Goal: Task Accomplishment & Management: Complete application form

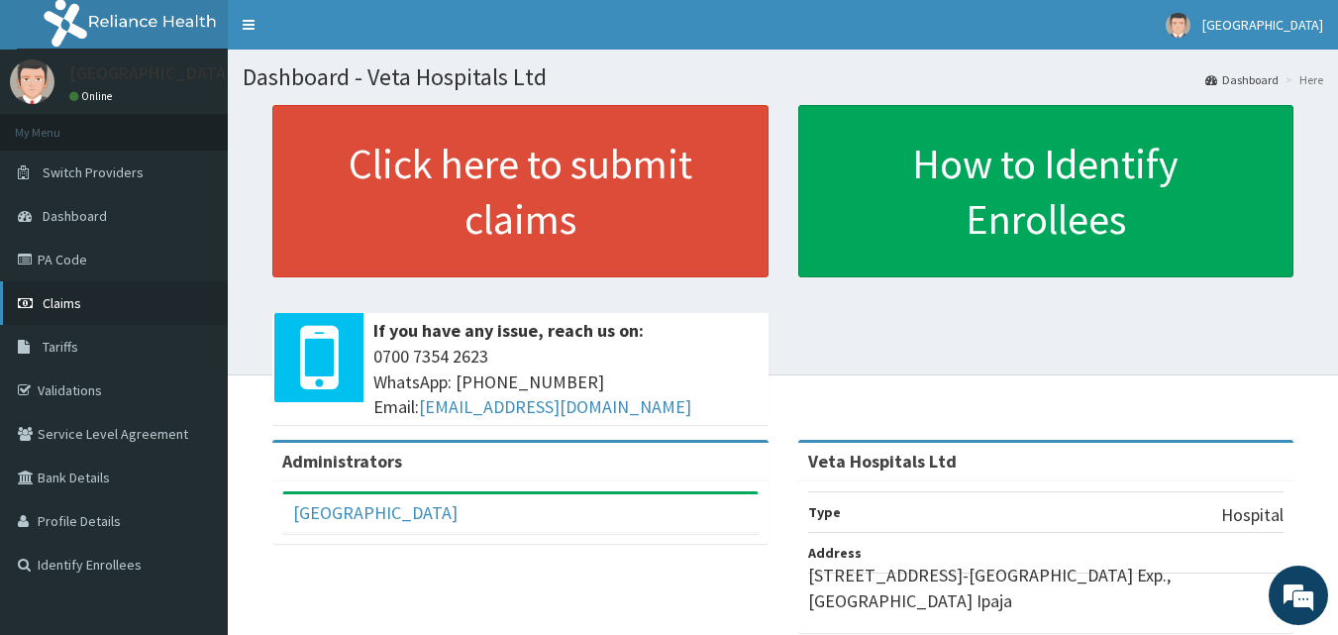
click at [118, 308] on link "Claims" at bounding box center [114, 303] width 228 height 44
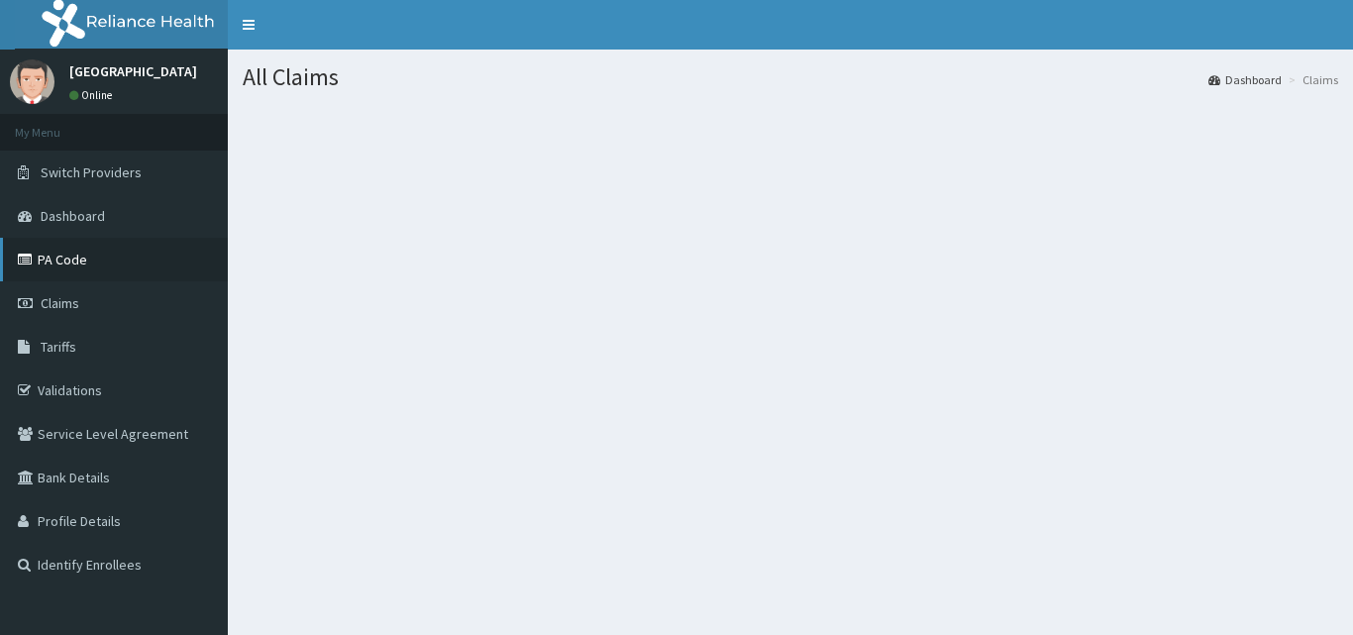
click at [73, 243] on link "PA Code" at bounding box center [114, 260] width 228 height 44
click at [60, 292] on link "Claims" at bounding box center [114, 303] width 228 height 44
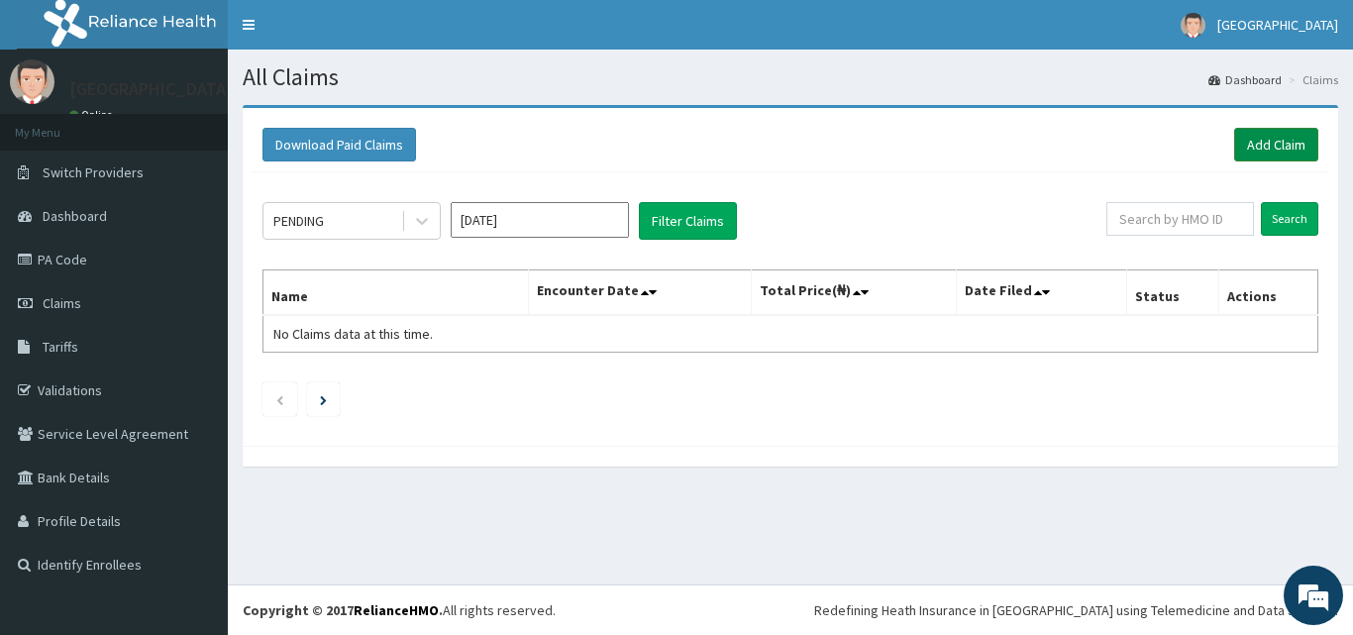
click at [1274, 133] on link "Add Claim" at bounding box center [1276, 145] width 84 height 34
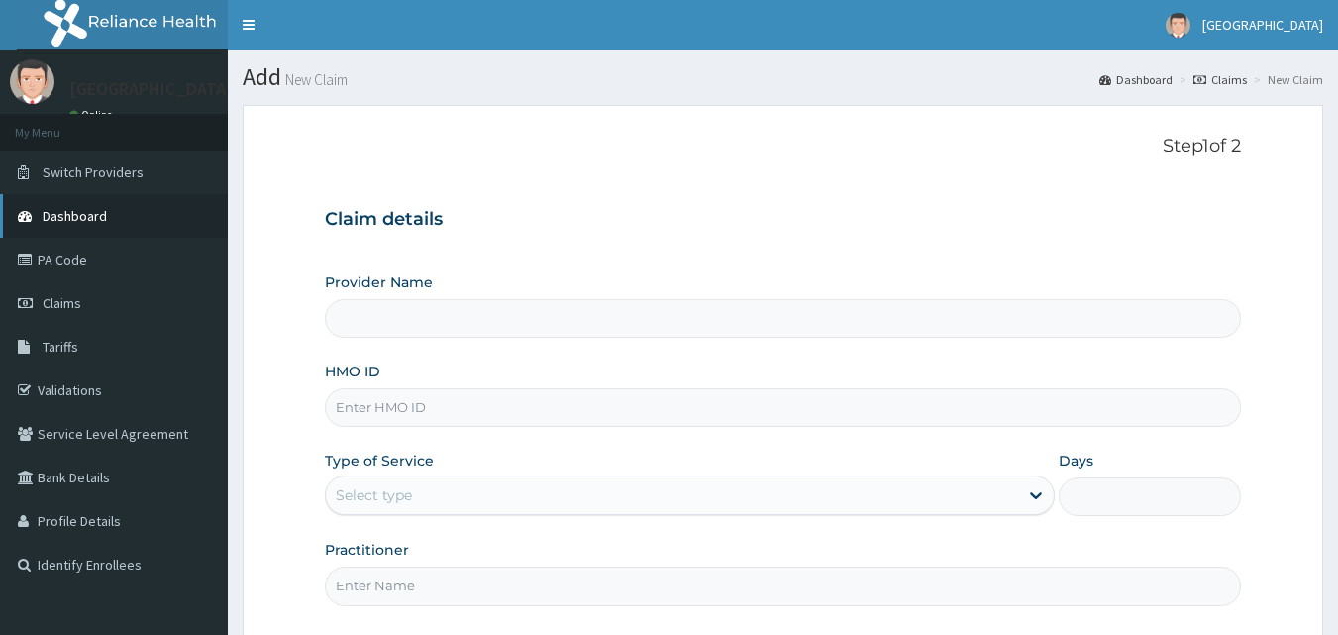
type input "Veta Hospitals Ltd"
click at [447, 402] on input "HMO ID" at bounding box center [783, 407] width 917 height 39
type input "YSS/10033/C"
click at [448, 494] on div "Select type" at bounding box center [672, 495] width 692 height 32
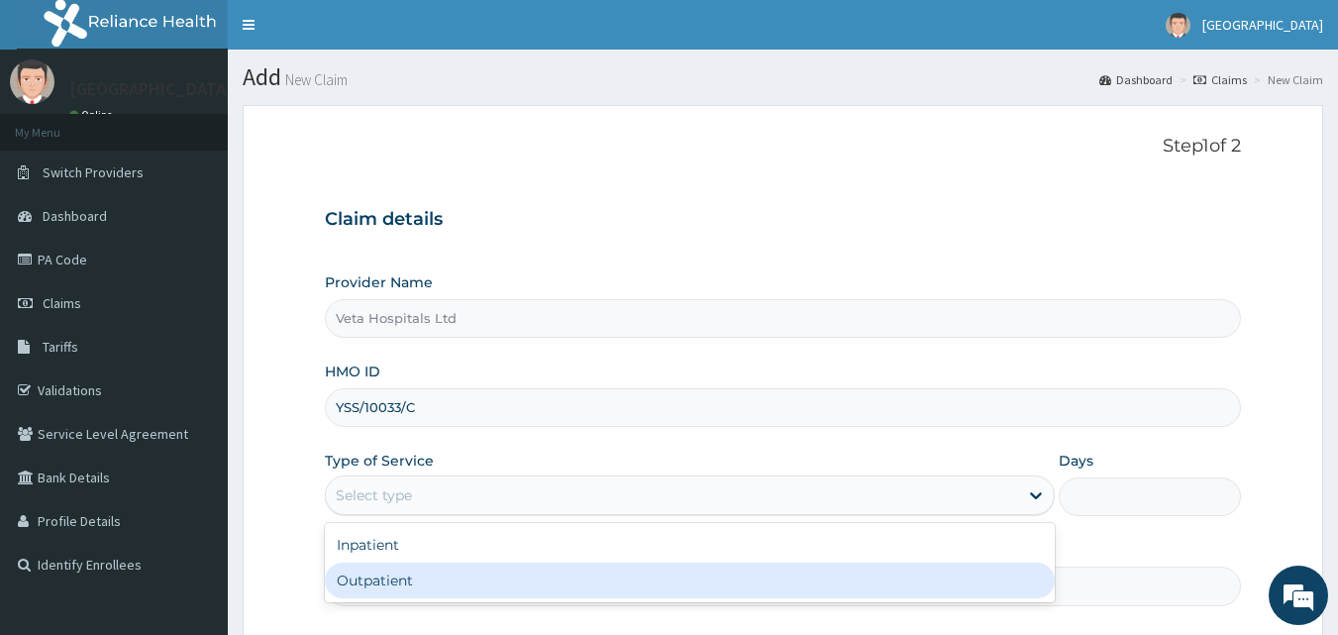
click at [424, 571] on div "Outpatient" at bounding box center [690, 581] width 730 height 36
type input "1"
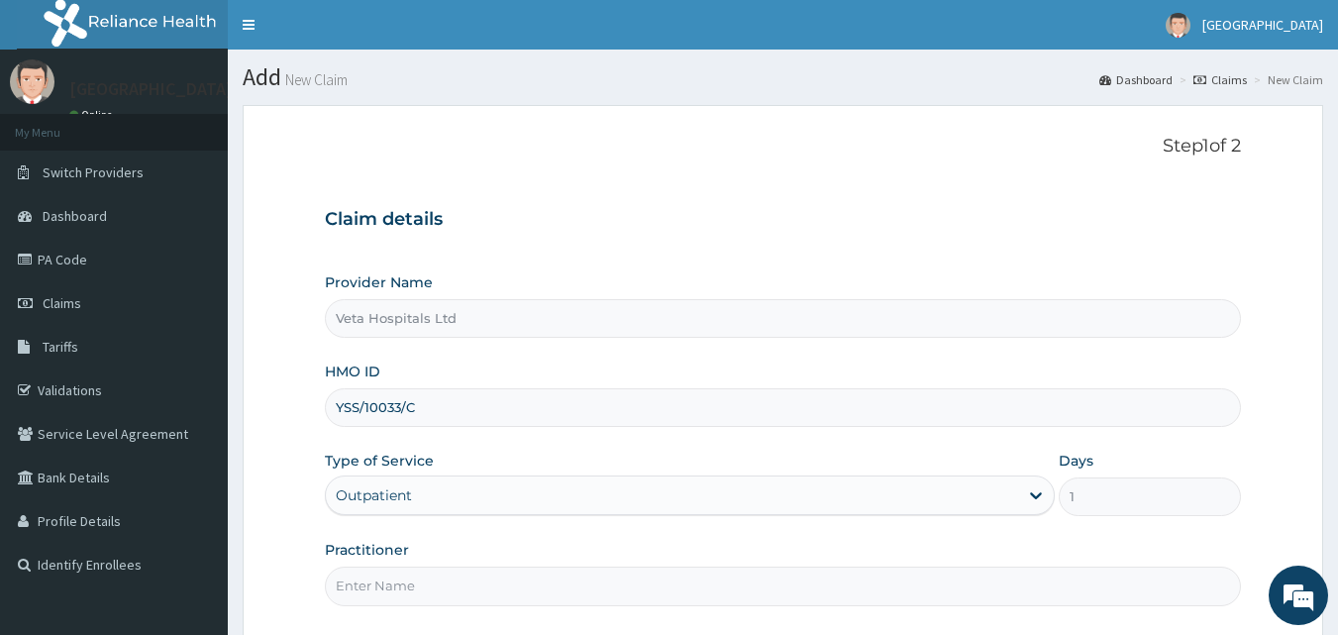
click at [419, 593] on input "Practitioner" at bounding box center [783, 586] width 917 height 39
type input "DR SAMUEL"
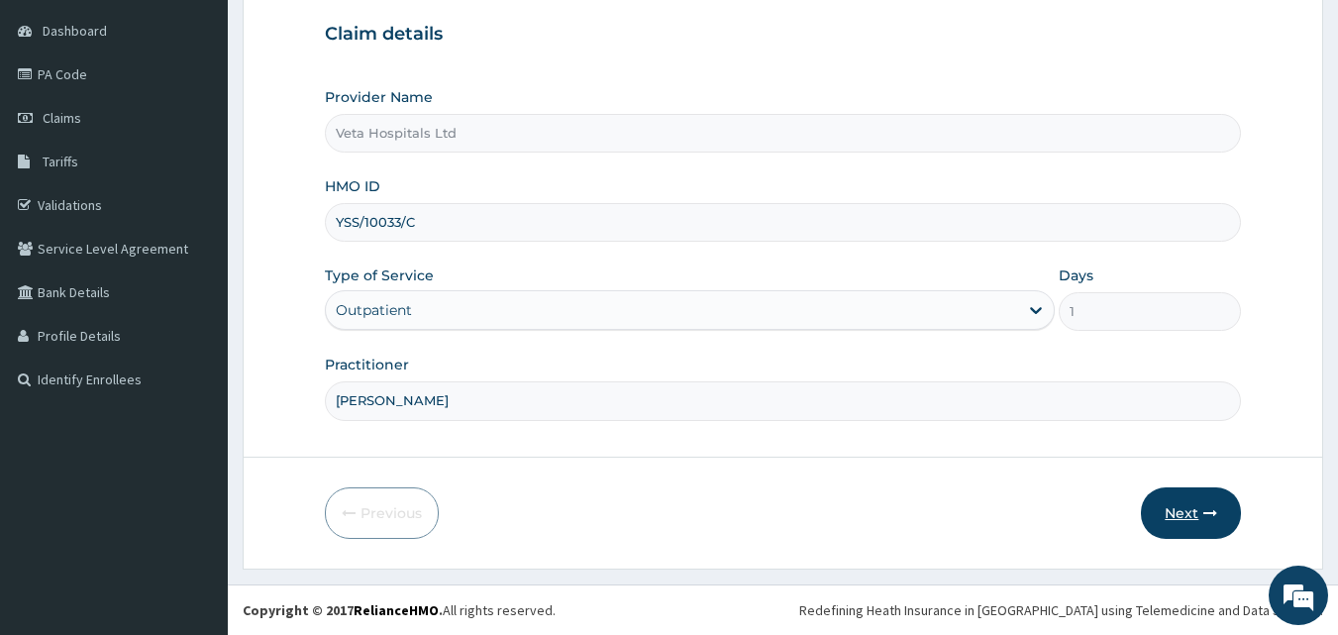
click at [1186, 517] on button "Next" at bounding box center [1191, 513] width 100 height 52
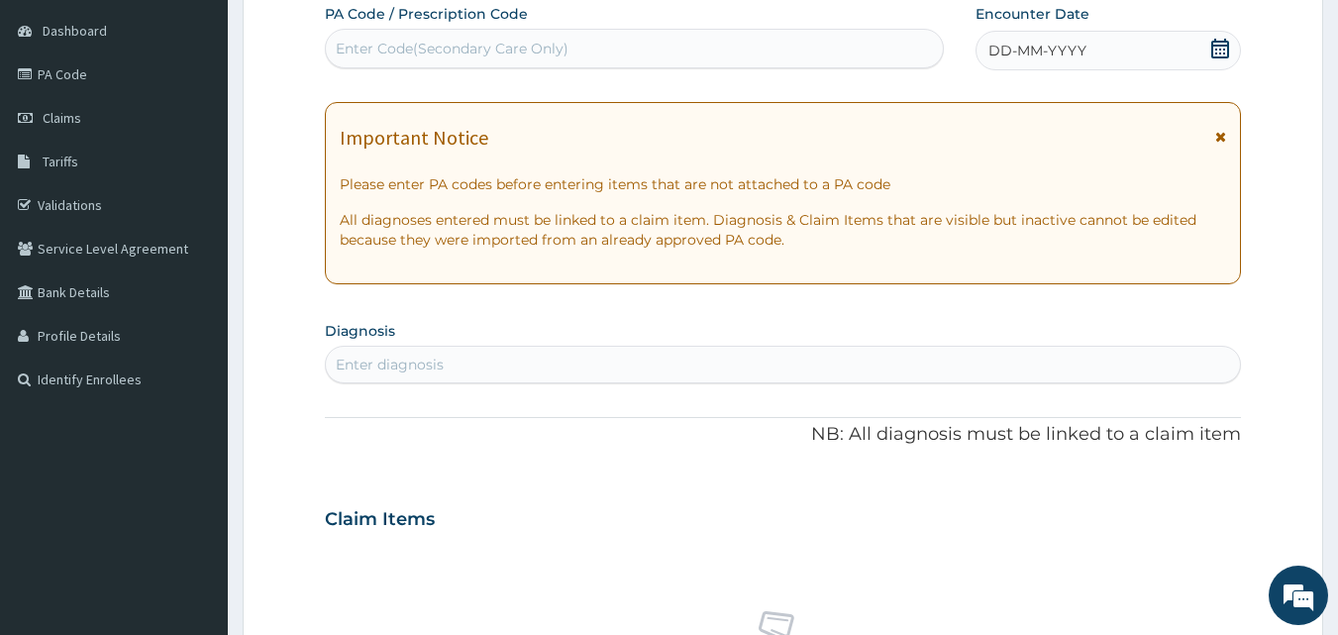
click at [1071, 39] on div "DD-MM-YYYY" at bounding box center [1108, 51] width 265 height 40
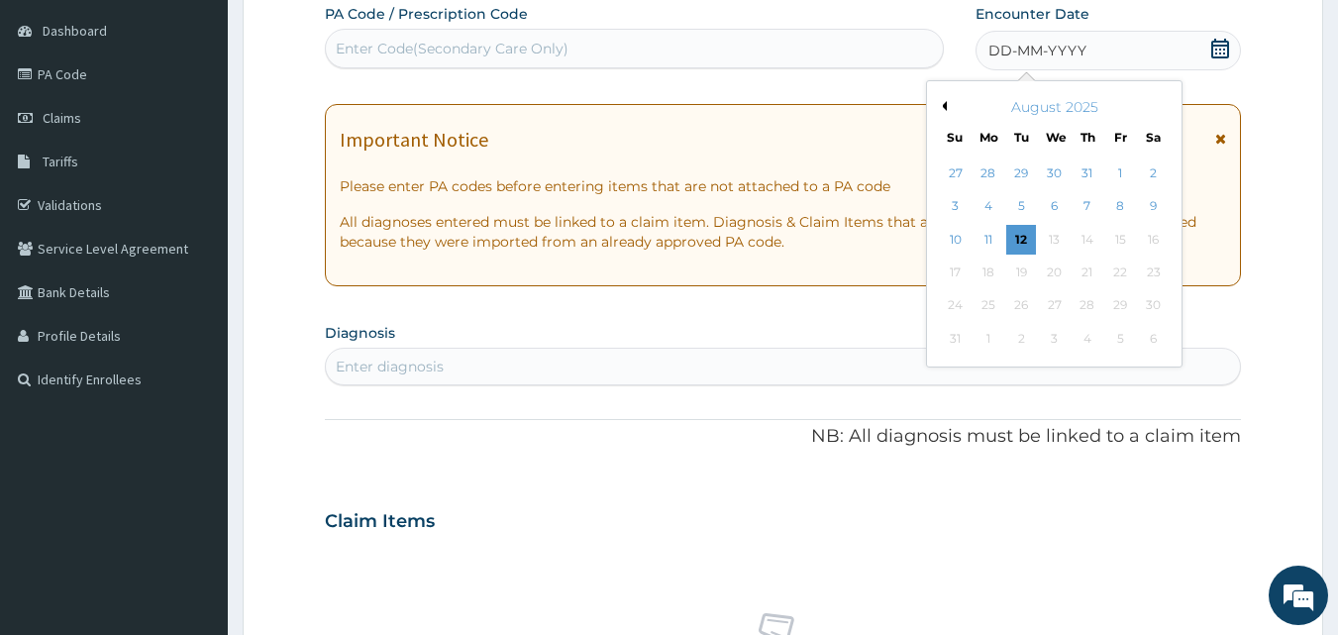
click at [945, 106] on button "Previous Month" at bounding box center [942, 106] width 10 height 10
click at [1089, 176] on div "3" at bounding box center [1088, 173] width 30 height 30
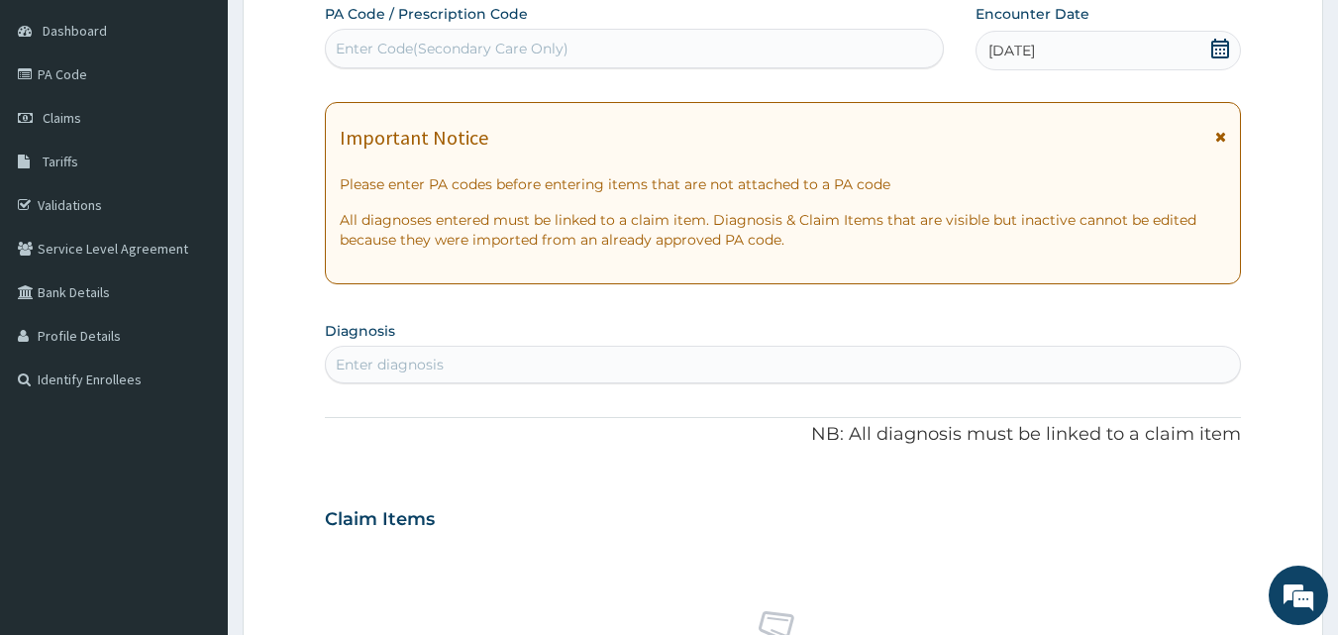
click at [657, 354] on div "Enter diagnosis" at bounding box center [783, 365] width 915 height 32
type input "PLASMOD"
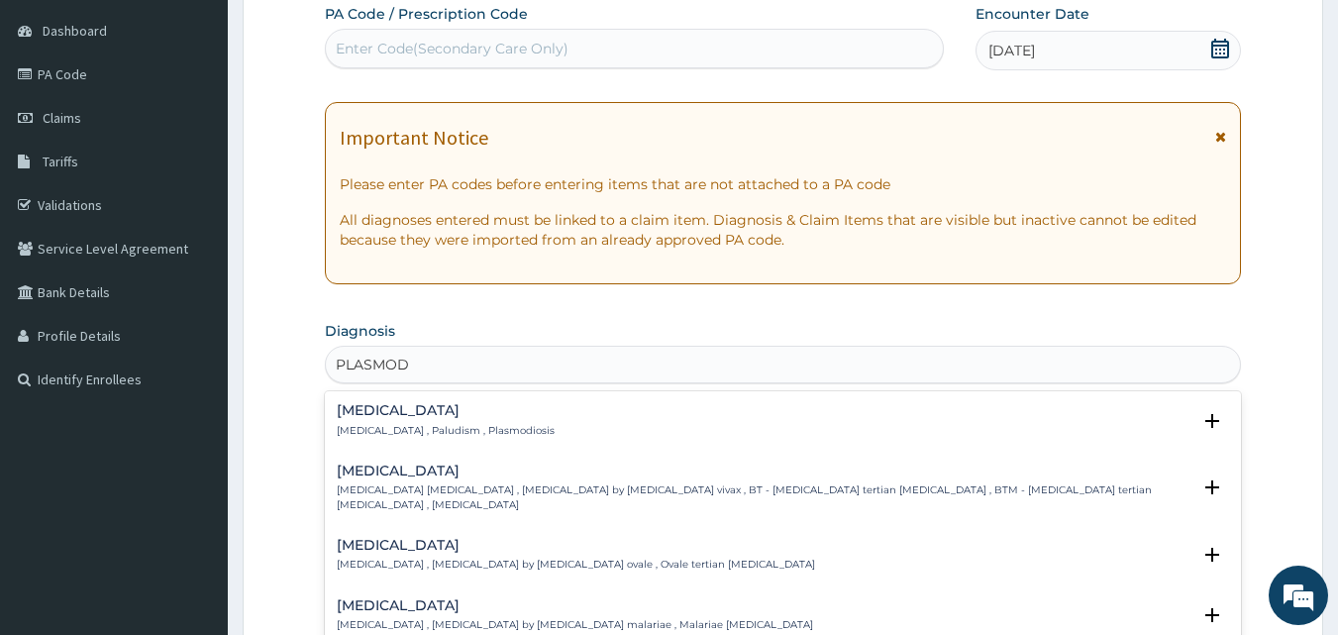
click at [379, 434] on p "Malaria , Paludism , Plasmodiosis" at bounding box center [446, 431] width 218 height 14
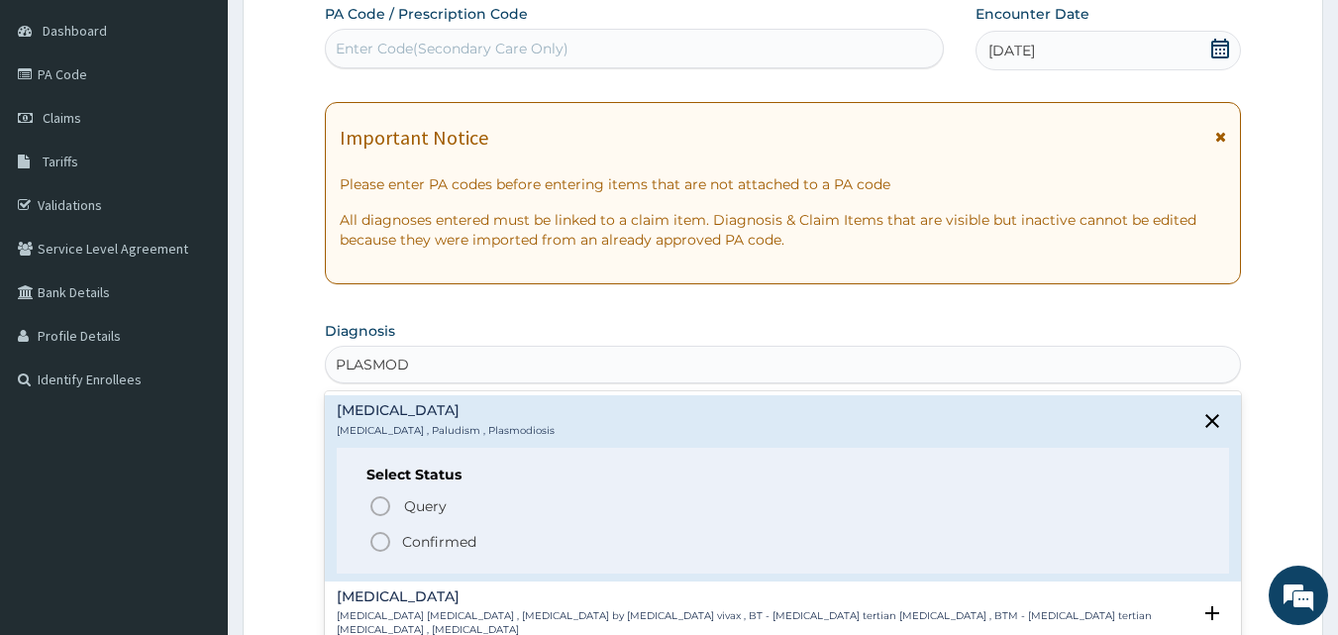
click at [377, 530] on icon "status option filled" at bounding box center [380, 542] width 24 height 24
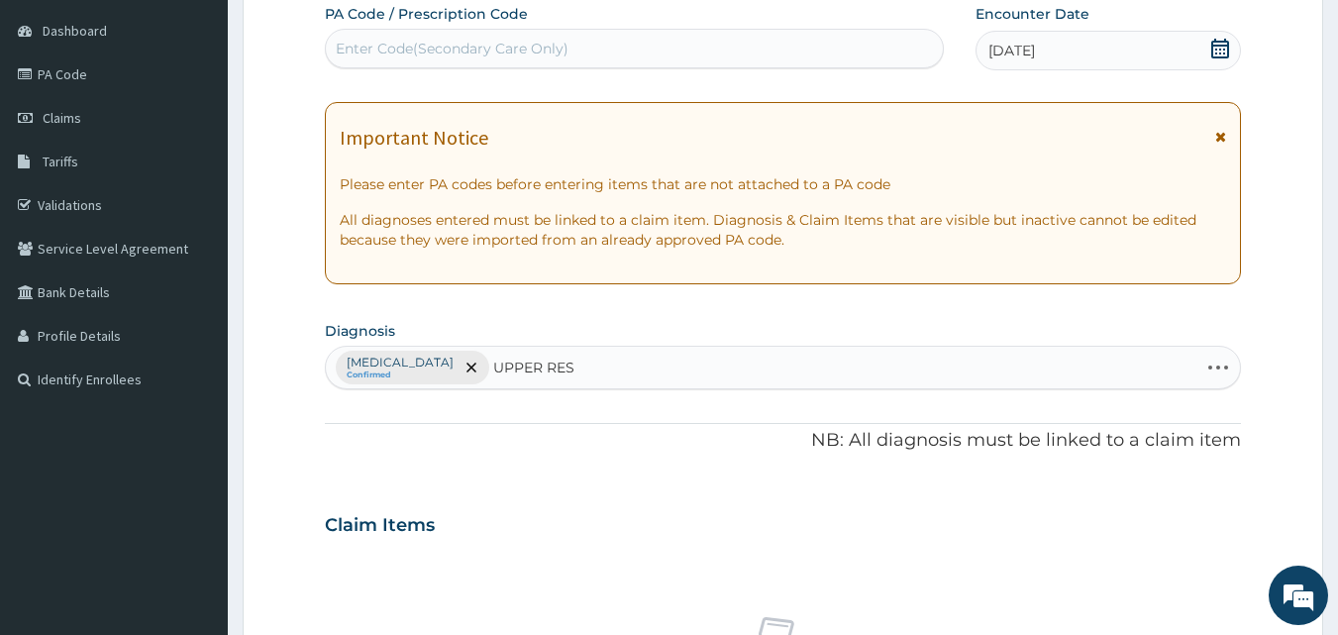
type input "UPPER RESP"
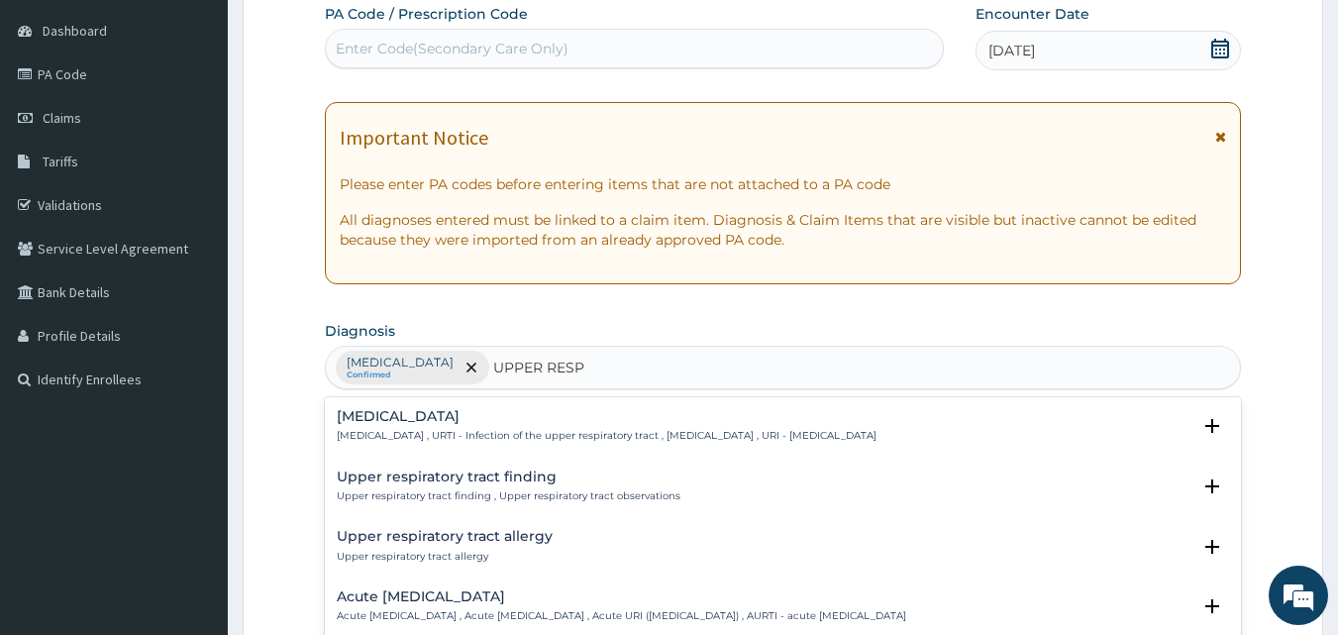
click at [448, 418] on h4 "Upper respiratory infection" at bounding box center [607, 416] width 540 height 15
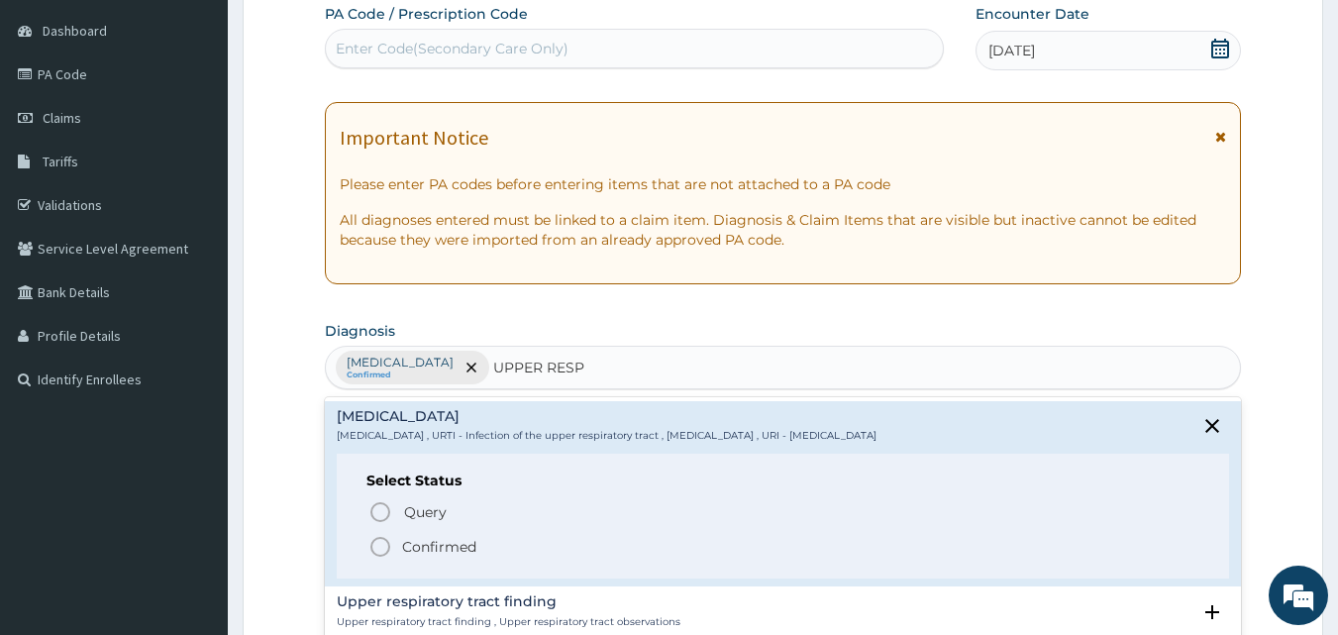
click at [372, 542] on circle "status option filled" at bounding box center [380, 547] width 18 height 18
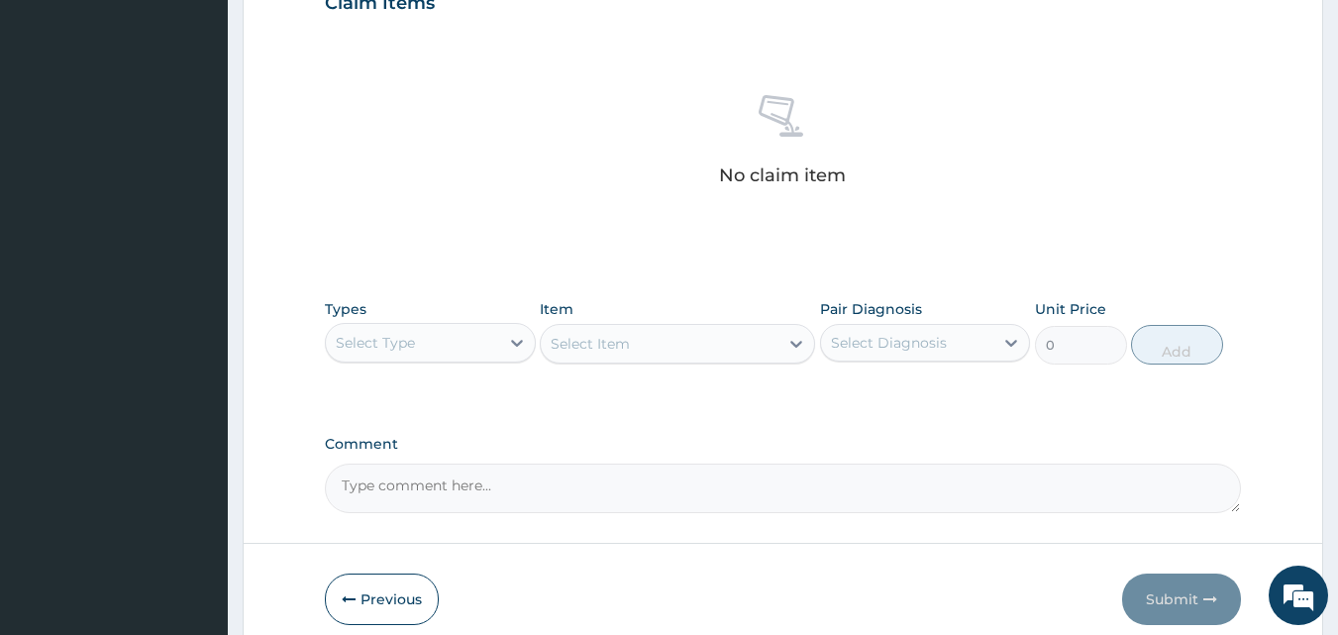
scroll to position [793, 0]
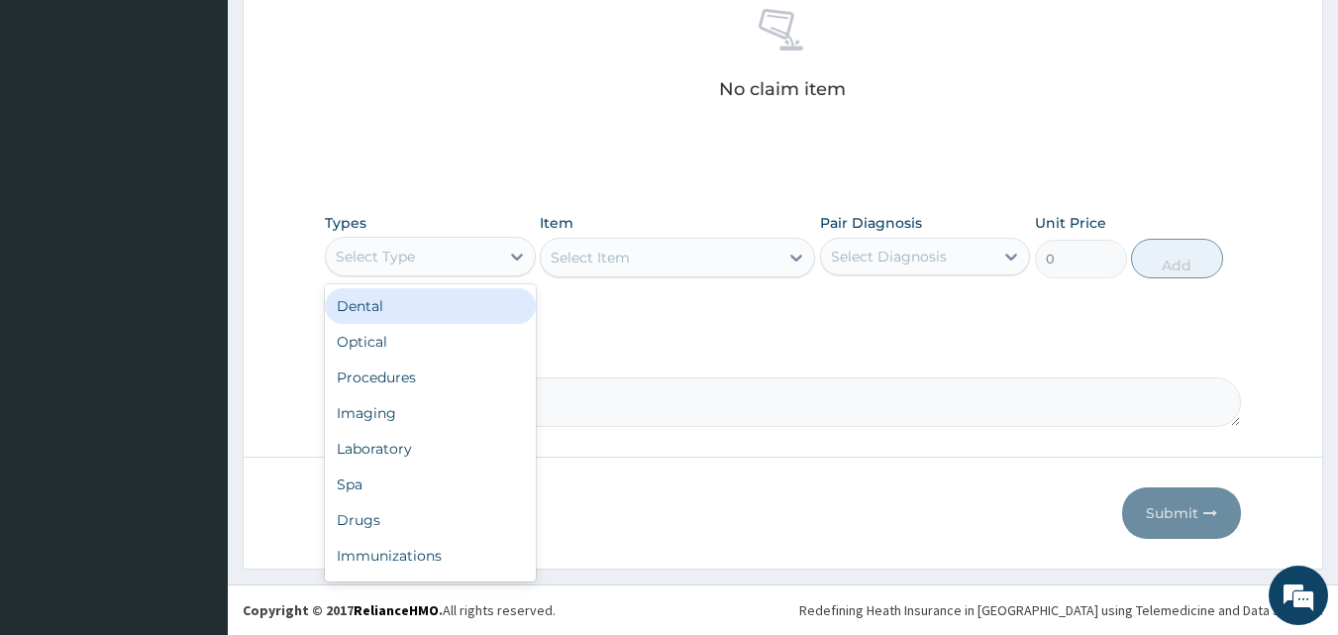
click at [423, 257] on div "Select Type" at bounding box center [412, 257] width 173 height 32
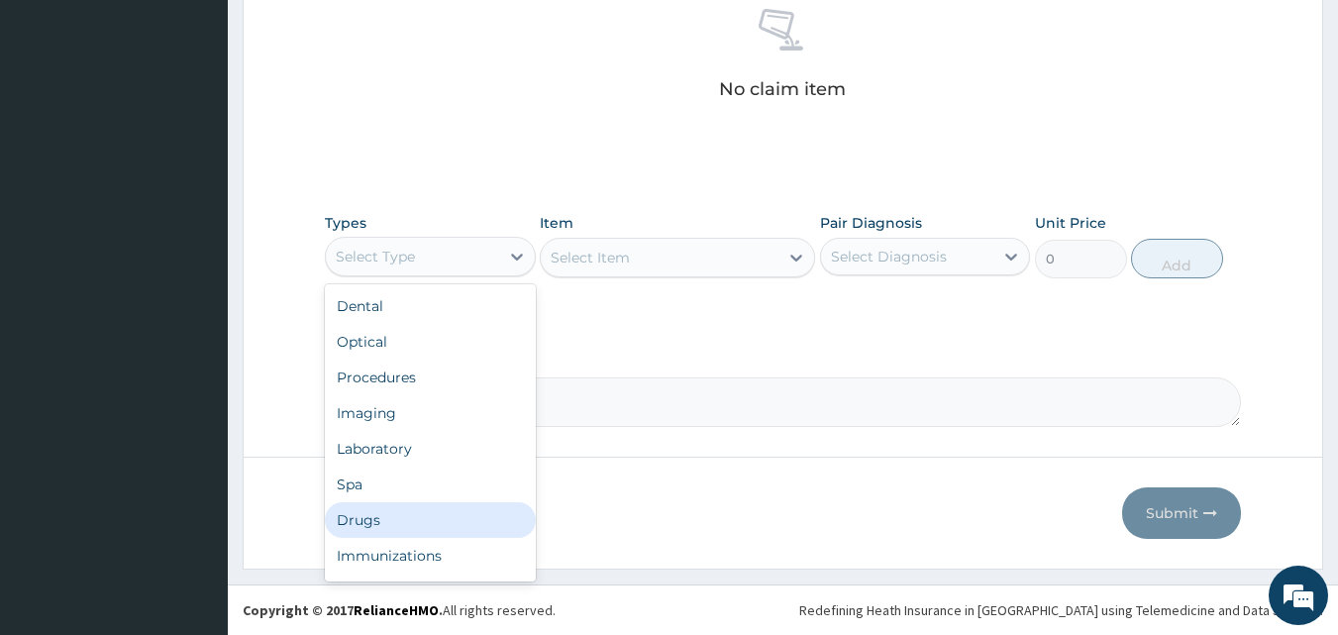
click at [398, 529] on div "Drugs" at bounding box center [430, 520] width 211 height 36
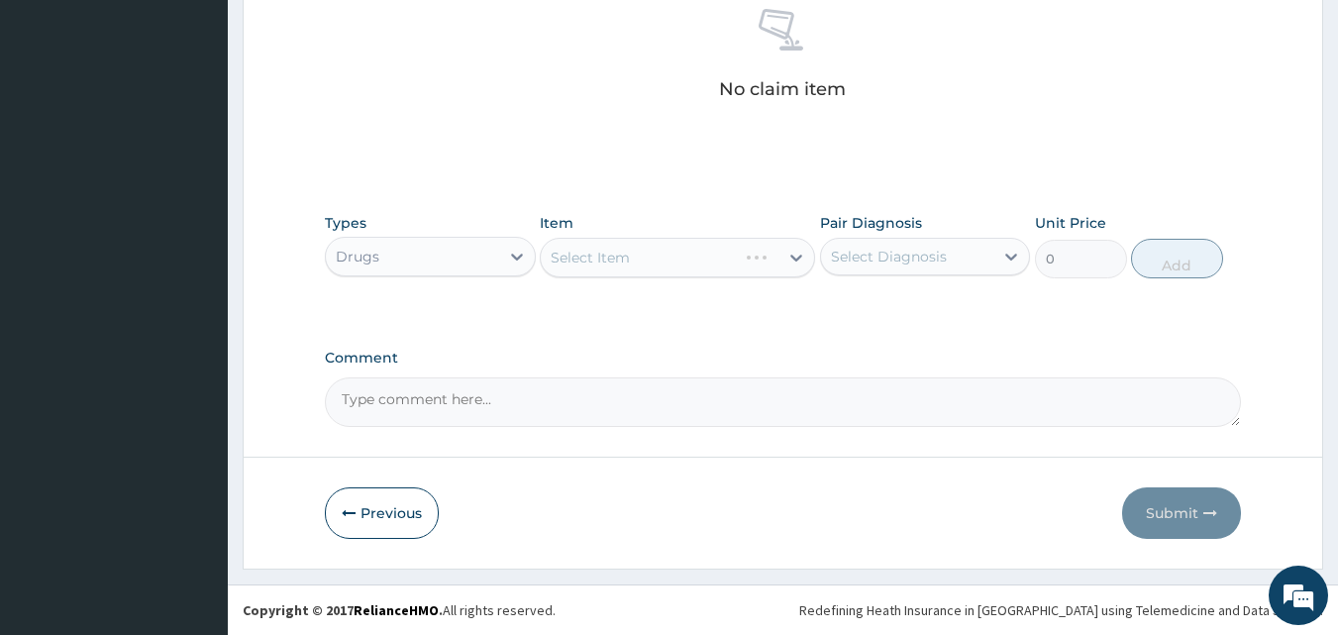
click at [607, 273] on div "Select Item" at bounding box center [677, 258] width 275 height 40
click at [615, 263] on div "Select Item" at bounding box center [677, 258] width 275 height 40
click at [615, 263] on div "Select Item" at bounding box center [590, 258] width 79 height 20
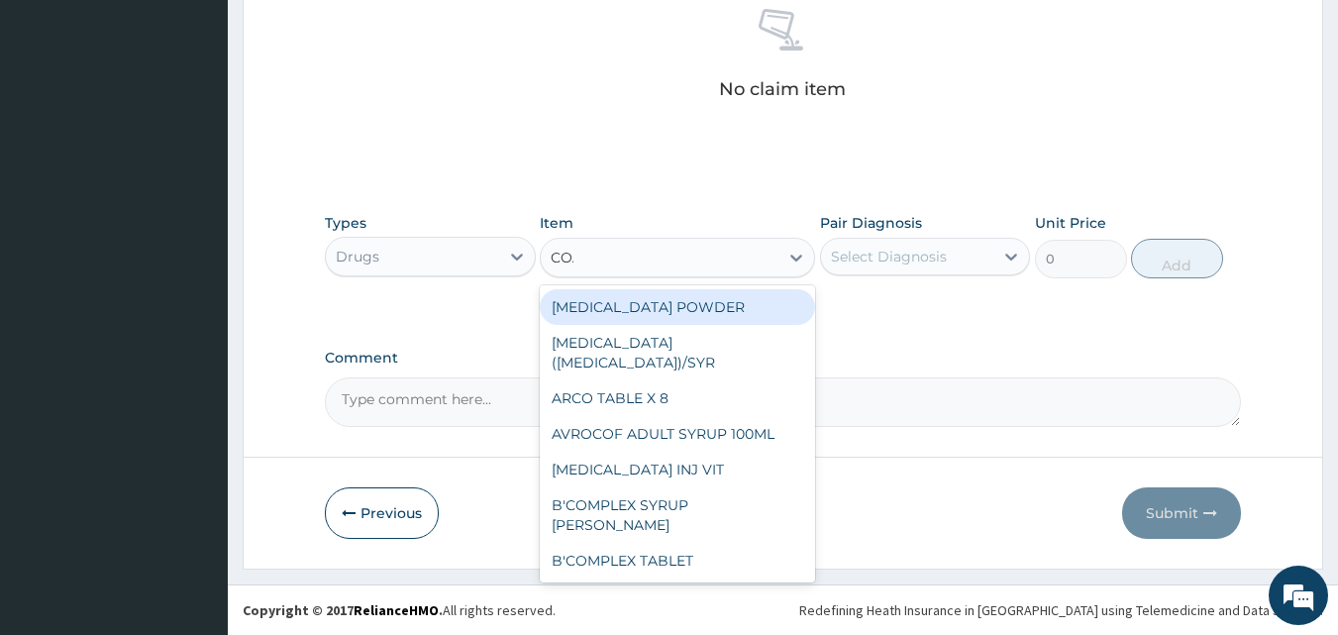
type input "[PERSON_NAME]"
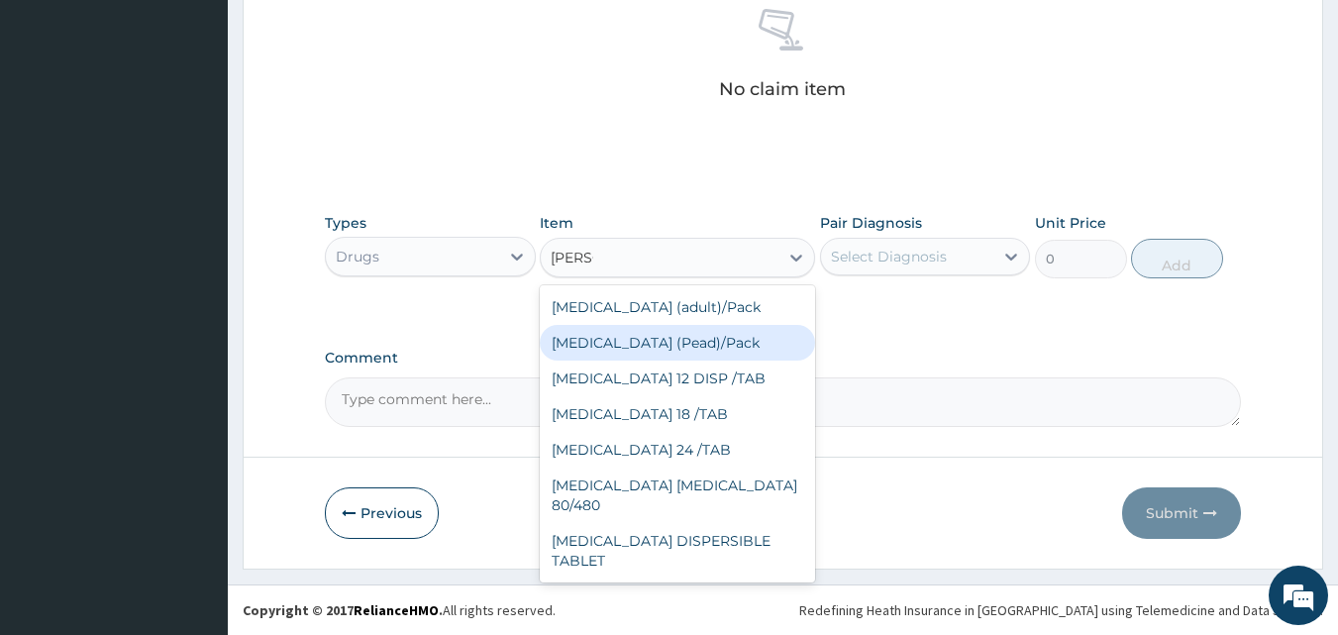
click at [662, 354] on div "[MEDICAL_DATA] (Pead)/Pack" at bounding box center [677, 343] width 275 height 36
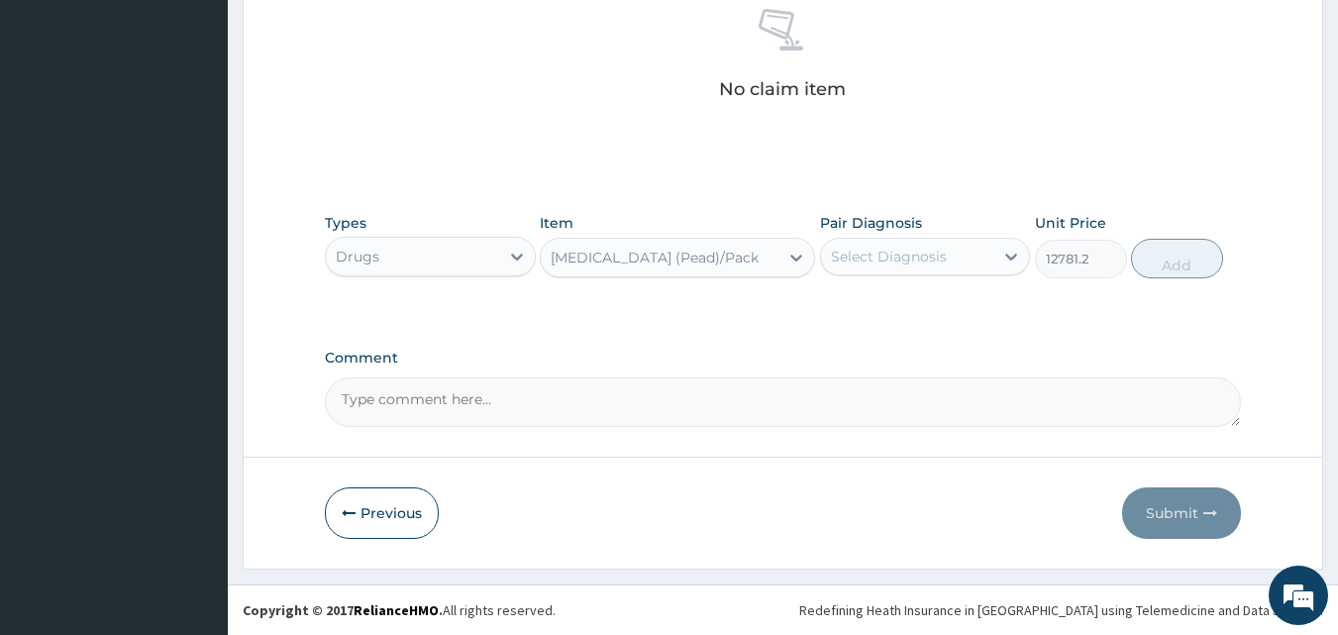
click at [684, 267] on div "[MEDICAL_DATA] (Pead)/Pack" at bounding box center [660, 258] width 238 height 32
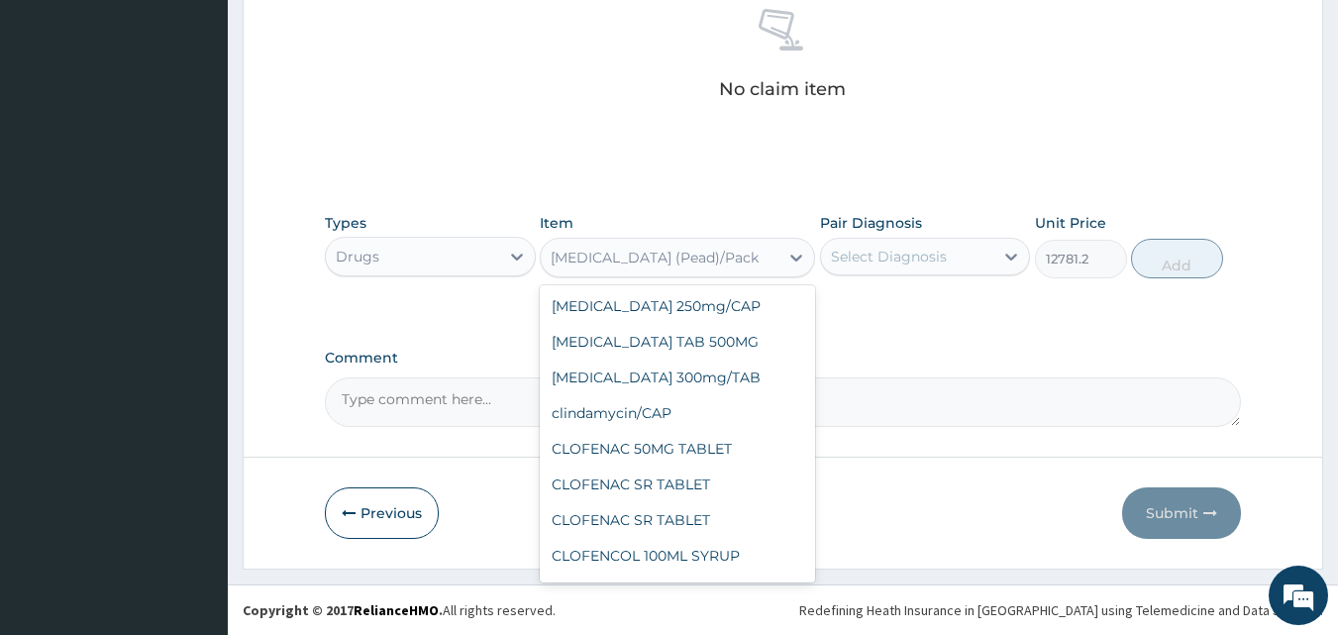
scroll to position [18175, 0]
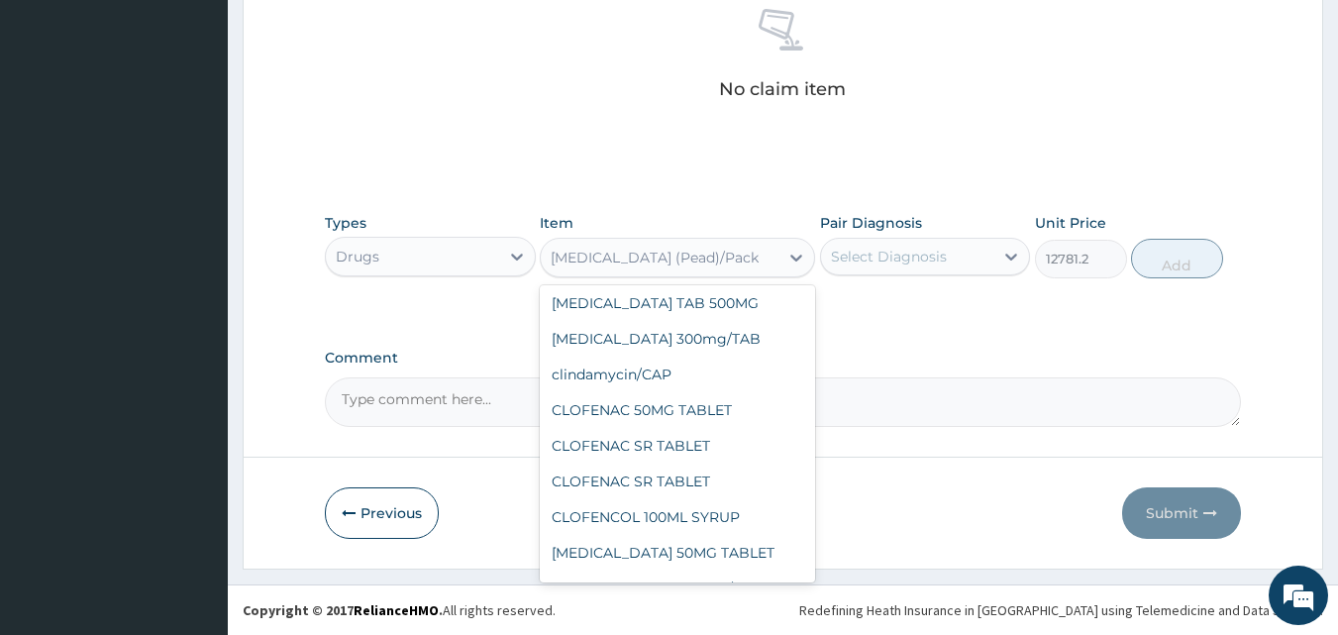
type input "75"
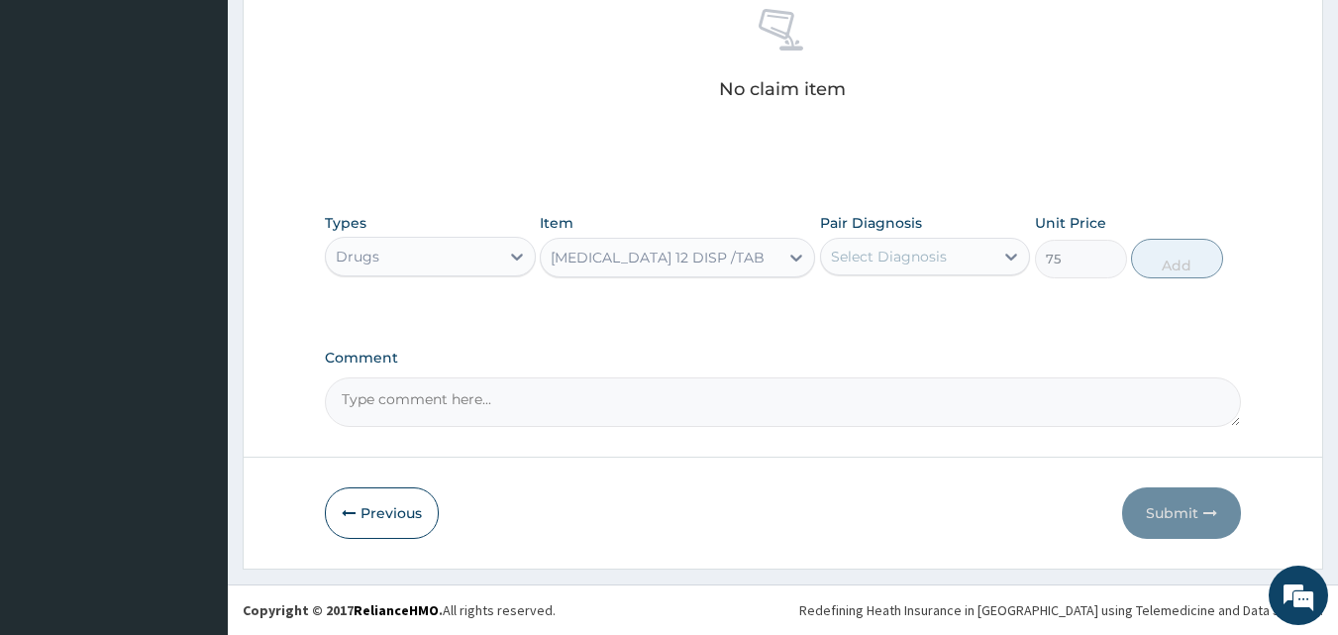
click at [914, 263] on div "Select Diagnosis" at bounding box center [889, 257] width 116 height 20
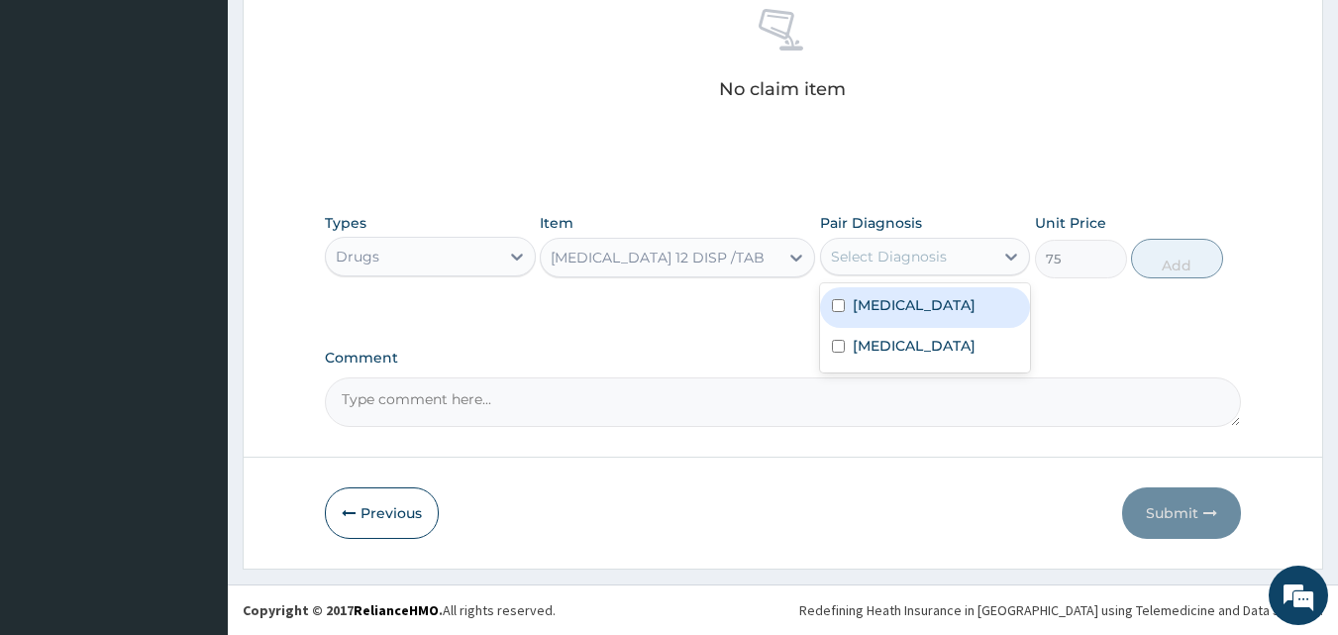
click at [867, 313] on label "[MEDICAL_DATA]" at bounding box center [914, 305] width 123 height 20
checkbox input "true"
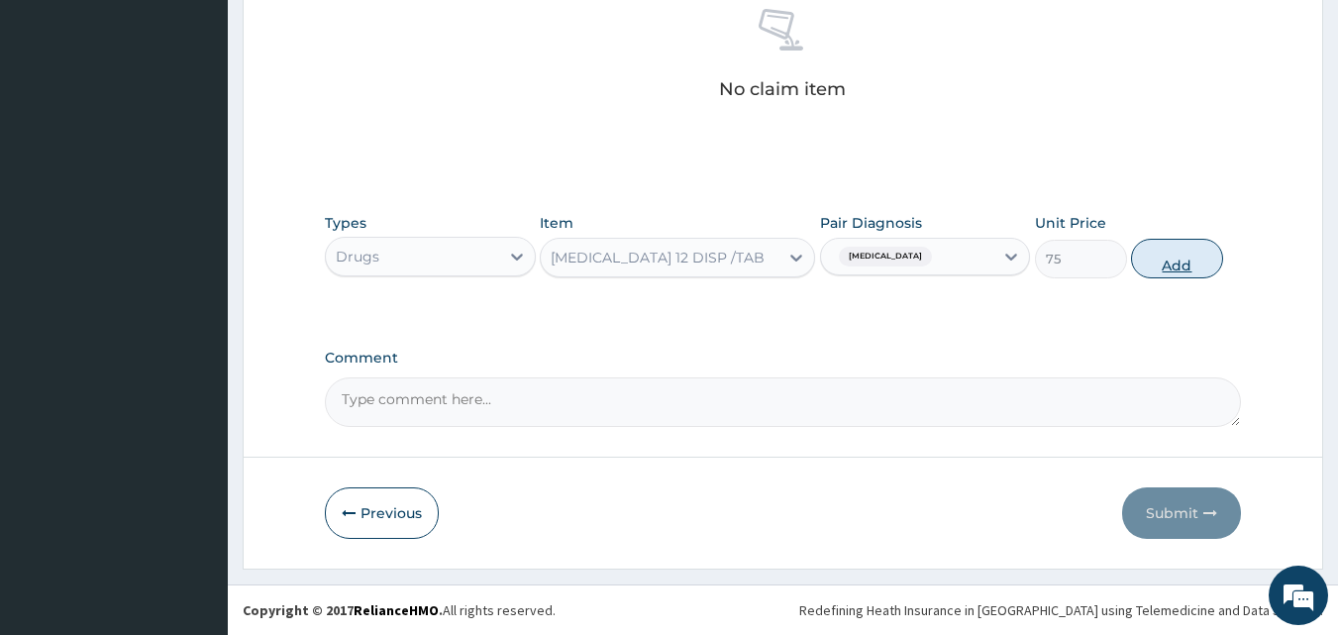
click at [1174, 277] on button "Add" at bounding box center [1177, 259] width 92 height 40
type input "0"
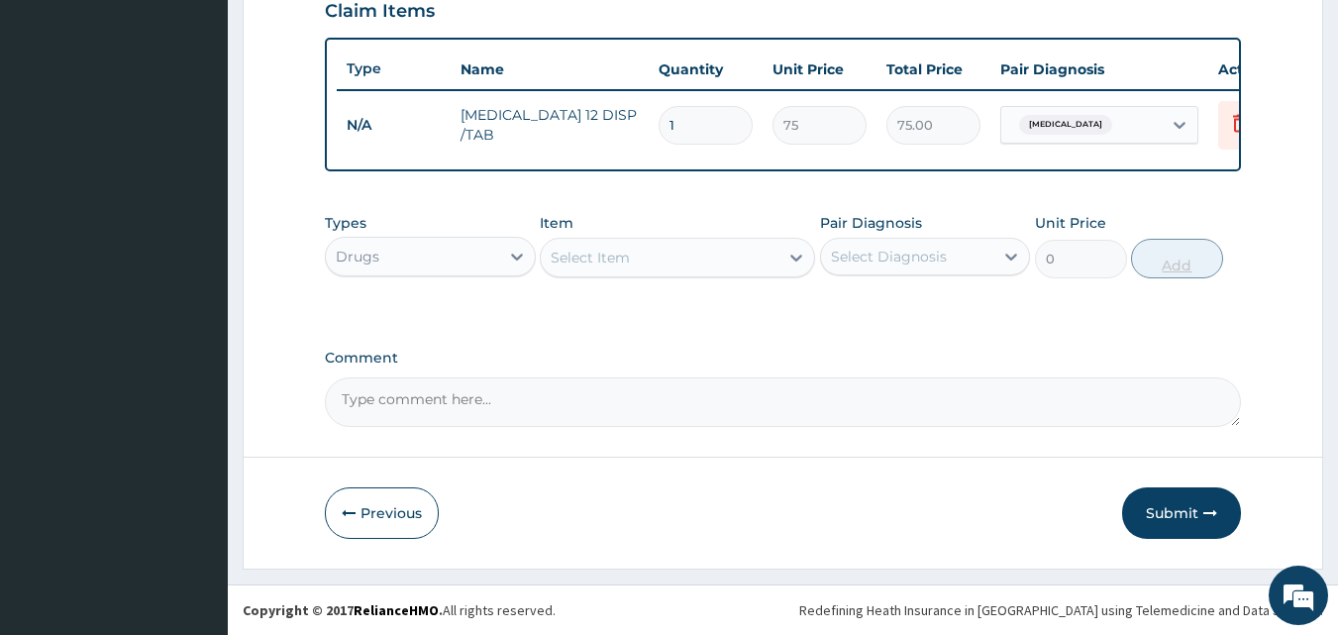
type input "0.00"
type input "6"
type input "450.00"
type input "6"
click at [377, 257] on div "Drugs" at bounding box center [358, 257] width 44 height 20
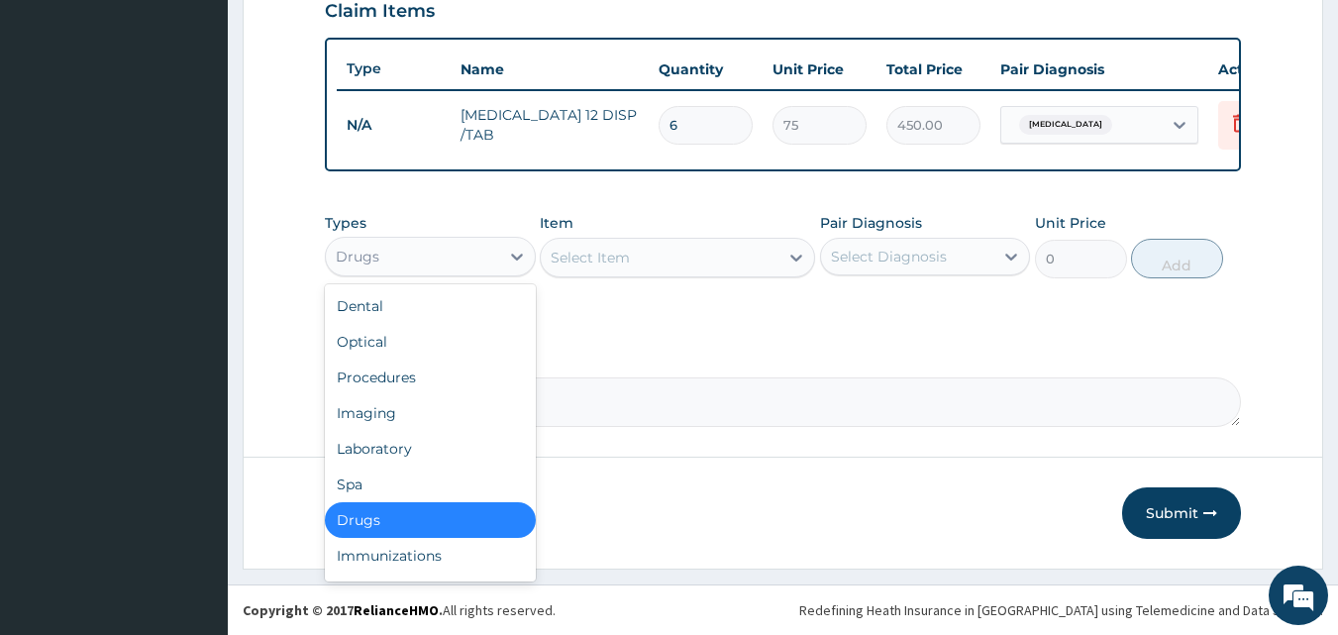
click at [623, 274] on div "Select Item" at bounding box center [677, 258] width 275 height 40
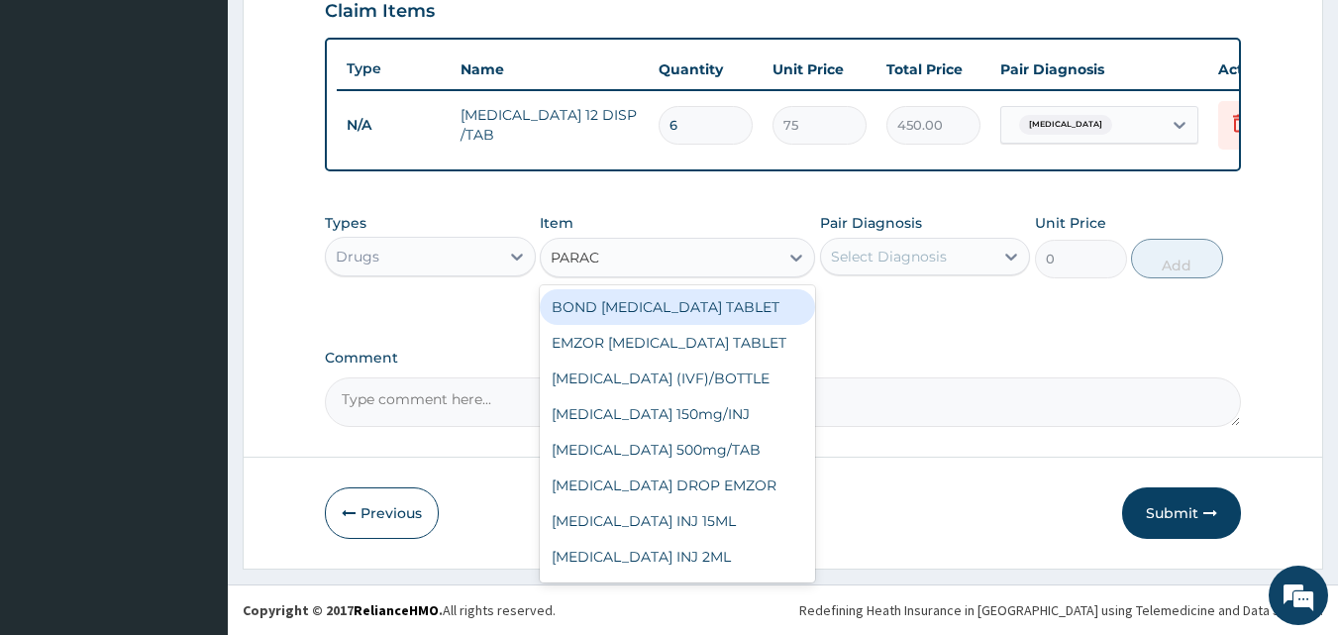
type input "PARACE"
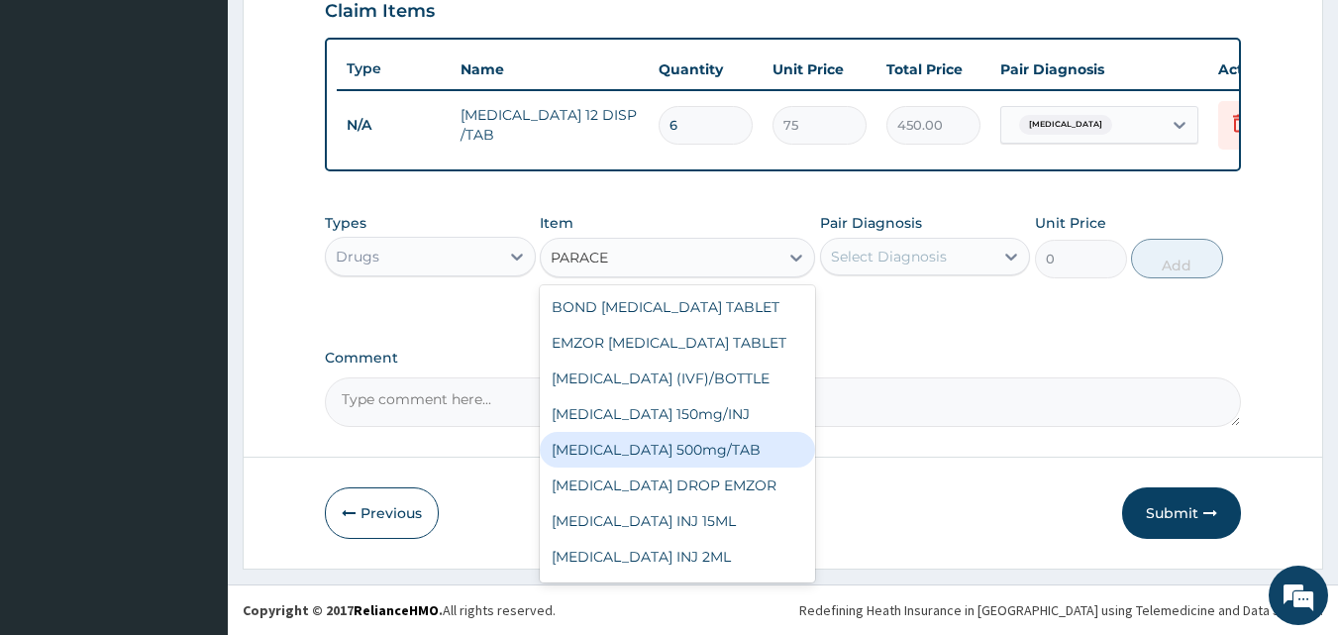
click at [608, 446] on div "[MEDICAL_DATA] 500mg/TAB" at bounding box center [677, 450] width 275 height 36
type input "18.5"
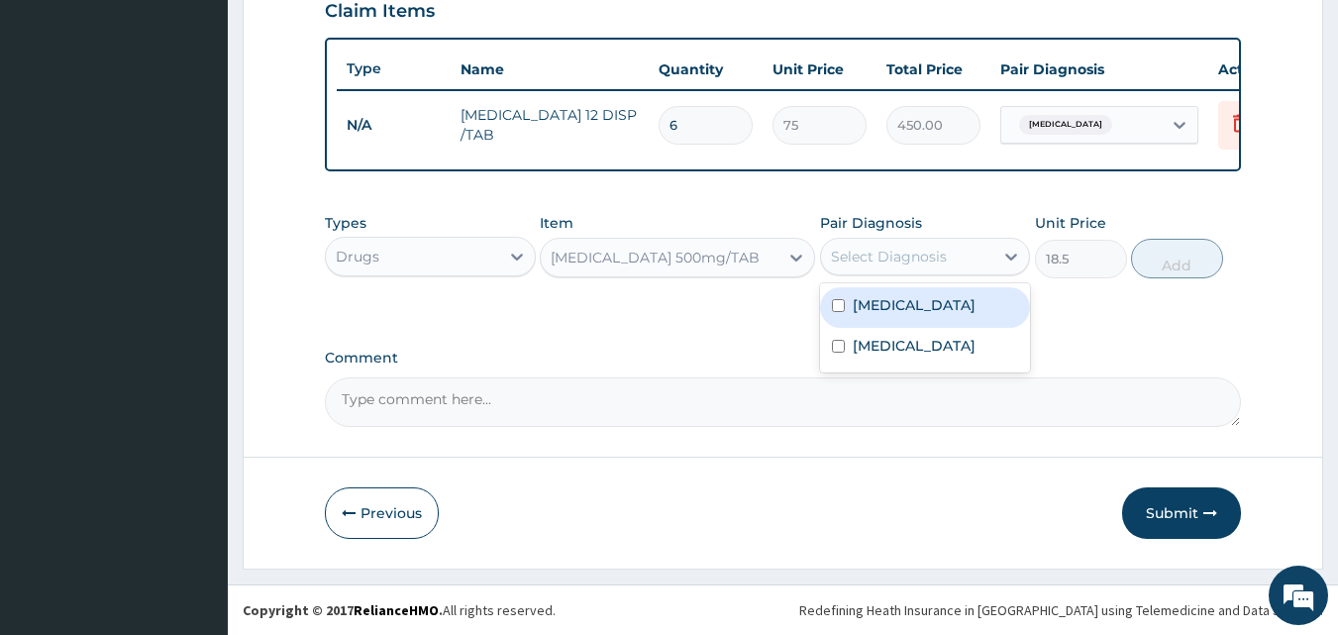
click at [921, 244] on div "Select Diagnosis" at bounding box center [907, 257] width 173 height 32
click at [869, 309] on label "[MEDICAL_DATA]" at bounding box center [914, 305] width 123 height 20
checkbox input "true"
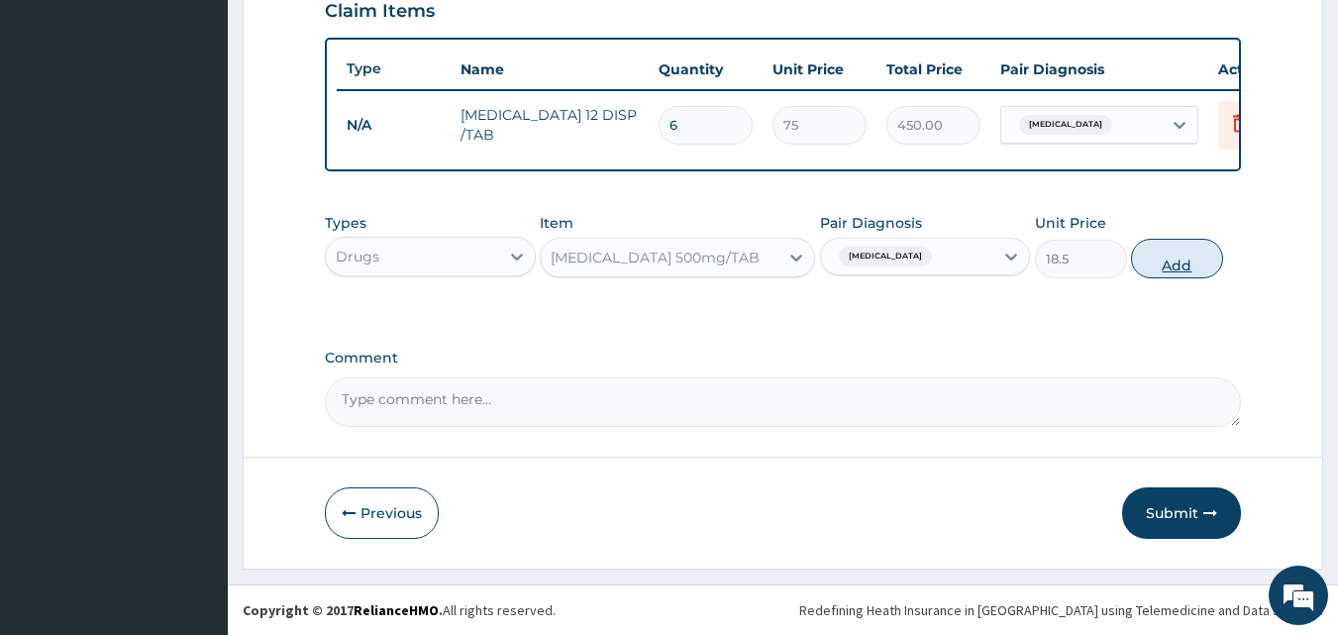
click at [1202, 271] on button "Add" at bounding box center [1177, 259] width 92 height 40
type input "0"
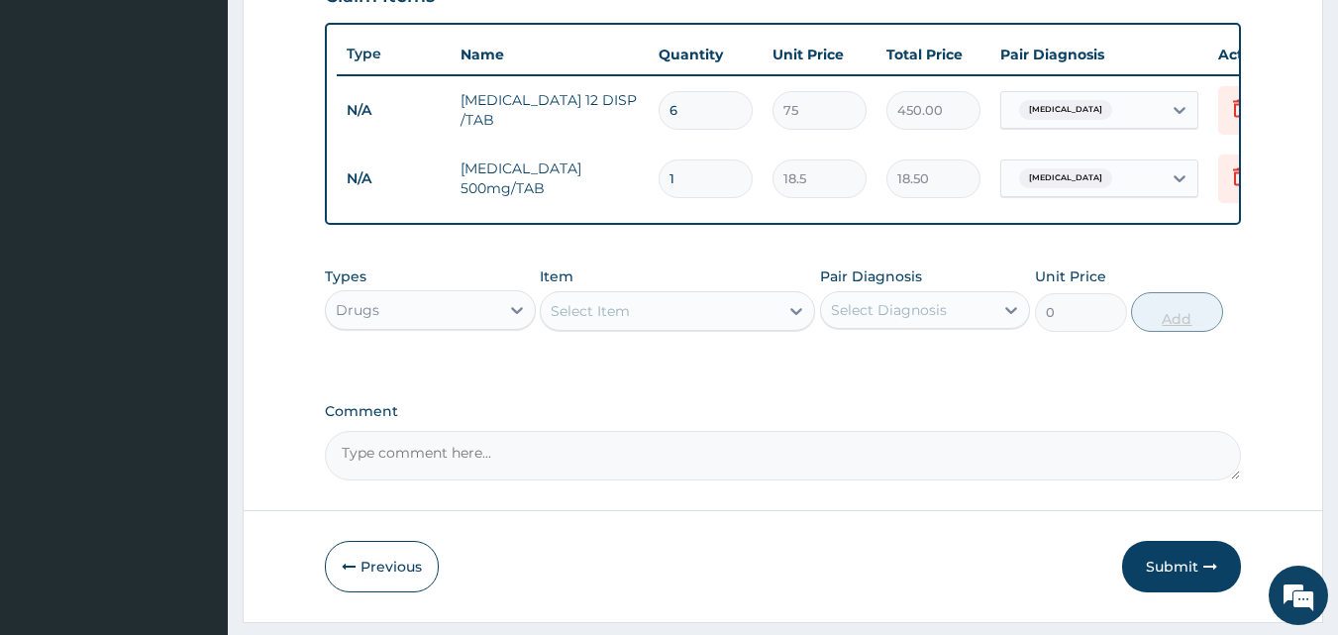
type input "12"
type input "222.00"
type input "12"
click at [649, 327] on div "Select Item" at bounding box center [660, 311] width 238 height 32
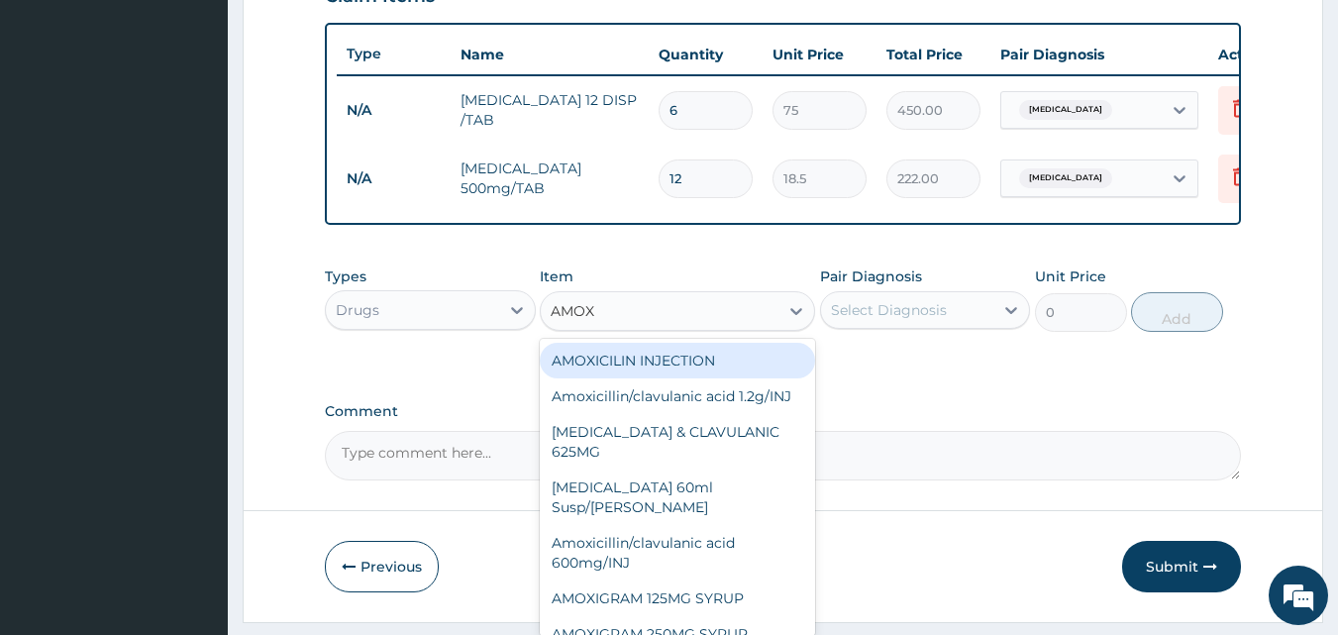
type input "AMOXI"
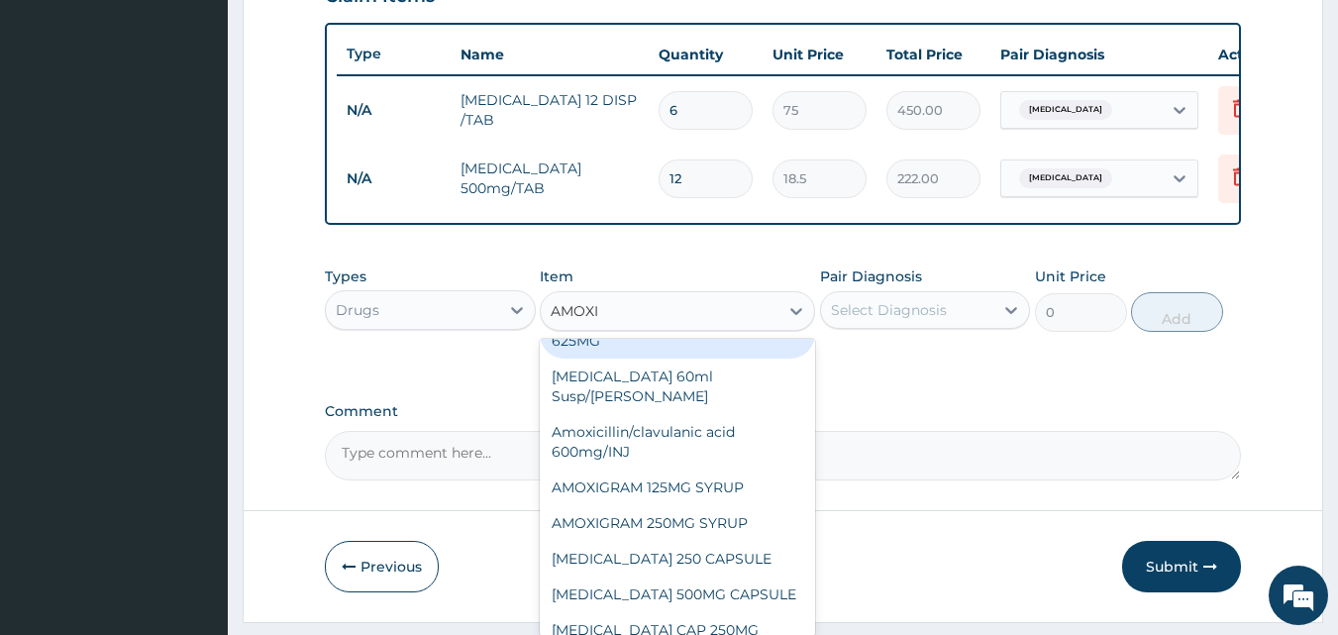
scroll to position [142, 0]
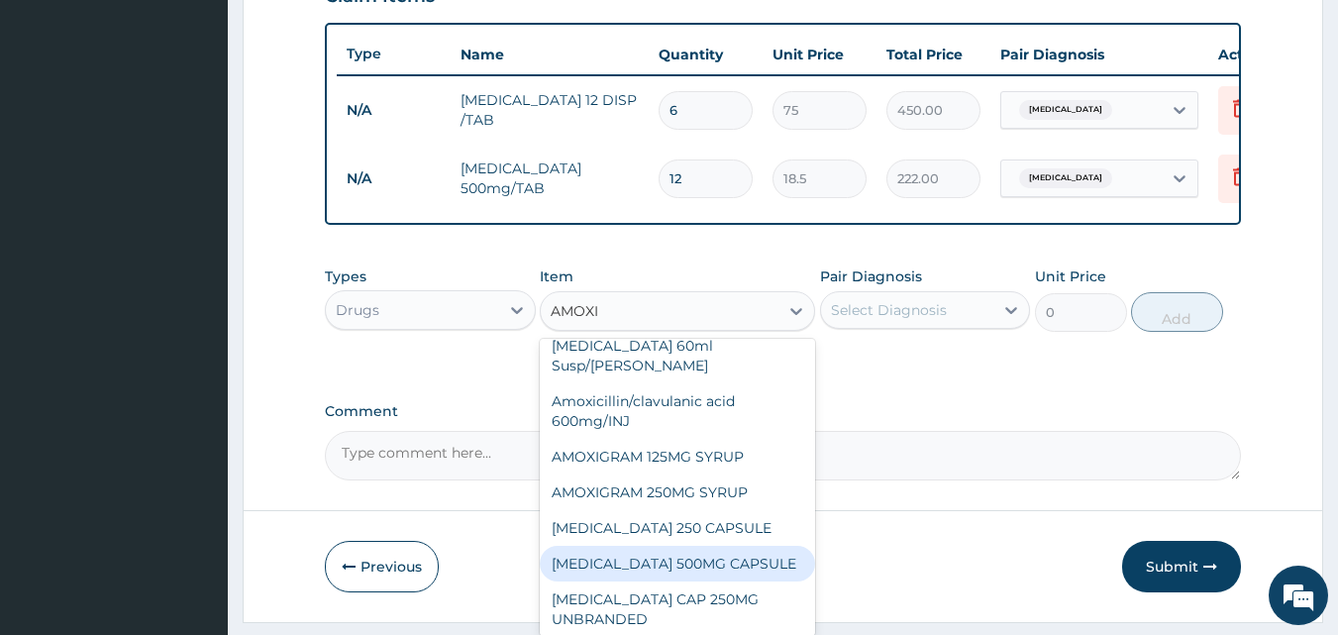
click at [629, 581] on div "AMOXIL 500MG CAPSULE" at bounding box center [677, 564] width 275 height 36
type input "190"
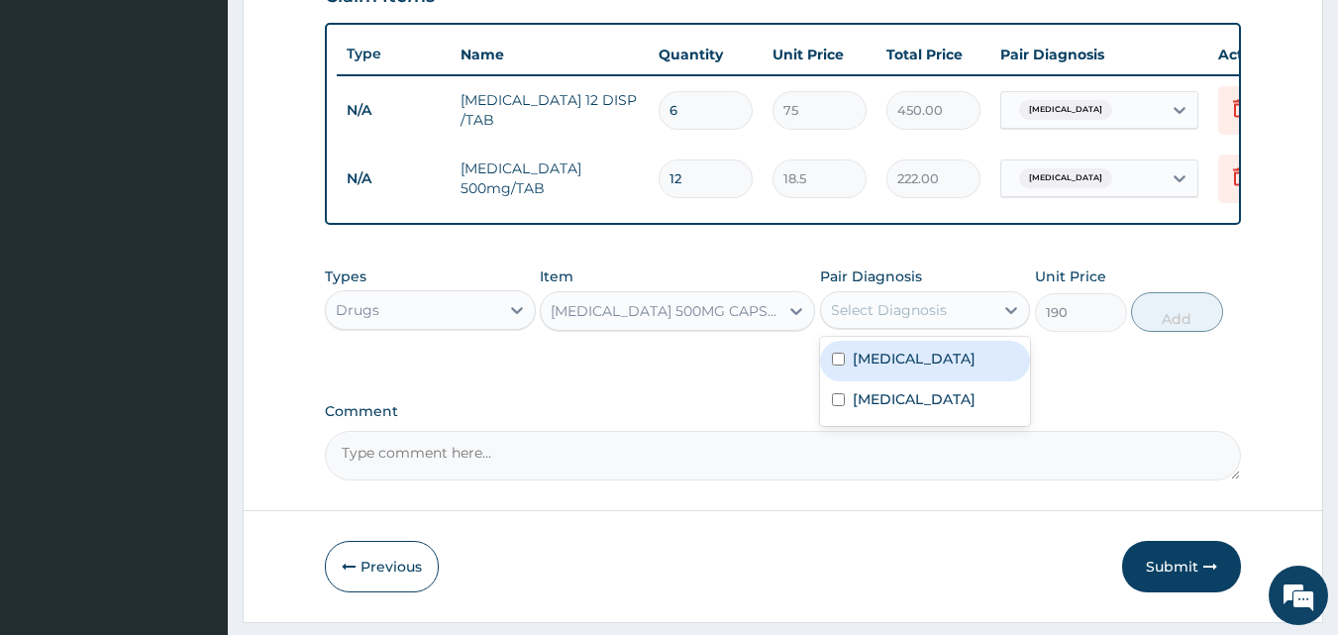
click at [936, 320] on div "Select Diagnosis" at bounding box center [889, 310] width 116 height 20
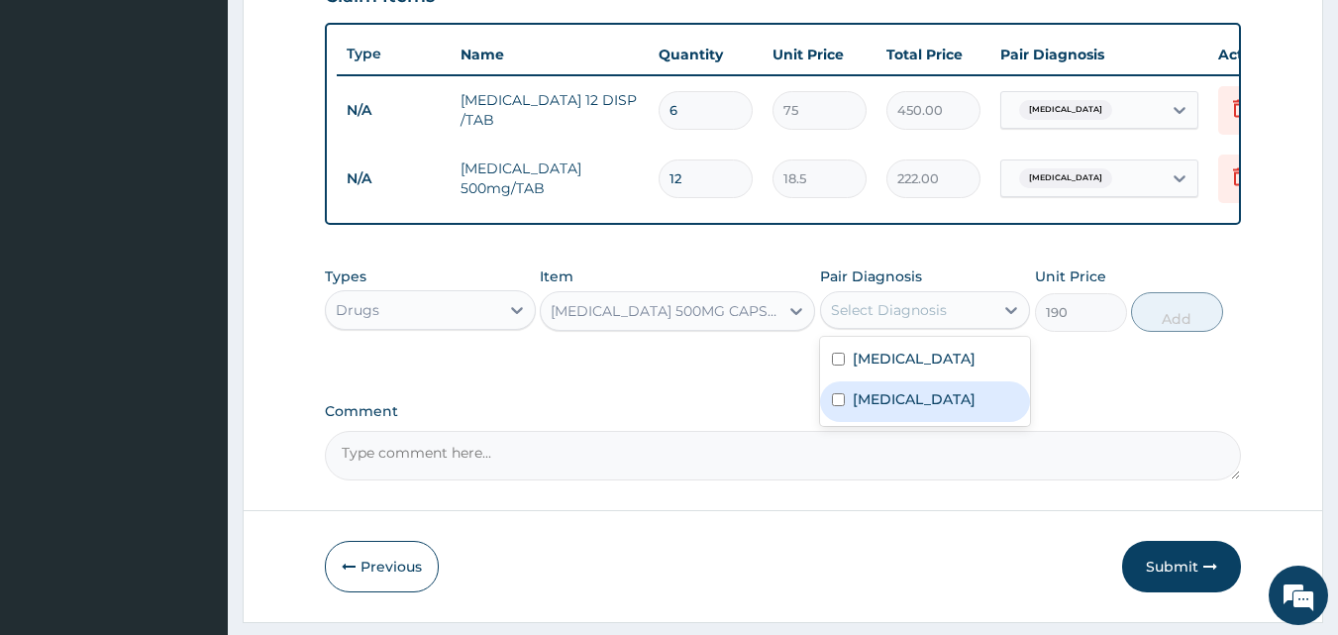
click at [857, 409] on label "Upper respiratory infection" at bounding box center [914, 399] width 123 height 20
checkbox input "true"
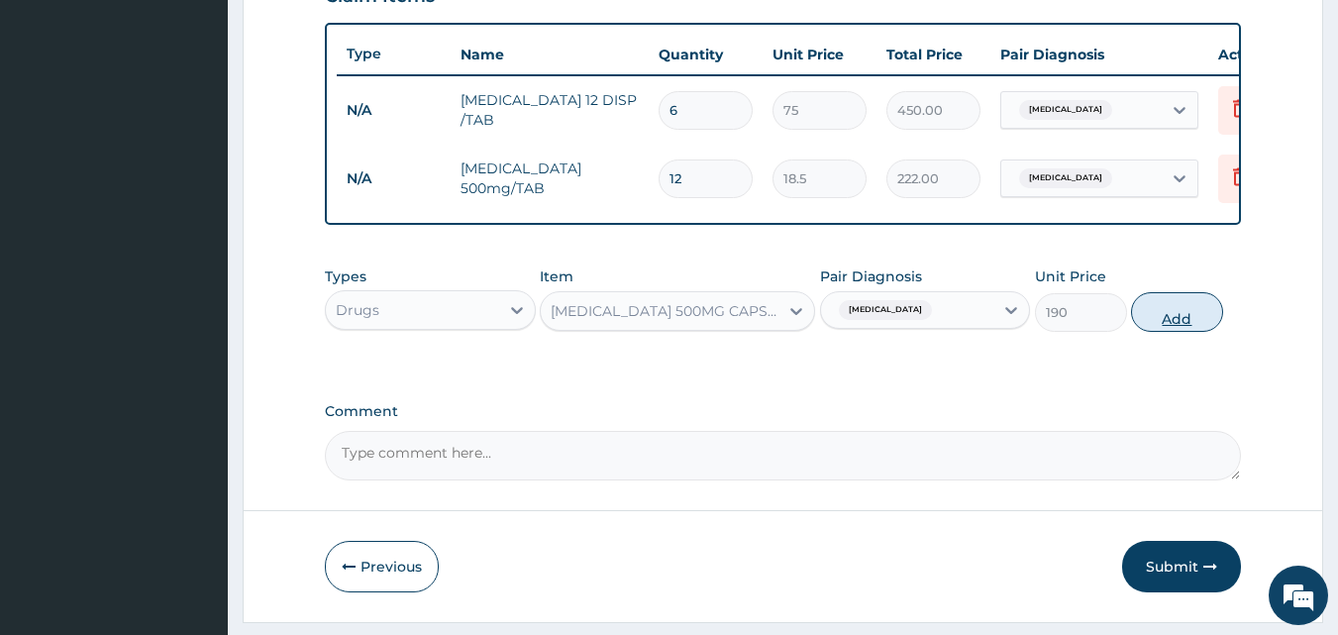
click at [1167, 332] on button "Add" at bounding box center [1177, 312] width 92 height 40
type input "0"
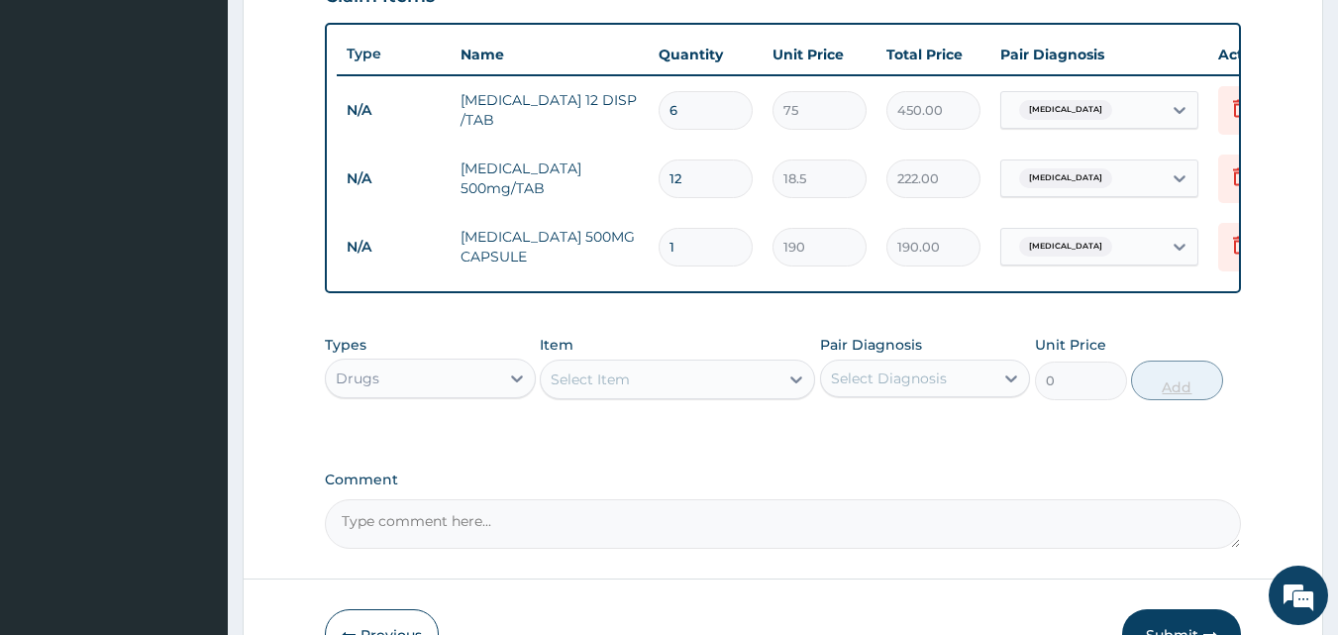
type input "13"
type input "2470.00"
type input "1"
type input "190.00"
click at [1233, 234] on icon at bounding box center [1240, 245] width 24 height 24
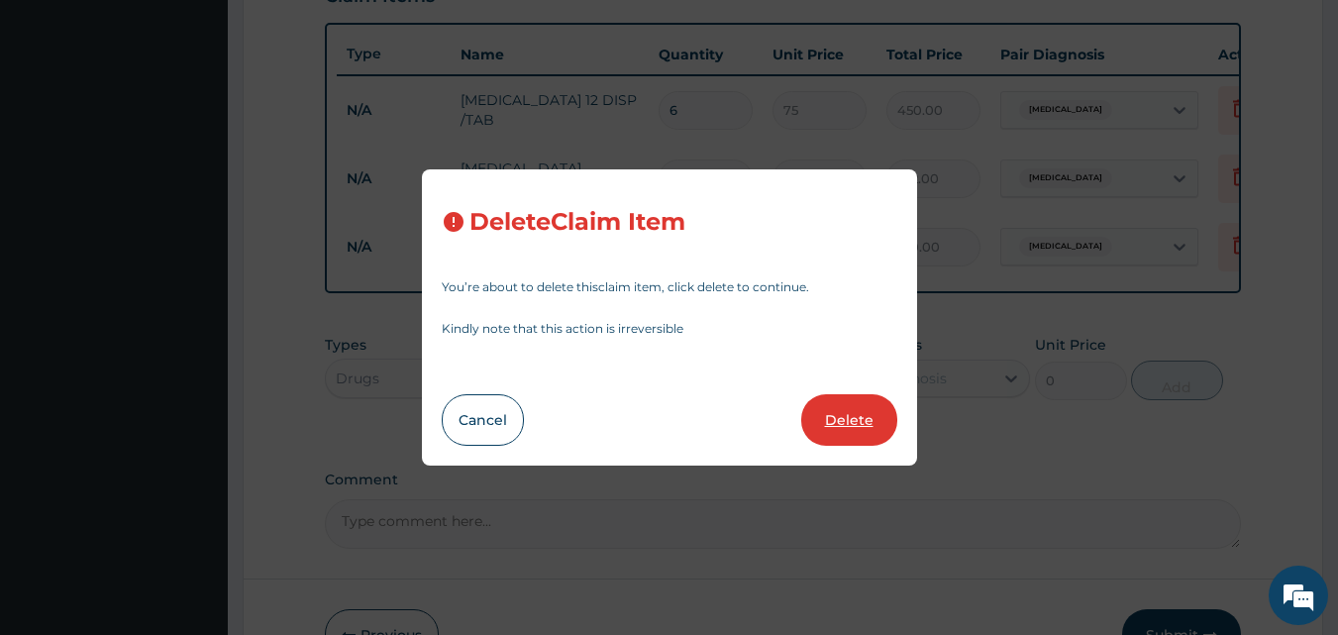
click at [879, 404] on button "Delete" at bounding box center [849, 420] width 96 height 52
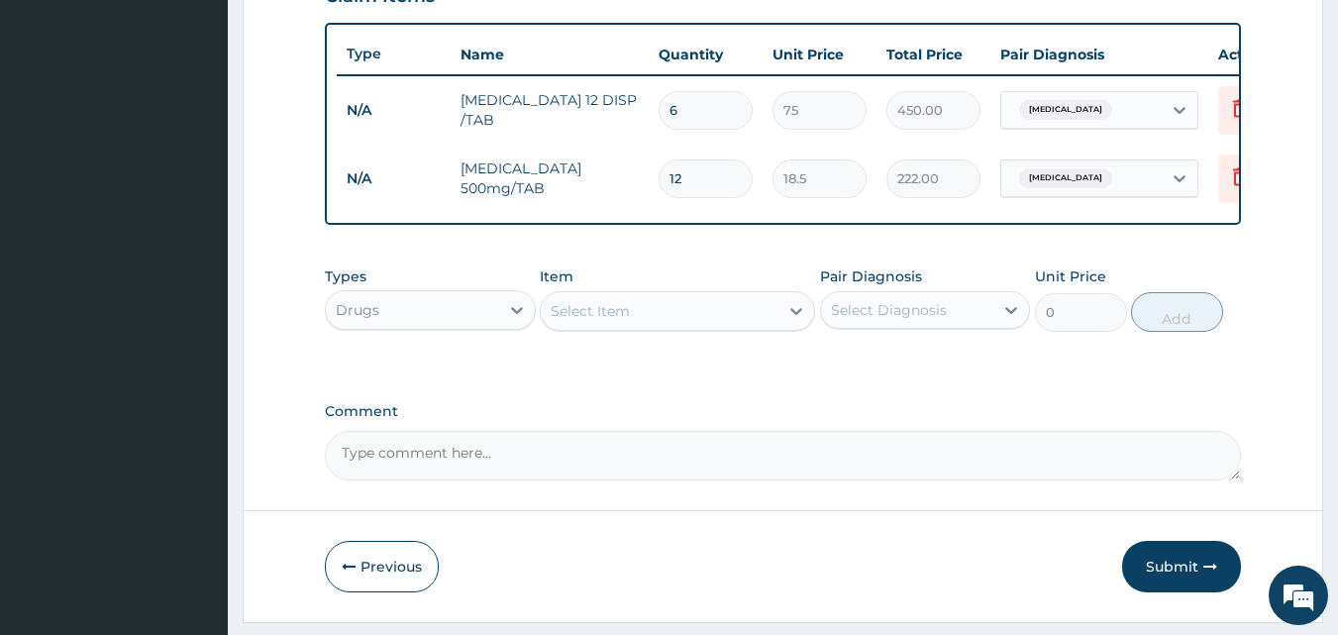
click at [653, 327] on div "Select Item" at bounding box center [660, 311] width 238 height 32
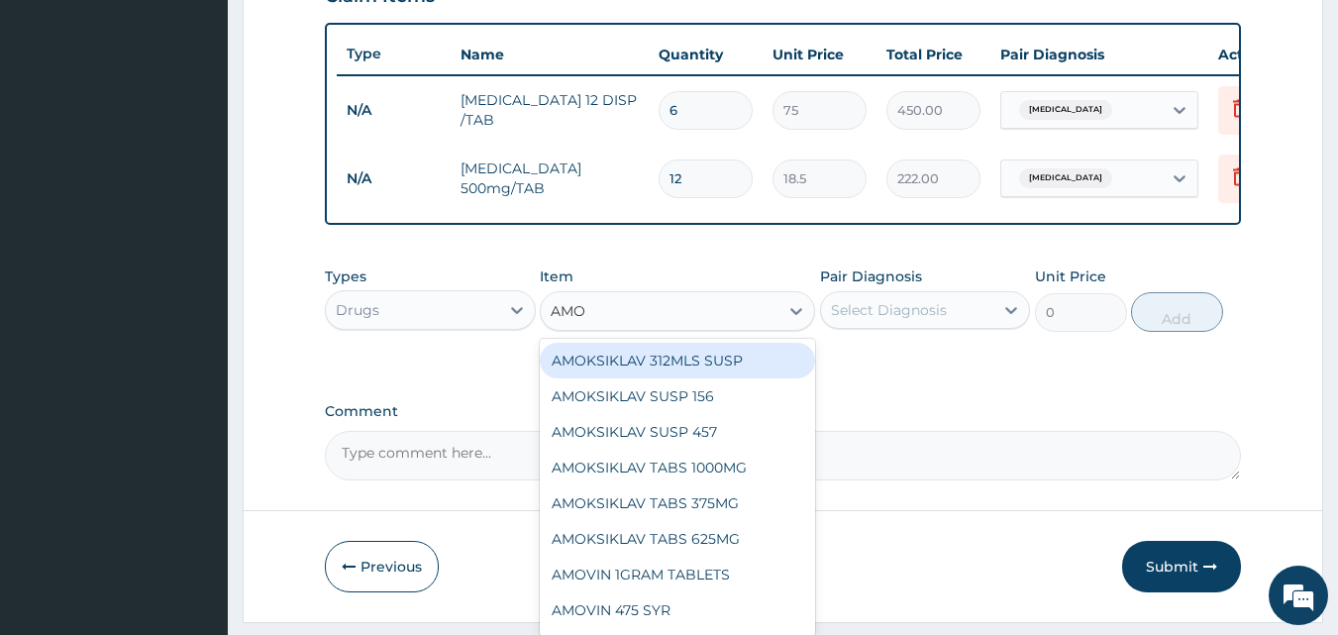
type input "AMOX"
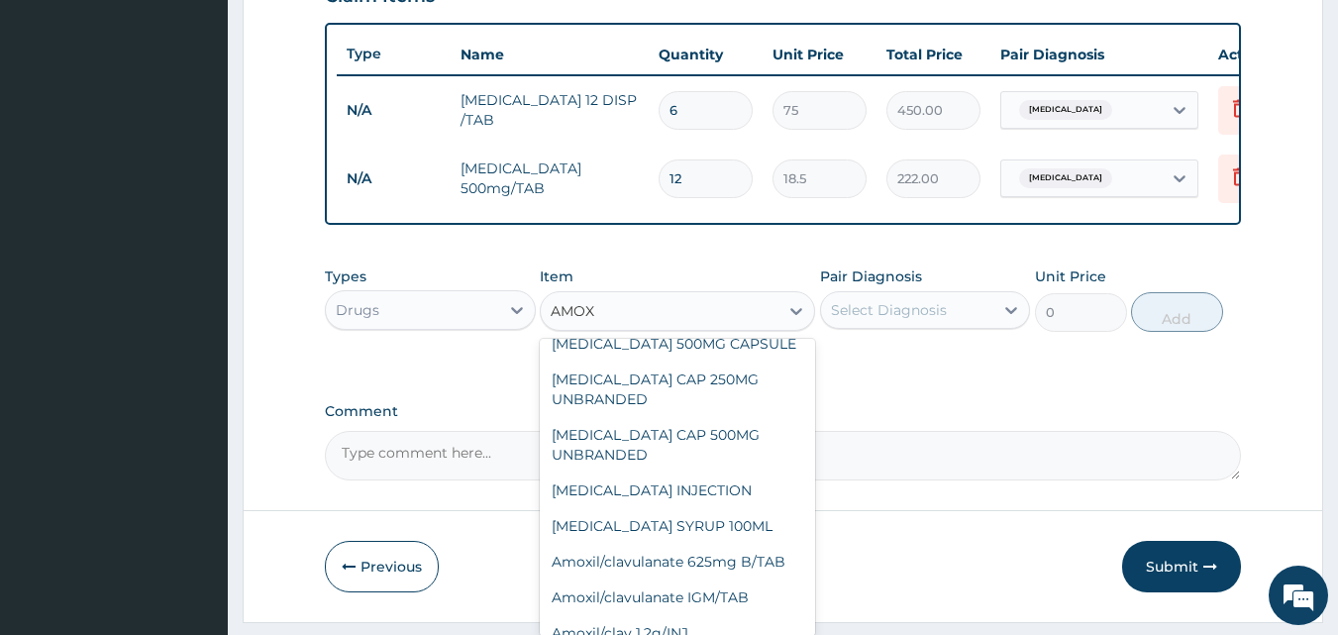
scroll to position [365, 0]
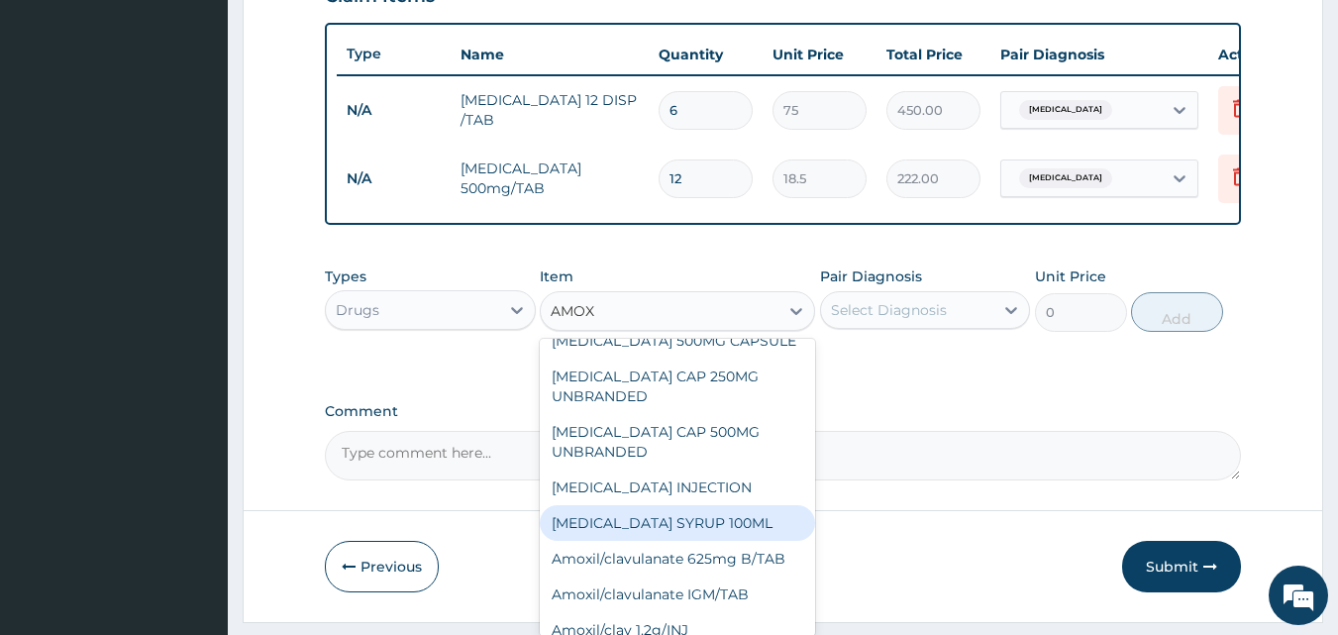
click at [684, 529] on div "AMOXIL SYRUP 100ML" at bounding box center [677, 523] width 275 height 36
type input "1200"
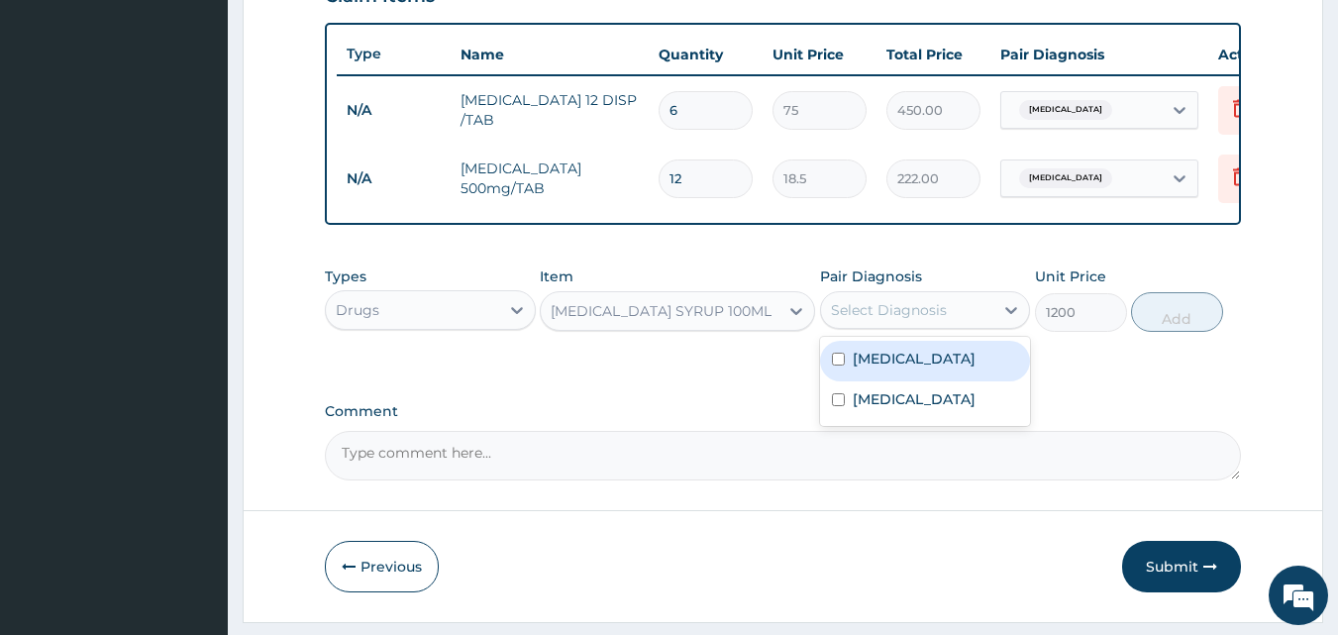
click at [904, 320] on div "Select Diagnosis" at bounding box center [889, 310] width 116 height 20
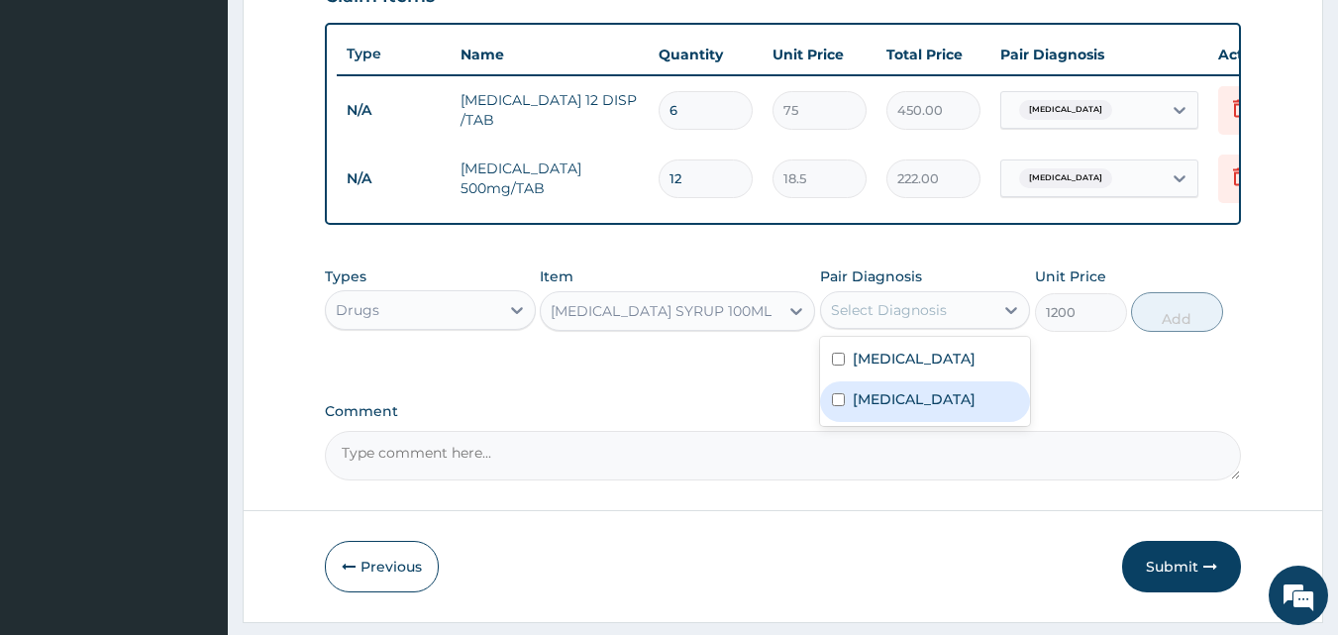
drag, startPoint x: 904, startPoint y: 329, endPoint x: 852, endPoint y: 423, distance: 107.8
click at [852, 329] on div "option Upper respiratory infection, selected. option Upper respiratory infectio…" at bounding box center [925, 310] width 211 height 38
click at [875, 409] on label "Upper respiratory infection" at bounding box center [914, 399] width 123 height 20
checkbox input "true"
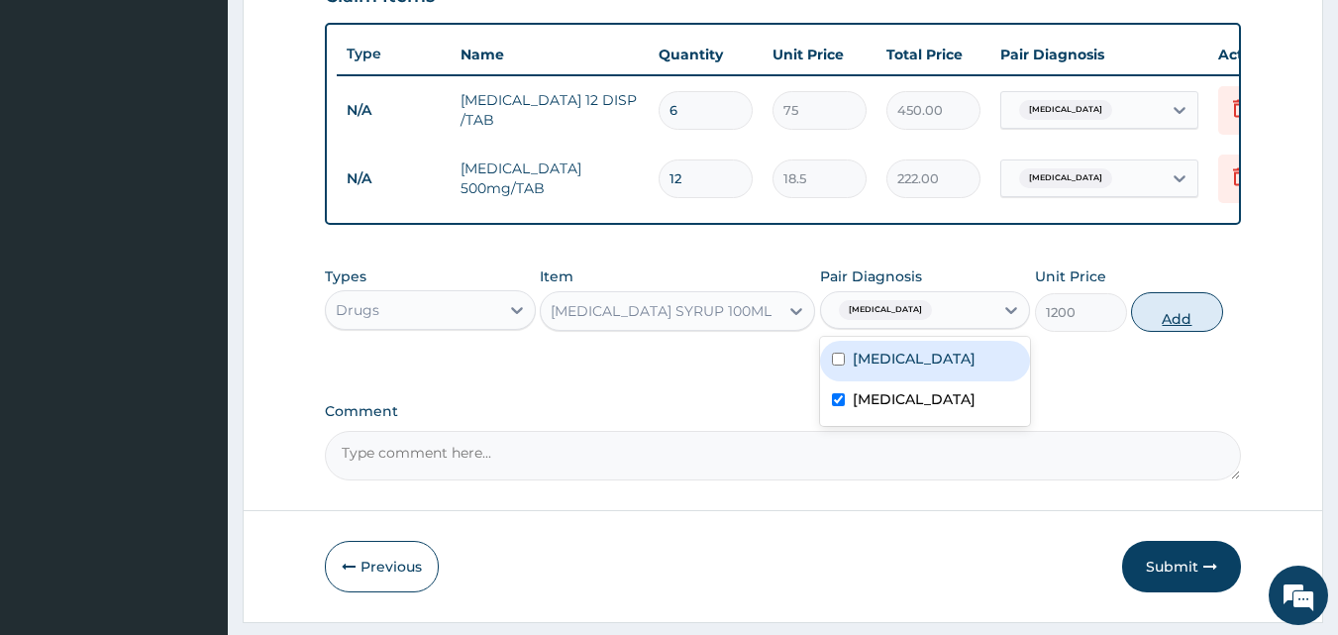
click at [1191, 332] on button "Add" at bounding box center [1177, 312] width 92 height 40
type input "0"
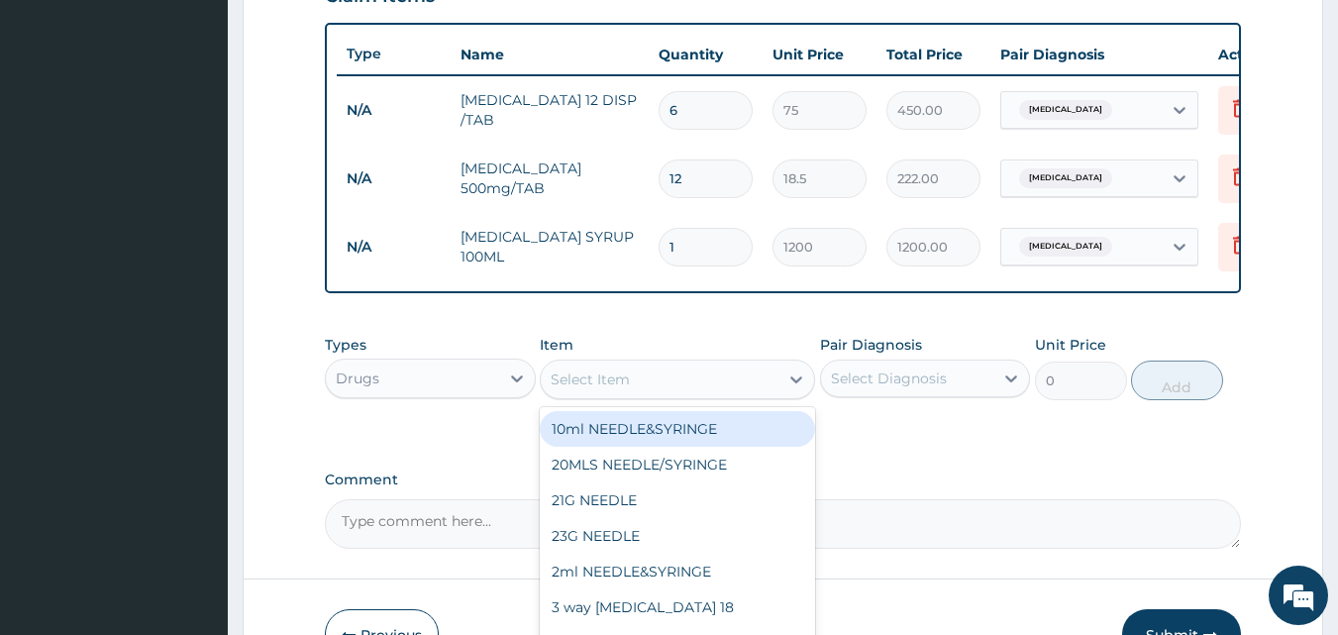
click at [588, 395] on div "Select Item" at bounding box center [660, 380] width 238 height 32
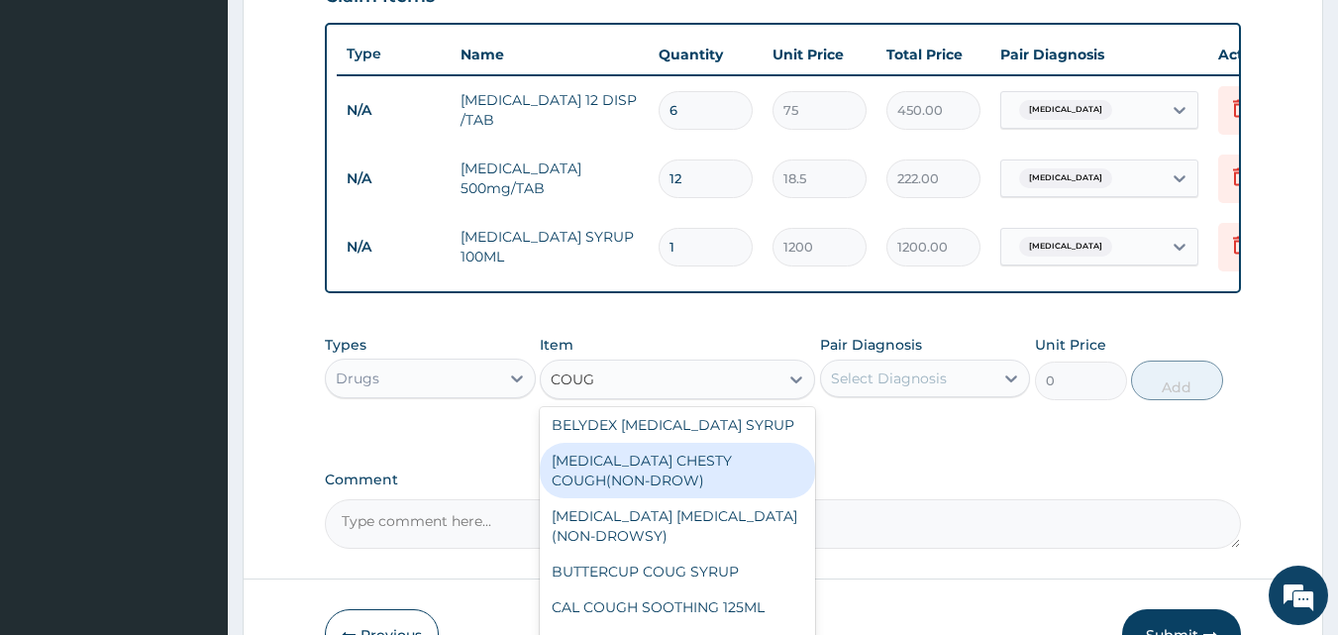
scroll to position [123, 0]
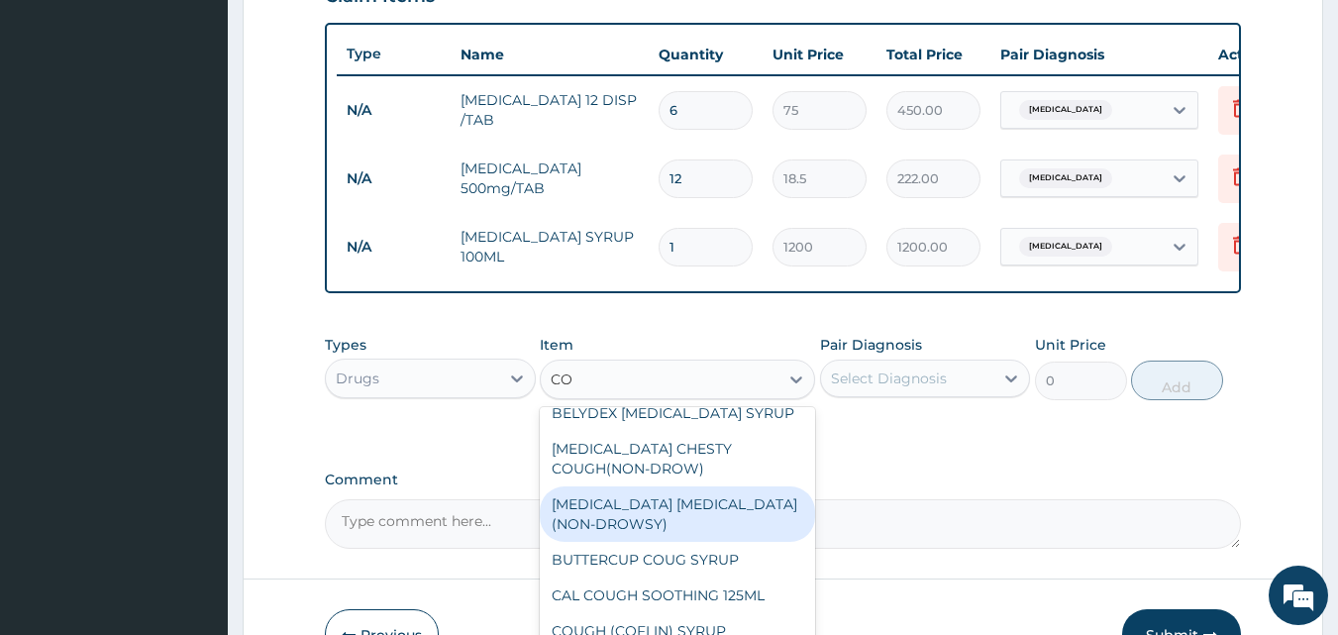
type input "C"
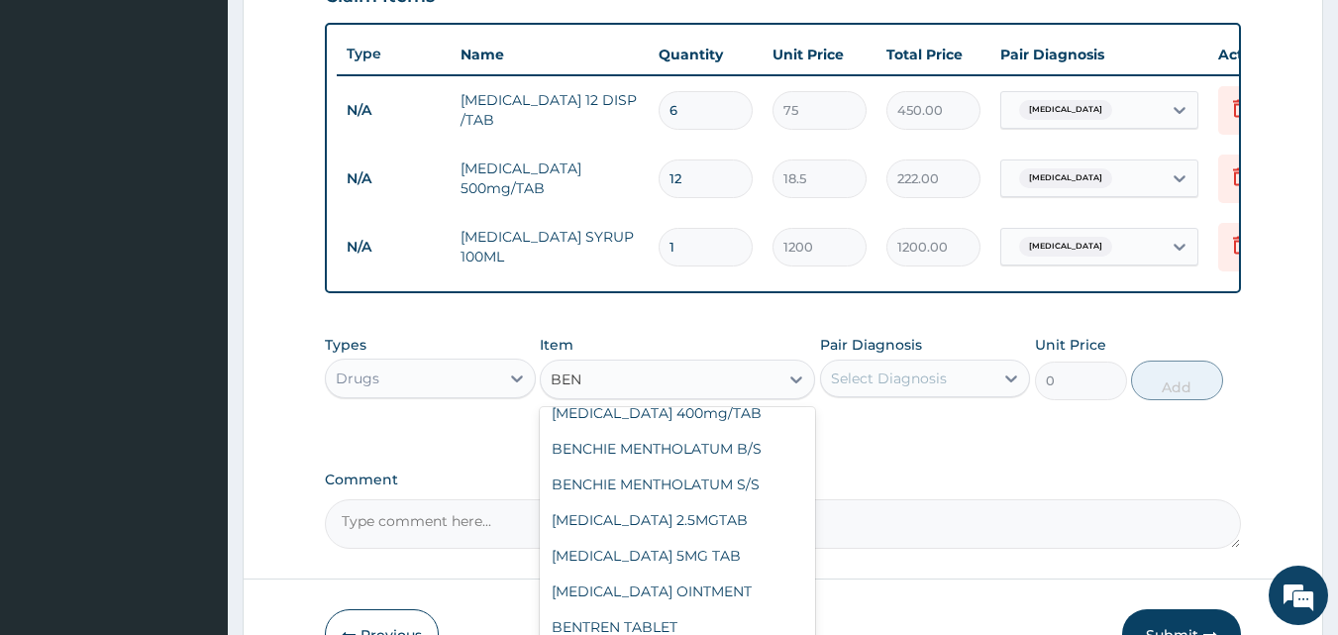
type input "BENY"
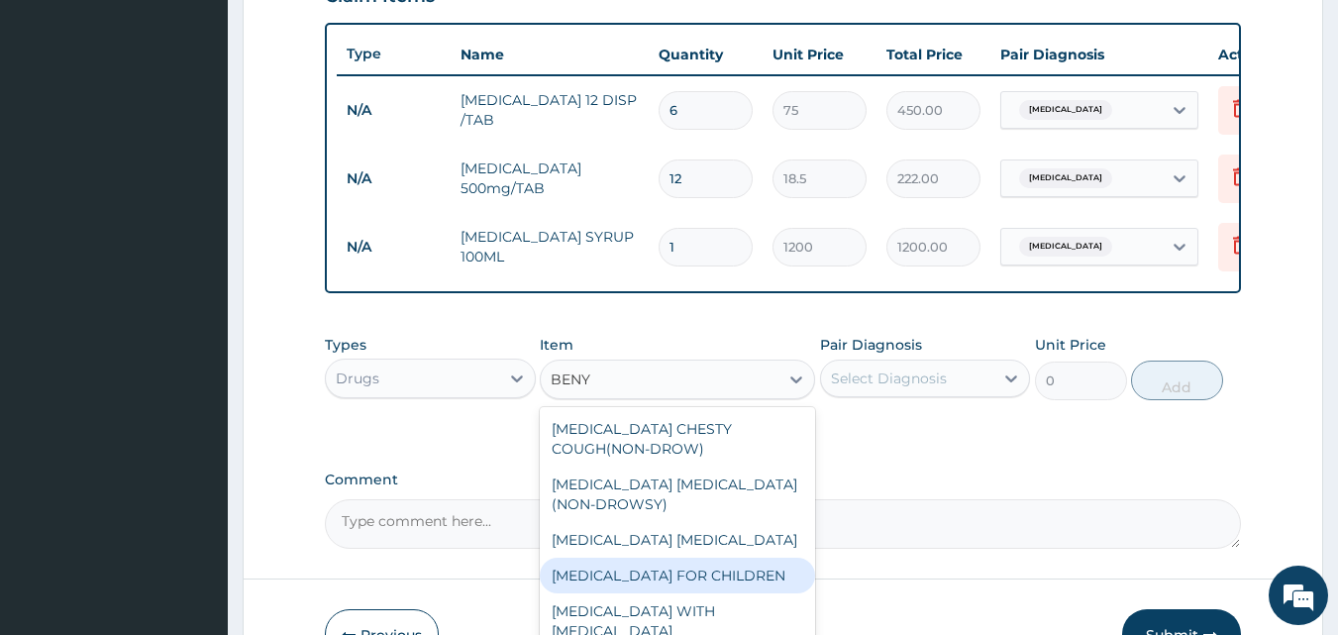
click at [676, 577] on div "BENYLIN FOR CHILDREN" at bounding box center [677, 576] width 275 height 36
type input "900"
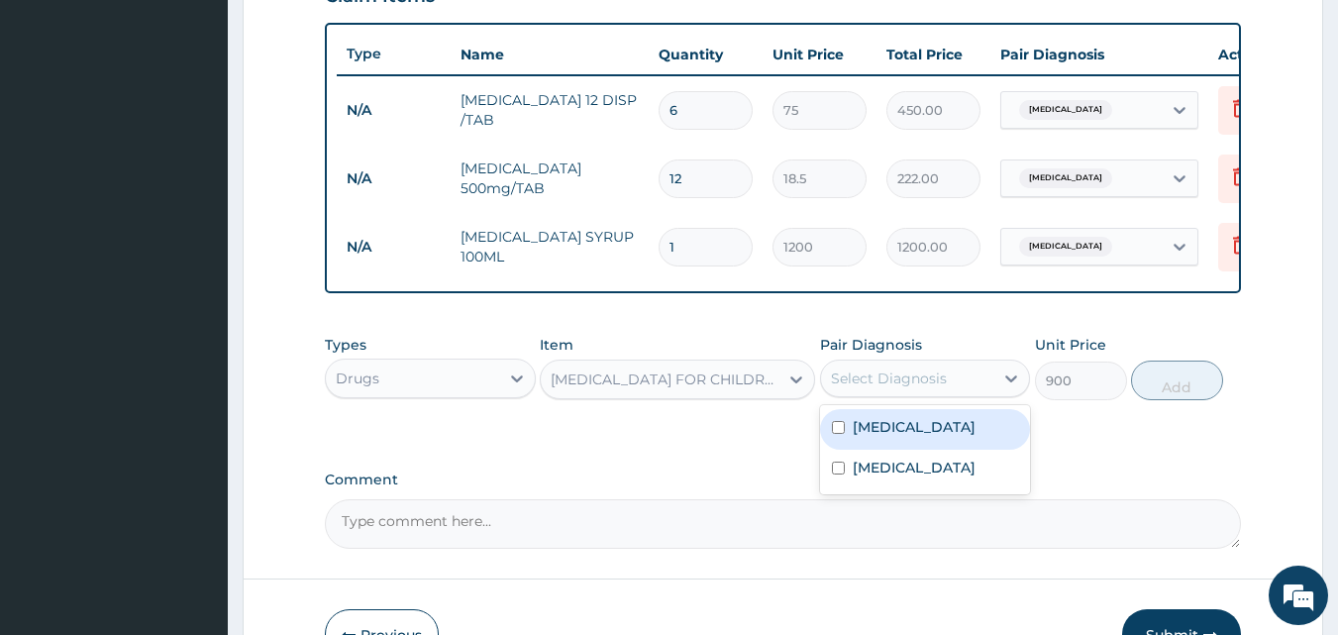
click at [846, 388] on div "Select Diagnosis" at bounding box center [889, 378] width 116 height 20
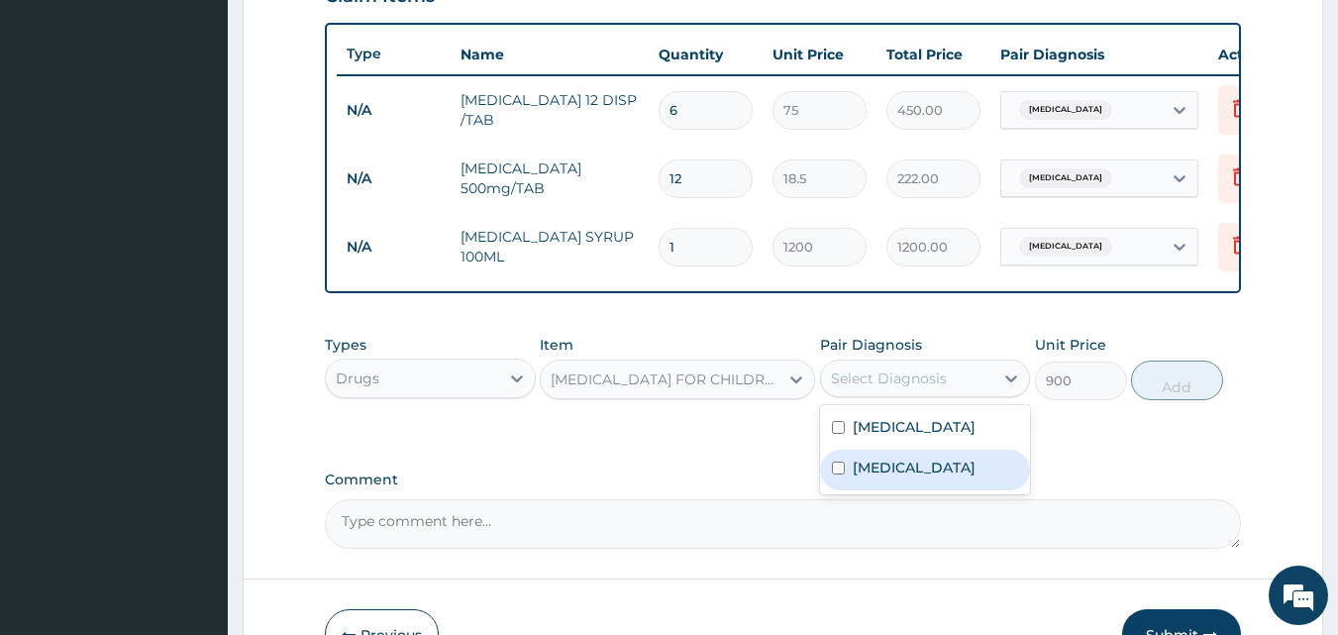
click at [853, 477] on label "Upper respiratory infection" at bounding box center [914, 468] width 123 height 20
checkbox input "true"
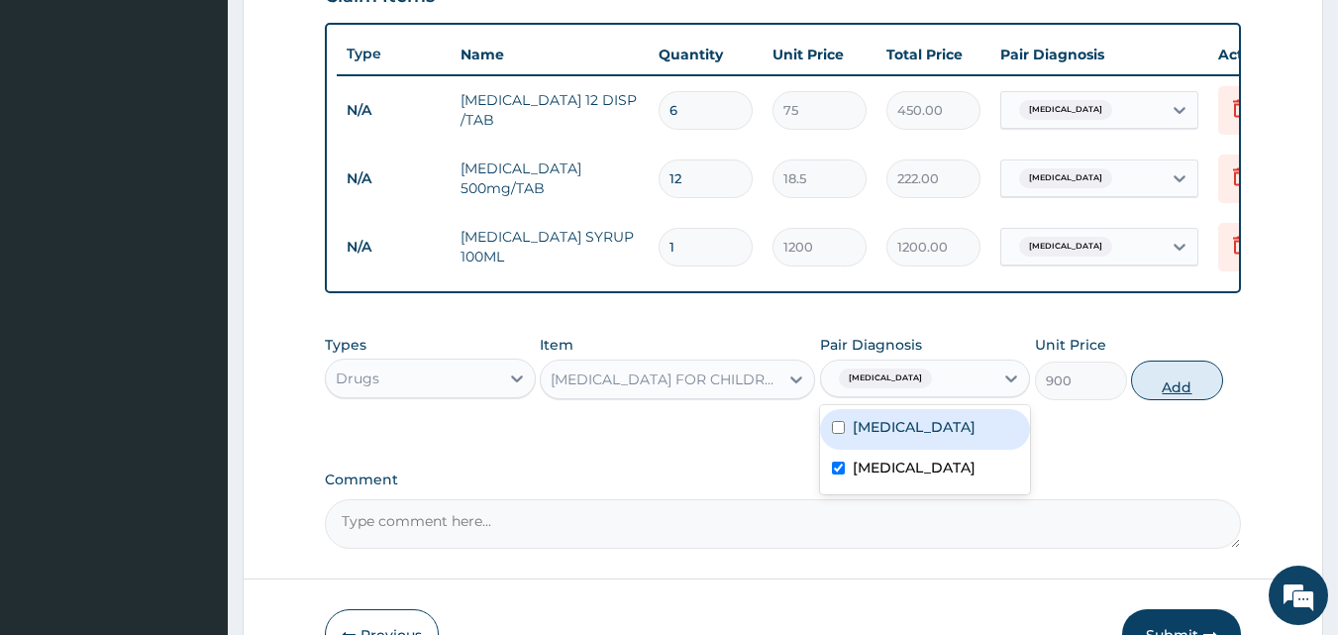
click at [1172, 399] on button "Add" at bounding box center [1177, 381] width 92 height 40
type input "0"
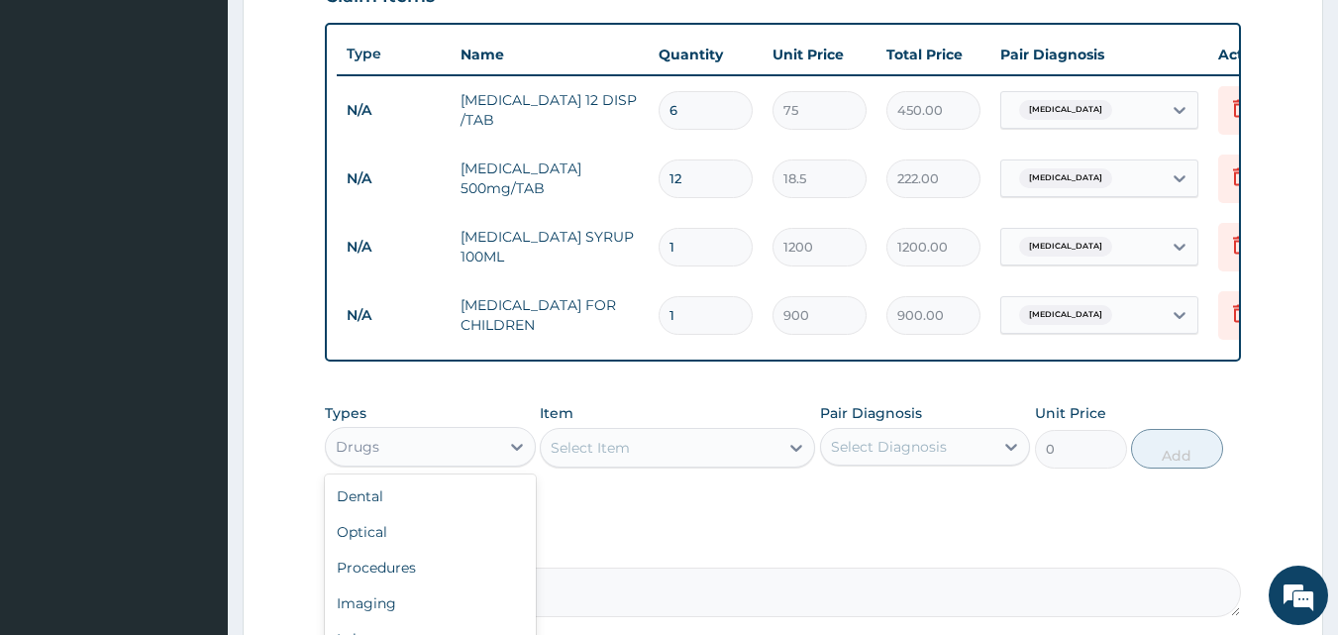
click at [399, 463] on div "Drugs" at bounding box center [412, 447] width 173 height 32
click at [382, 585] on div "Procedures" at bounding box center [430, 568] width 211 height 36
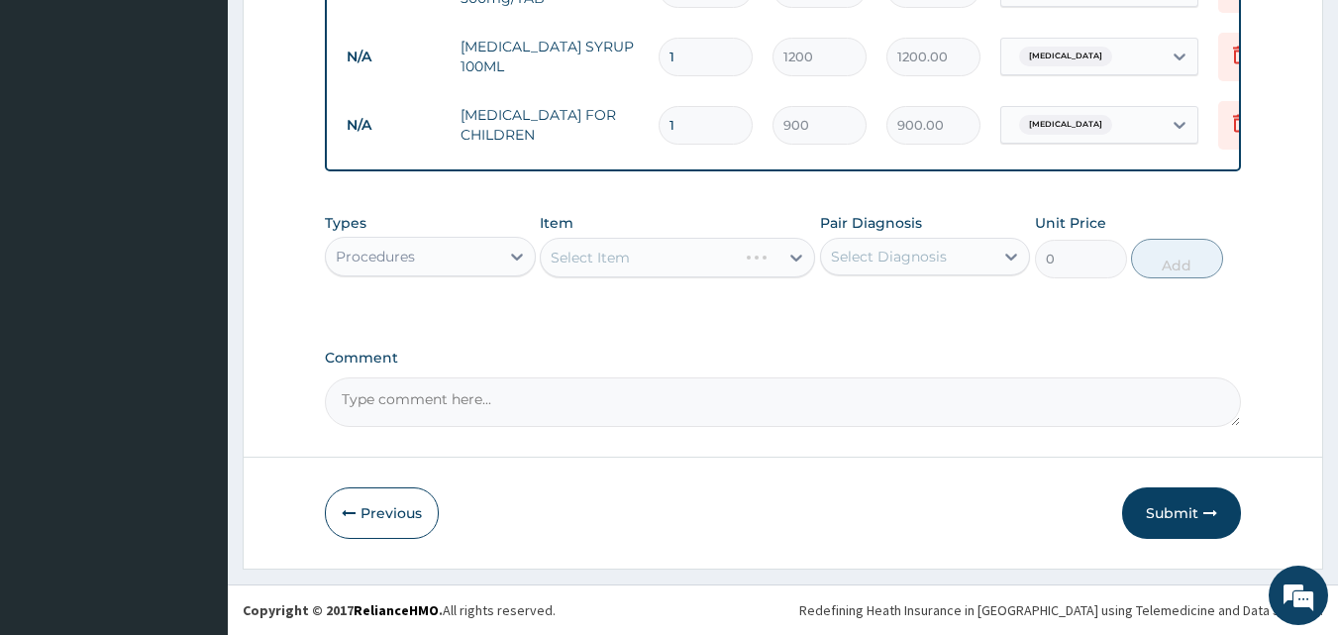
click at [724, 258] on div "Select Item" at bounding box center [677, 258] width 275 height 40
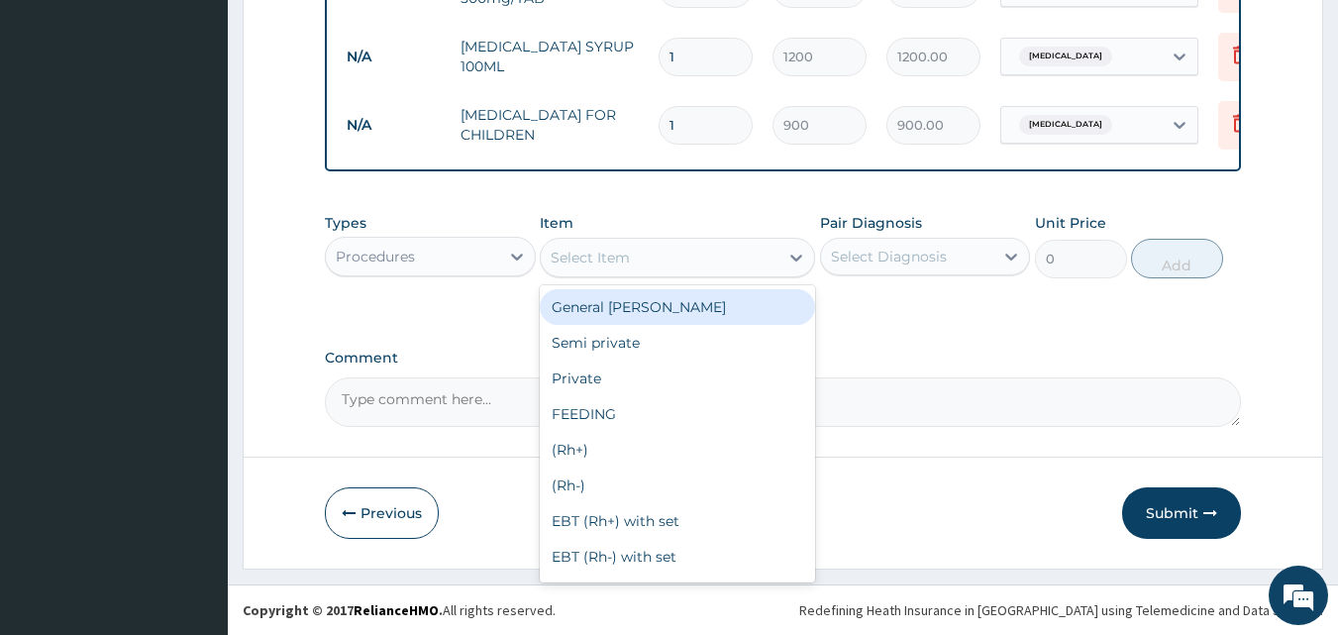
click at [724, 258] on div "Select Item" at bounding box center [660, 258] width 238 height 32
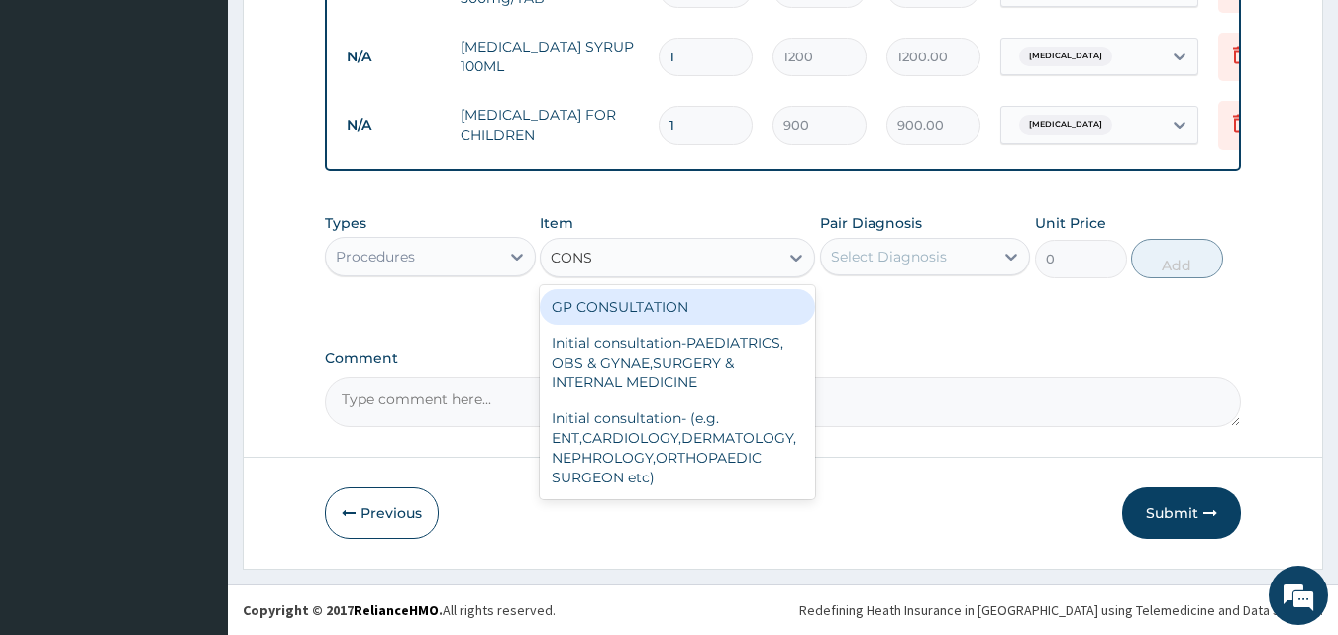
type input "CONSU"
click at [701, 301] on div "GP CONSULTATION" at bounding box center [677, 307] width 275 height 36
type input "2000"
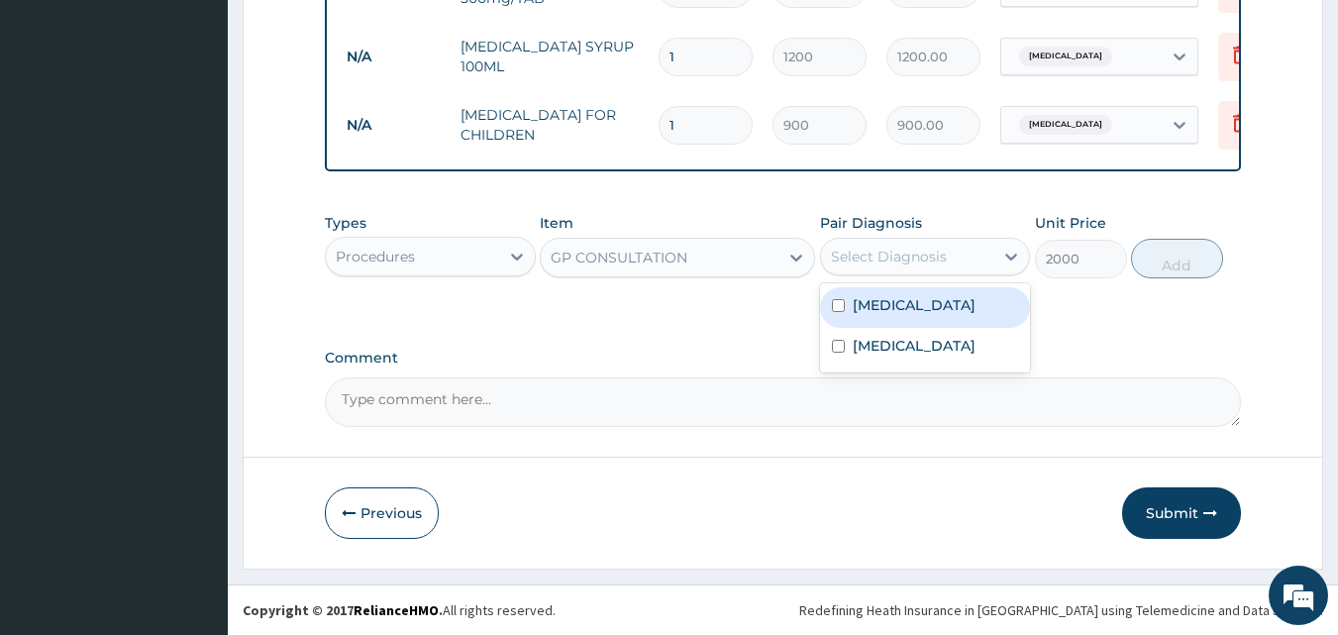
click at [829, 270] on div "Select Diagnosis" at bounding box center [907, 257] width 173 height 32
click at [843, 310] on input "checkbox" at bounding box center [838, 305] width 13 height 13
checkbox input "true"
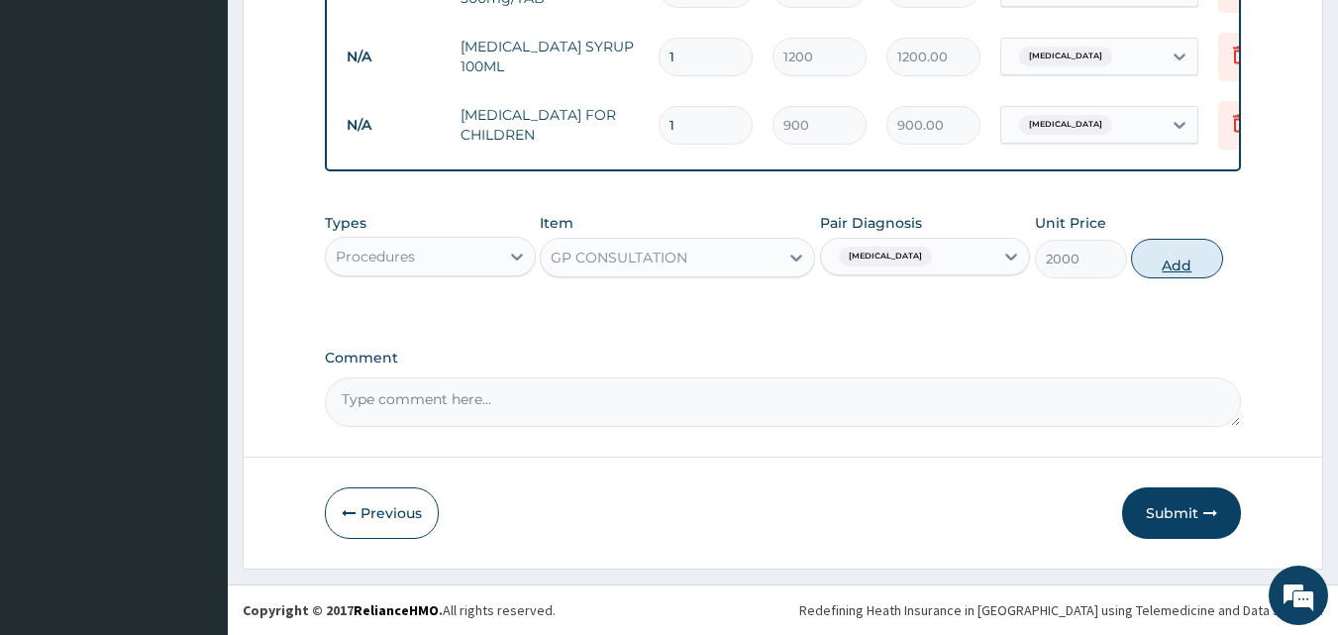
click at [1174, 261] on button "Add" at bounding box center [1177, 259] width 92 height 40
type input "0"
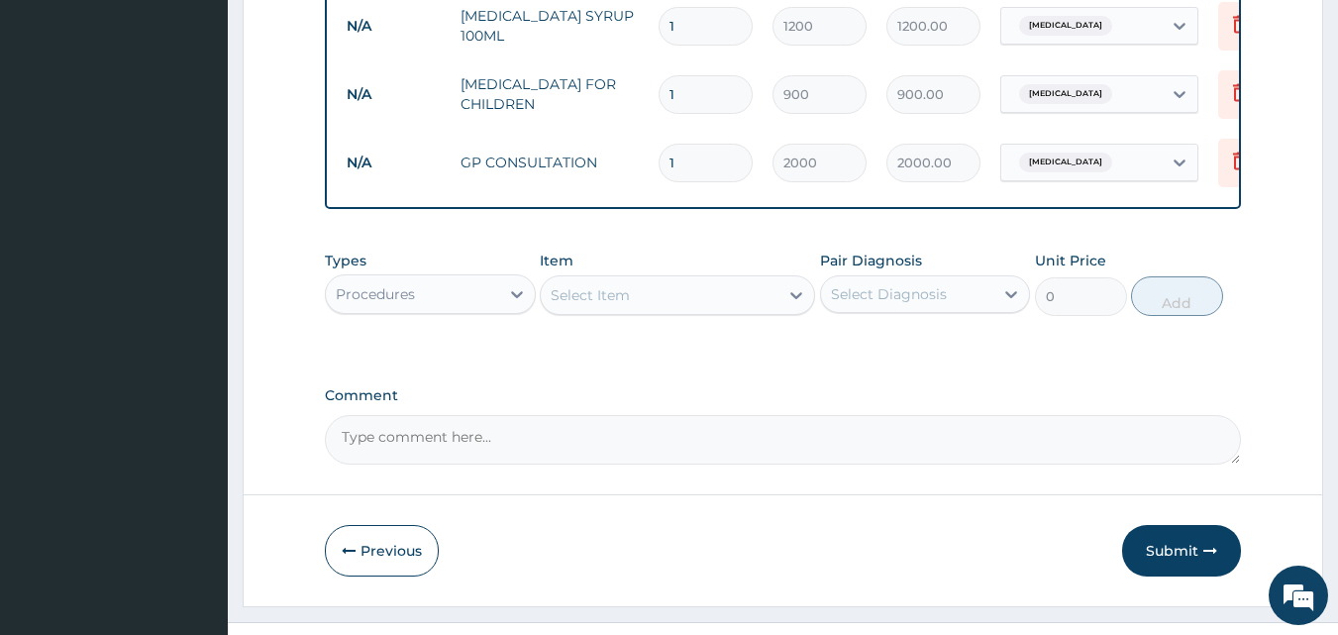
scroll to position [988, 0]
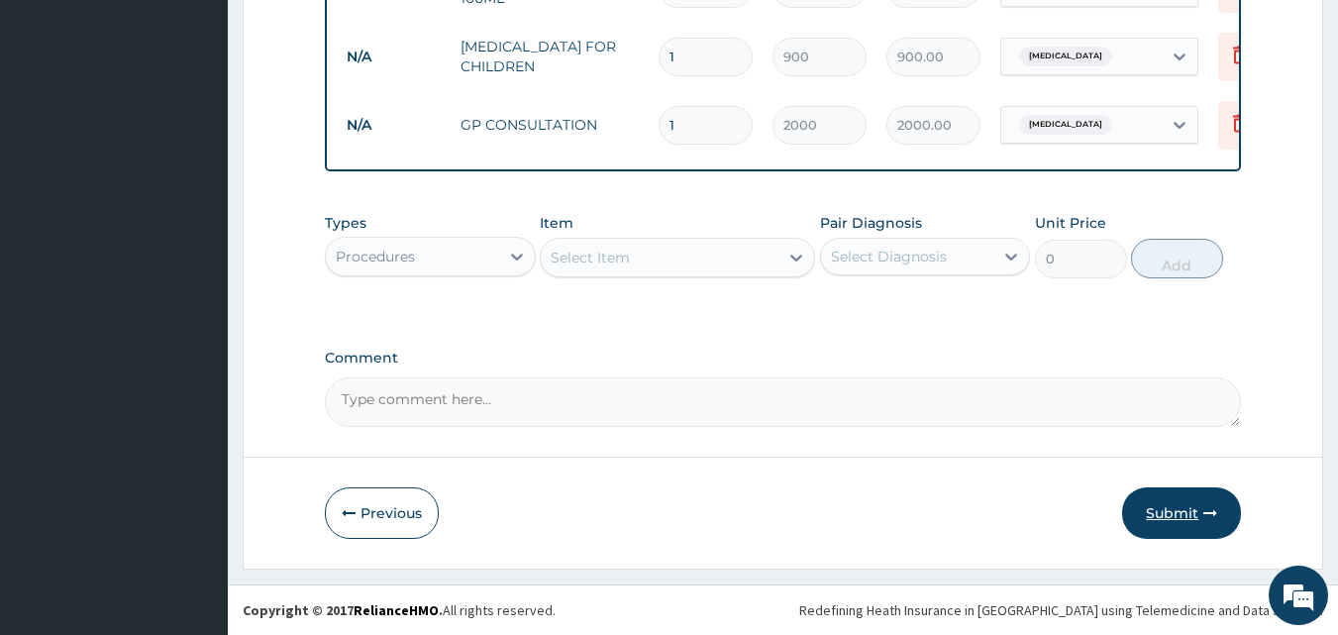
click at [1162, 499] on button "Submit" at bounding box center [1181, 513] width 119 height 52
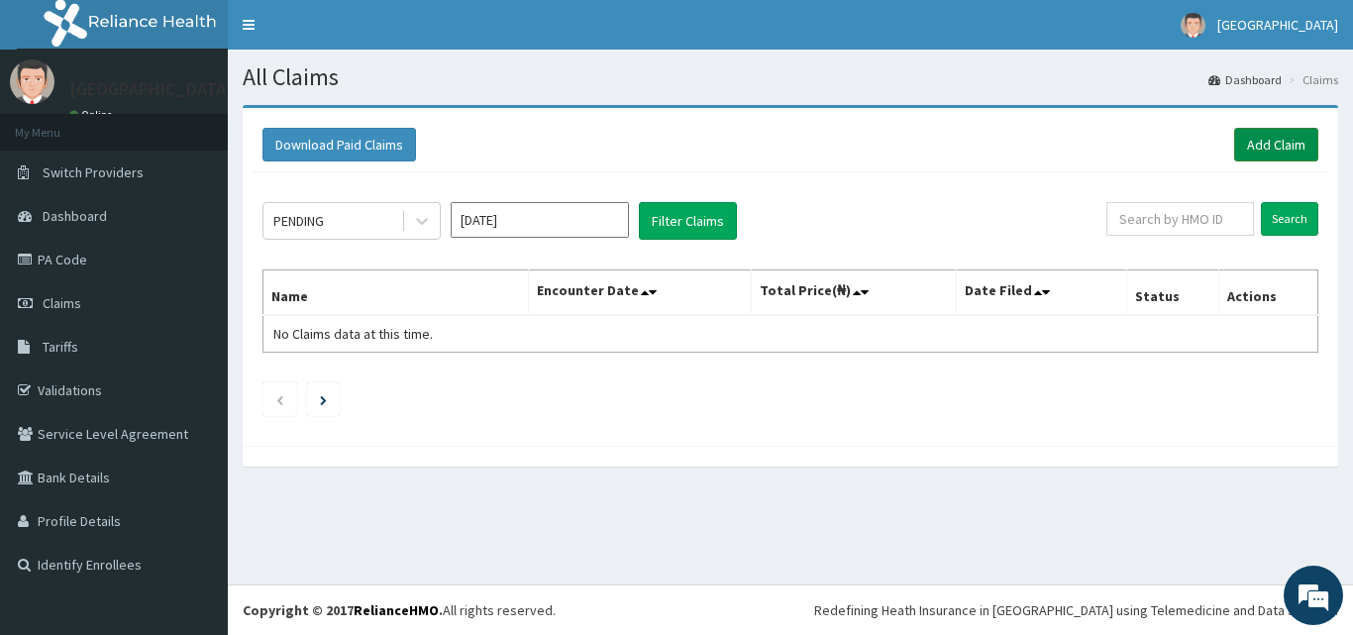
click at [1250, 140] on link "Add Claim" at bounding box center [1276, 145] width 84 height 34
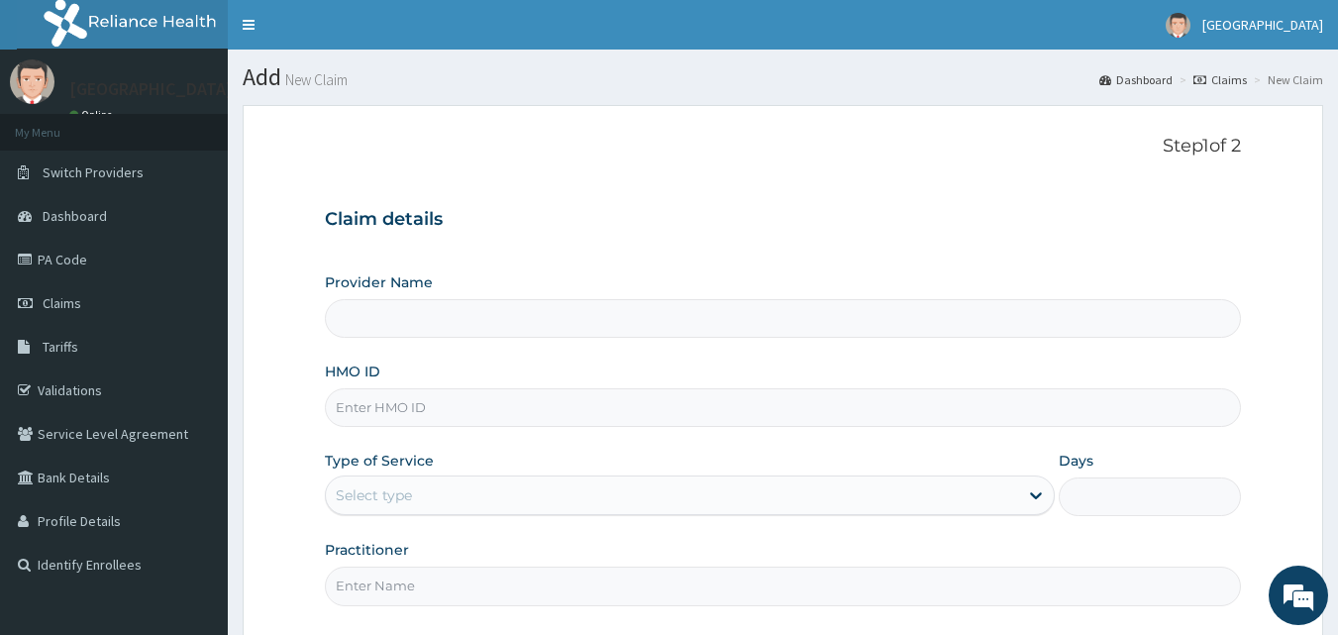
click at [501, 410] on input "HMO ID" at bounding box center [783, 407] width 917 height 39
type input "Veta Hospitals Ltd"
type input "YSS/10033/A"
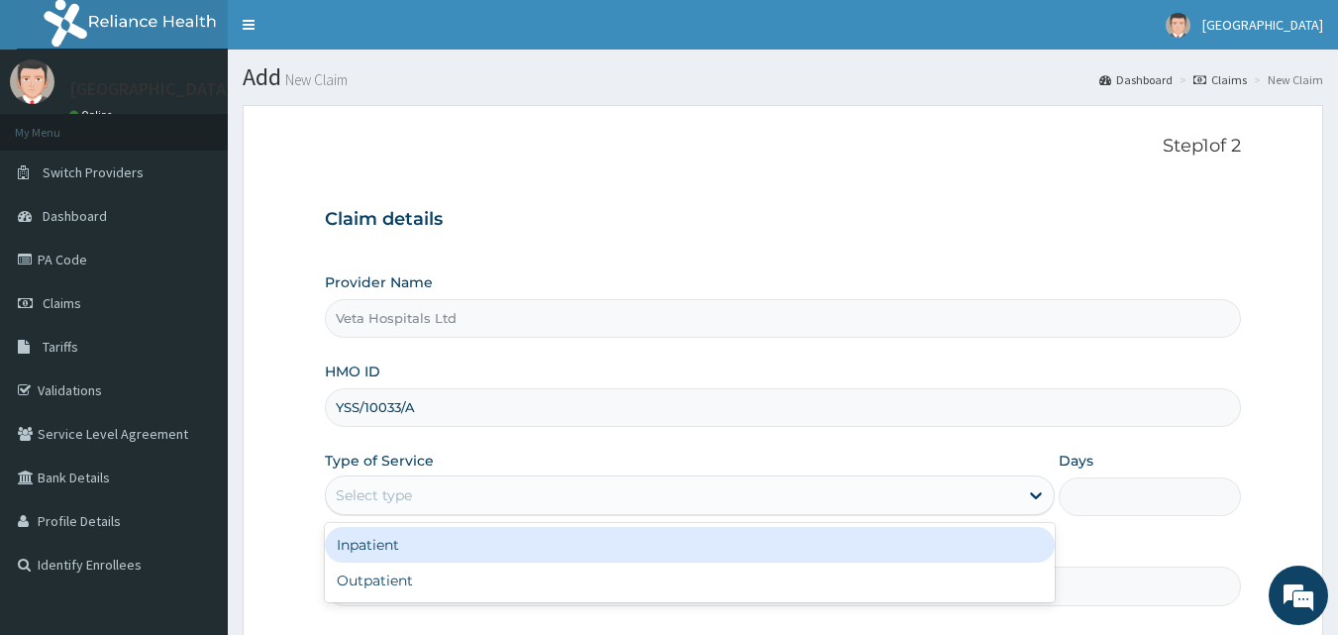
click at [487, 502] on div "Select type" at bounding box center [672, 495] width 692 height 32
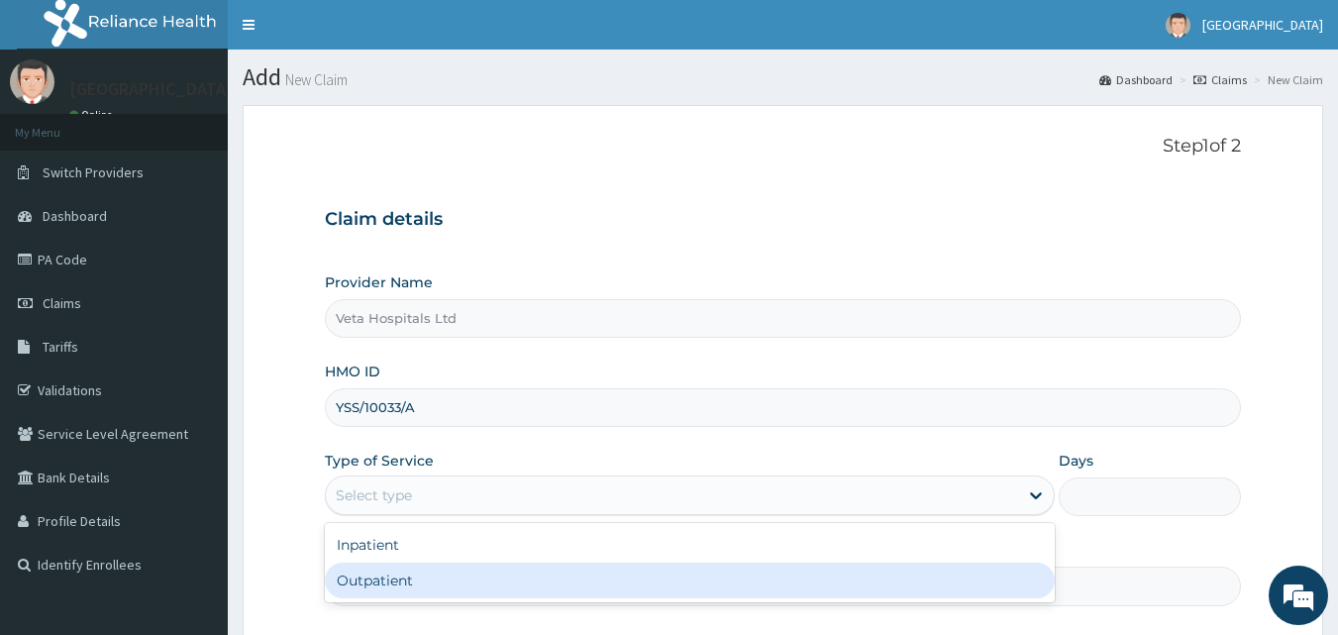
click at [429, 575] on div "Outpatient" at bounding box center [690, 581] width 730 height 36
type input "1"
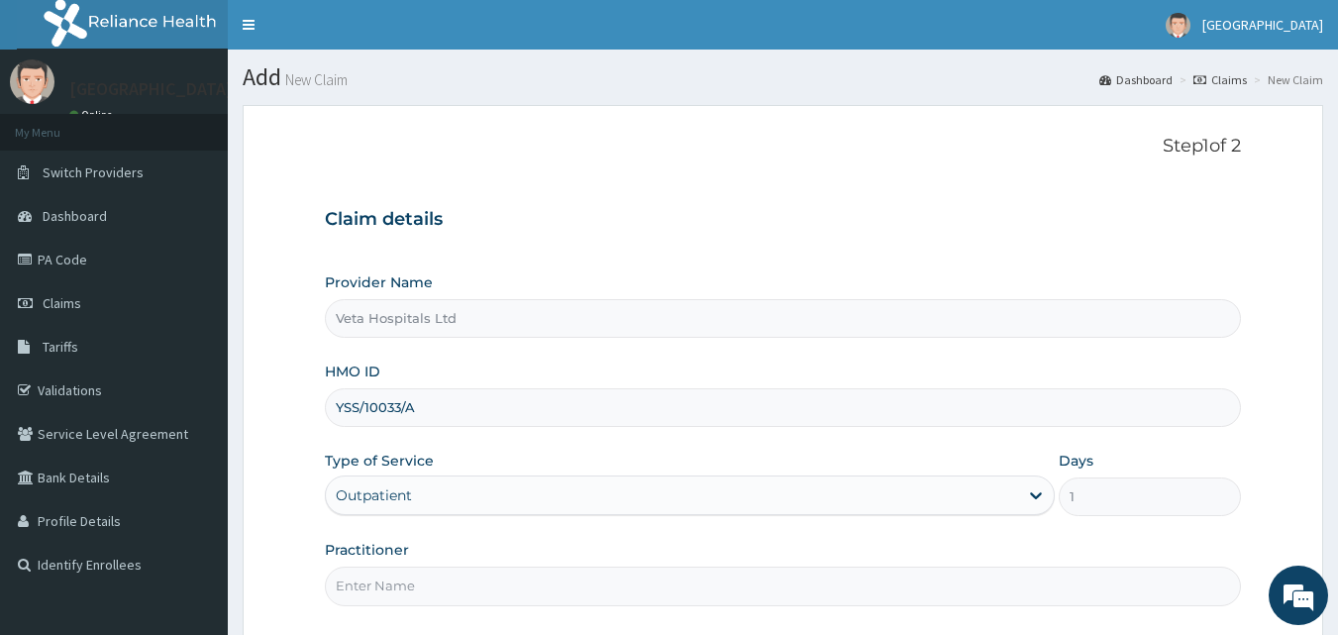
click at [428, 579] on input "Practitioner" at bounding box center [783, 586] width 917 height 39
type input "[PERSON_NAME]"
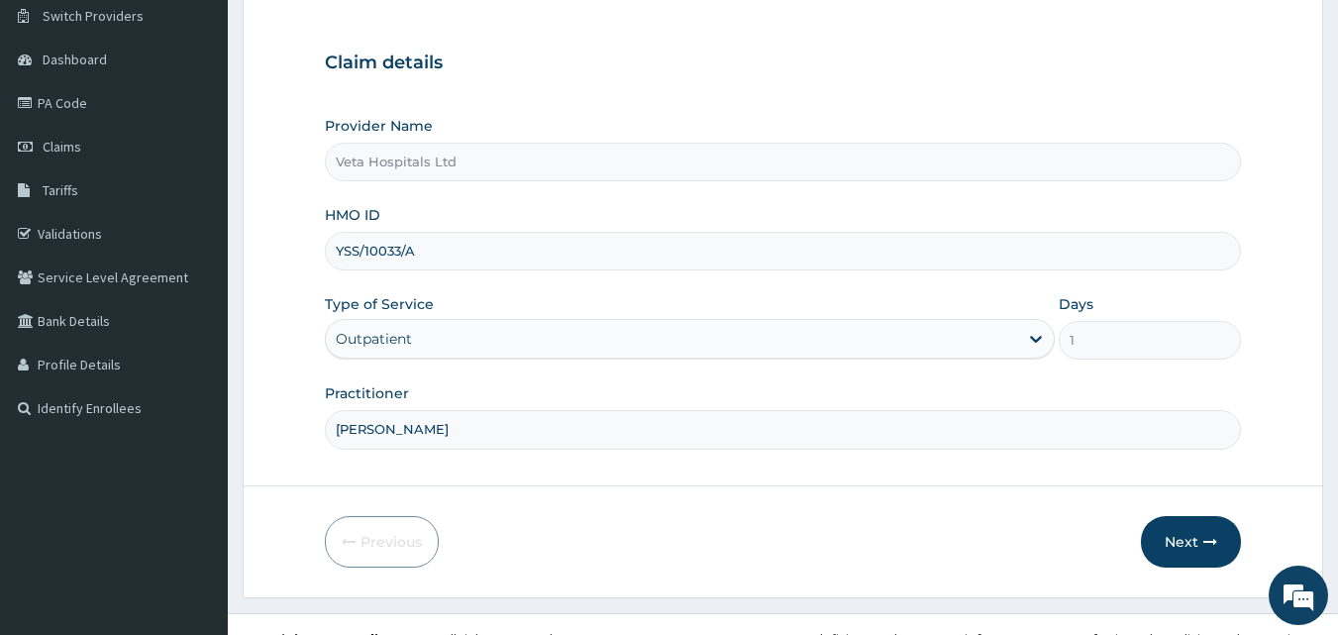
scroll to position [185, 0]
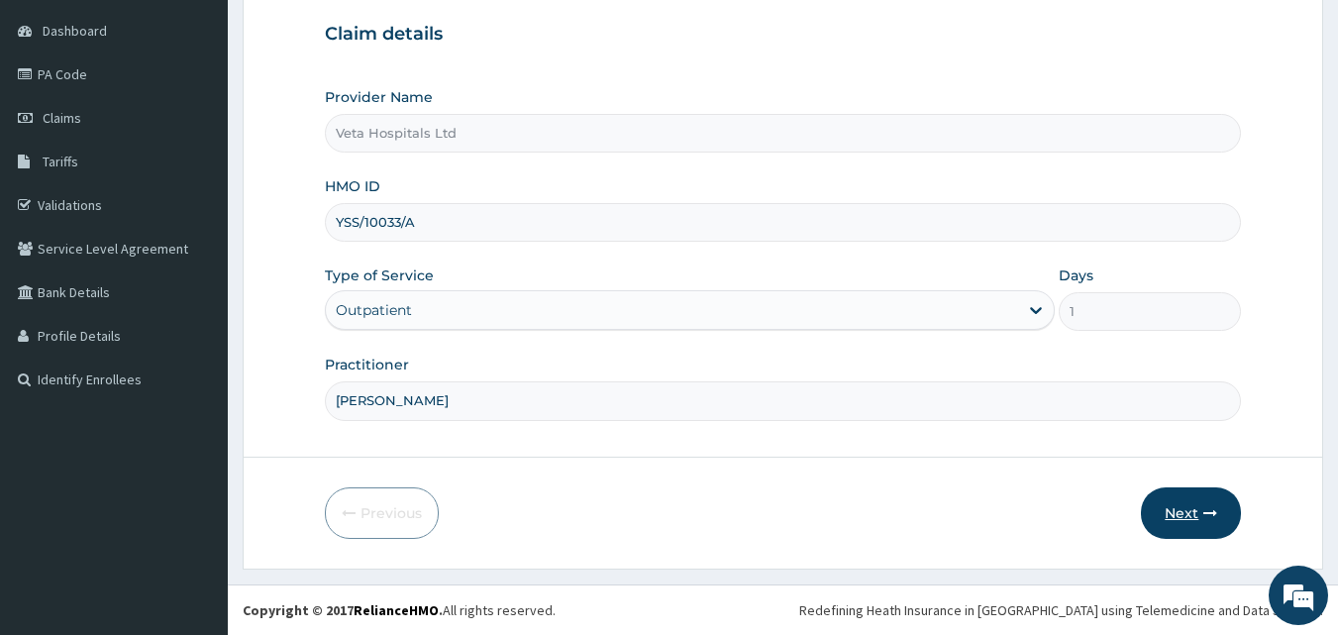
click at [1207, 522] on button "Next" at bounding box center [1191, 513] width 100 height 52
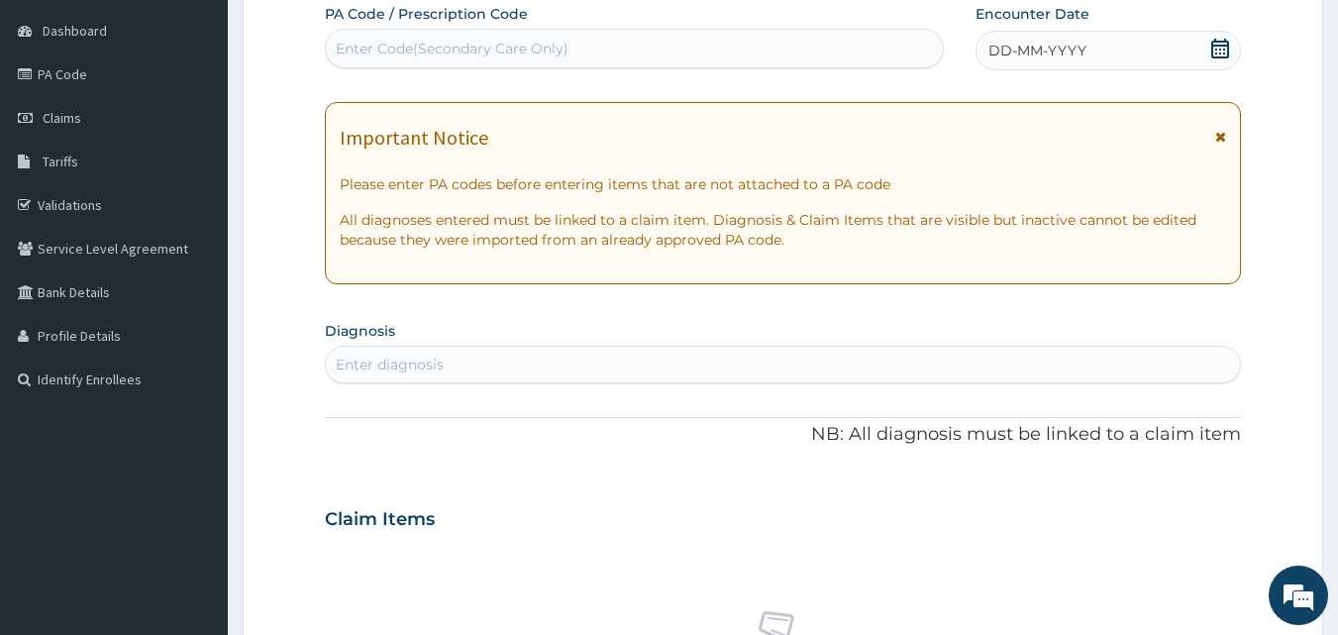
click at [1185, 55] on div "DD-MM-YYYY" at bounding box center [1108, 51] width 265 height 40
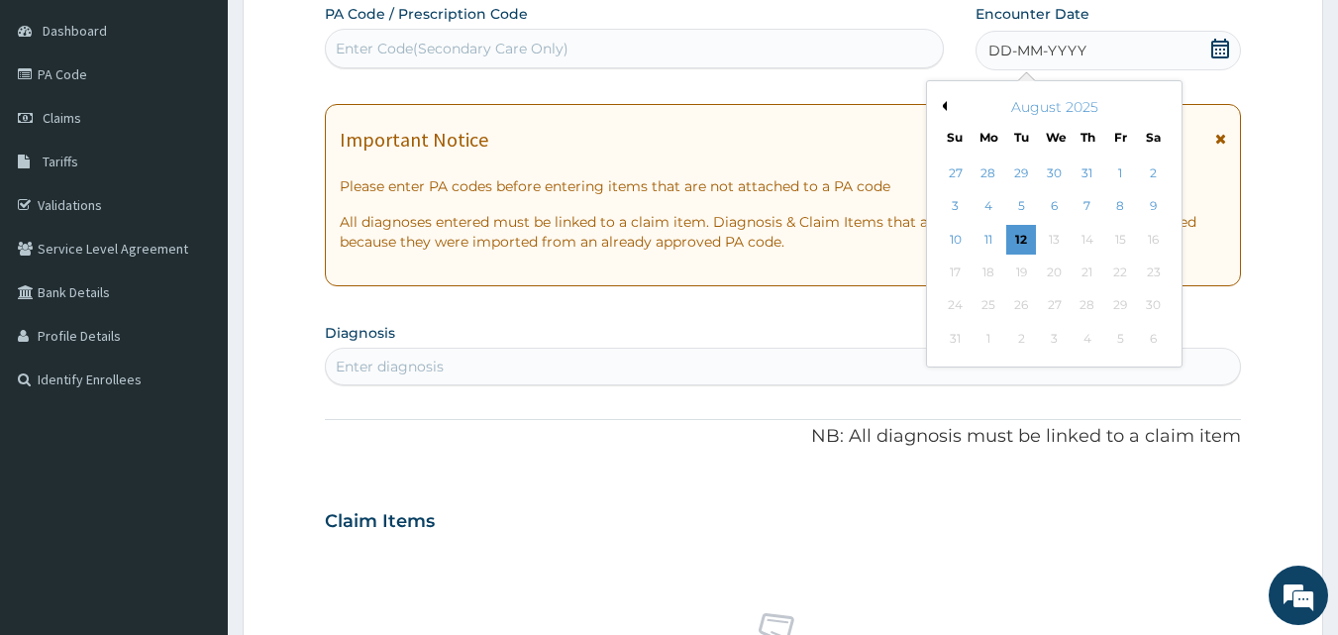
click at [944, 106] on button "Previous Month" at bounding box center [942, 106] width 10 height 10
click at [1148, 269] on div "26" at bounding box center [1154, 273] width 30 height 30
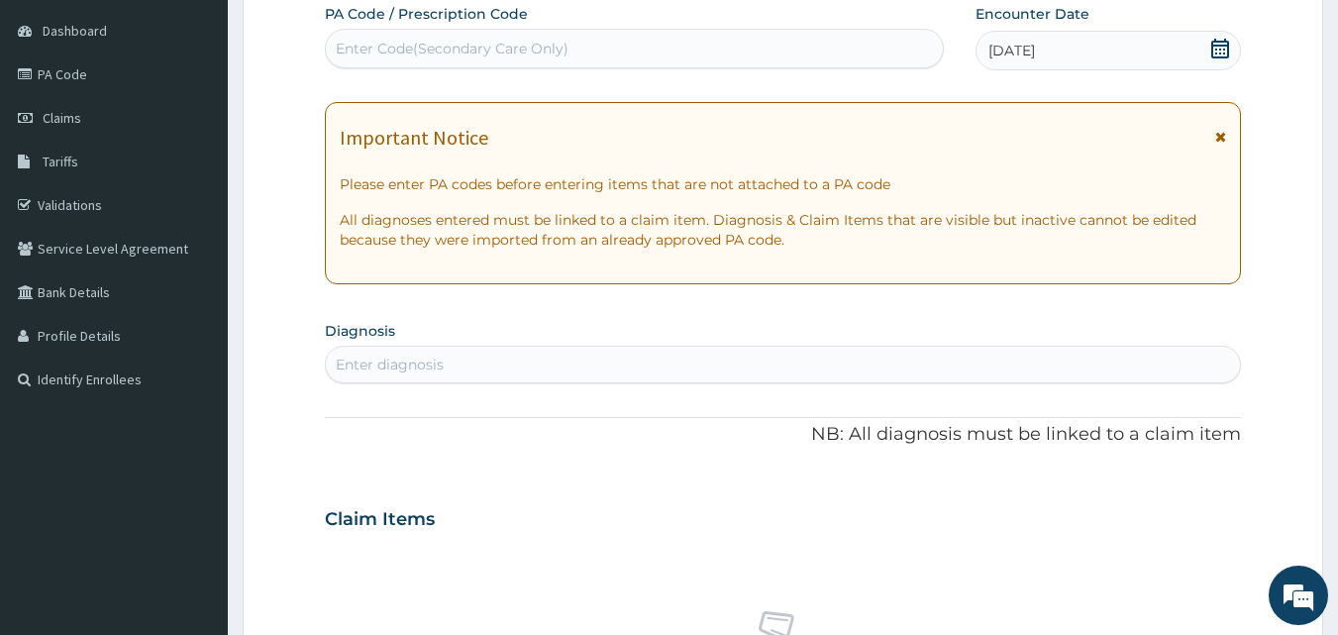
click at [509, 375] on div "Enter diagnosis" at bounding box center [783, 365] width 915 height 32
type input "PLASMOD"
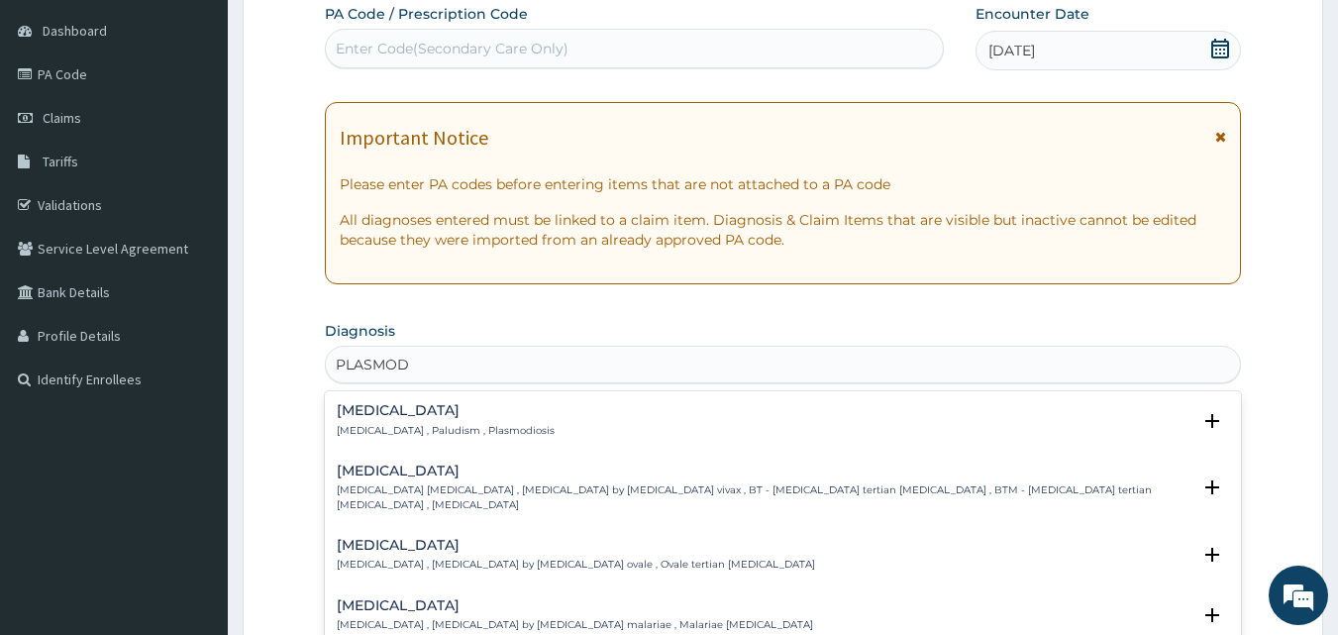
click at [378, 408] on h4 "Malaria" at bounding box center [446, 410] width 218 height 15
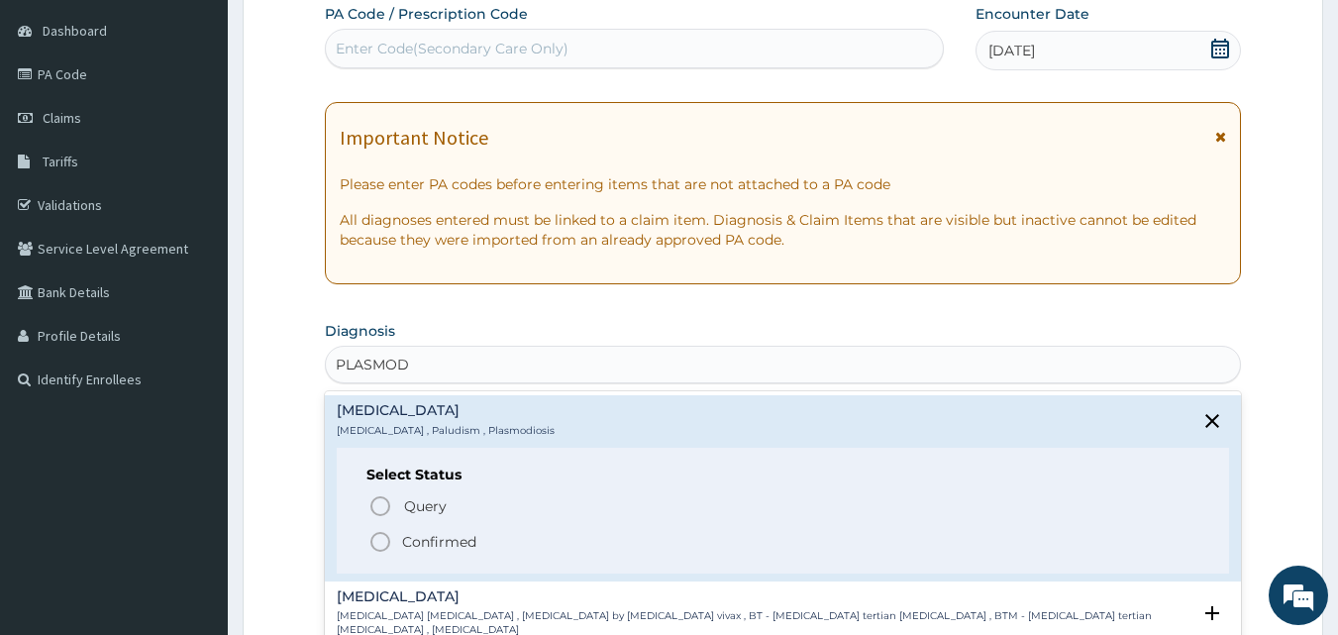
click at [378, 541] on icon "status option filled" at bounding box center [380, 542] width 24 height 24
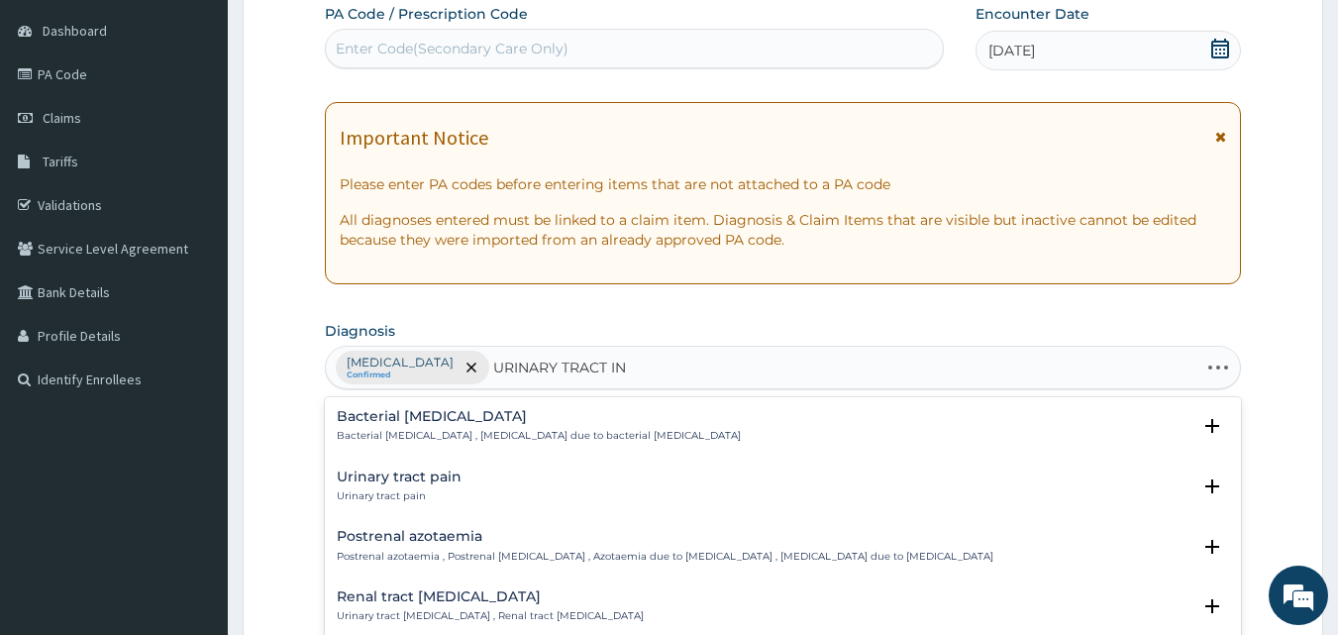
type input "URINARY TRACT INF"
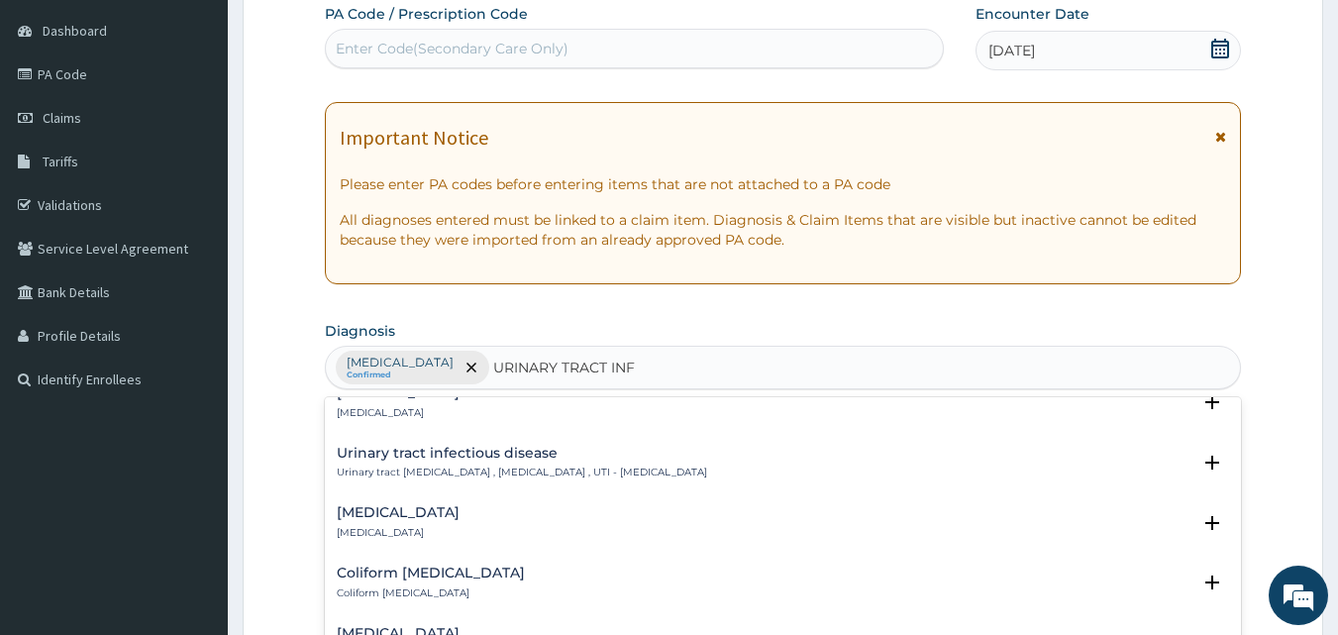
scroll to position [393, 0]
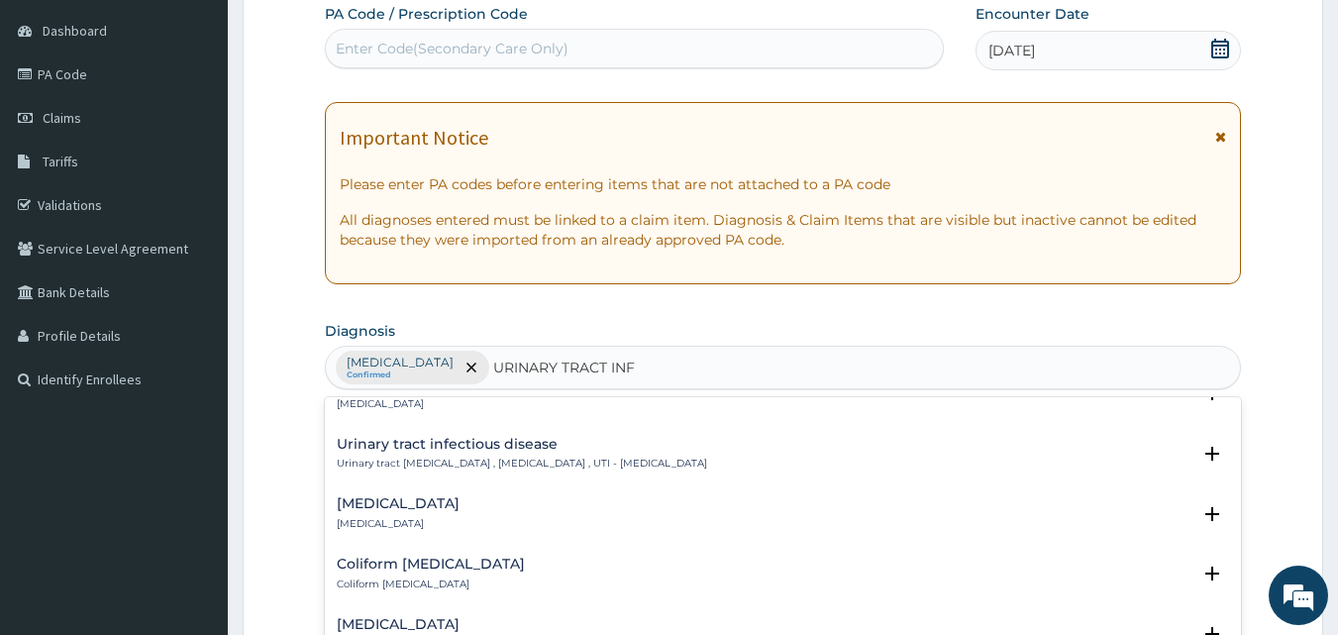
click at [549, 455] on div "Urinary tract infectious disease Urinary tract infectious disease , Urinary tra…" at bounding box center [522, 454] width 370 height 35
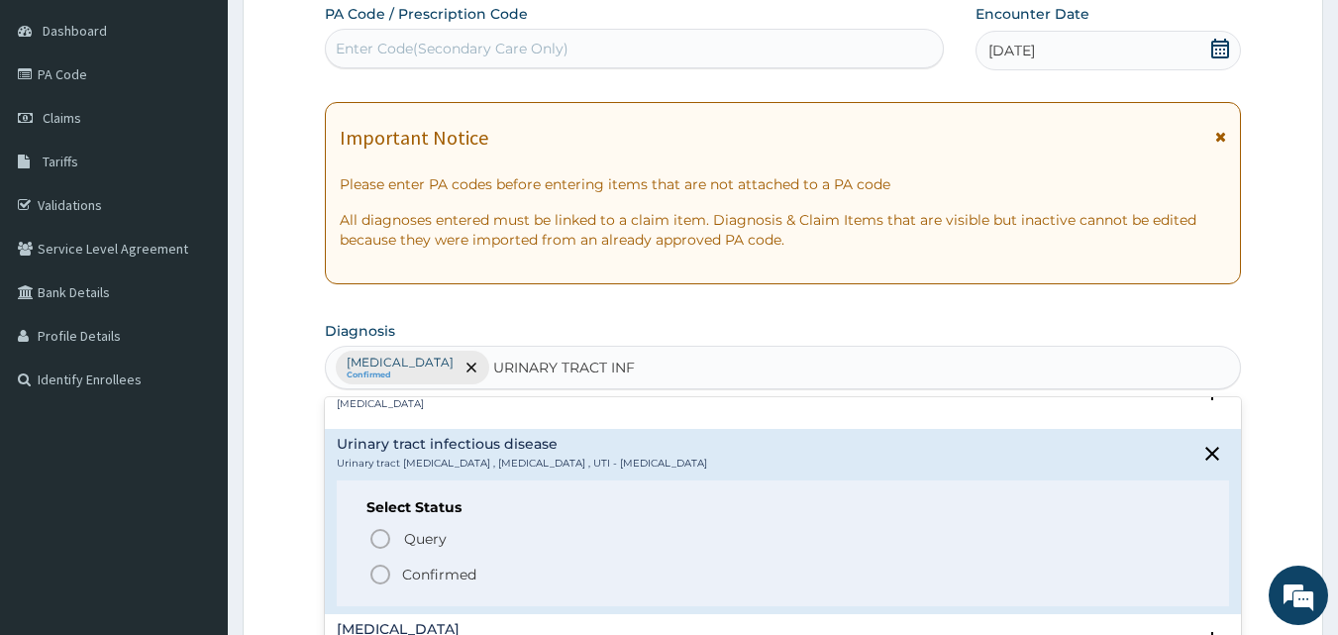
click at [373, 574] on icon "status option filled" at bounding box center [380, 575] width 24 height 24
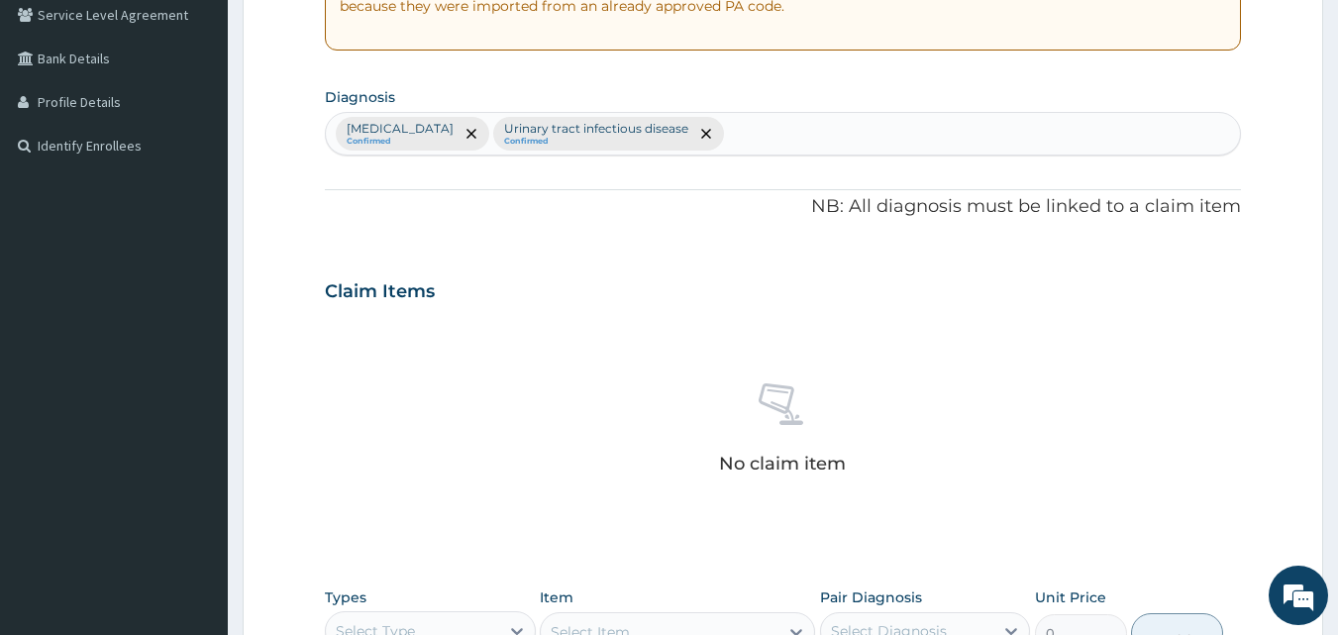
scroll to position [547, 0]
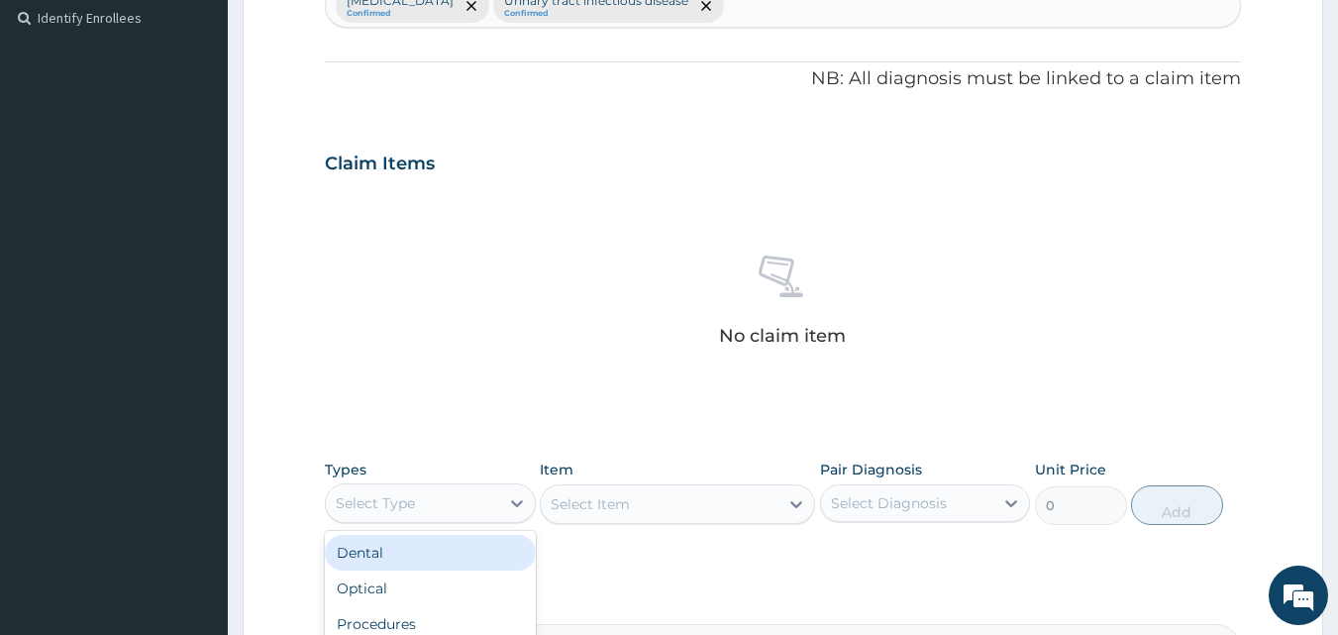
click at [433, 496] on div "Select Type" at bounding box center [412, 503] width 173 height 32
type input "C"
type input "DR"
click at [432, 554] on div "Drugs" at bounding box center [430, 553] width 211 height 36
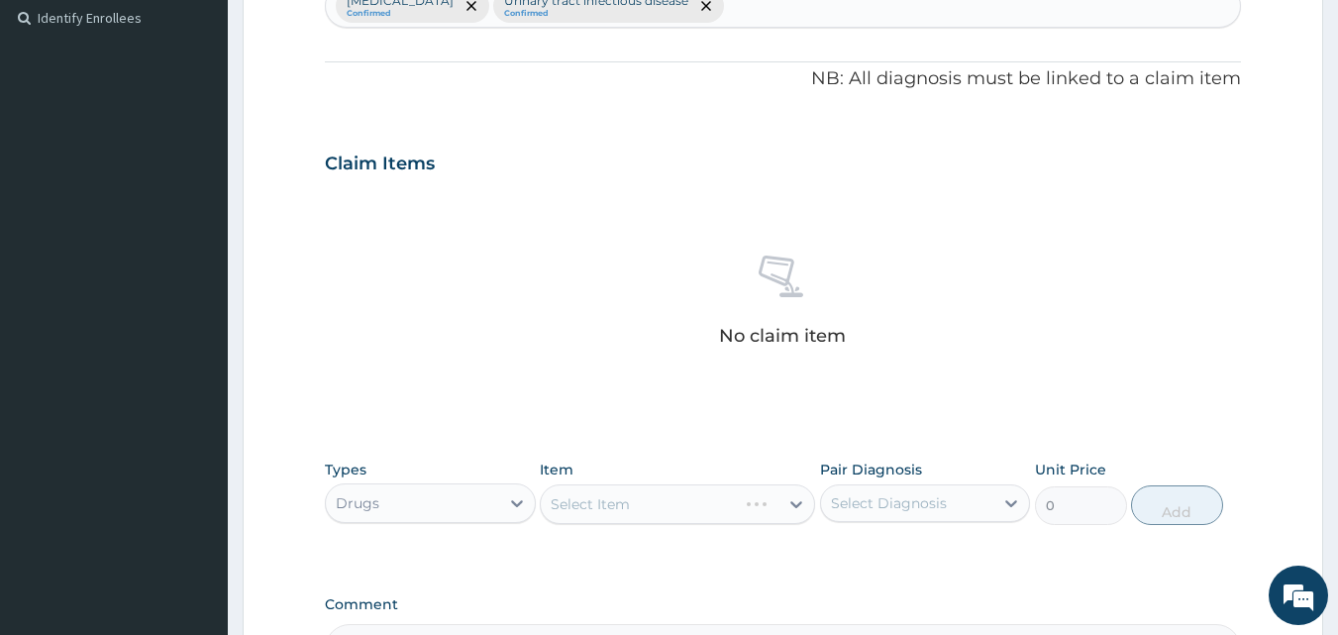
click at [605, 527] on div "Types Drugs Item Select Item Pair Diagnosis Select Diagnosis Unit Price 0 Add" at bounding box center [783, 492] width 917 height 85
click at [612, 501] on div "Select Item" at bounding box center [677, 504] width 275 height 40
click at [588, 498] on div "Select Item" at bounding box center [677, 504] width 275 height 40
click at [588, 498] on div "Select Item" at bounding box center [590, 504] width 79 height 20
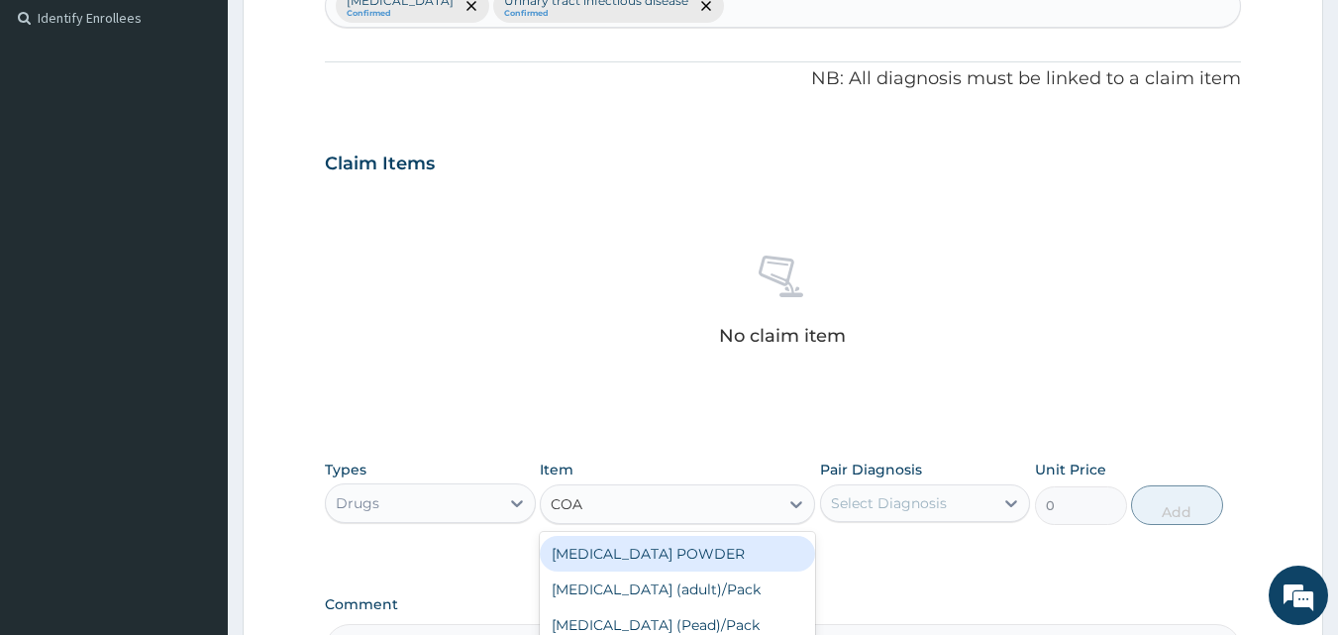
type input "COAR"
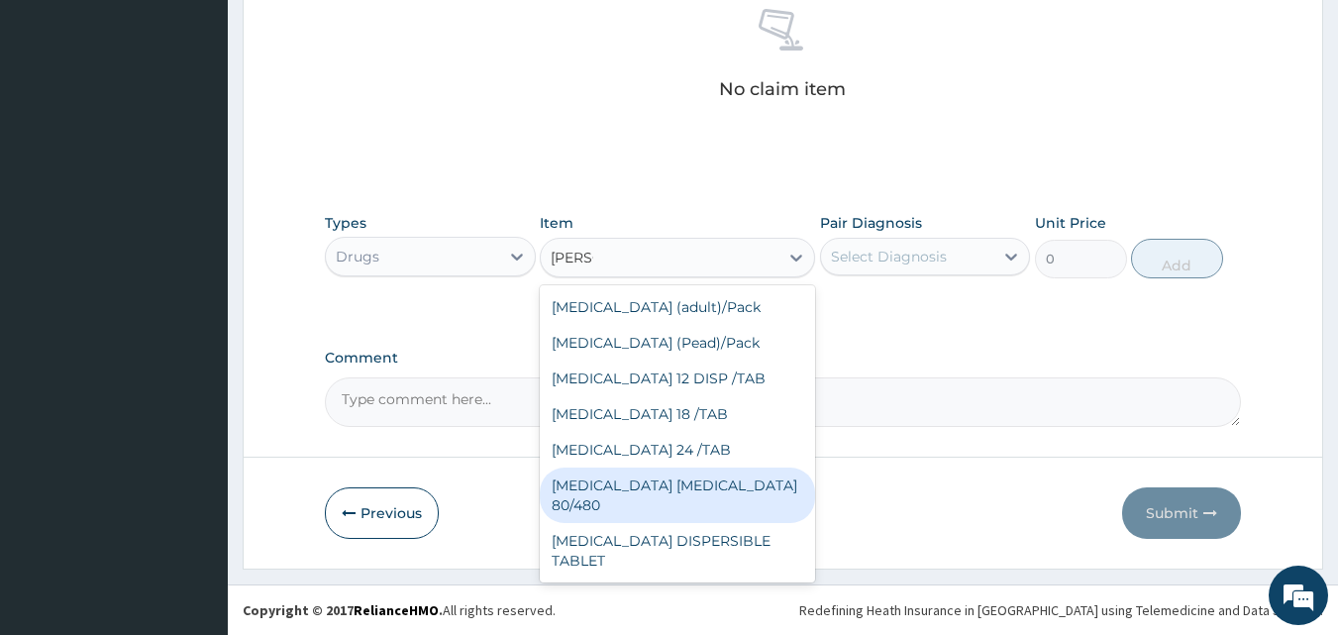
click at [703, 490] on div "[MEDICAL_DATA] [MEDICAL_DATA] 80/480" at bounding box center [677, 495] width 275 height 55
type input "3093.7"
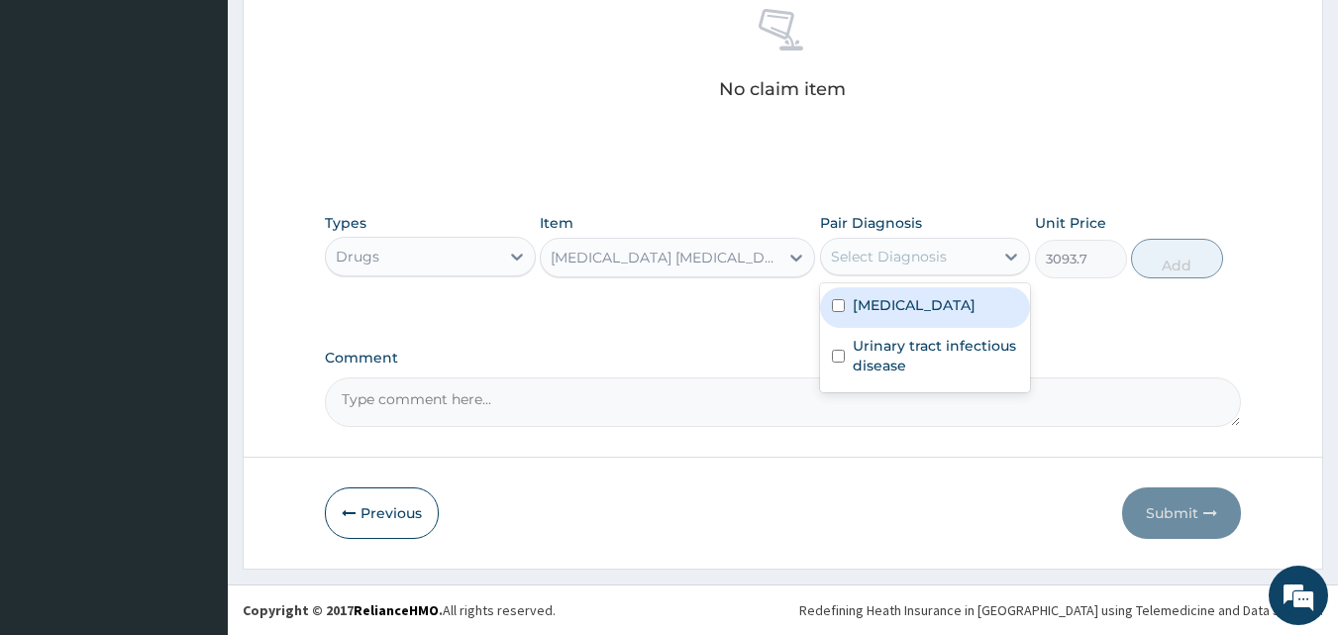
click at [930, 250] on div "Select Diagnosis" at bounding box center [889, 257] width 116 height 20
click at [881, 301] on label "[MEDICAL_DATA]" at bounding box center [914, 305] width 123 height 20
checkbox input "true"
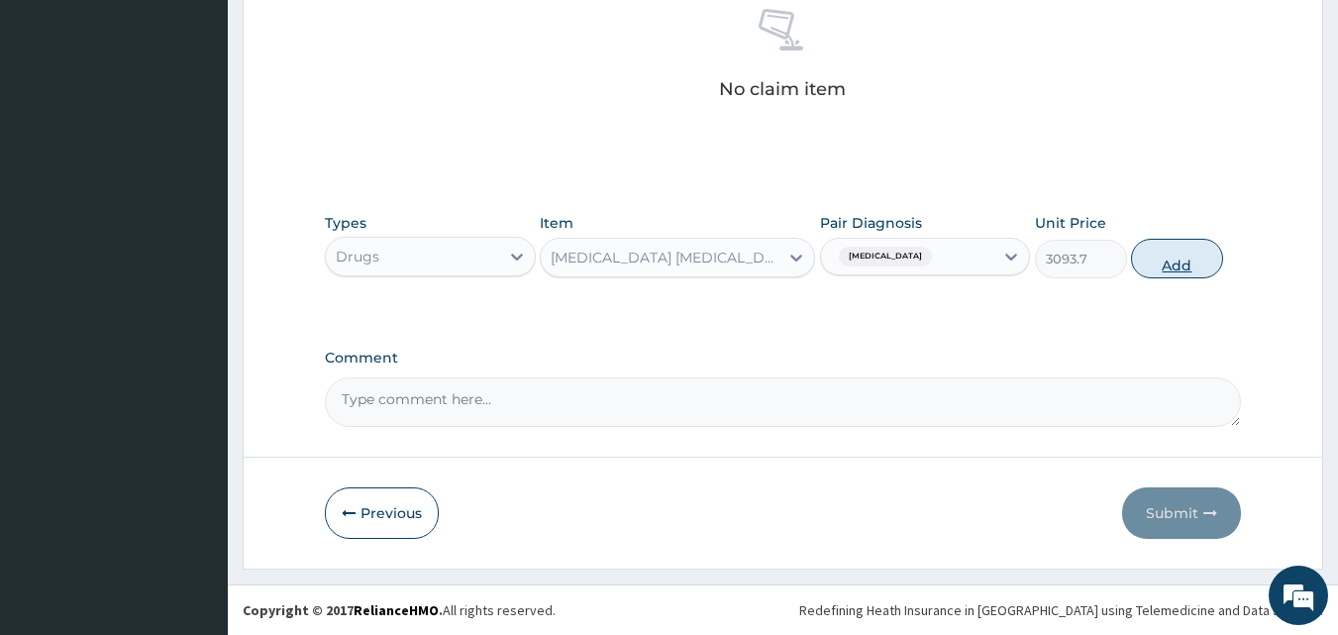
click at [1137, 253] on button "Add" at bounding box center [1177, 259] width 92 height 40
type input "0"
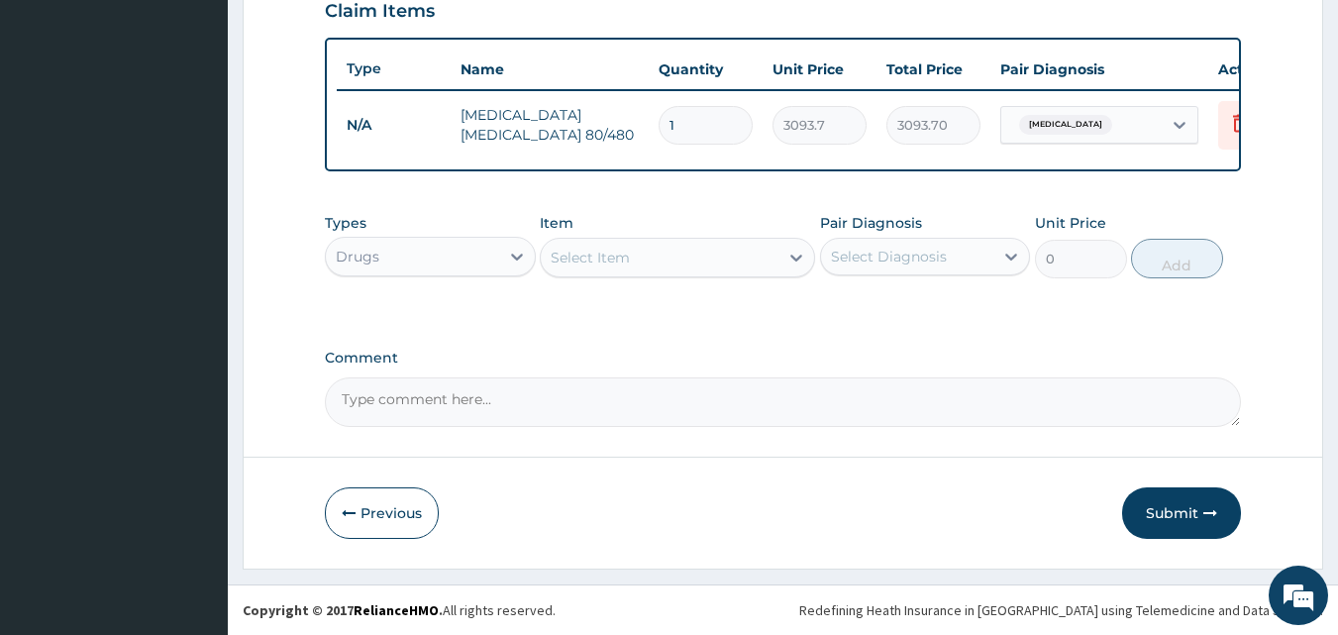
click at [649, 258] on div "Select Item" at bounding box center [660, 258] width 238 height 32
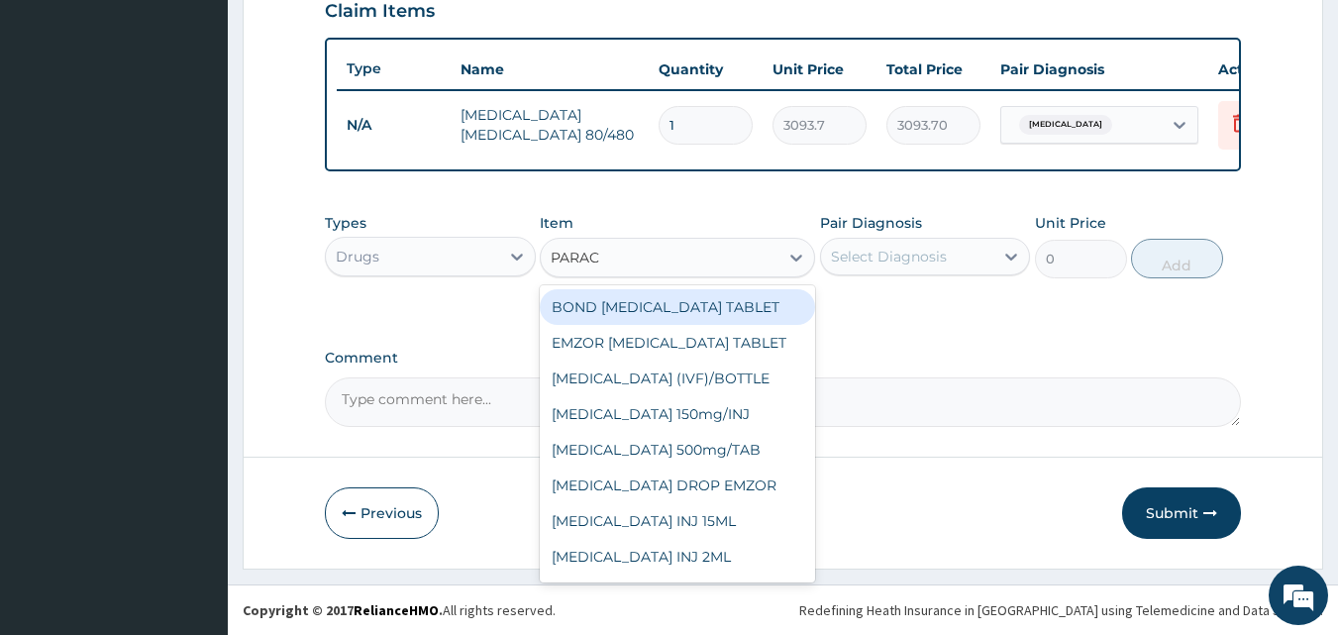
type input "PARACE"
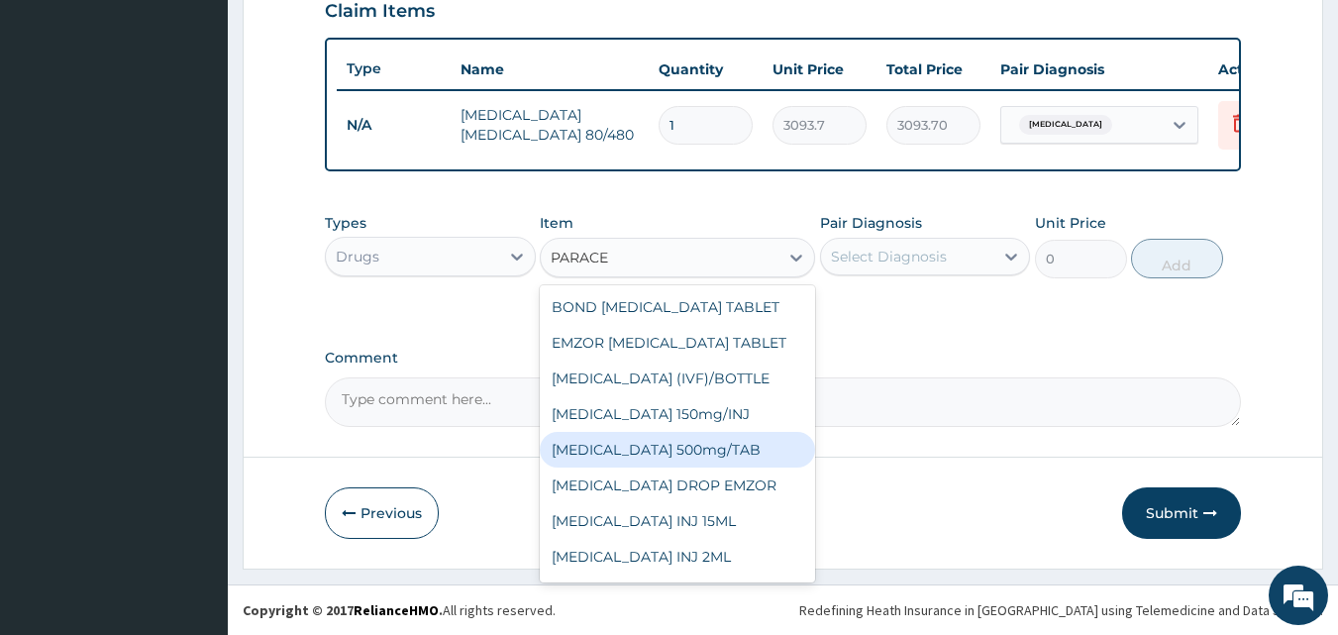
click at [649, 442] on div "[MEDICAL_DATA] 500mg/TAB" at bounding box center [677, 450] width 275 height 36
type input "18.5"
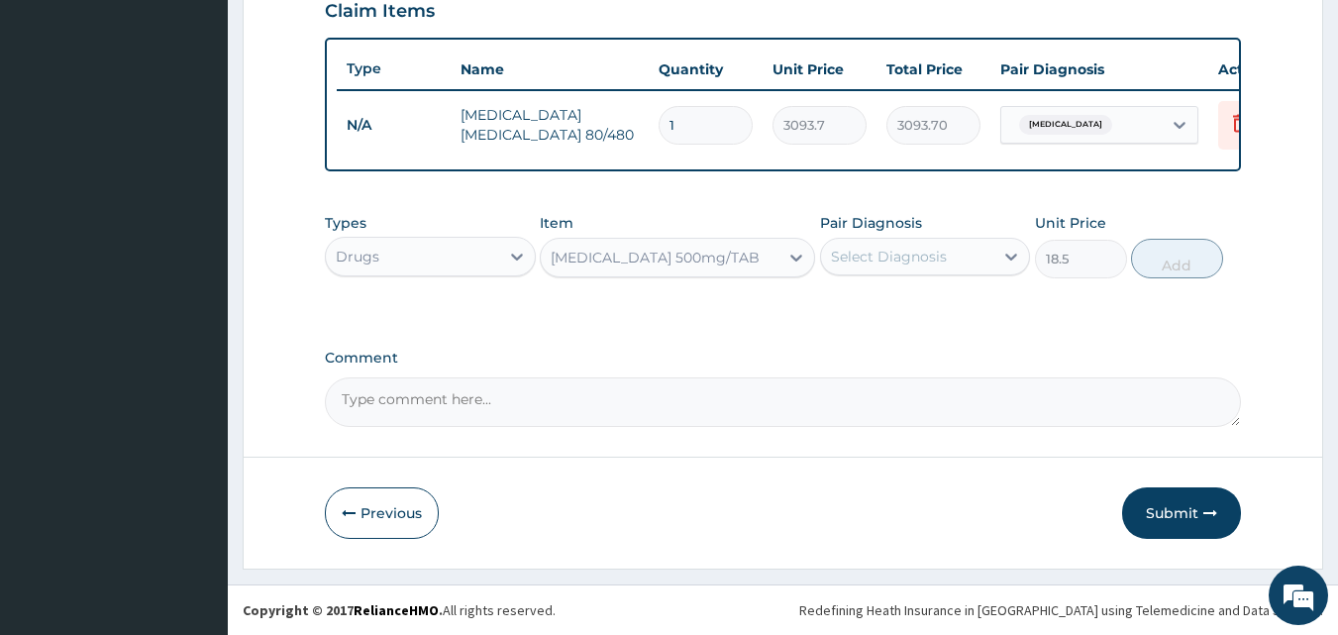
click at [870, 255] on div "Select Diagnosis" at bounding box center [889, 257] width 116 height 20
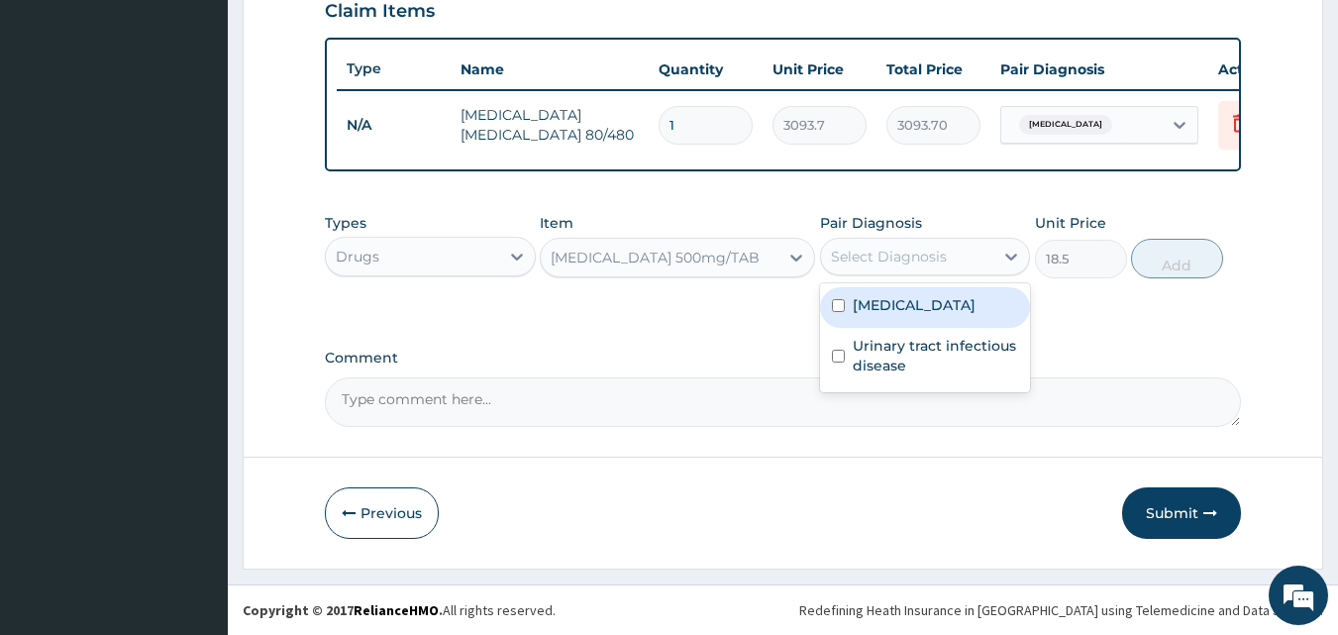
click at [861, 299] on label "[MEDICAL_DATA]" at bounding box center [914, 305] width 123 height 20
checkbox input "true"
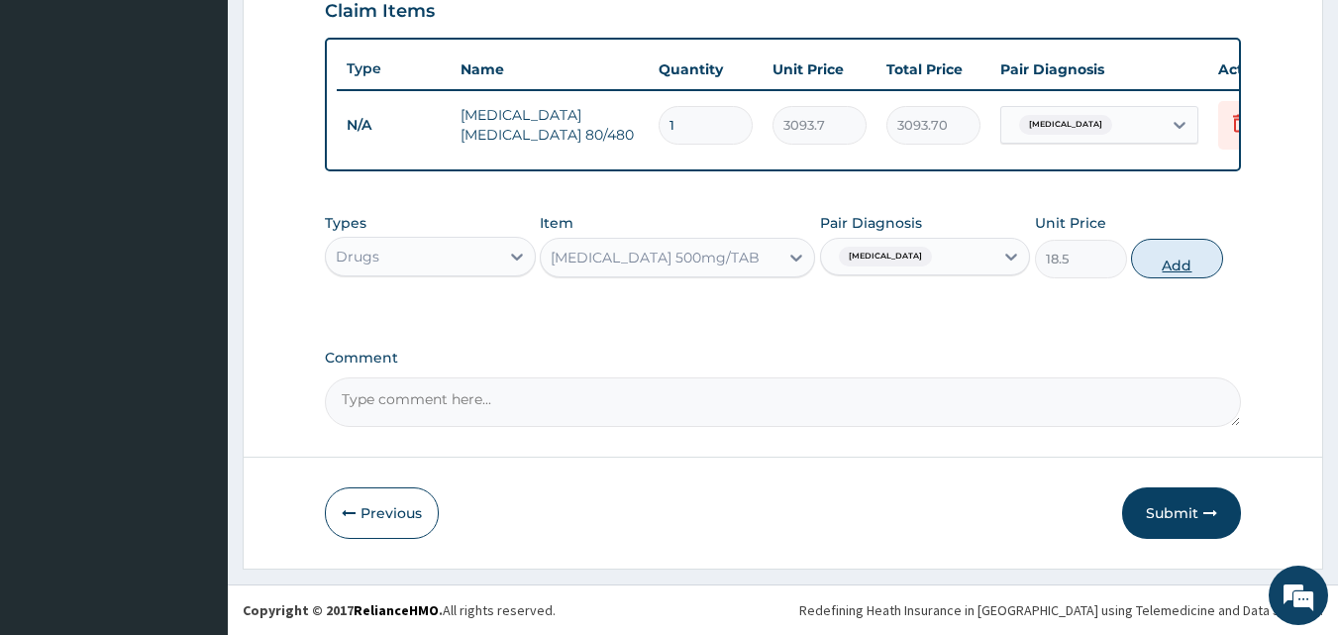
click at [1147, 269] on button "Add" at bounding box center [1177, 259] width 92 height 40
type input "0"
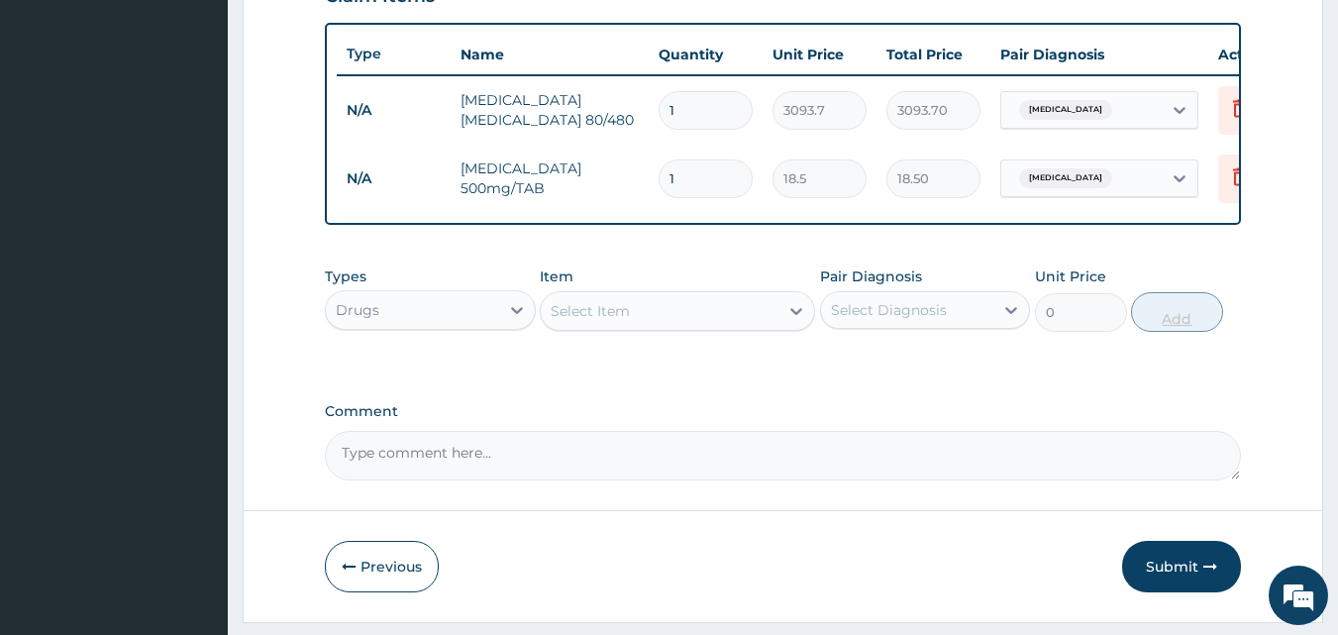
type input "12"
type input "222.00"
type input "12"
click at [595, 321] on div "Select Item" at bounding box center [590, 311] width 79 height 20
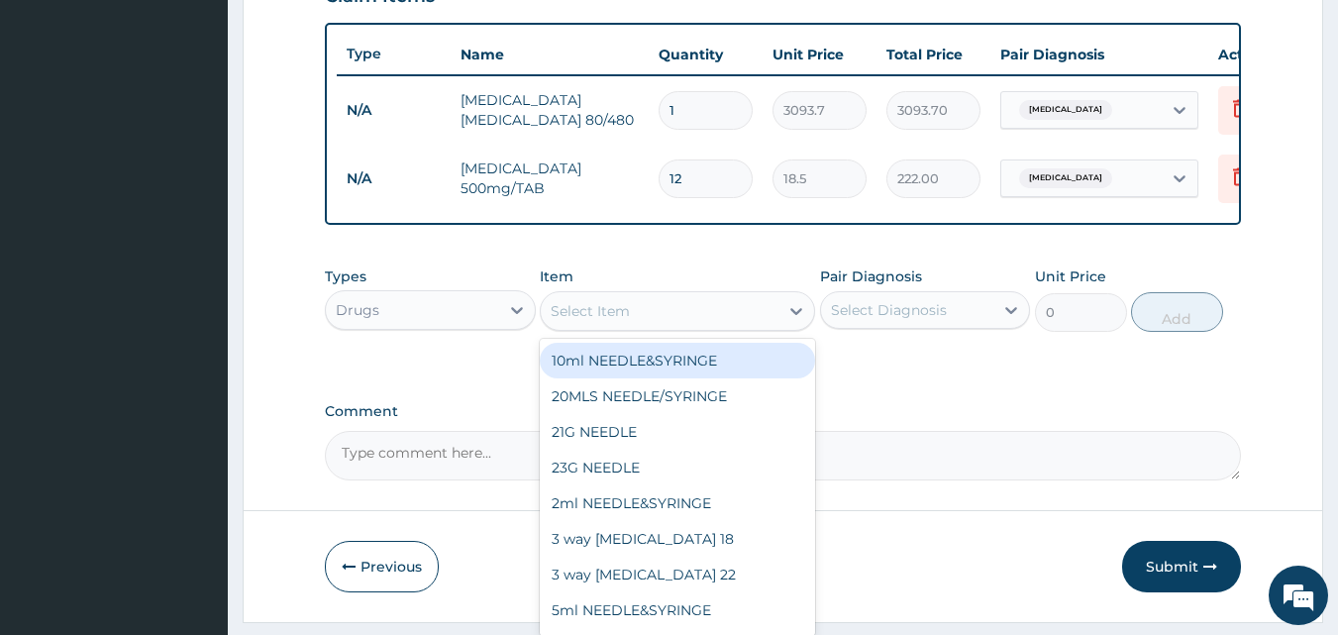
type input "V"
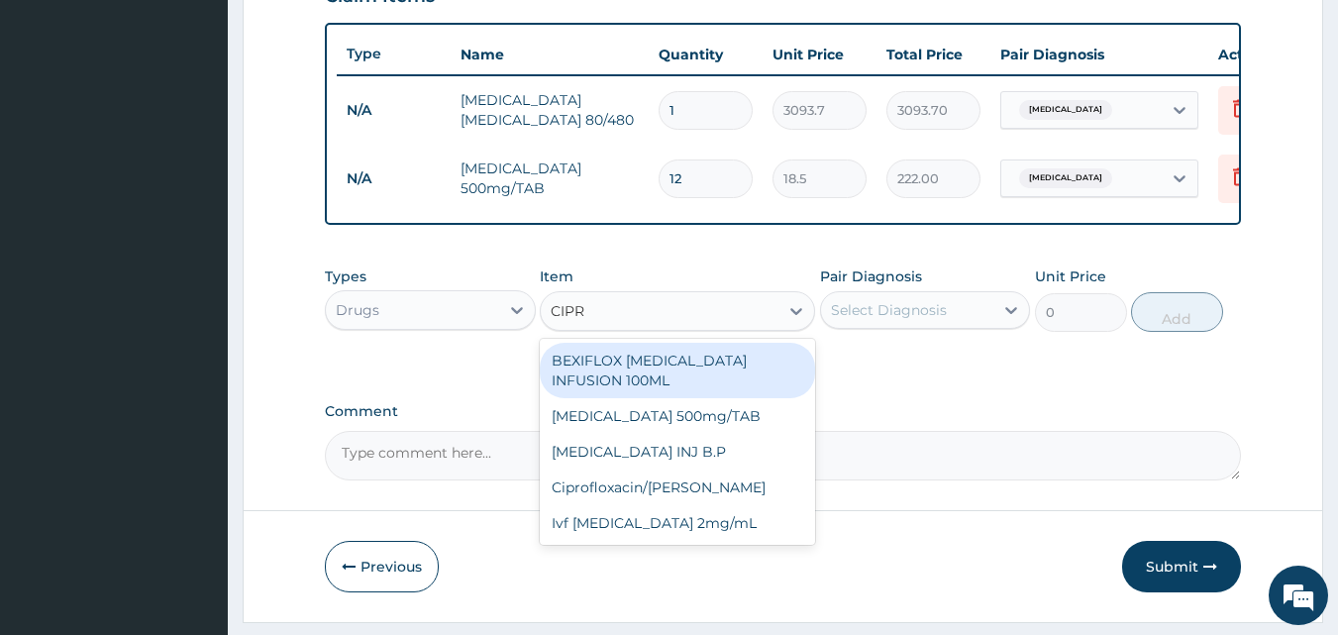
type input "CIPRO"
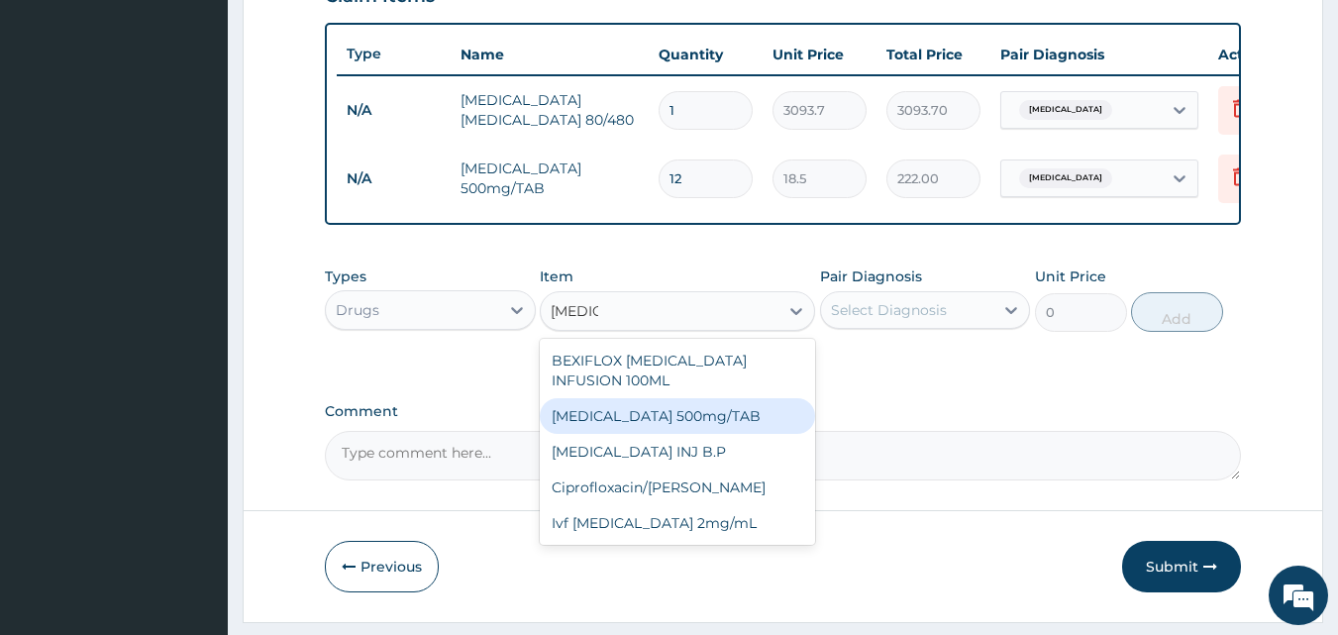
click at [614, 415] on div "[MEDICAL_DATA] 500mg/TAB" at bounding box center [677, 416] width 275 height 36
type input "95.6"
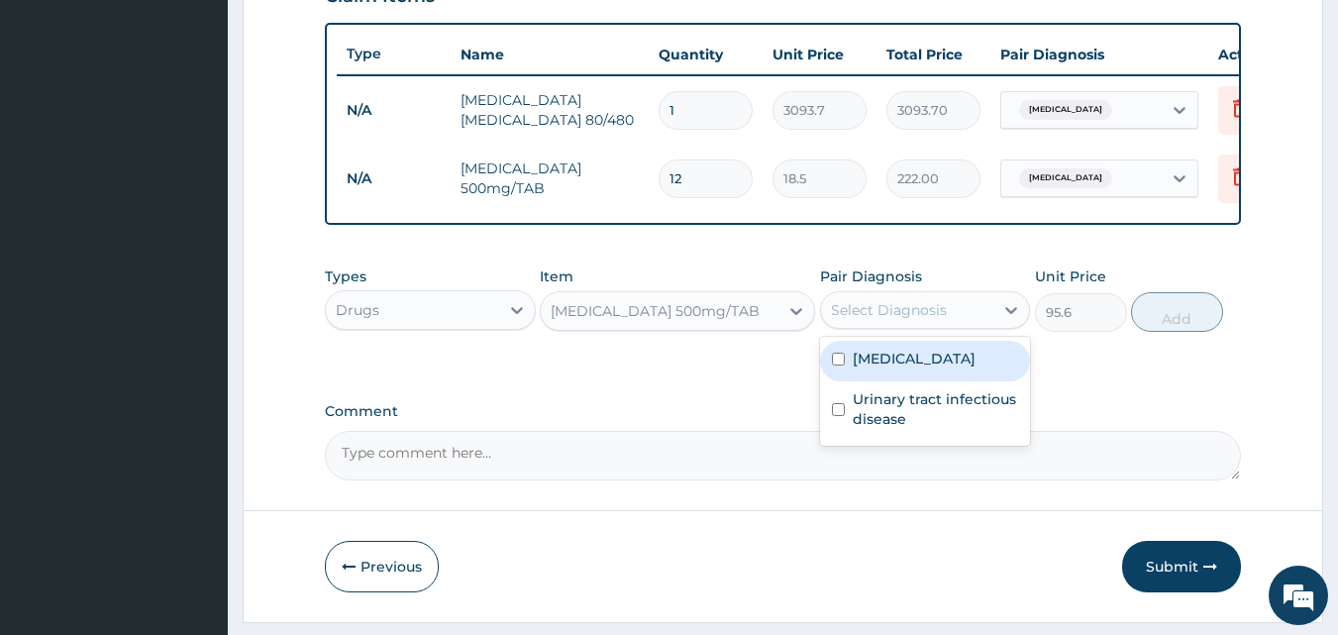
click at [887, 326] on div "Select Diagnosis" at bounding box center [907, 310] width 173 height 32
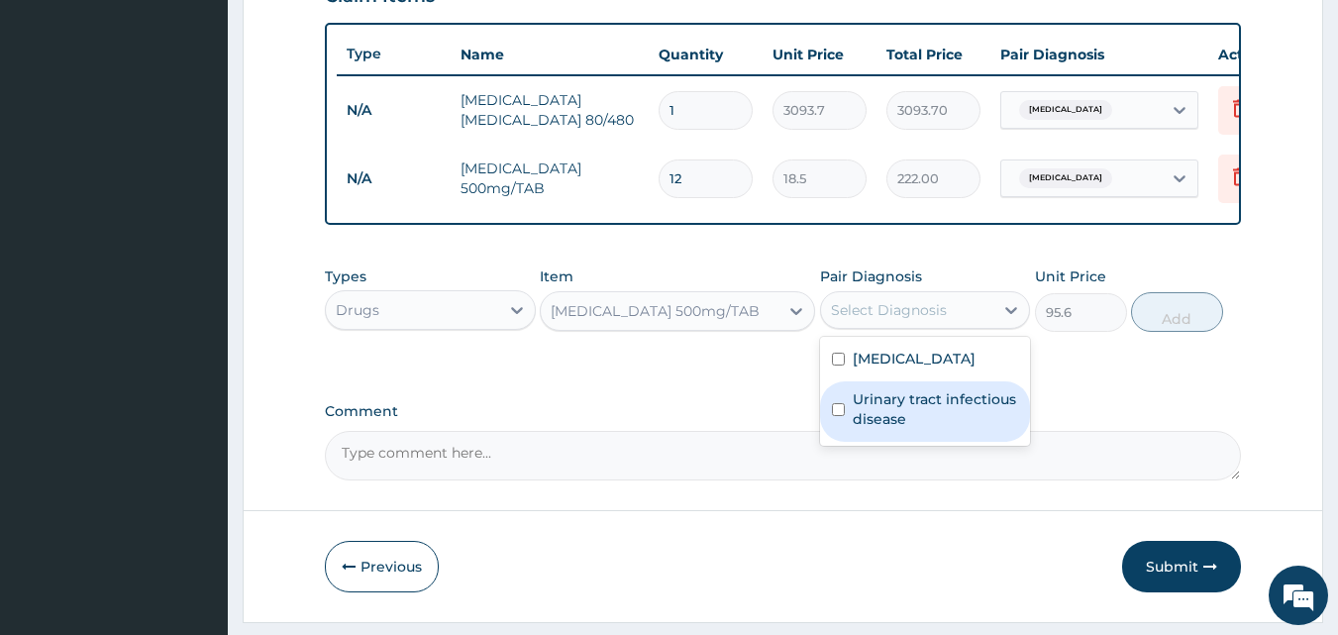
click at [870, 429] on label "Urinary tract infectious disease" at bounding box center [936, 409] width 166 height 40
checkbox input "true"
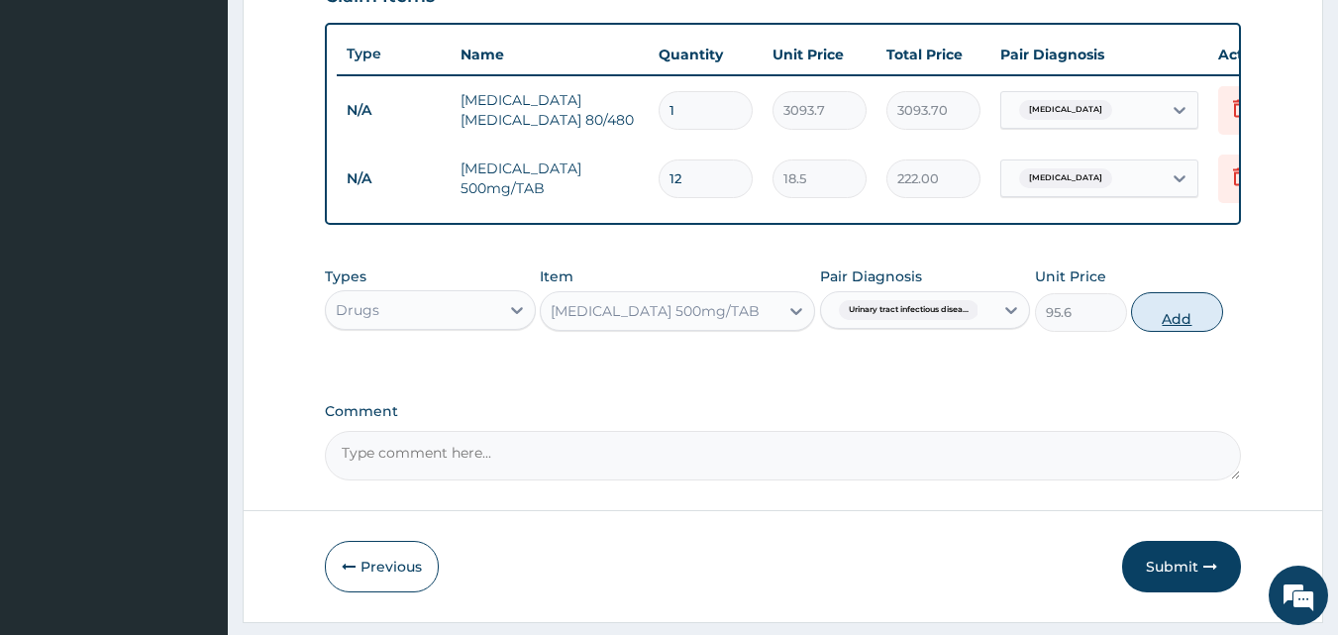
click at [1210, 332] on button "Add" at bounding box center [1177, 312] width 92 height 40
type input "0"
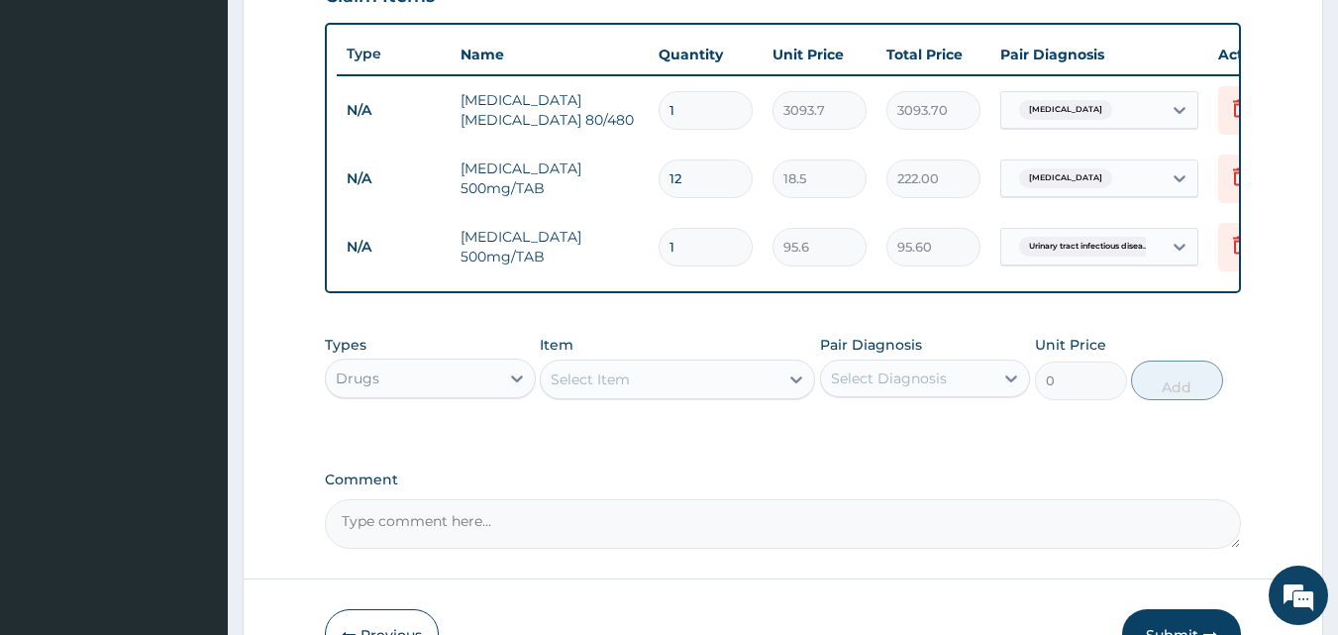
type input "0.00"
type input "5"
type input "478.00"
type input "5"
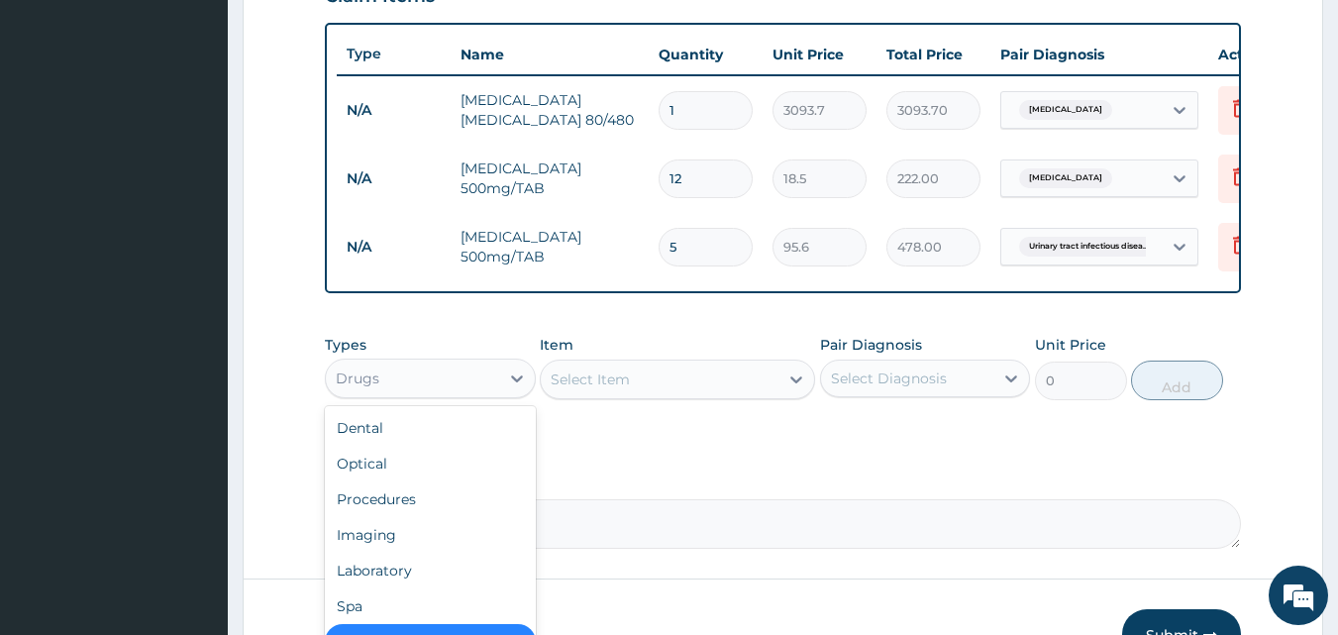
click at [471, 387] on div "Drugs" at bounding box center [412, 379] width 173 height 32
click at [410, 517] on div "Procedures" at bounding box center [430, 499] width 211 height 36
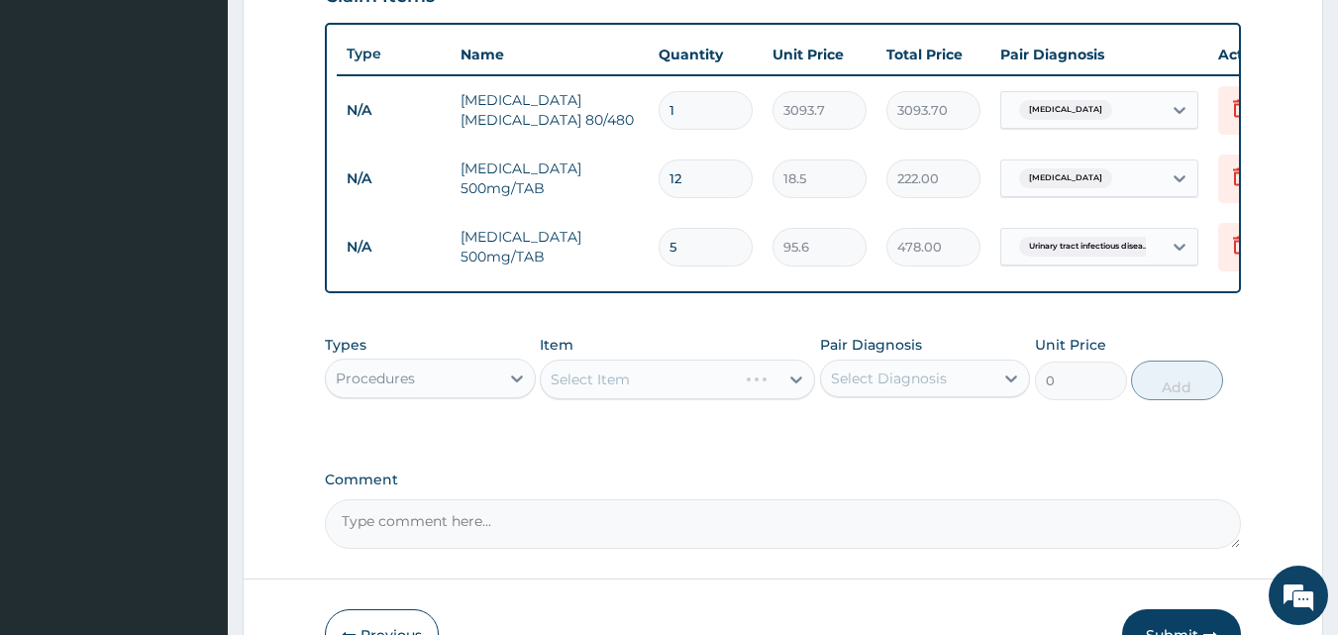
click at [637, 388] on div "Select Item" at bounding box center [677, 380] width 275 height 40
click at [603, 399] on div "Select Item" at bounding box center [677, 380] width 275 height 40
click at [699, 392] on div "Select Item" at bounding box center [677, 380] width 275 height 40
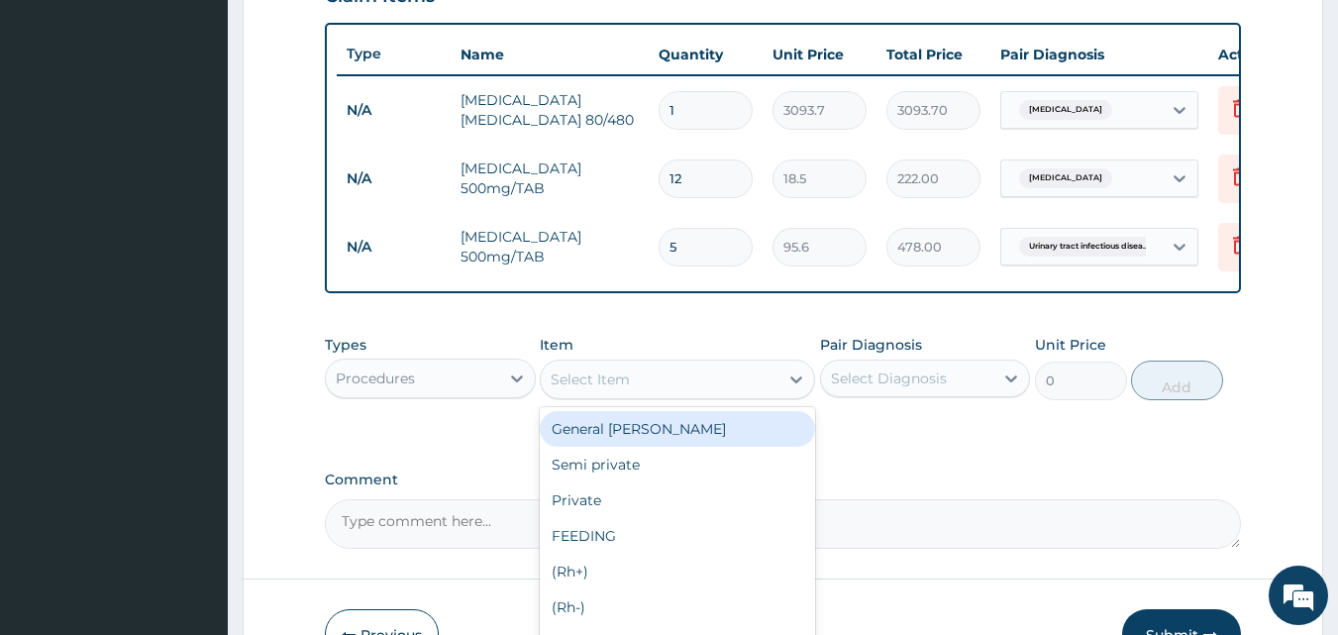
click at [699, 392] on div "Select Item" at bounding box center [660, 380] width 238 height 32
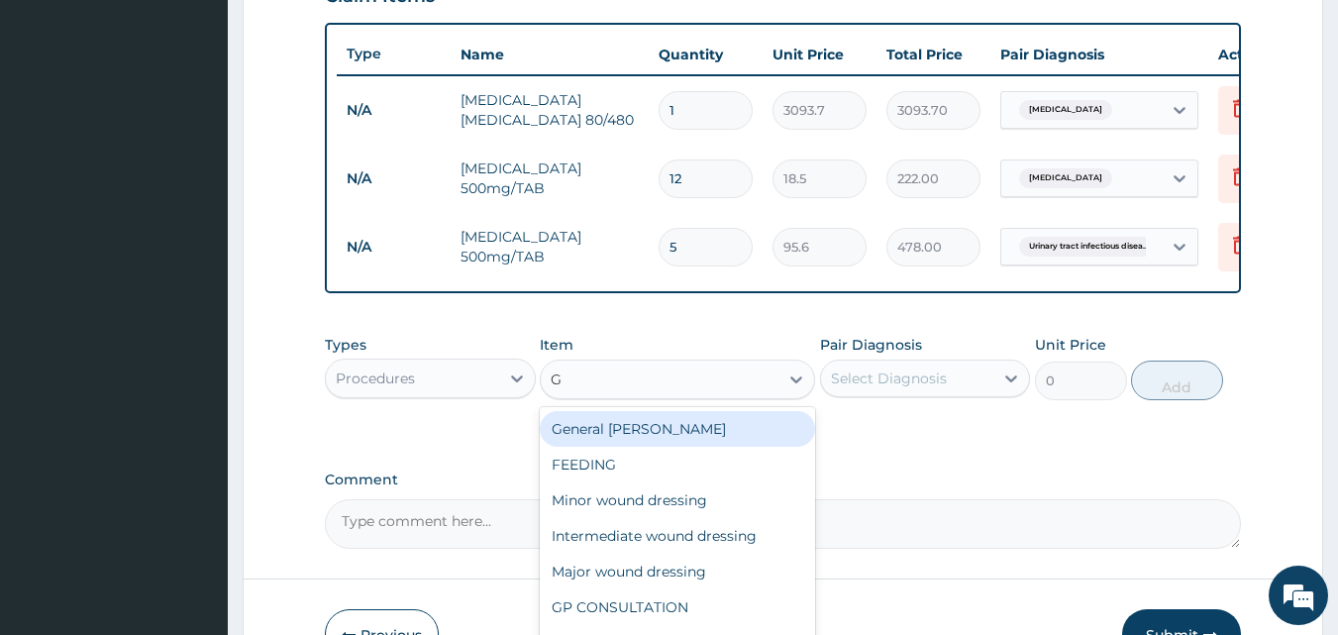
type input "GP"
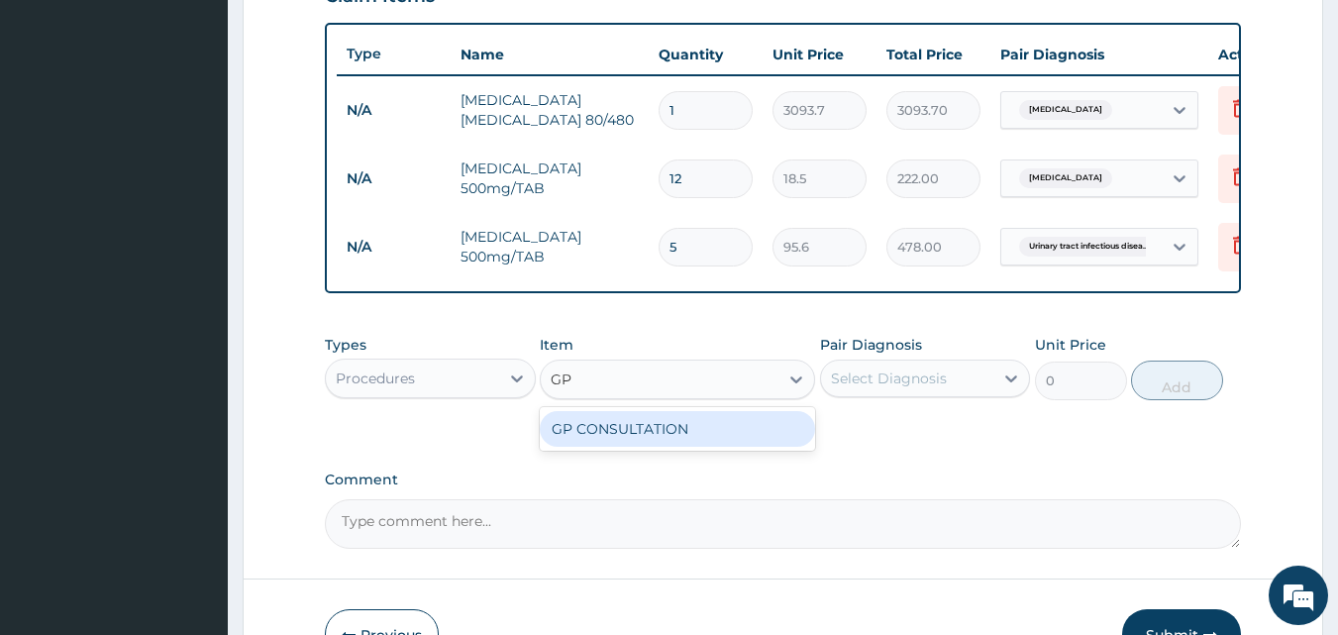
click at [678, 439] on div "GP CONSULTATION" at bounding box center [677, 429] width 275 height 36
type input "2000"
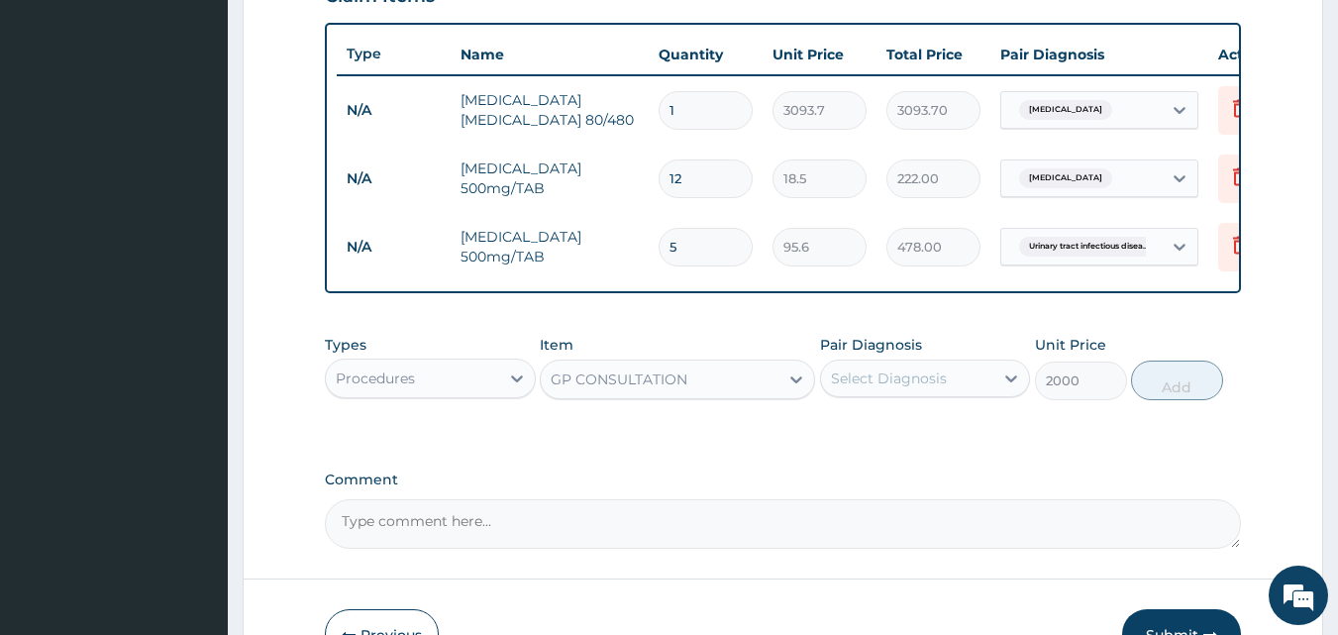
click at [845, 388] on div "Select Diagnosis" at bounding box center [889, 378] width 116 height 20
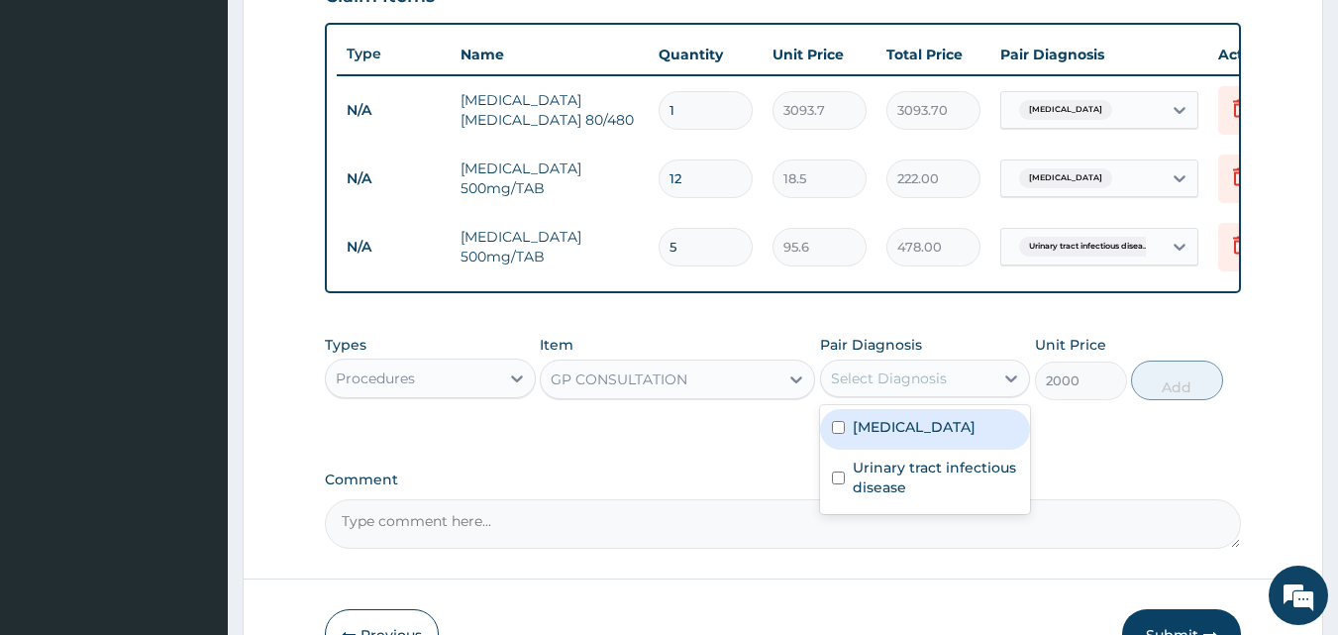
click at [857, 450] on div "[MEDICAL_DATA]" at bounding box center [925, 429] width 211 height 41
checkbox input "true"
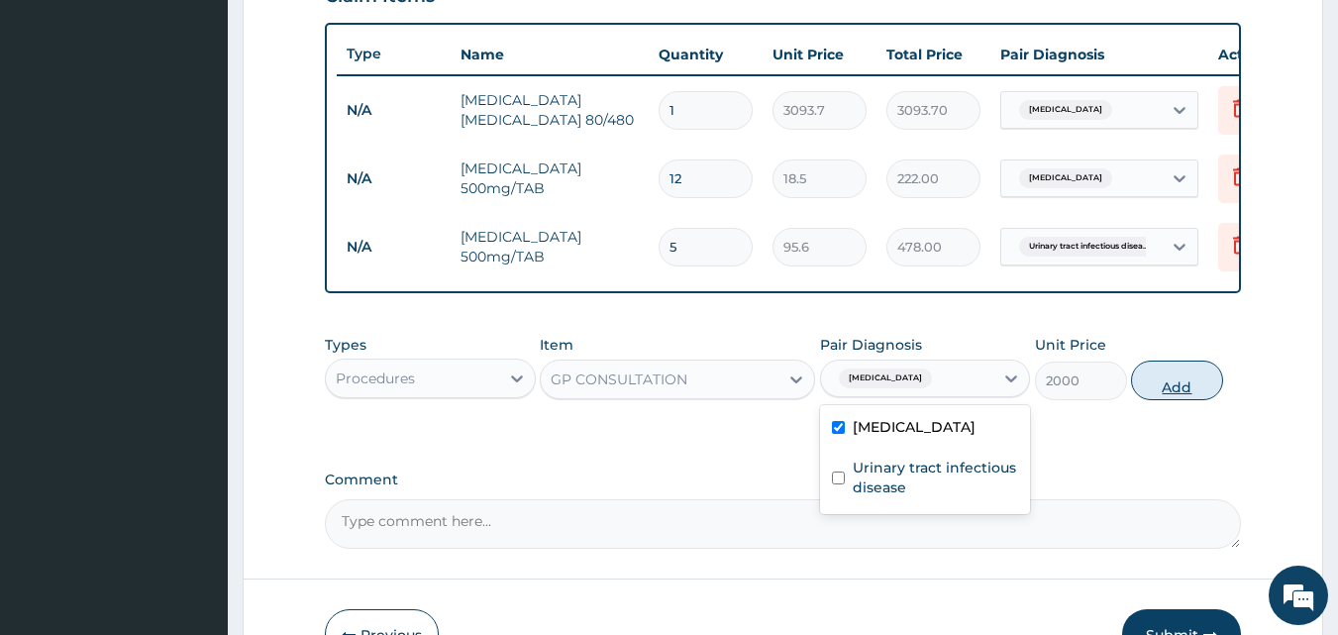
click at [1174, 390] on button "Add" at bounding box center [1177, 381] width 92 height 40
type input "0"
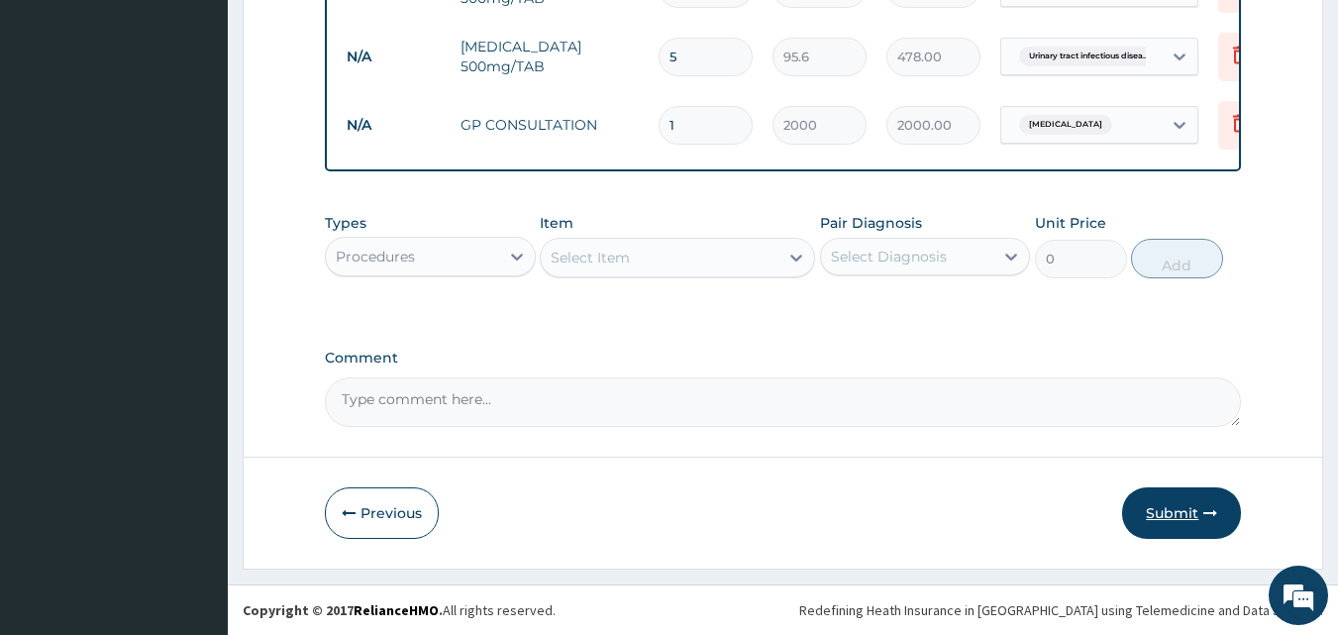
click at [1168, 494] on button "Submit" at bounding box center [1181, 513] width 119 height 52
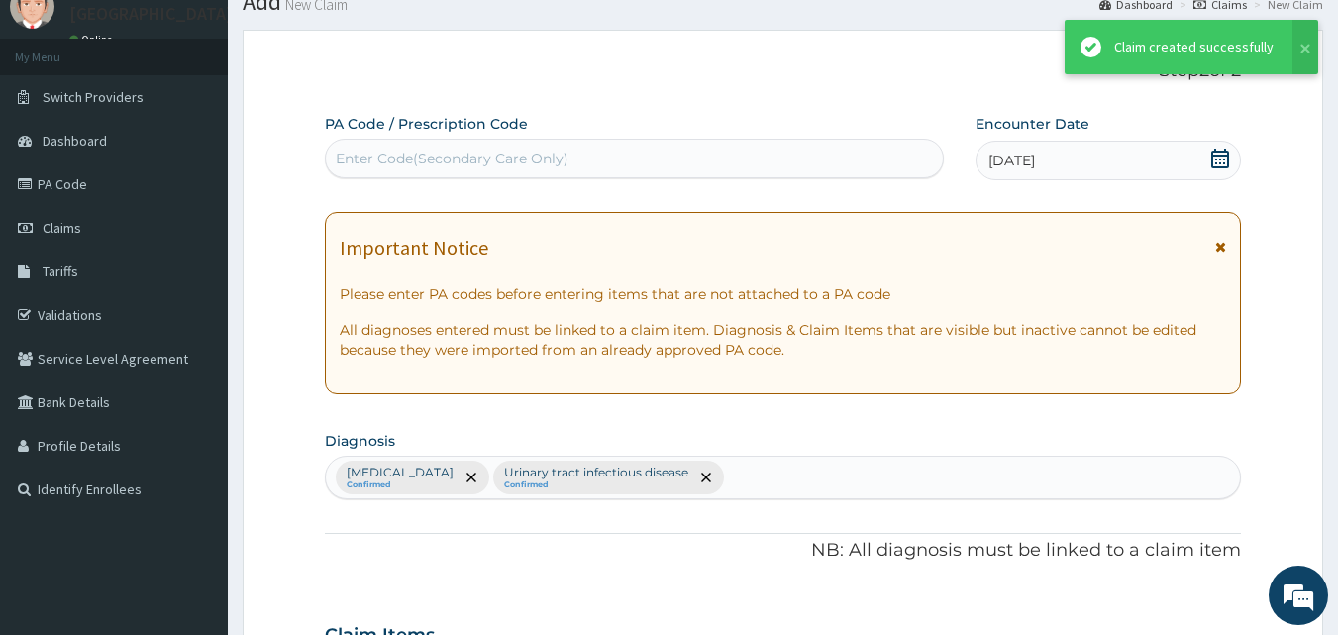
scroll to position [919, 0]
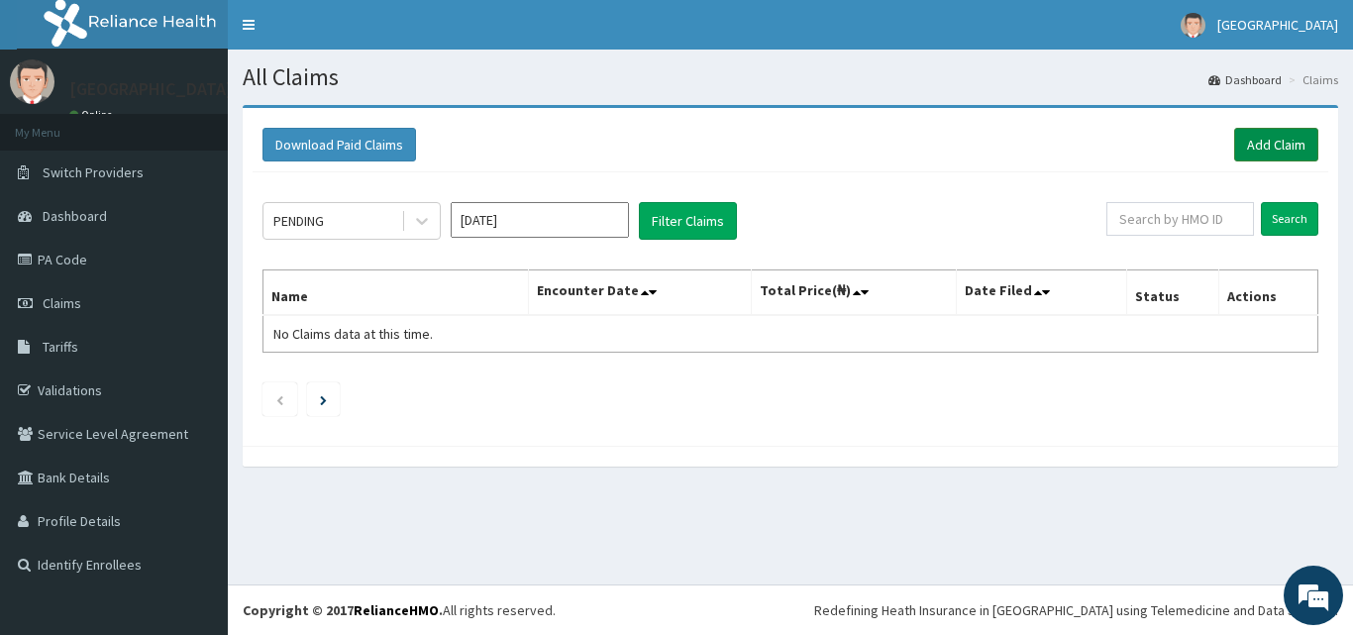
click at [1271, 150] on link "Add Claim" at bounding box center [1276, 145] width 84 height 34
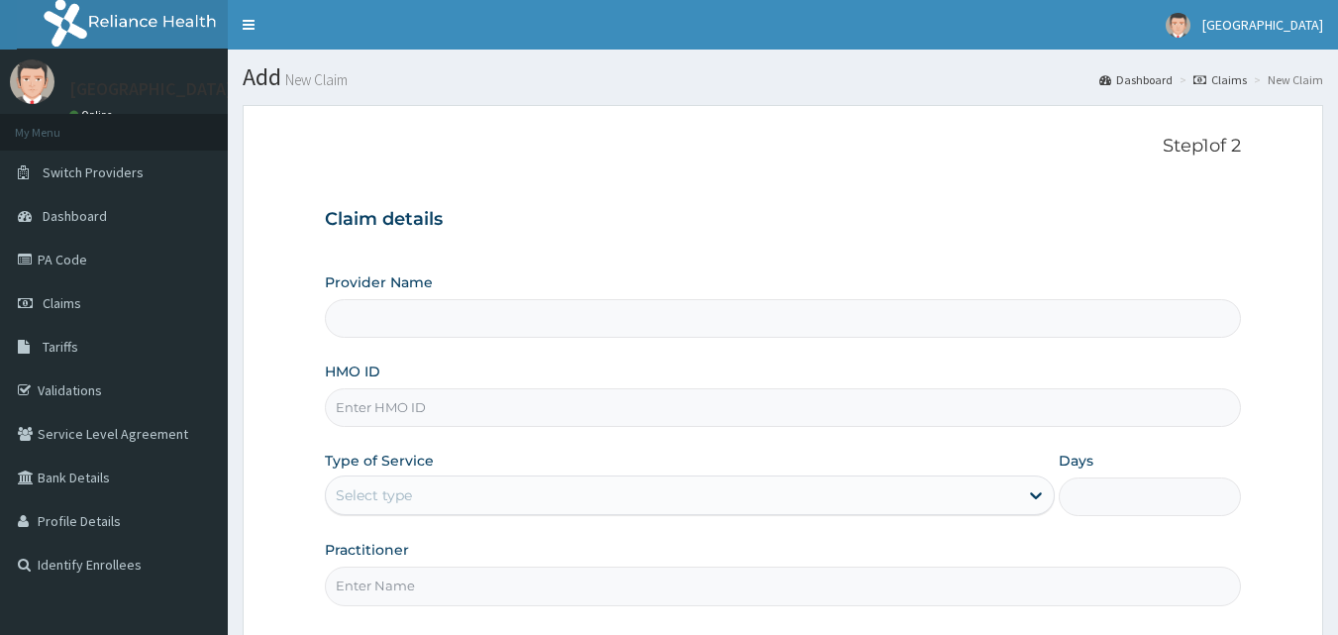
click at [401, 412] on input "HMO ID" at bounding box center [783, 407] width 917 height 39
type input "Veta Hospitals Ltd"
type input "YSS/10033/A"
click at [442, 497] on div "Select type" at bounding box center [672, 495] width 692 height 32
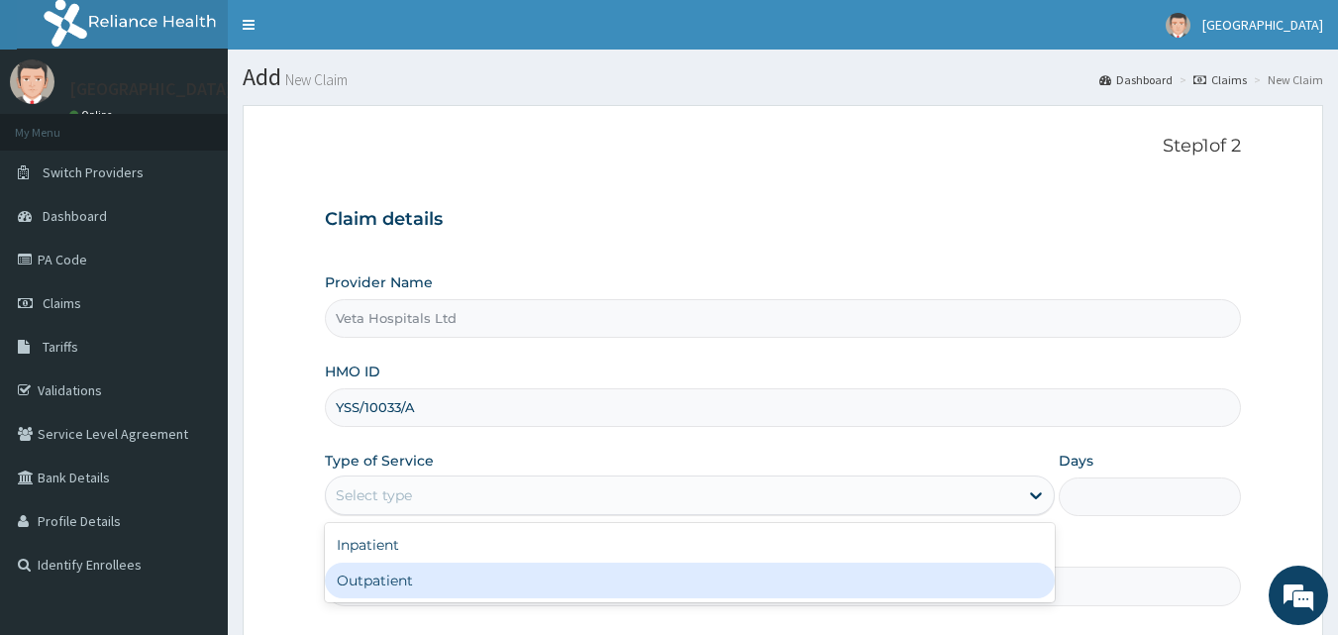
click at [419, 570] on div "Outpatient" at bounding box center [690, 581] width 730 height 36
type input "1"
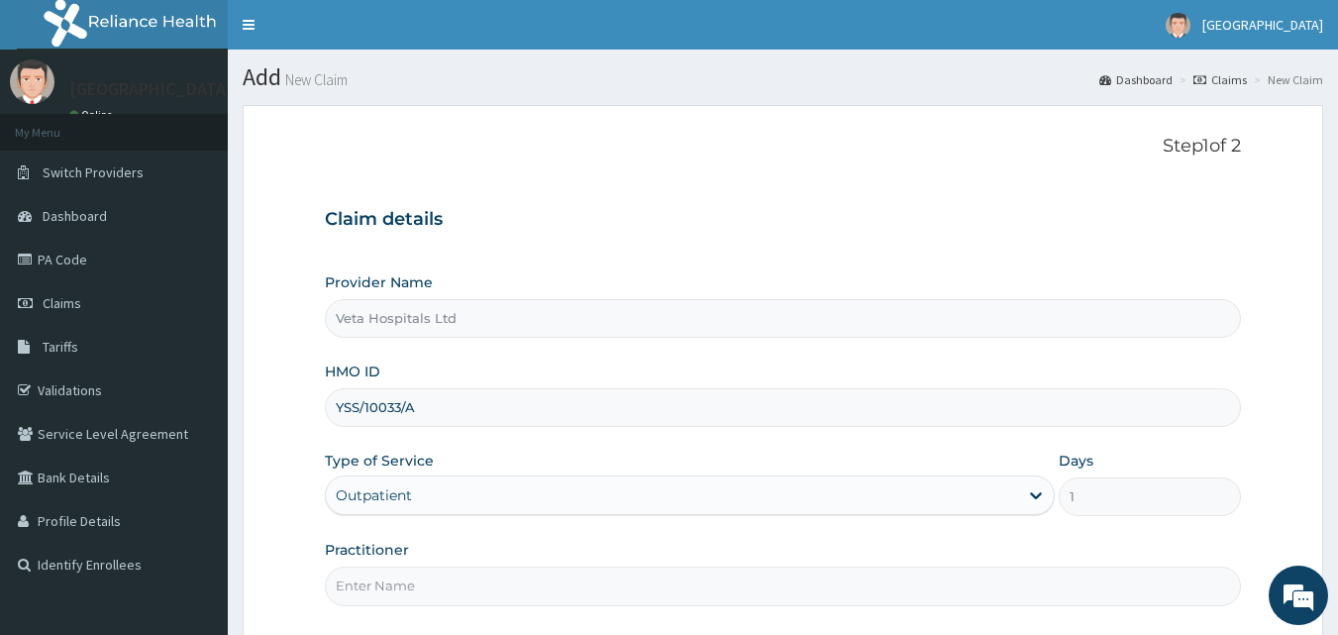
click at [541, 593] on input "Practitioner" at bounding box center [783, 586] width 917 height 39
type input "[PERSON_NAME]"
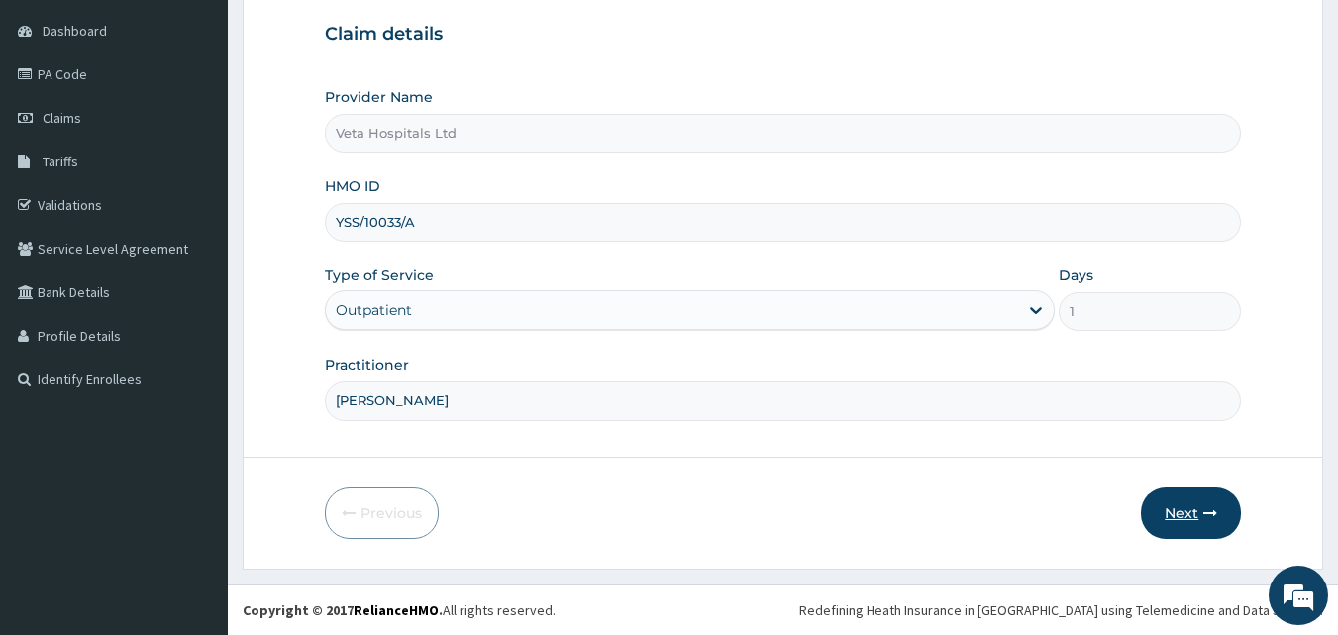
click at [1187, 527] on button "Next" at bounding box center [1191, 513] width 100 height 52
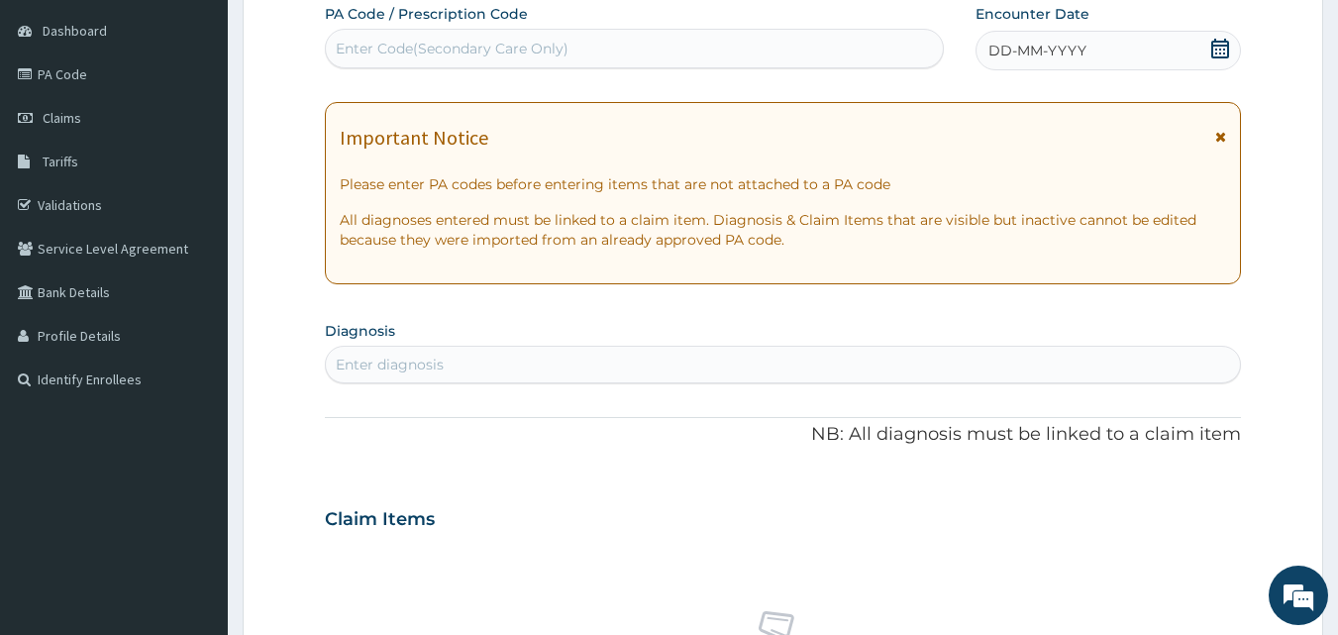
click at [1065, 38] on div "DD-MM-YYYY" at bounding box center [1108, 51] width 265 height 40
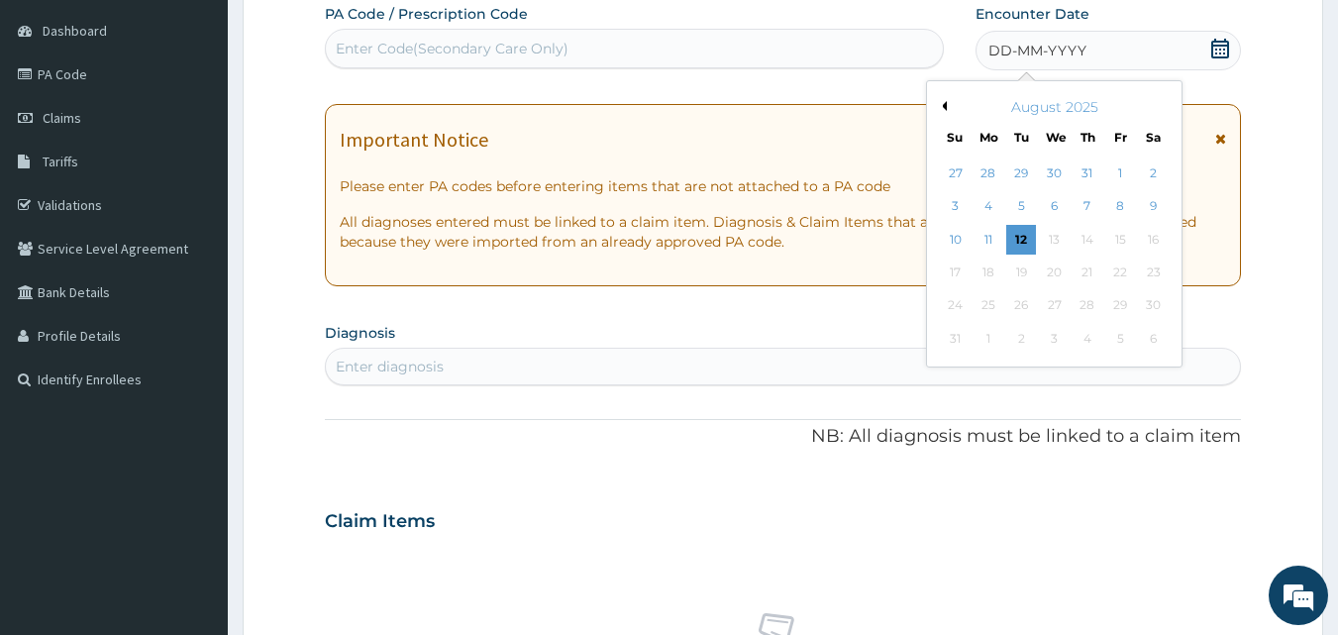
click at [944, 100] on div "August 2025" at bounding box center [1054, 107] width 239 height 20
click at [943, 105] on button "Previous Month" at bounding box center [942, 106] width 10 height 10
click at [1114, 277] on div "25" at bounding box center [1120, 273] width 30 height 30
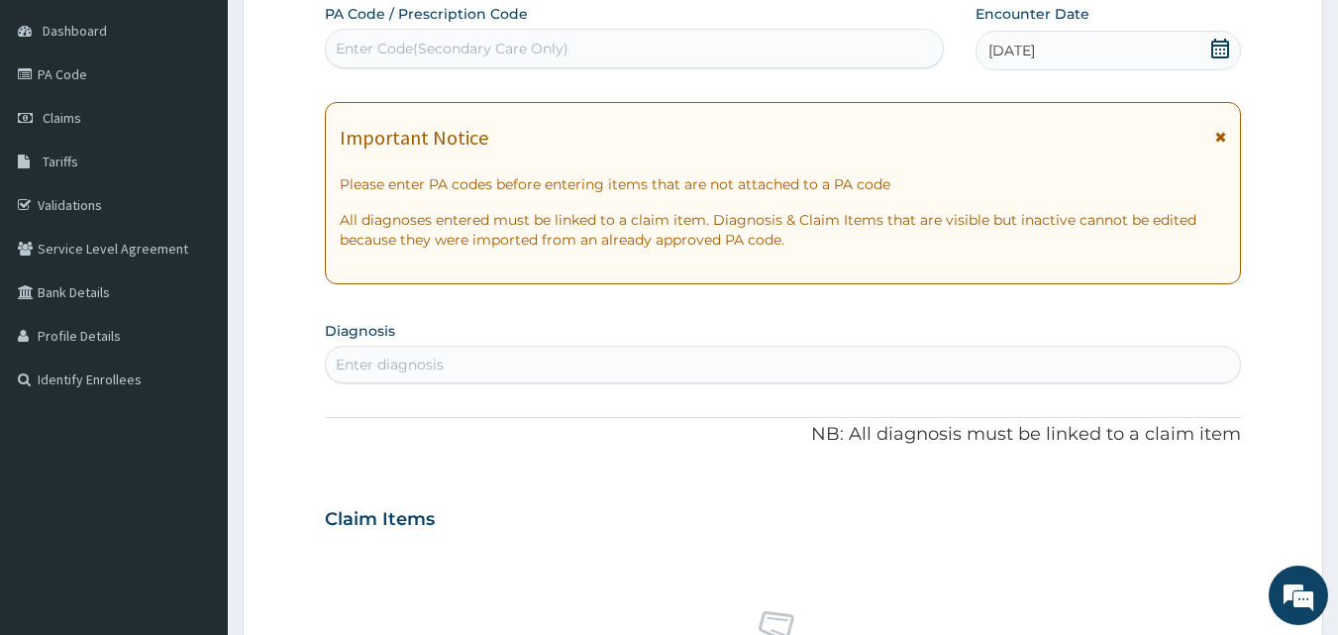
click at [783, 350] on div "Enter diagnosis" at bounding box center [783, 365] width 915 height 32
type input "PLASMOD"
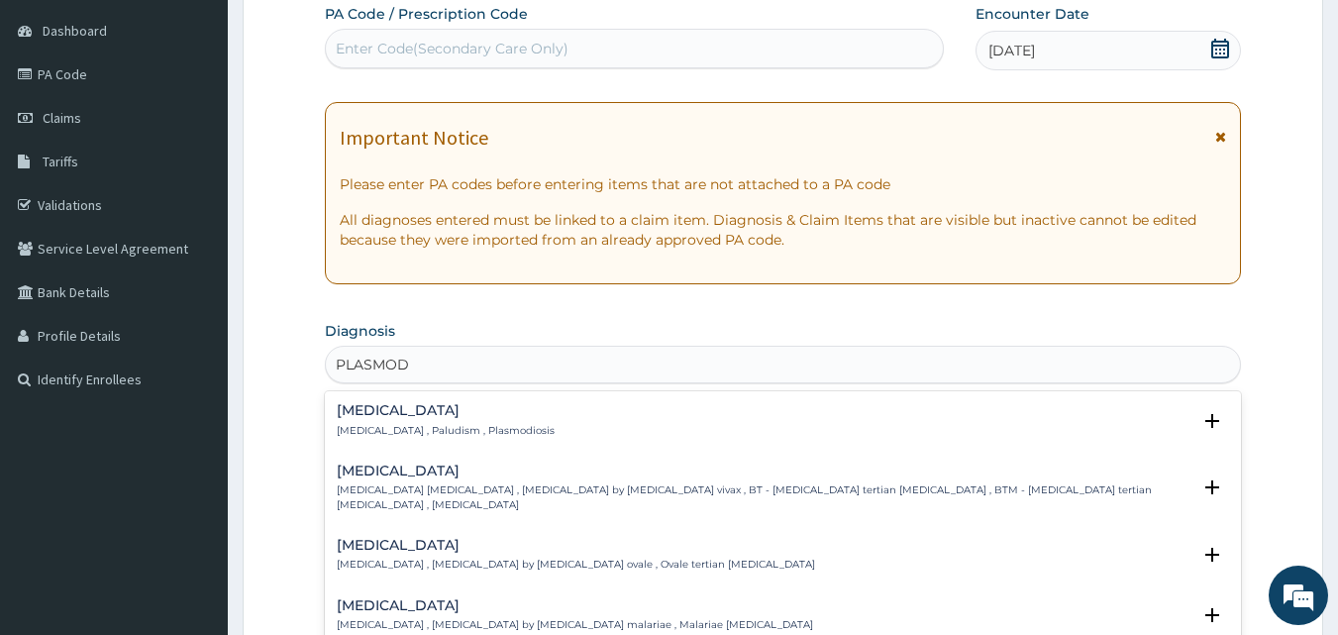
click at [414, 408] on h4 "[MEDICAL_DATA]" at bounding box center [446, 410] width 218 height 15
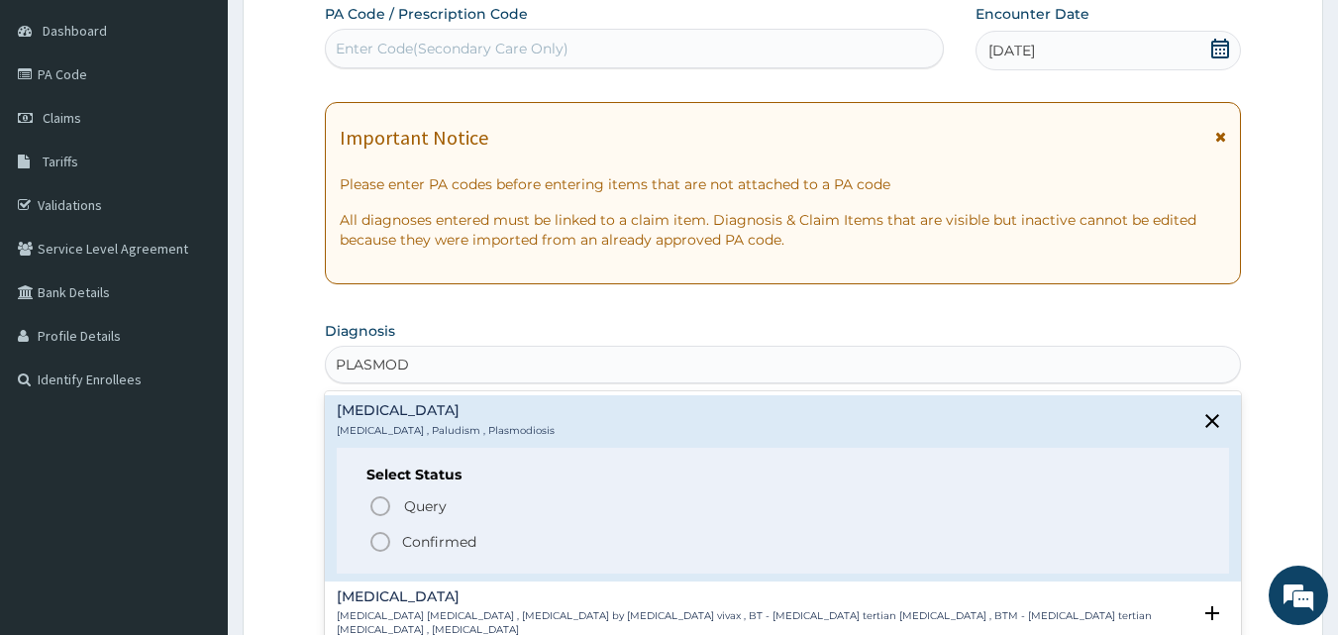
click at [377, 533] on circle "status option filled" at bounding box center [380, 542] width 18 height 18
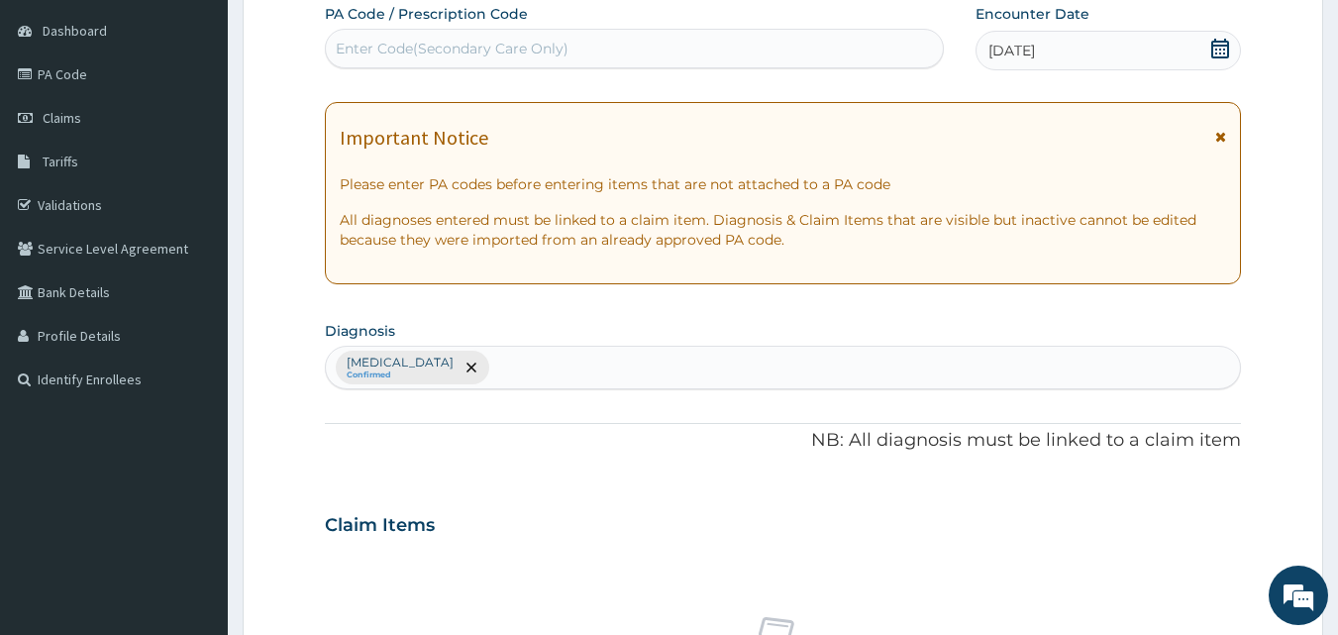
click at [590, 377] on div "Malaria Confirmed" at bounding box center [783, 368] width 915 height 42
type input "AMENO"
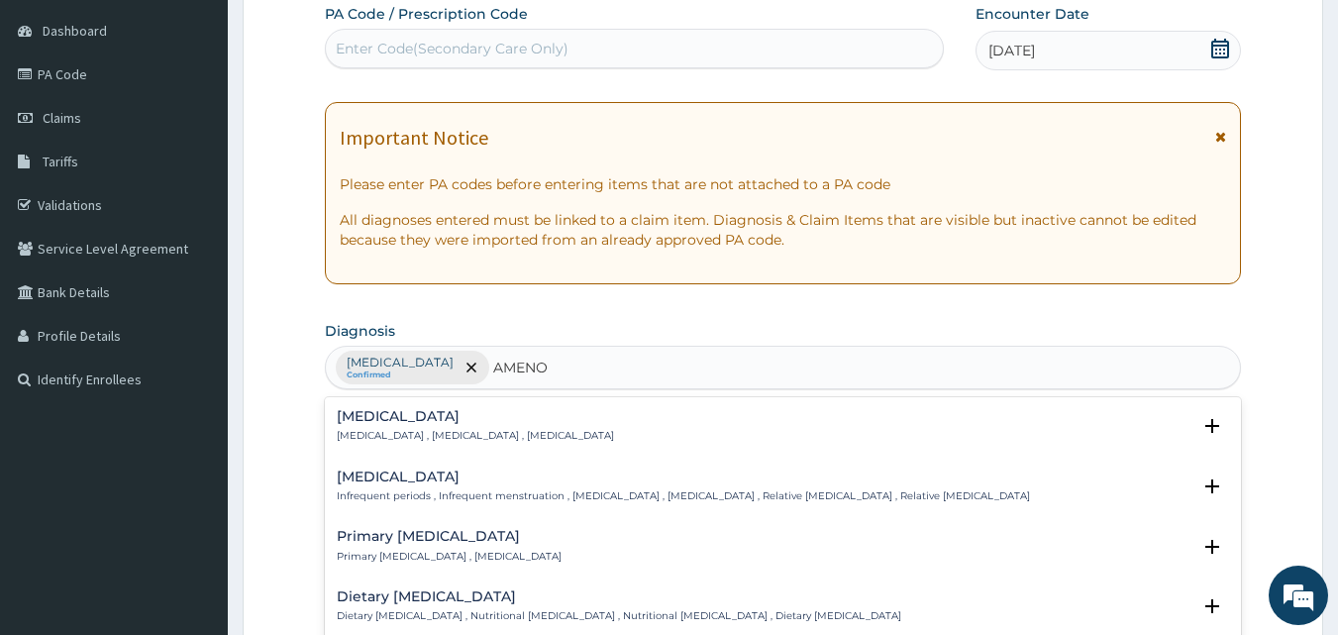
click at [439, 428] on div "Amenorrhea Amenorrhea , Absence of menstruation , Amenorrhoea" at bounding box center [475, 426] width 277 height 35
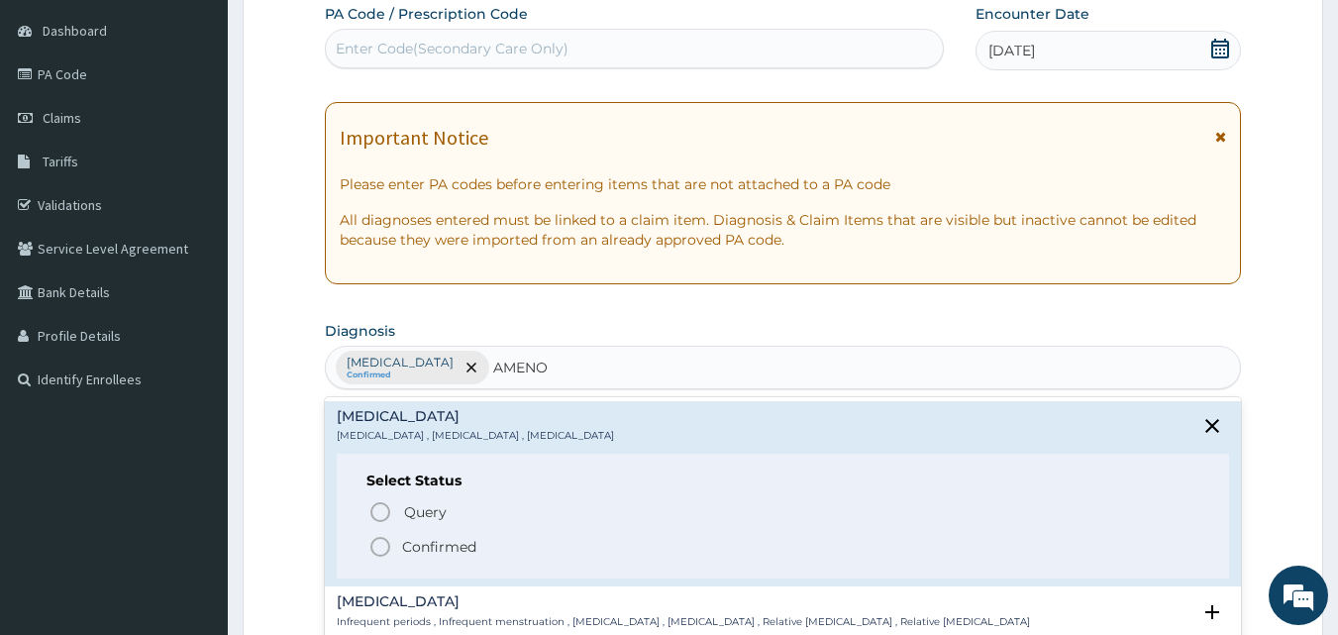
click at [382, 546] on icon "status option filled" at bounding box center [380, 547] width 24 height 24
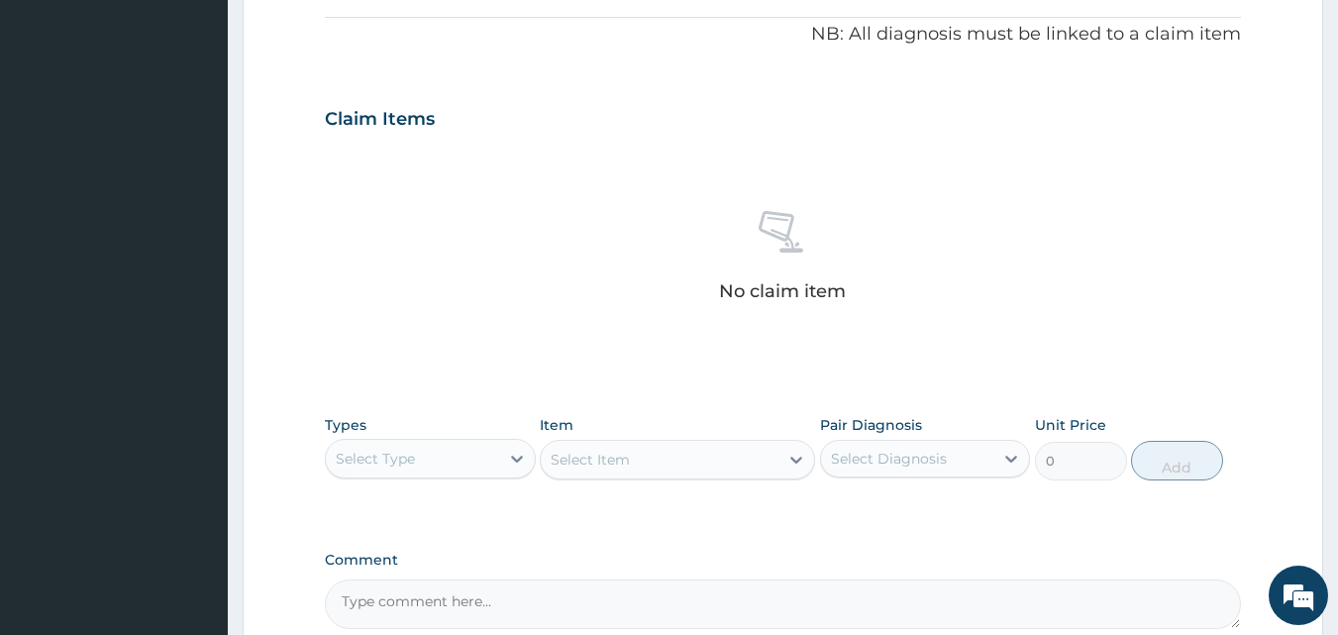
scroll to position [641, 0]
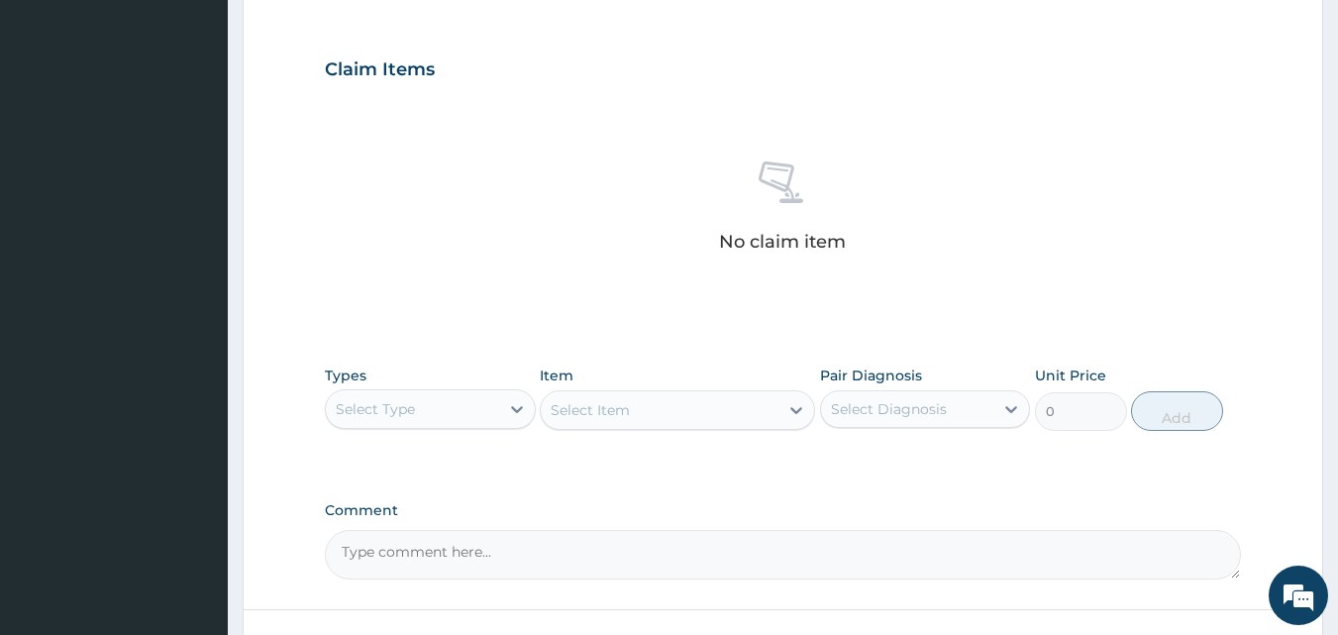
click at [433, 400] on div "Select Type" at bounding box center [412, 409] width 173 height 32
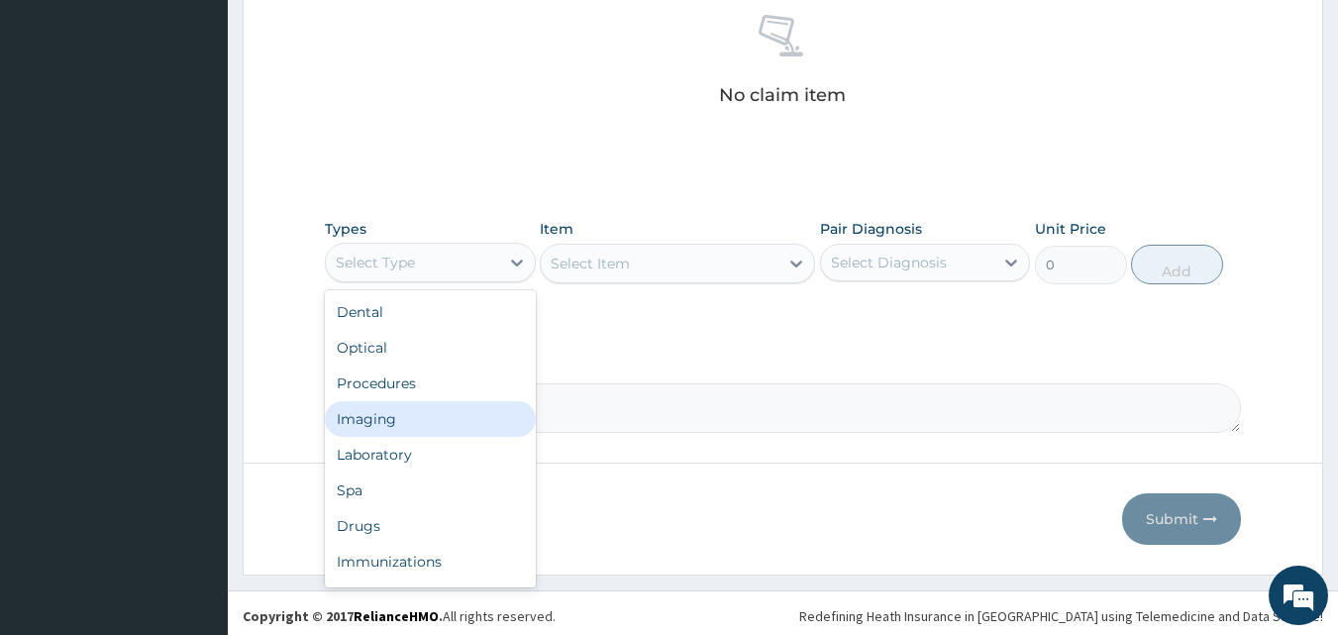
scroll to position [793, 0]
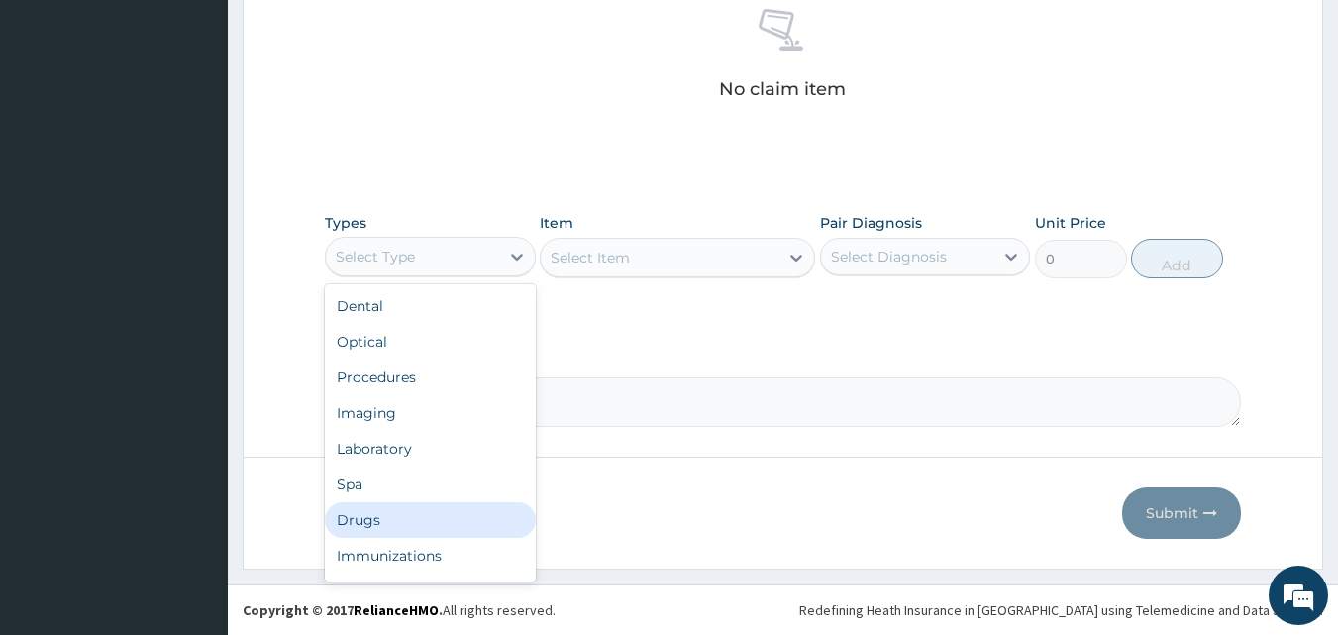
click at [366, 520] on div "Drugs" at bounding box center [430, 520] width 211 height 36
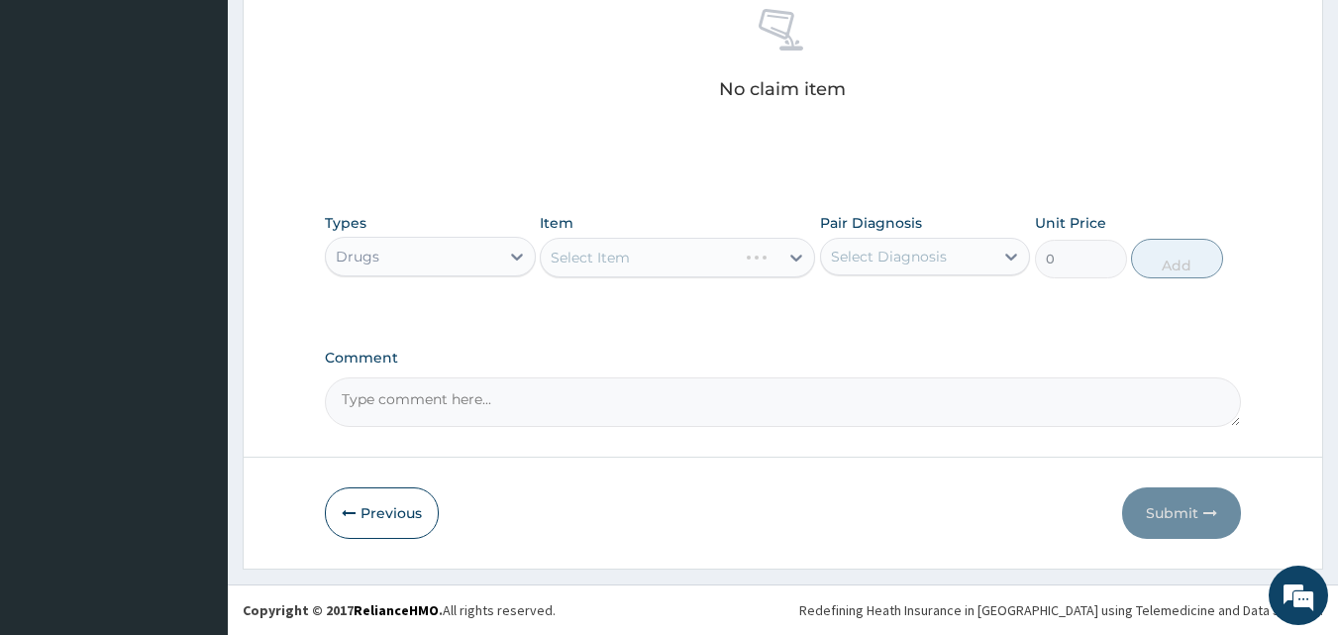
click at [666, 259] on div "Select Item" at bounding box center [677, 258] width 275 height 40
click at [666, 258] on div "Select Item" at bounding box center [660, 258] width 238 height 32
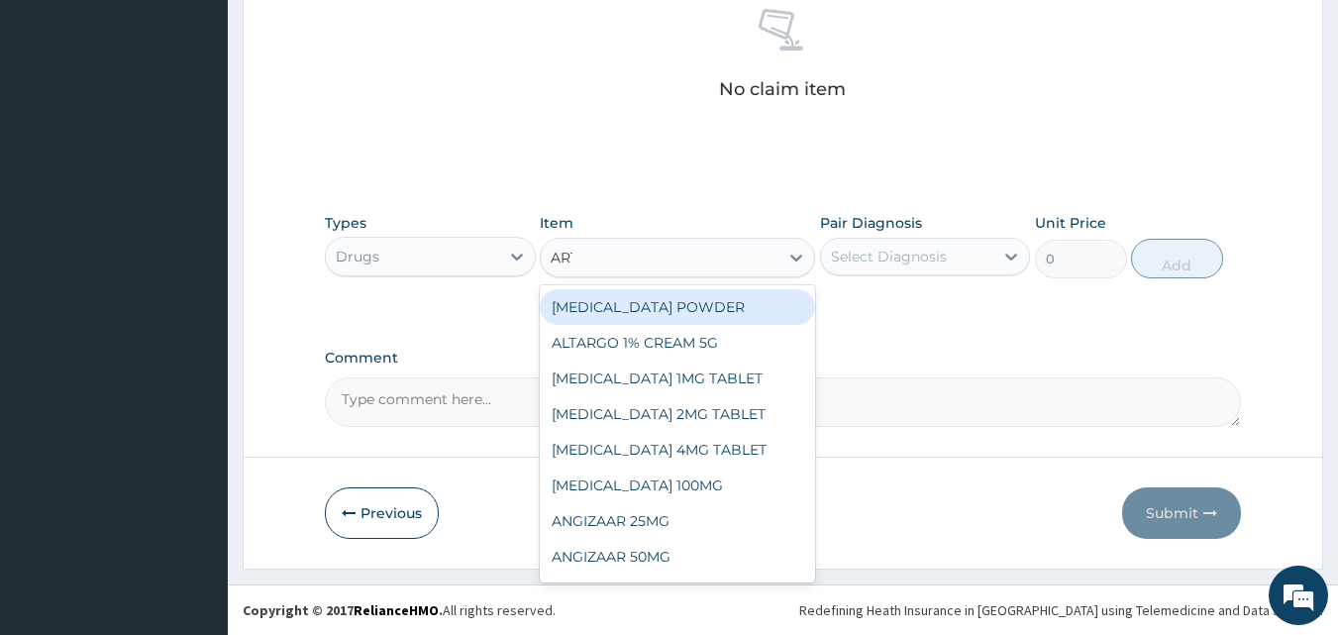
type input "ARTE"
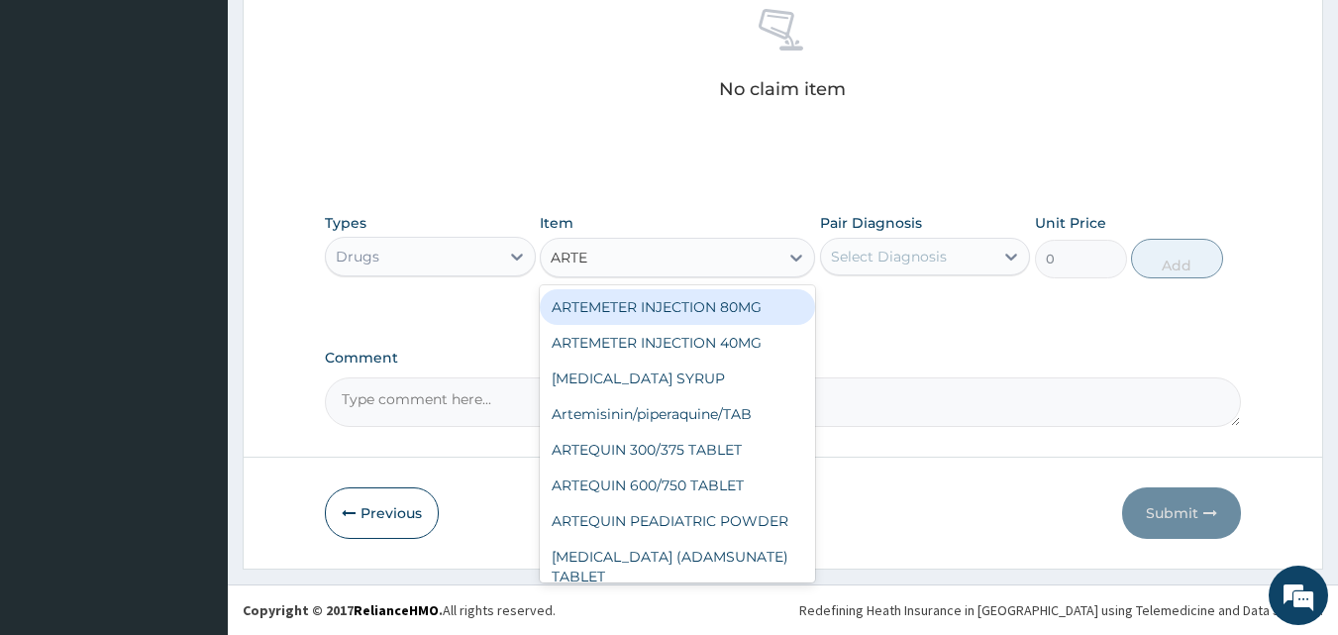
click at [664, 308] on div "ARTEMETER INJECTION 80MG" at bounding box center [677, 307] width 275 height 36
type input "700"
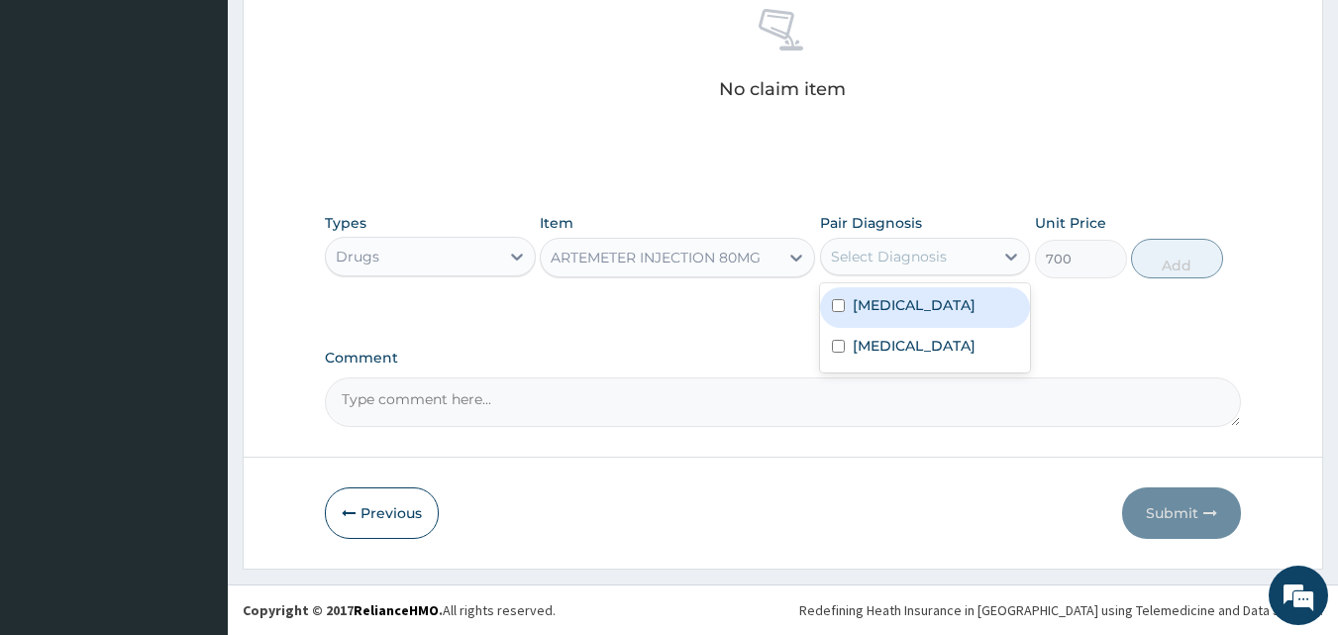
click at [891, 265] on div "Select Diagnosis" at bounding box center [889, 257] width 116 height 20
click at [867, 301] on label "[MEDICAL_DATA]" at bounding box center [914, 305] width 123 height 20
checkbox input "true"
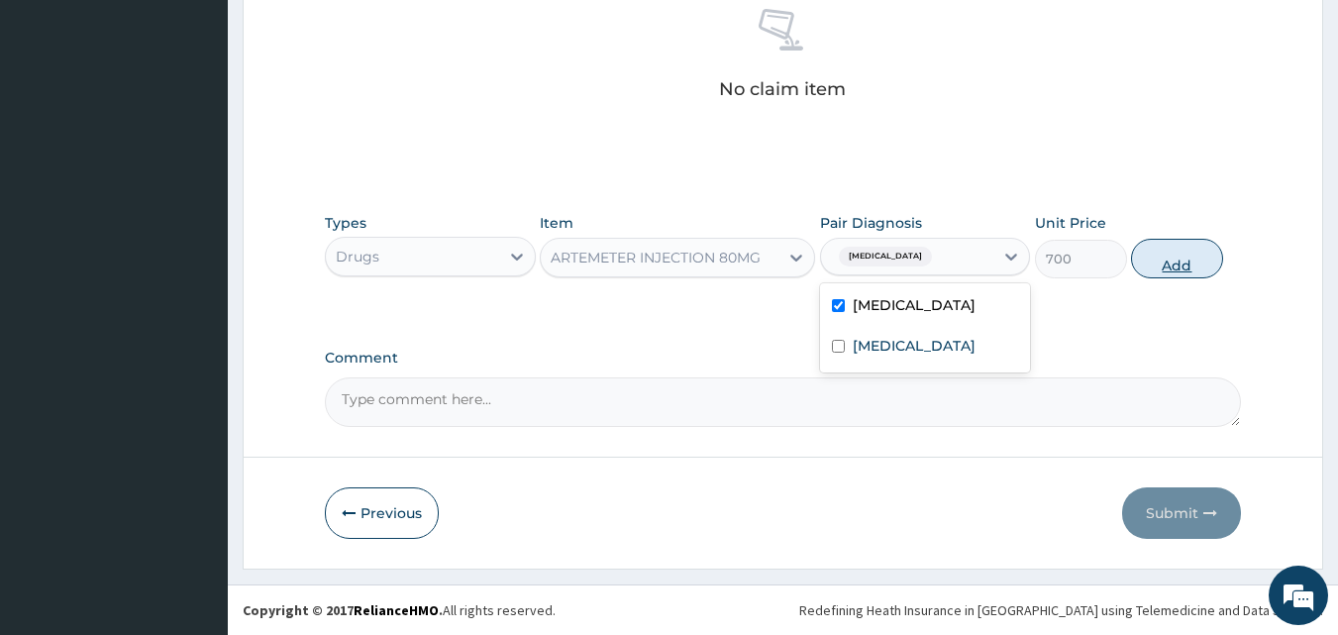
click at [1155, 266] on button "Add" at bounding box center [1177, 259] width 92 height 40
type input "0"
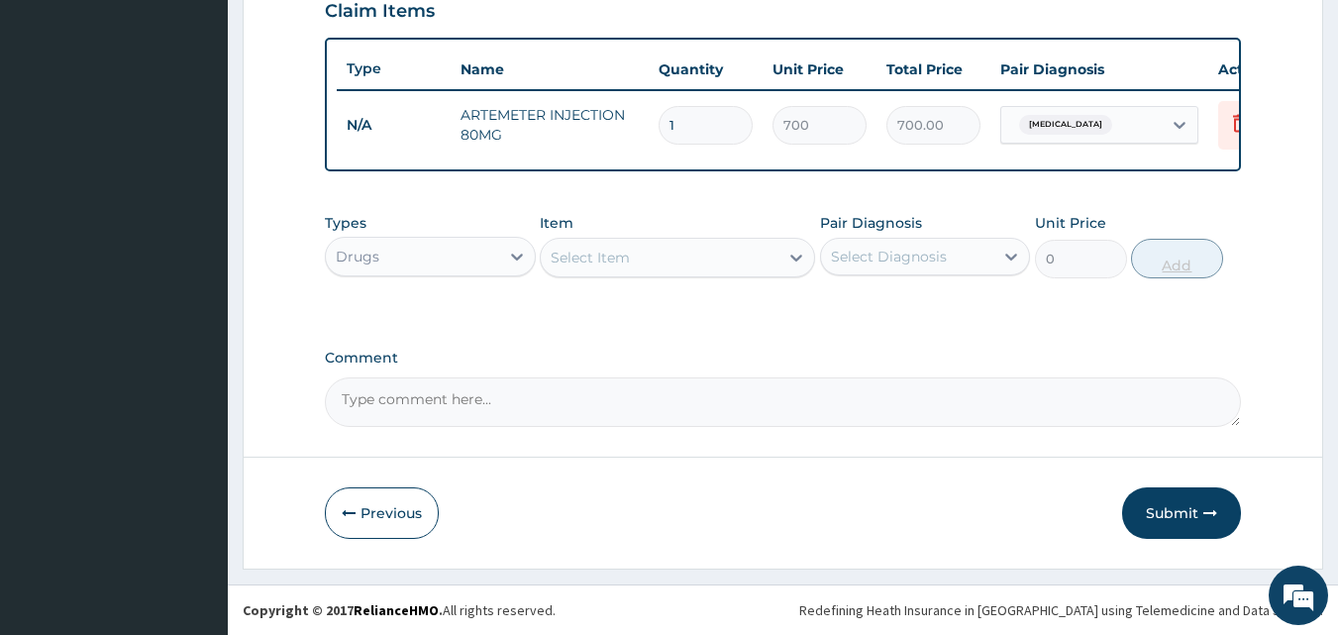
scroll to position [714, 0]
type input "0.00"
type input "6"
type input "4200.00"
type input "6"
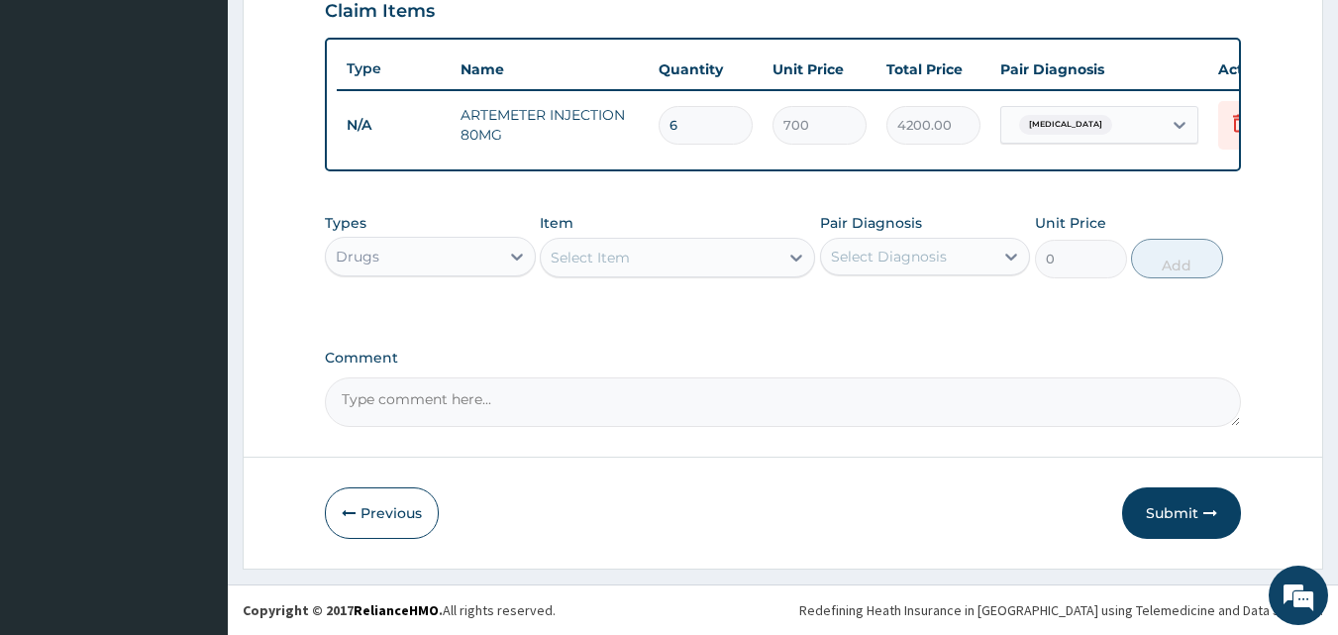
click at [634, 258] on div "Select Item" at bounding box center [660, 258] width 238 height 32
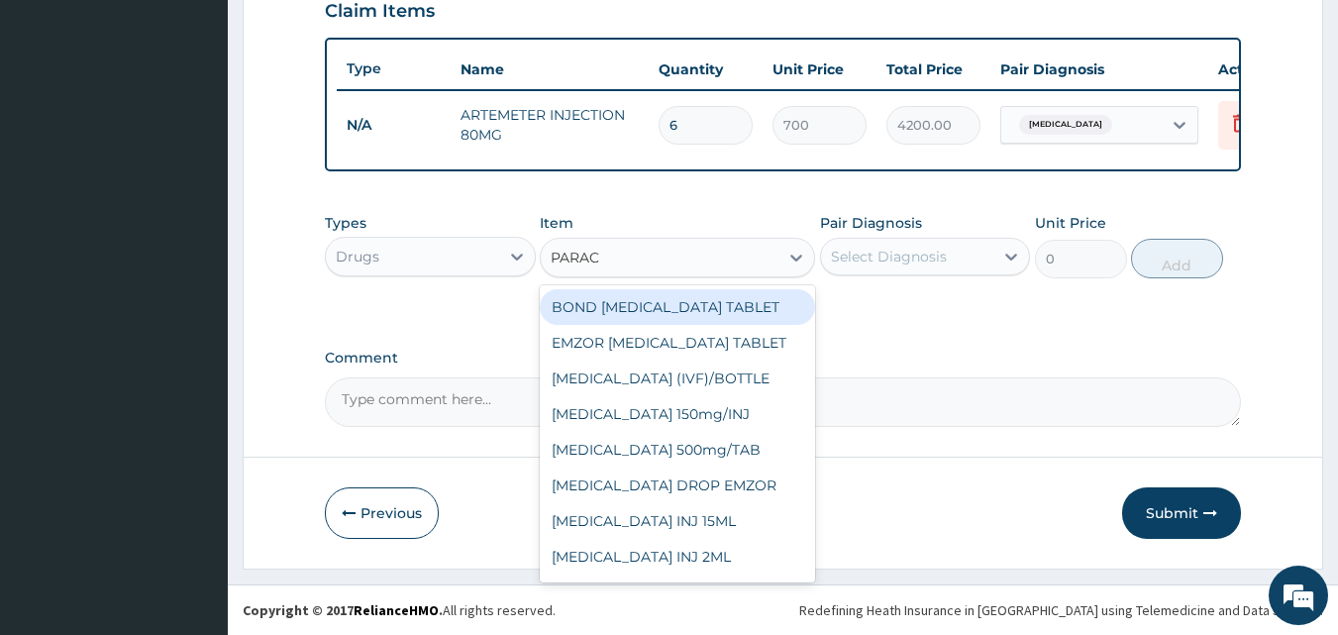
type input "PARACE"
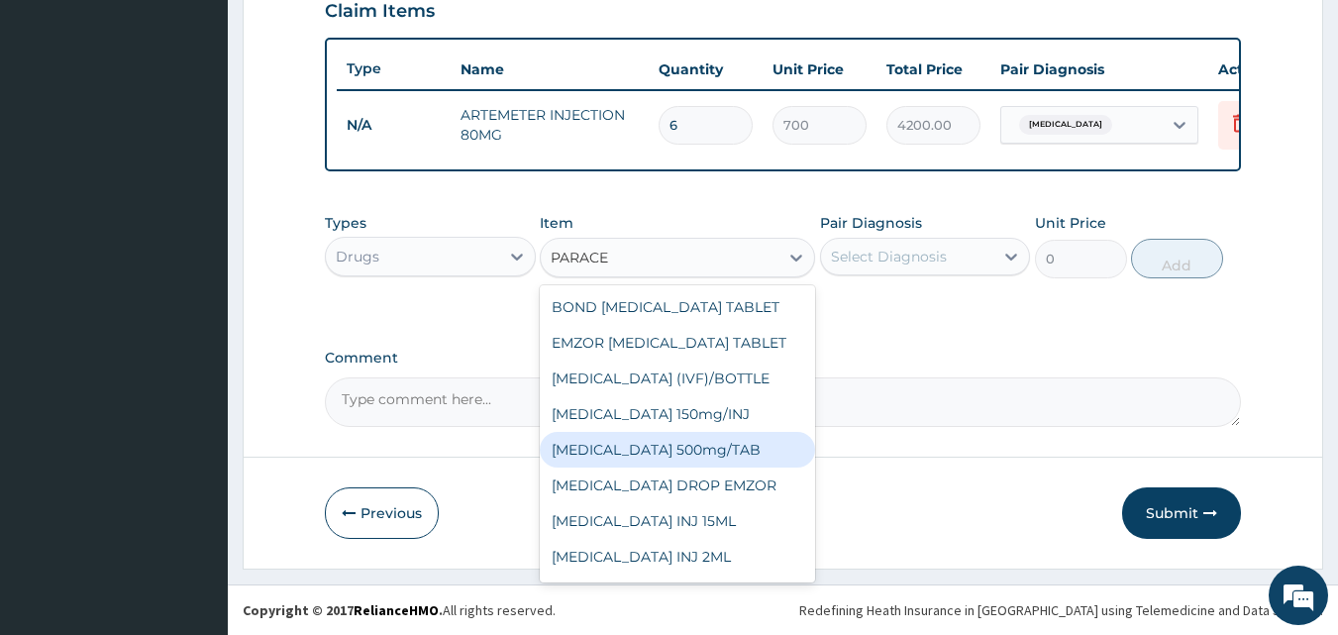
click at [643, 444] on div "[MEDICAL_DATA] 500mg/TAB" at bounding box center [677, 450] width 275 height 36
type input "18.5"
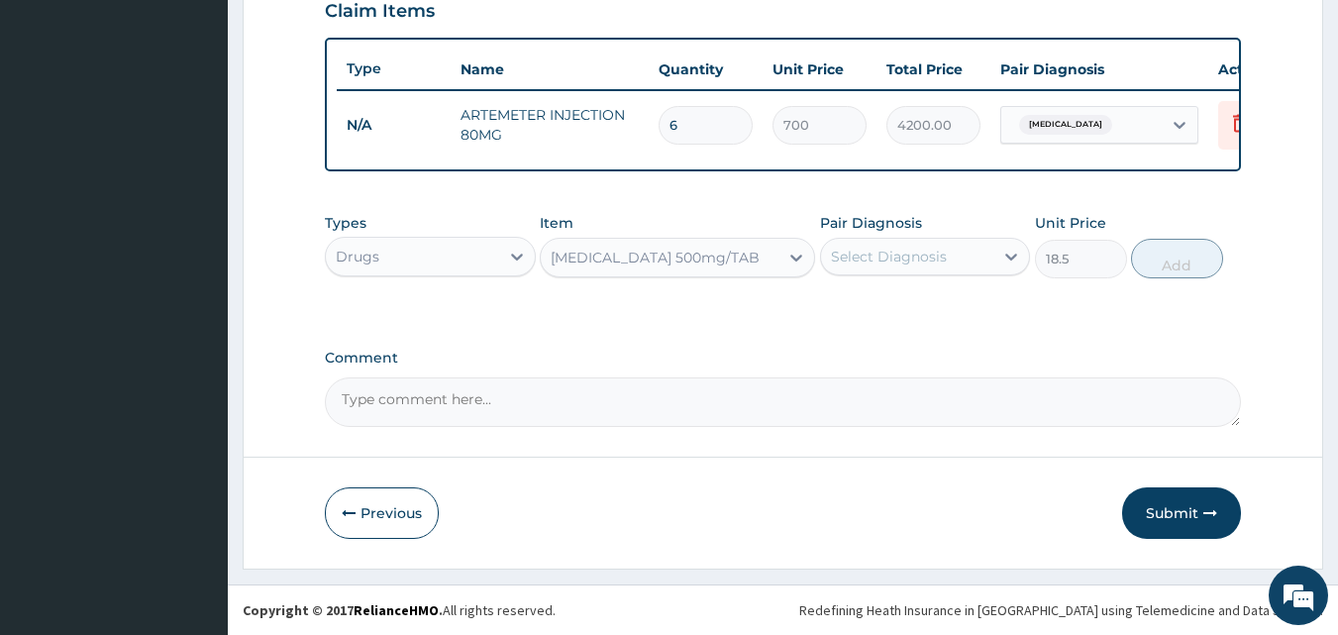
click at [912, 256] on div "Select Diagnosis" at bounding box center [889, 257] width 116 height 20
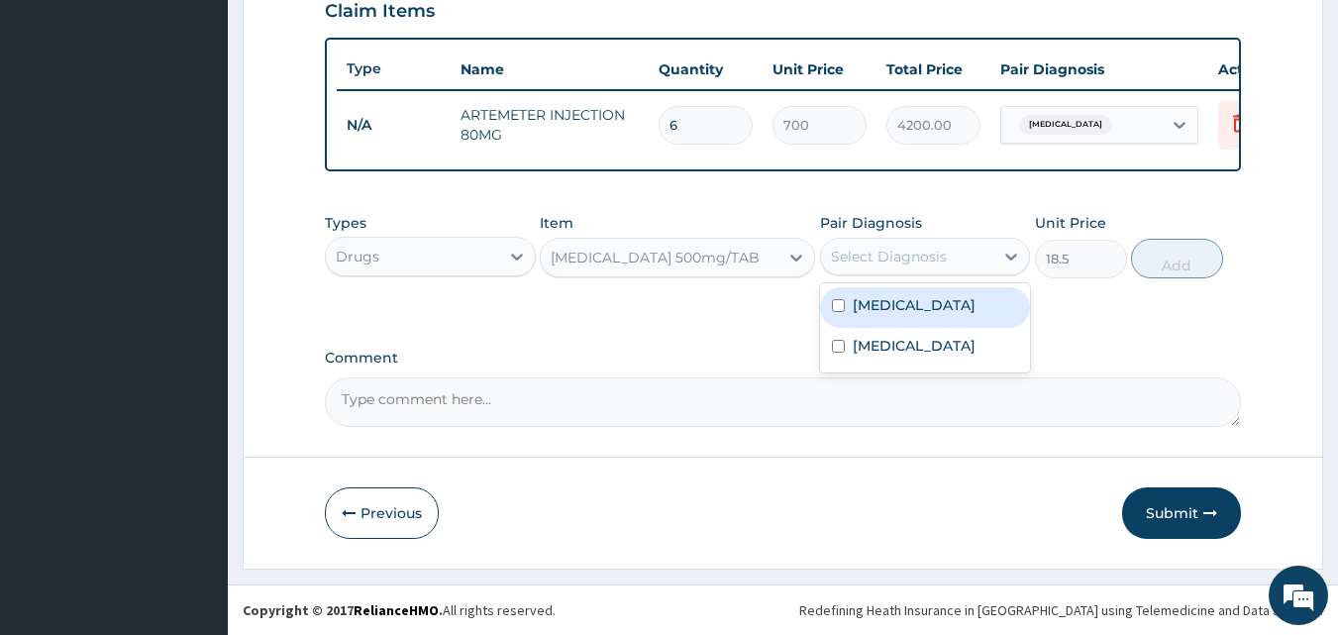
click at [867, 311] on label "[MEDICAL_DATA]" at bounding box center [914, 305] width 123 height 20
checkbox input "true"
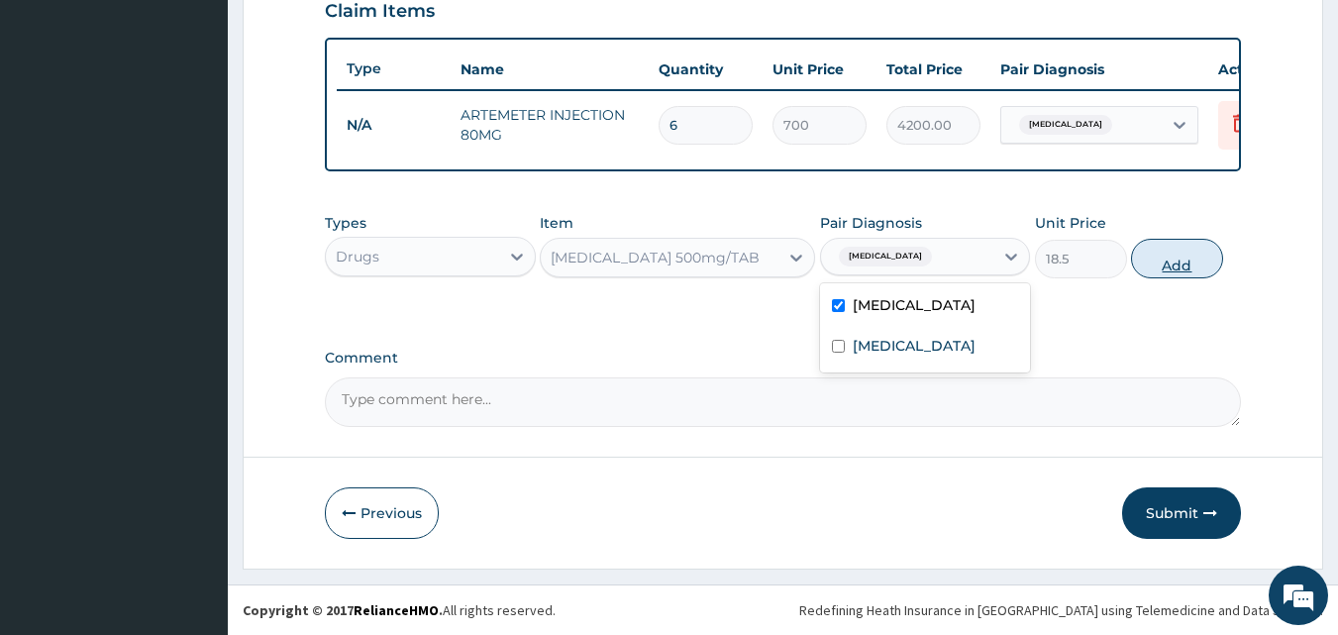
click at [1184, 242] on button "Add" at bounding box center [1177, 259] width 92 height 40
type input "0"
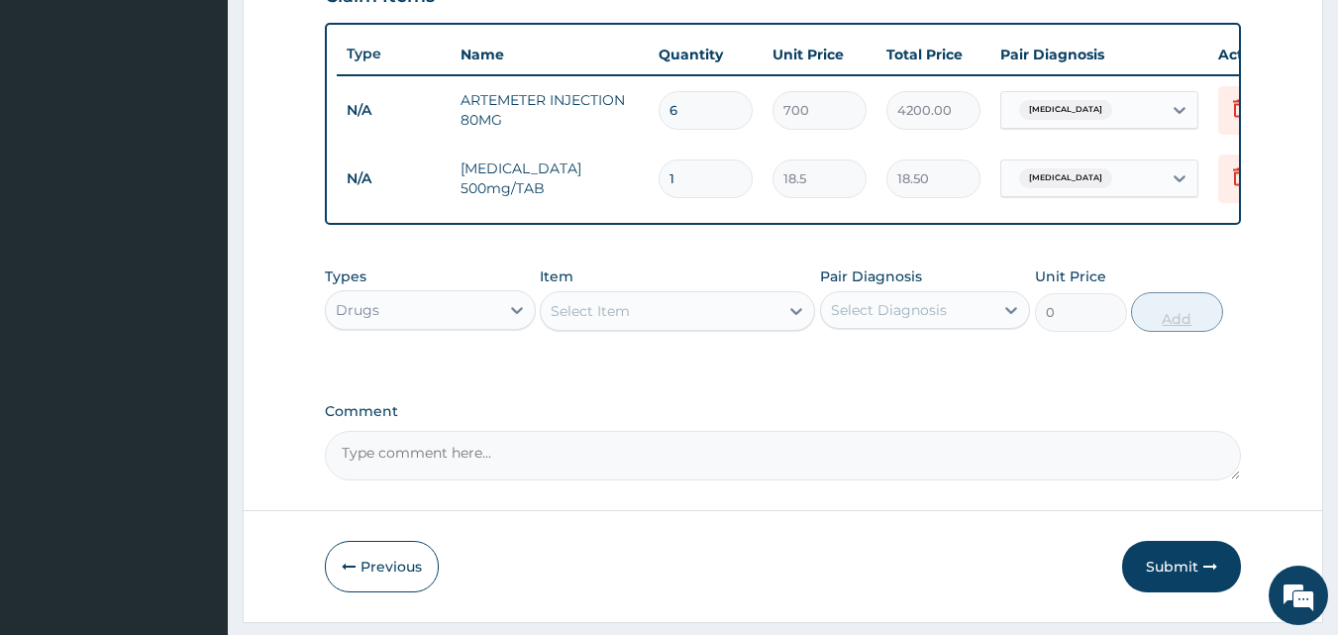
type input "12"
type input "222.00"
type input "12"
click at [404, 310] on div "Drugs" at bounding box center [430, 310] width 211 height 40
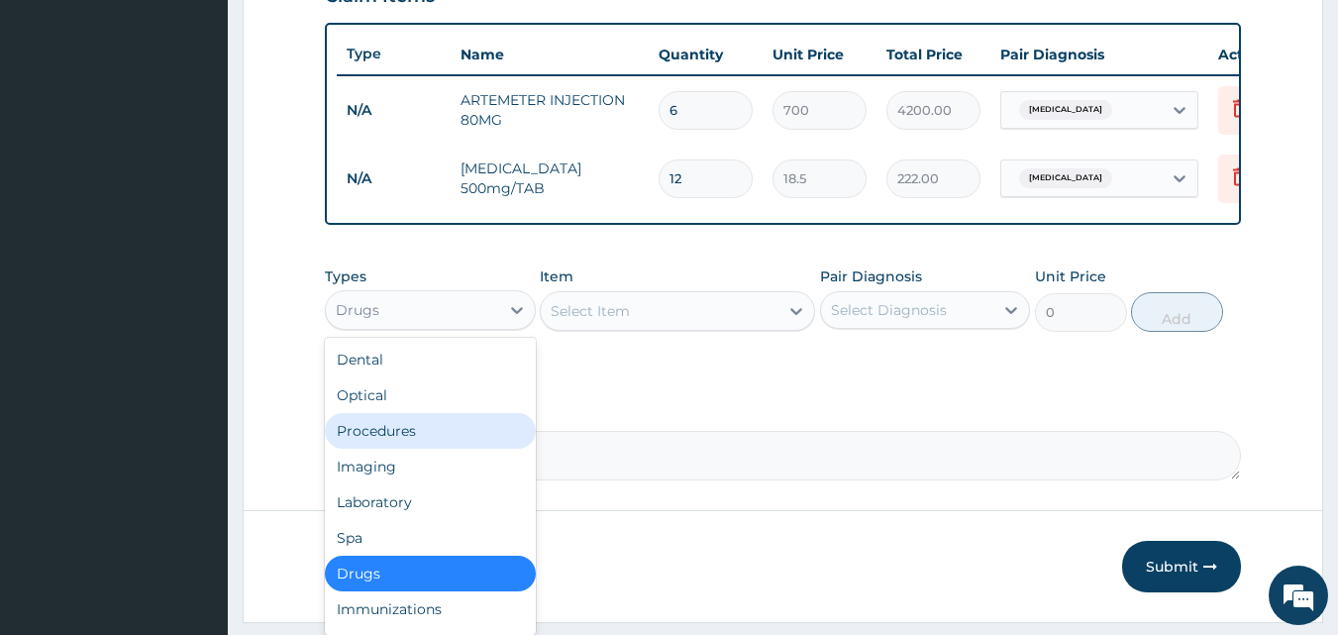
scroll to position [67, 0]
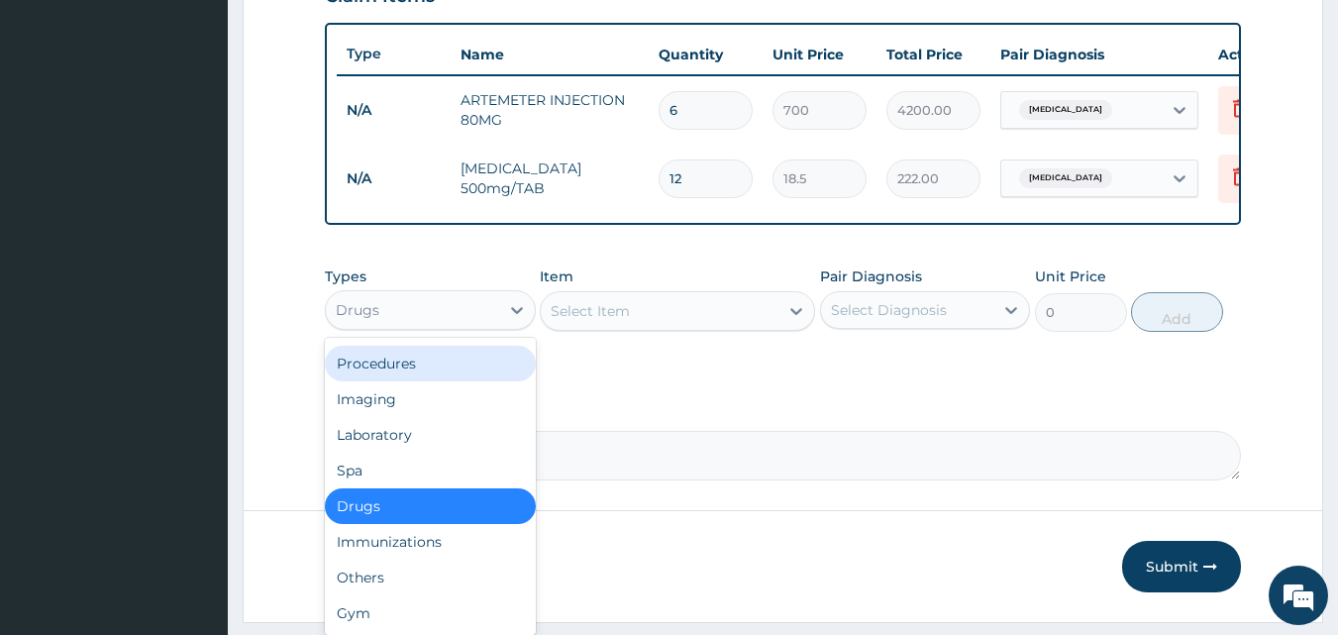
click at [431, 381] on div "Procedures" at bounding box center [430, 364] width 211 height 36
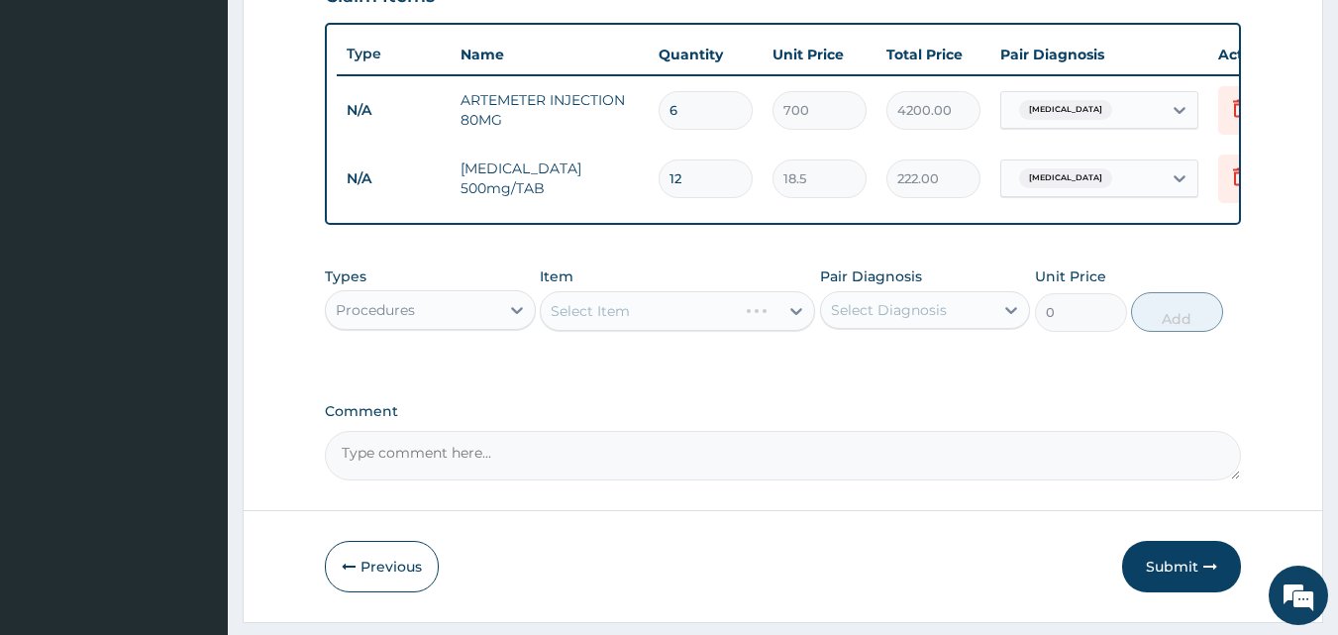
click at [649, 319] on div "Select Item" at bounding box center [677, 311] width 275 height 40
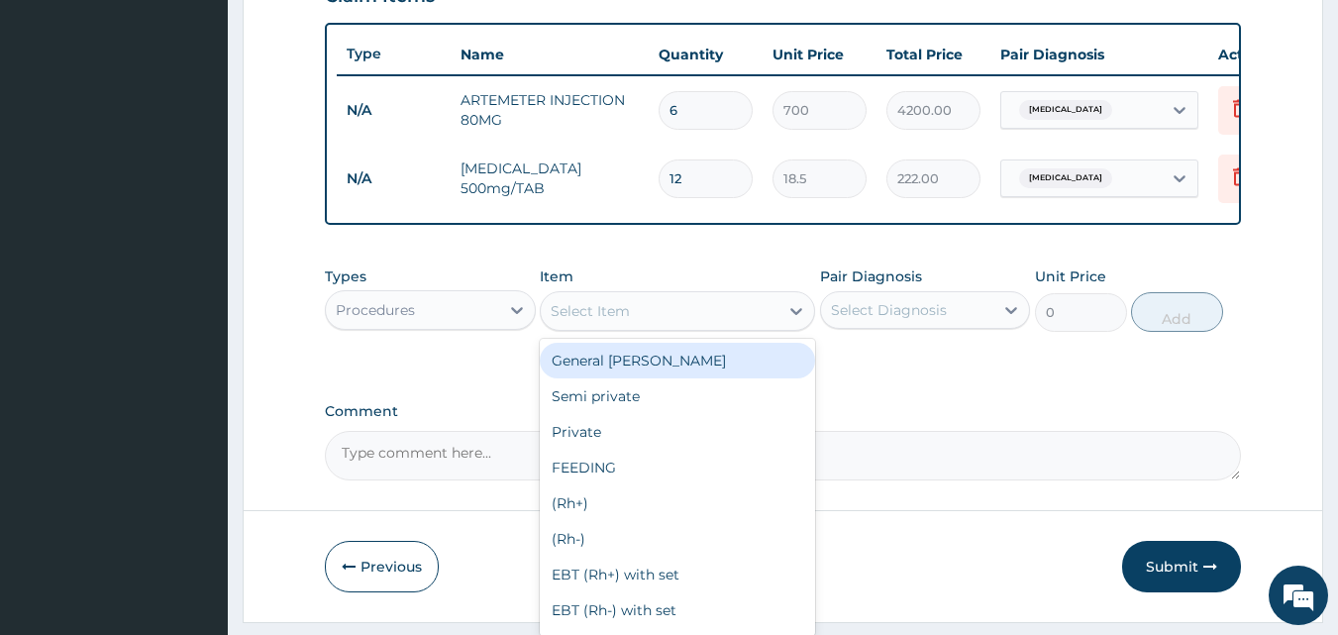
click at [649, 319] on div "Select Item" at bounding box center [660, 311] width 238 height 32
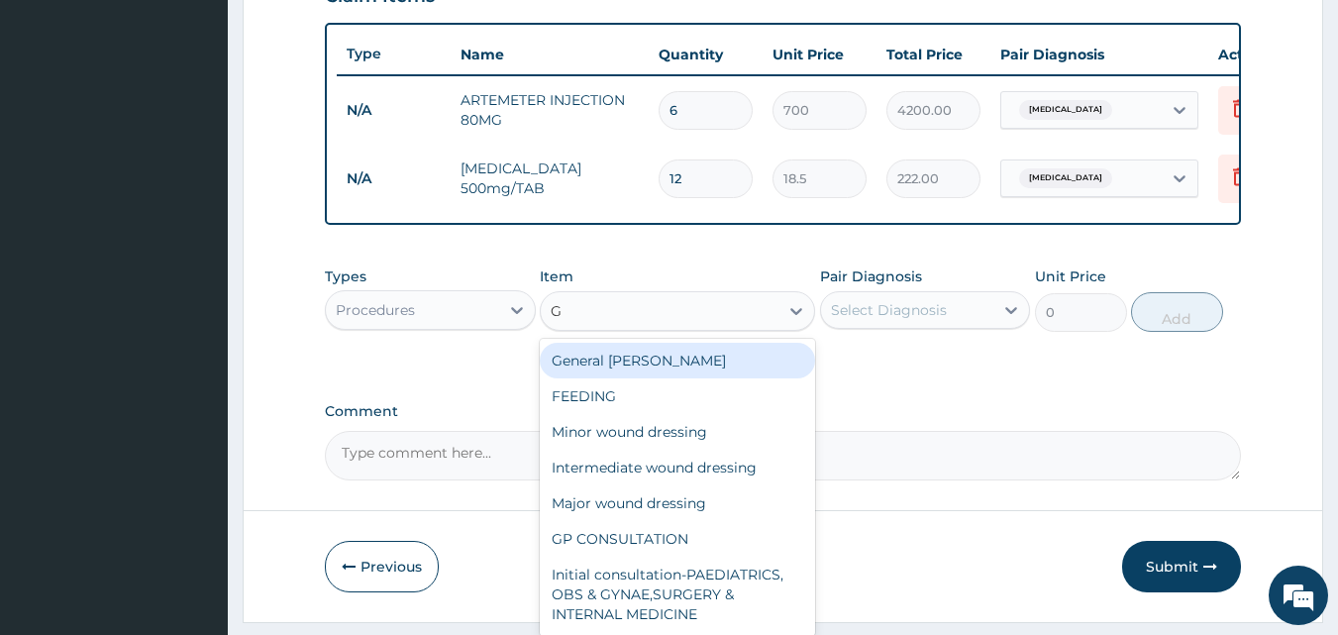
type input "GP"
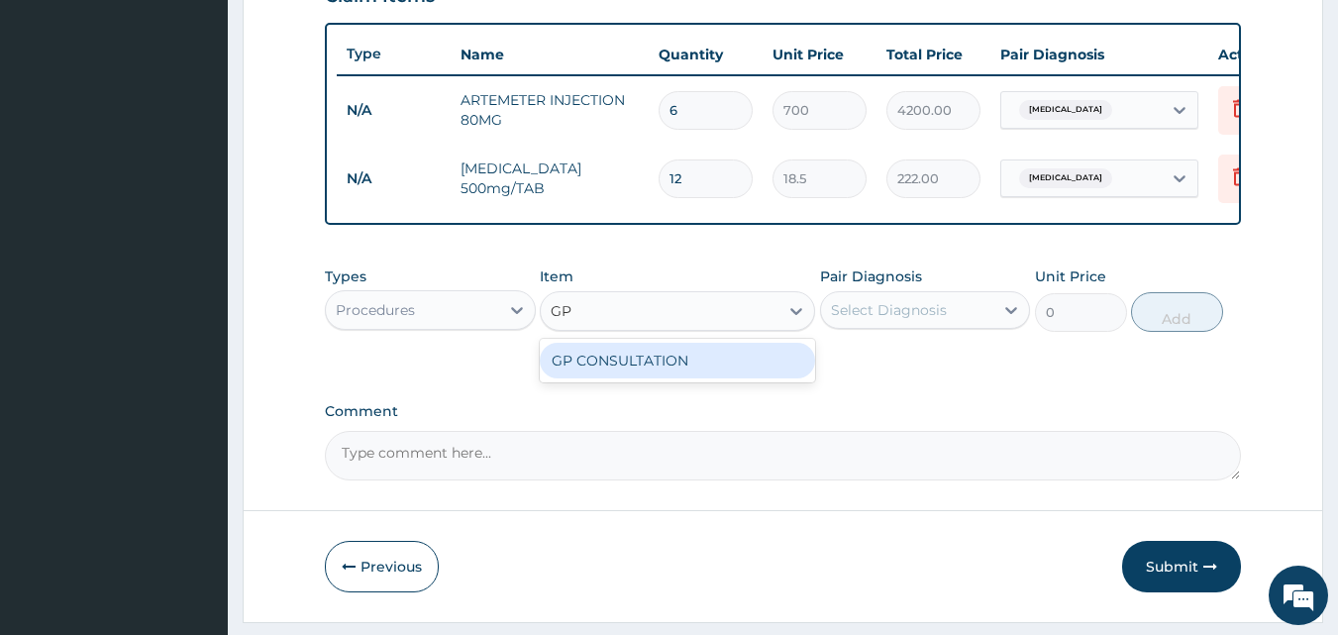
click at [629, 378] on div "GP CONSULTATION" at bounding box center [677, 361] width 275 height 36
type input "2000"
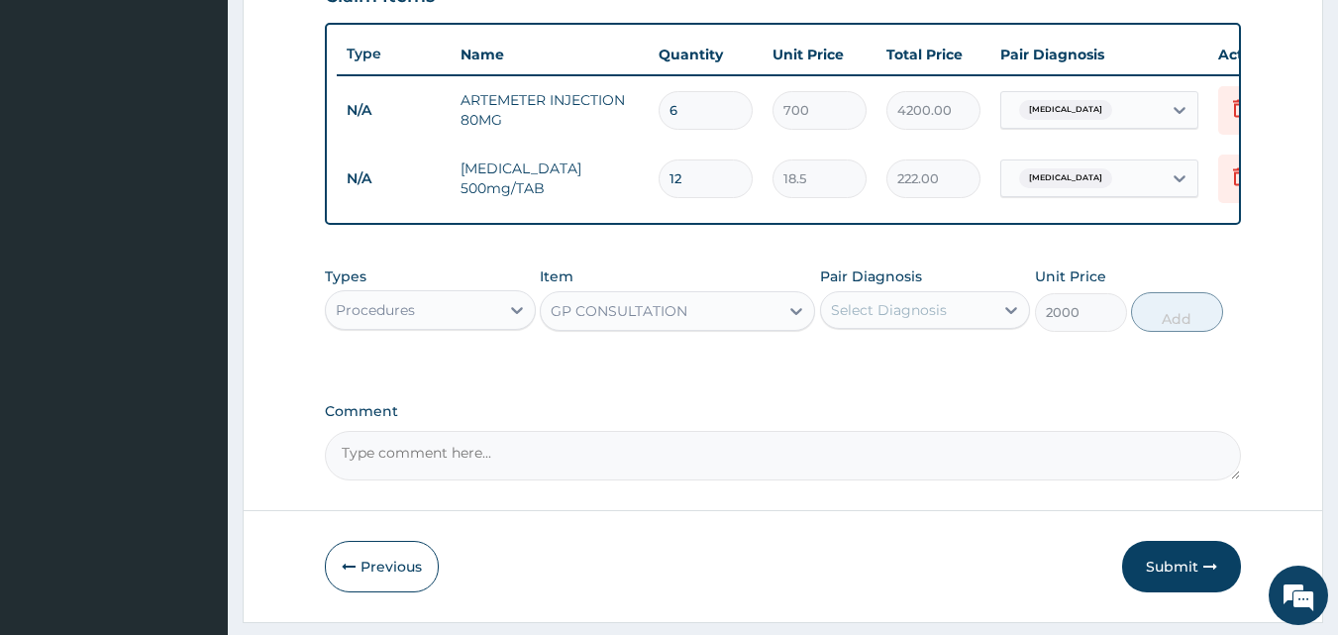
click at [871, 316] on div "Select Diagnosis" at bounding box center [889, 310] width 116 height 20
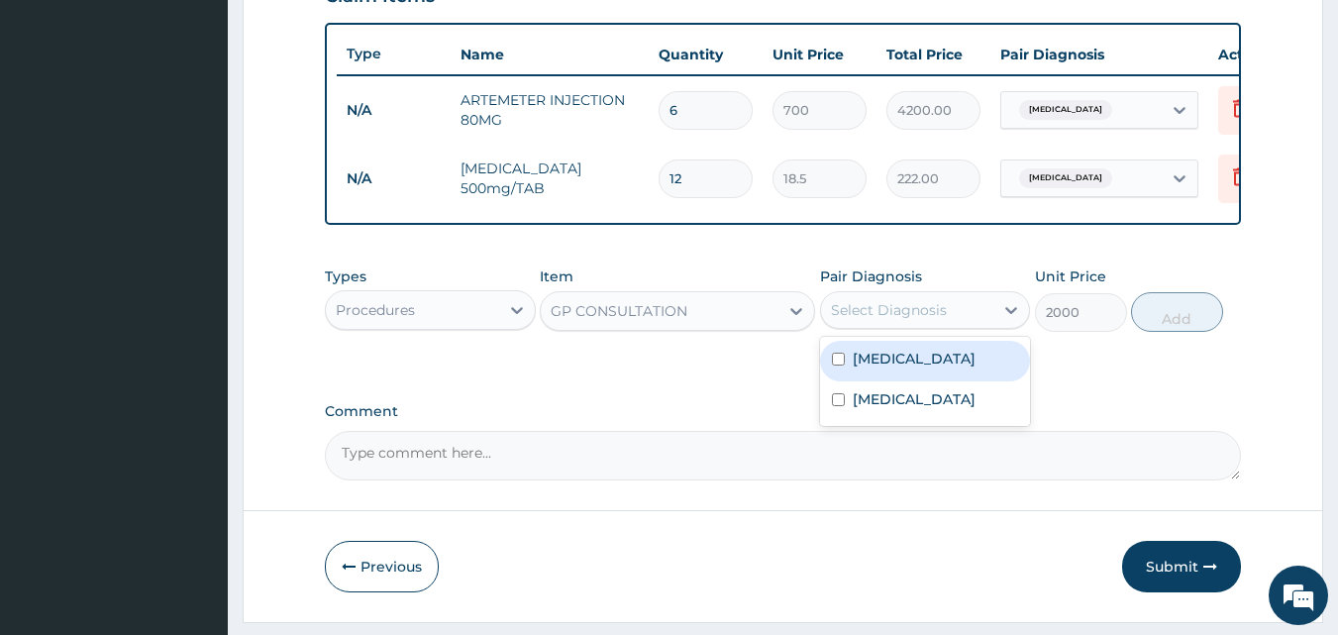
click at [853, 368] on label "[MEDICAL_DATA]" at bounding box center [914, 359] width 123 height 20
checkbox input "true"
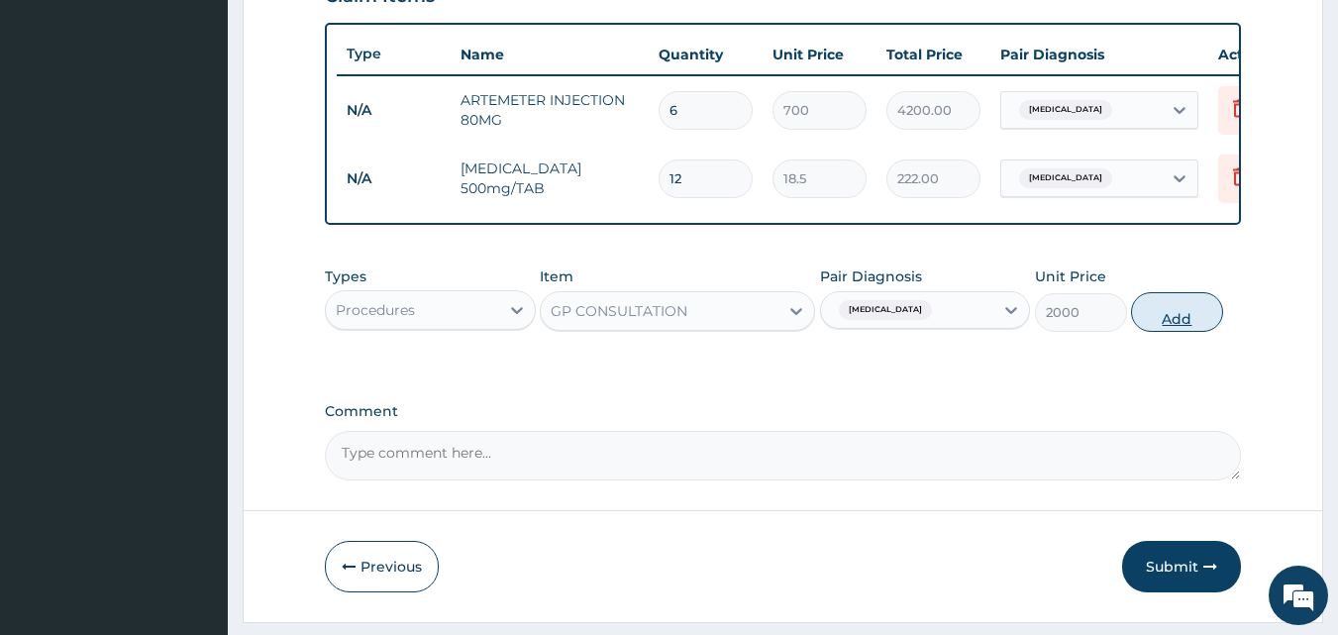
click at [1158, 332] on button "Add" at bounding box center [1177, 312] width 92 height 40
type input "0"
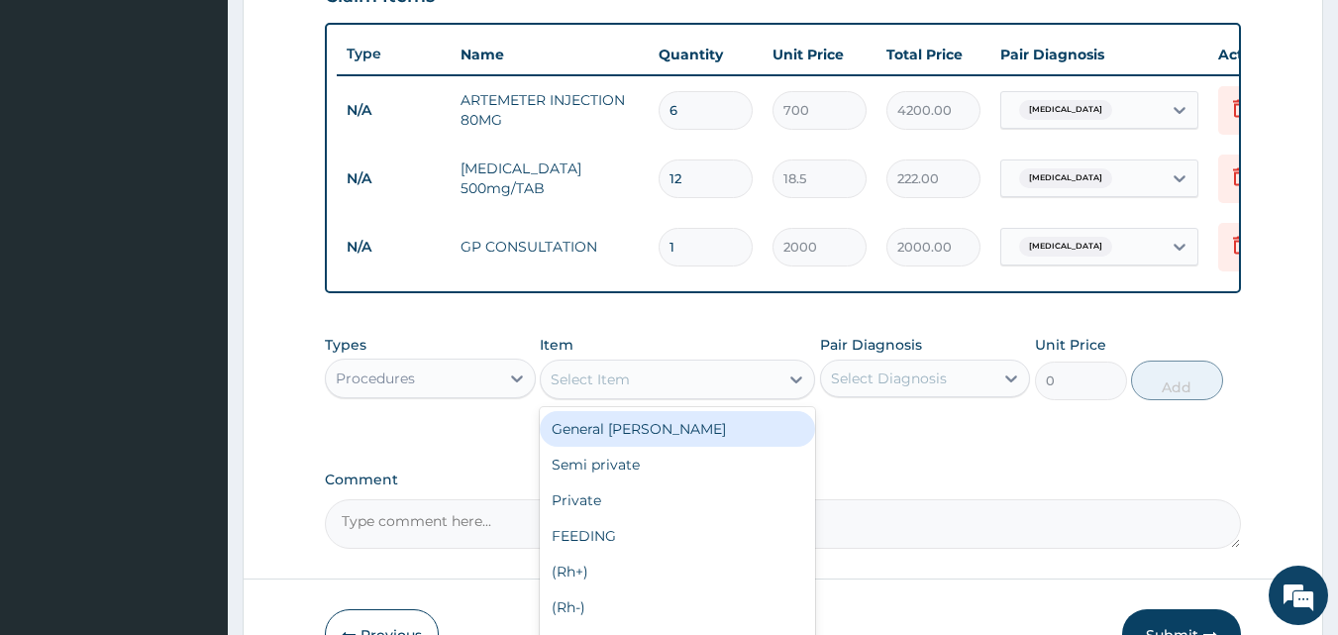
click at [696, 391] on div "Select Item" at bounding box center [660, 380] width 238 height 32
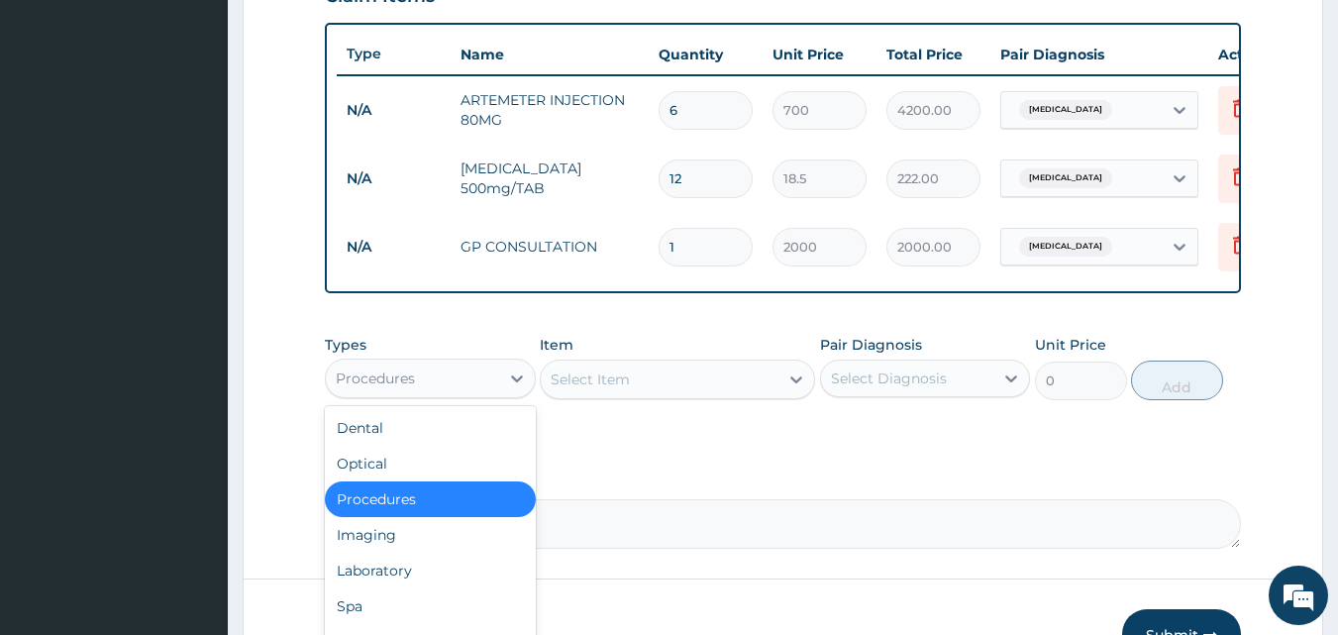
click at [420, 394] on div "Procedures" at bounding box center [412, 379] width 173 height 32
click at [564, 386] on div "Select Item" at bounding box center [590, 379] width 79 height 20
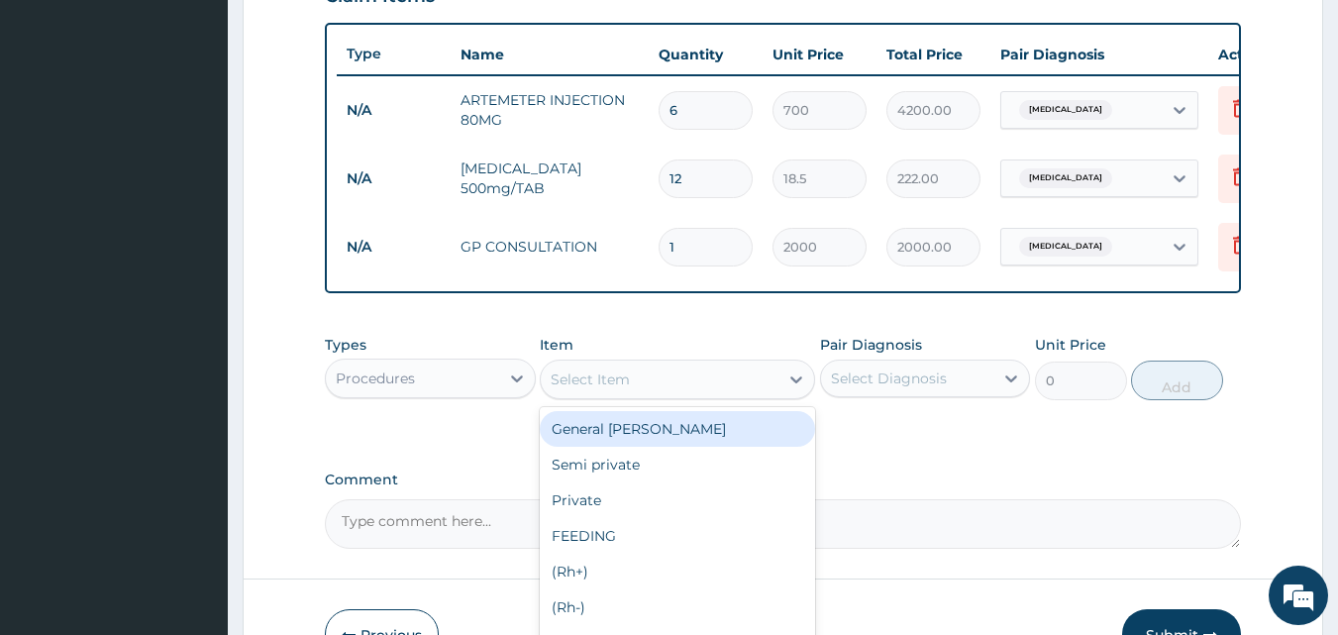
click at [472, 385] on div "Procedures" at bounding box center [412, 379] width 173 height 32
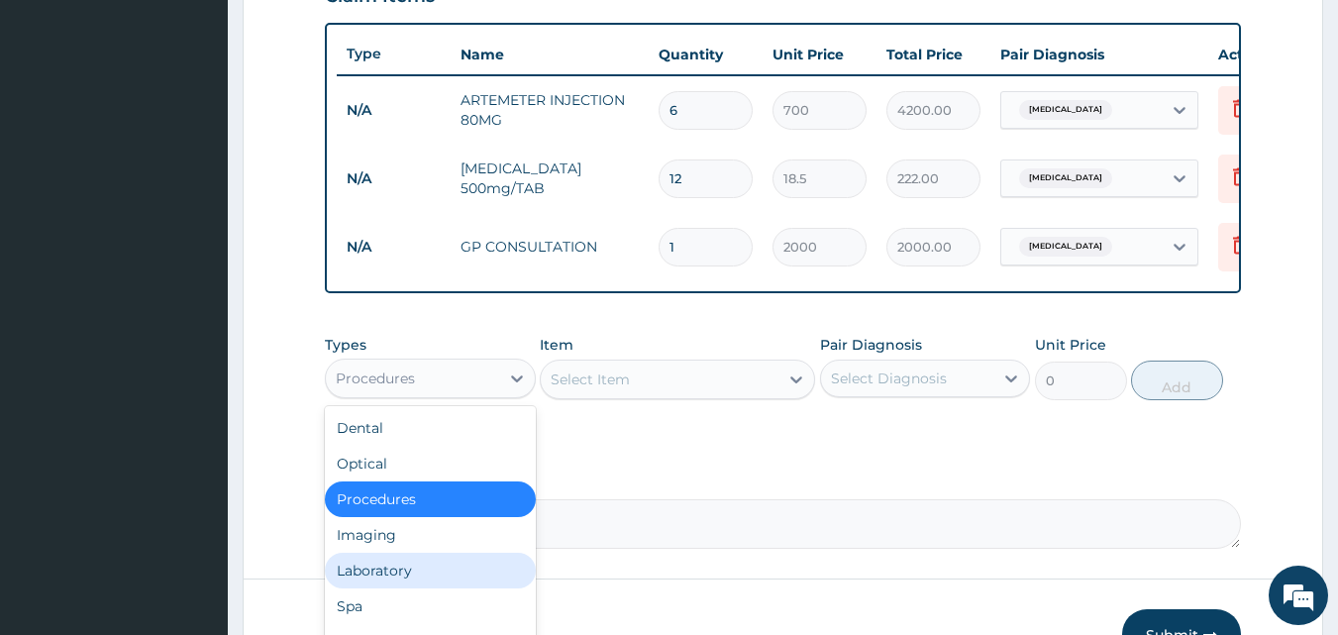
click at [376, 588] on div "Laboratory" at bounding box center [430, 571] width 211 height 36
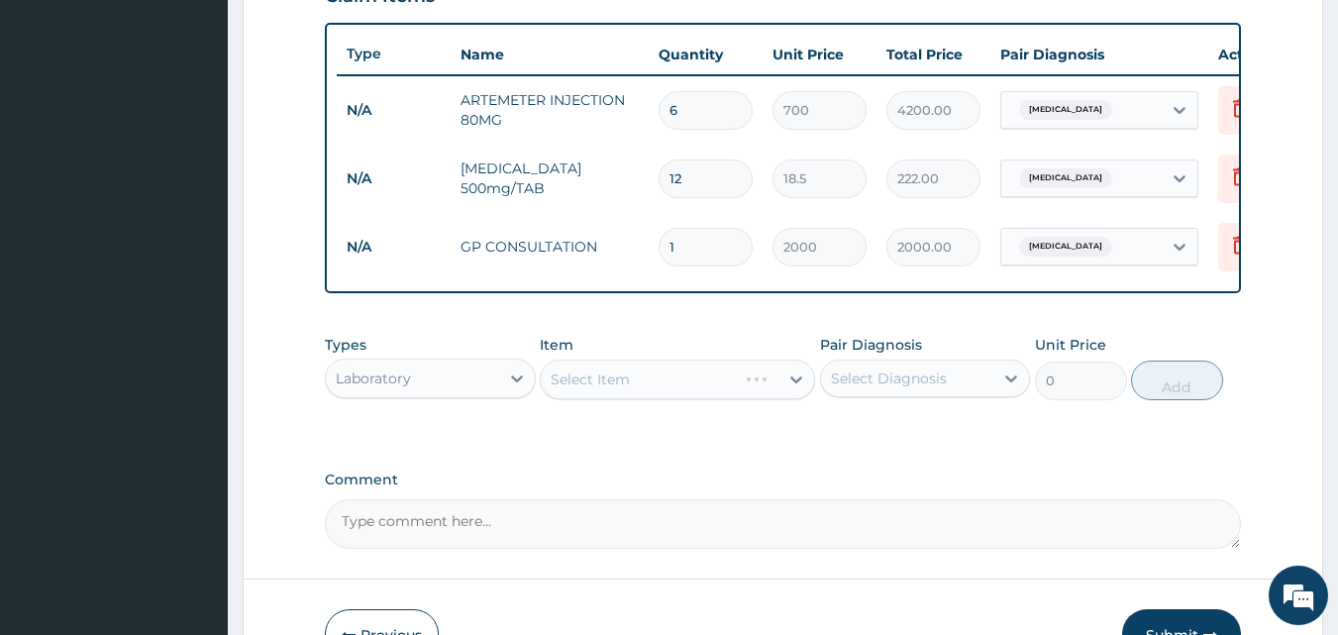
click at [674, 395] on div "Select Item" at bounding box center [677, 380] width 275 height 40
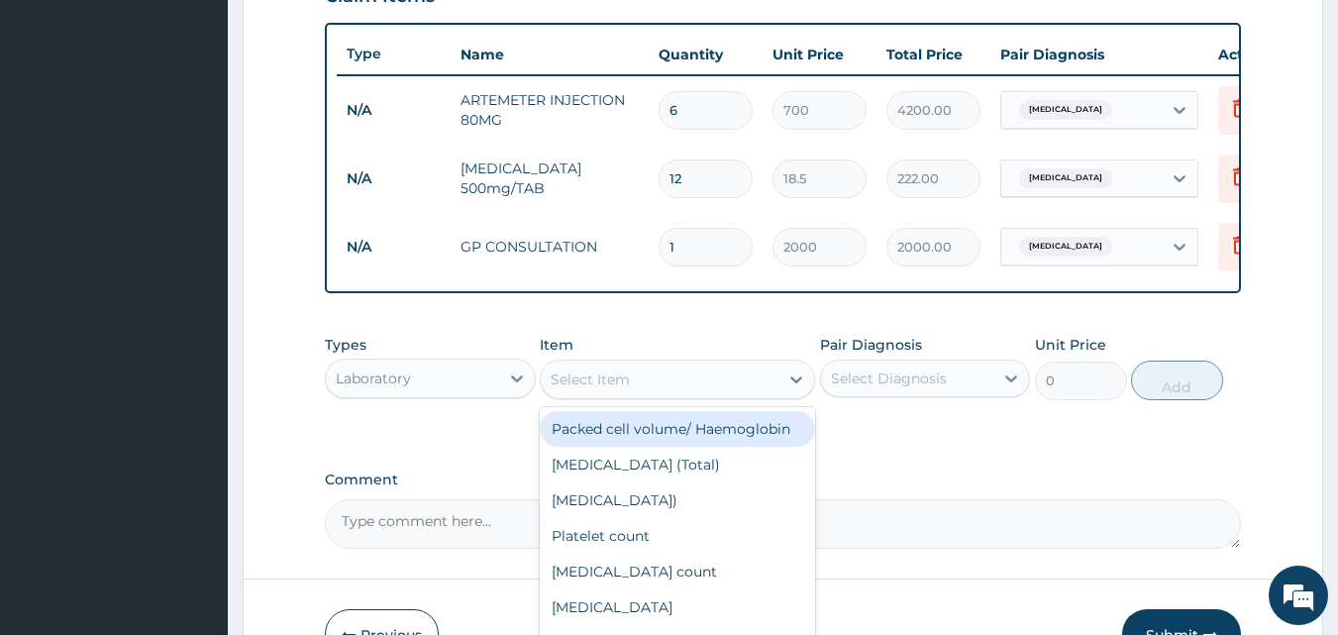
click at [674, 395] on div "Select Item" at bounding box center [660, 380] width 238 height 32
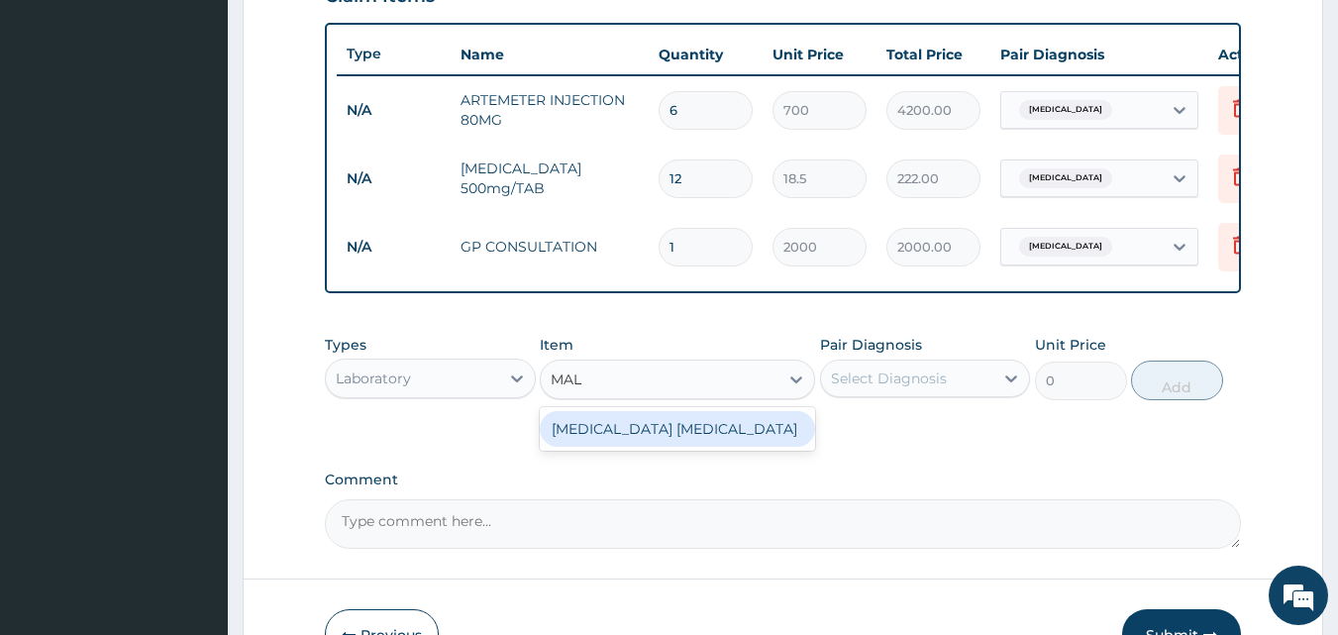
type input "MALA"
click at [659, 447] on div "Malaria Parasite" at bounding box center [677, 429] width 275 height 36
type input "1000"
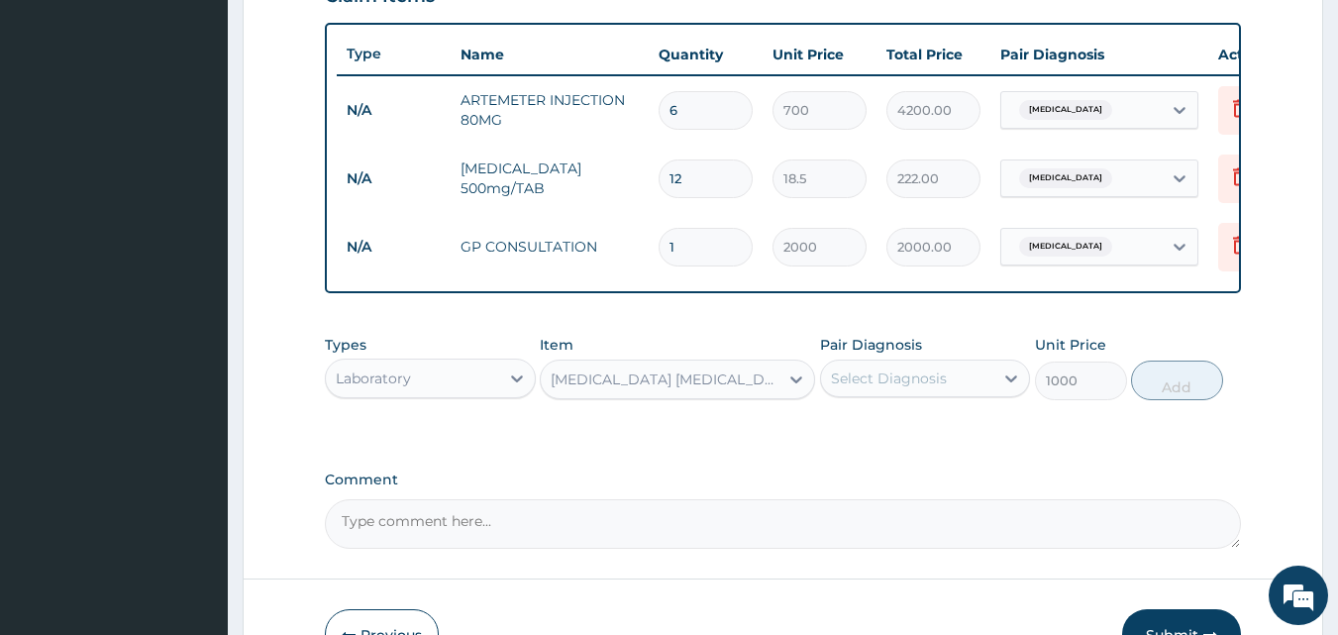
click at [840, 388] on div "Select Diagnosis" at bounding box center [889, 378] width 116 height 20
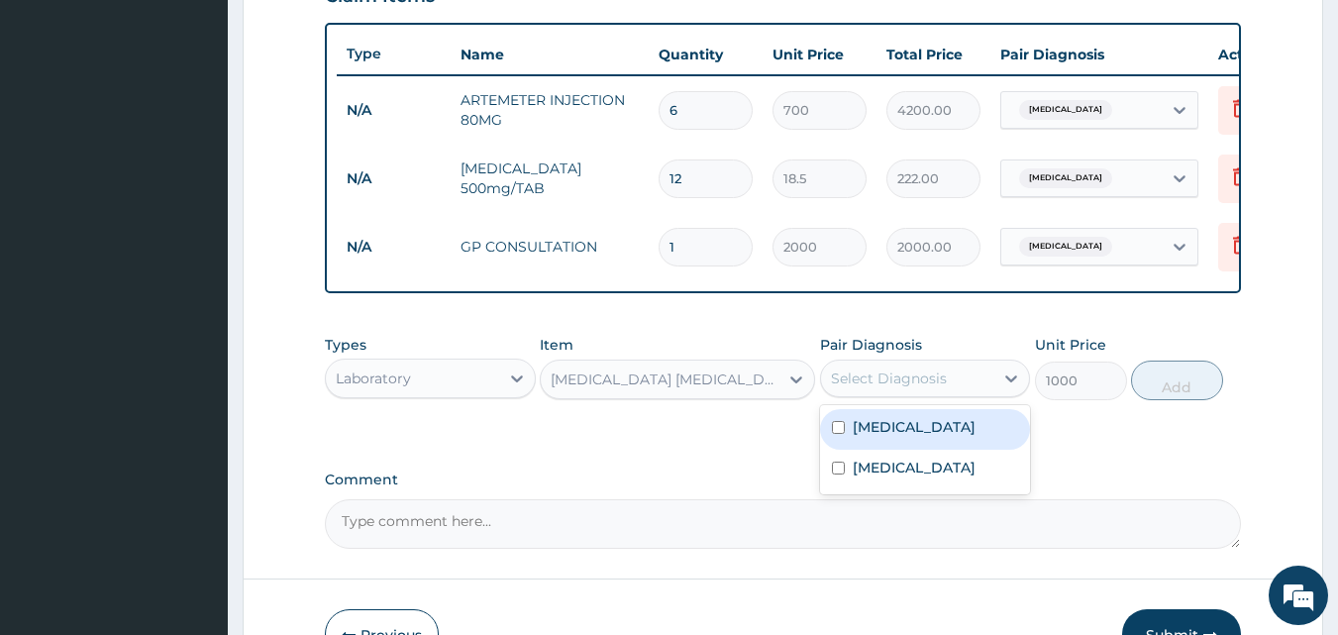
click at [843, 431] on div "[MEDICAL_DATA]" at bounding box center [925, 429] width 211 height 41
checkbox input "true"
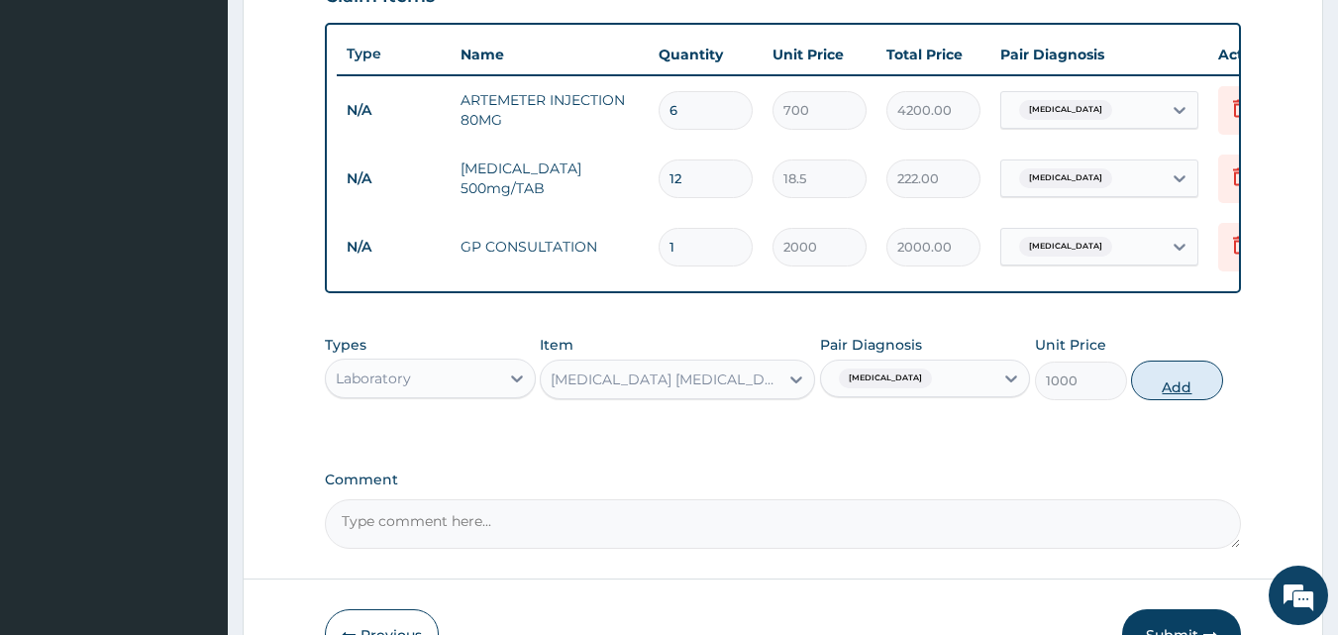
click at [1156, 400] on button "Add" at bounding box center [1177, 381] width 92 height 40
type input "0"
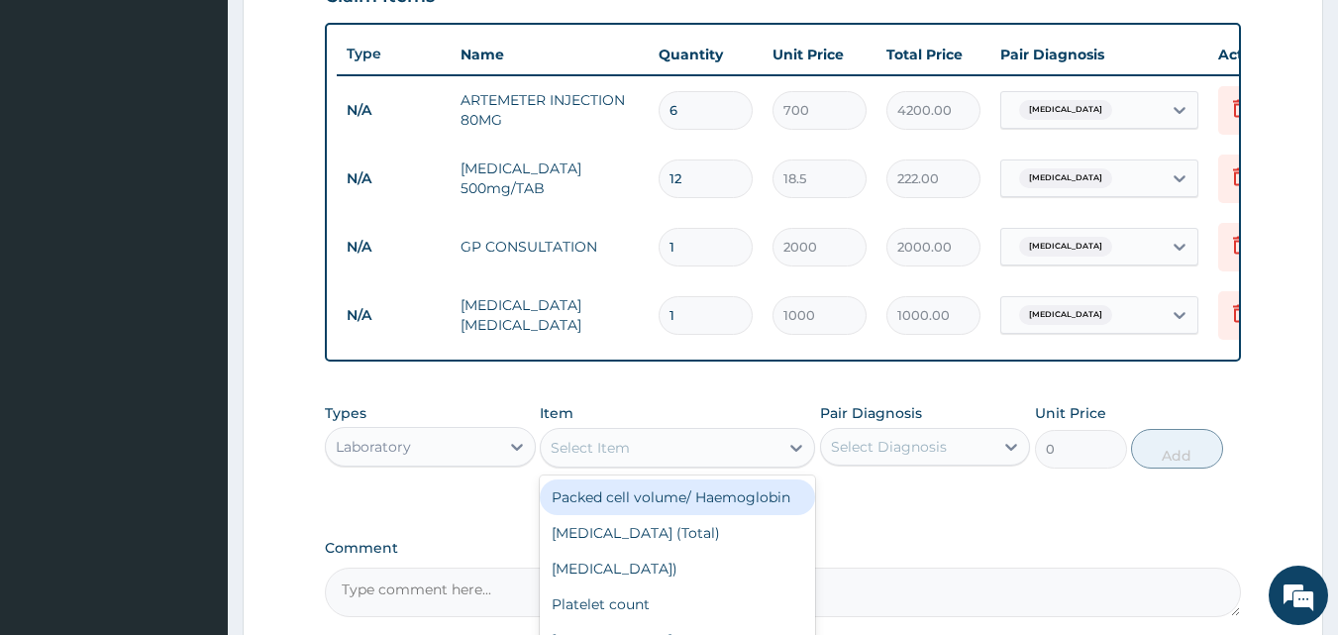
click at [599, 458] on div "Select Item" at bounding box center [590, 448] width 79 height 20
type input "MP"
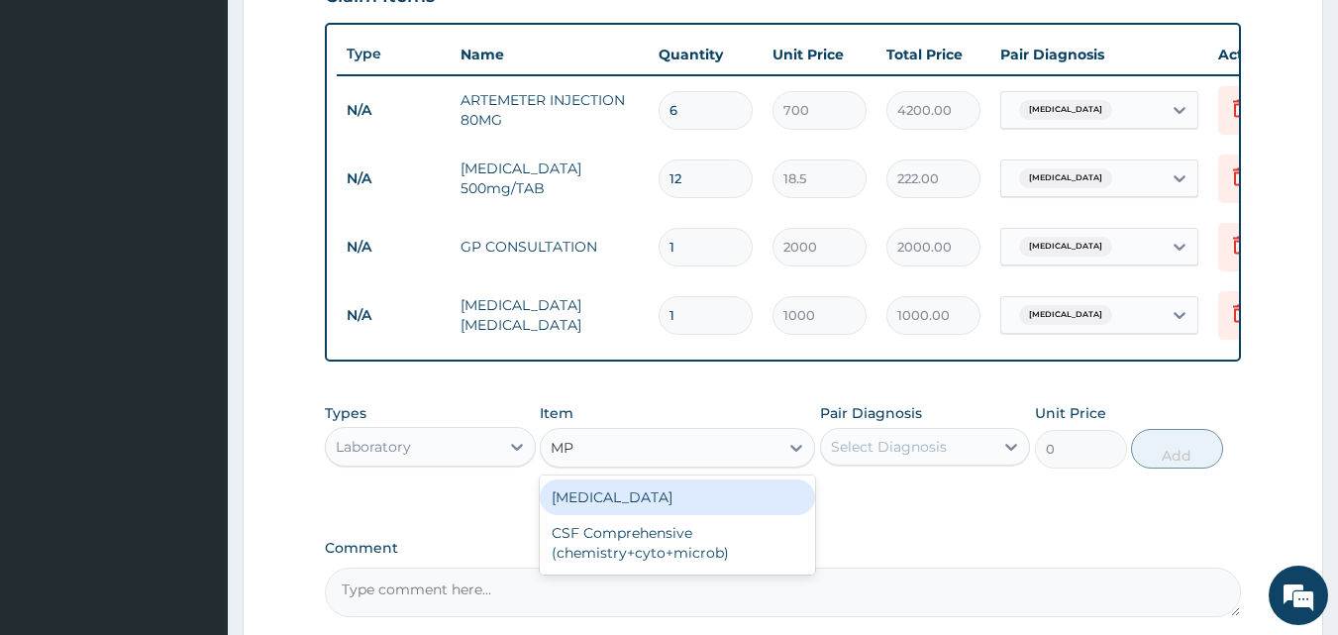
click at [592, 509] on div "Complete blood count" at bounding box center [677, 497] width 275 height 36
type input "2500"
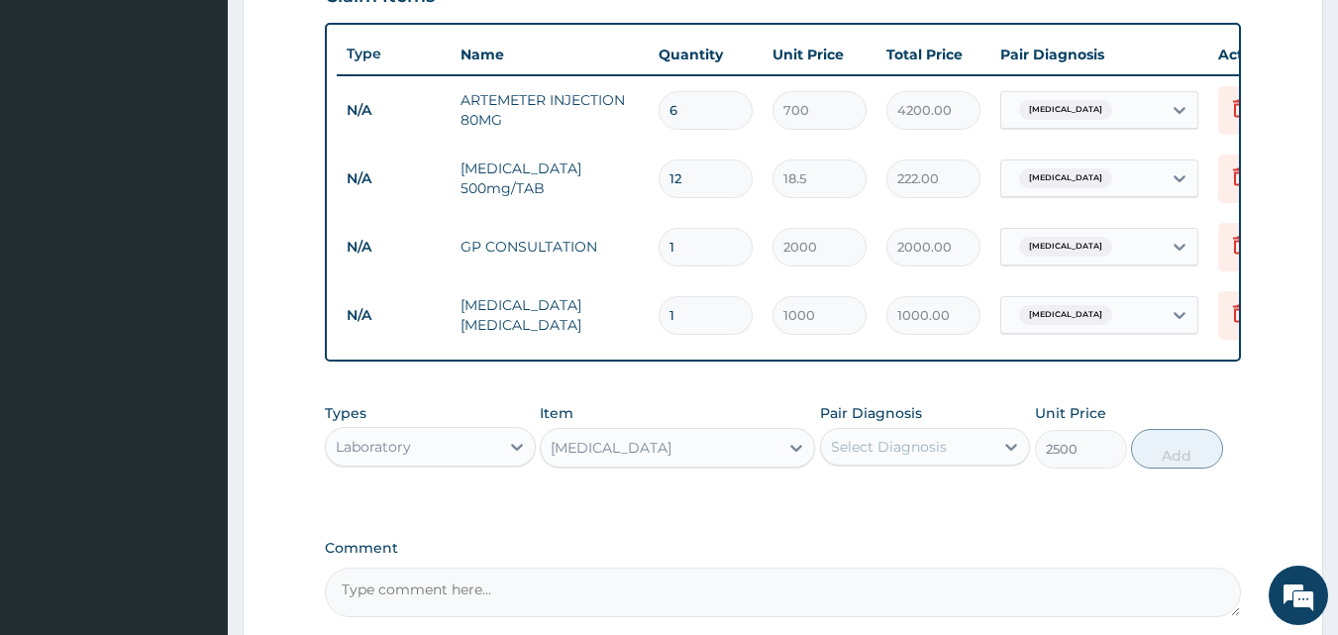
click at [855, 457] on div "Select Diagnosis" at bounding box center [889, 447] width 116 height 20
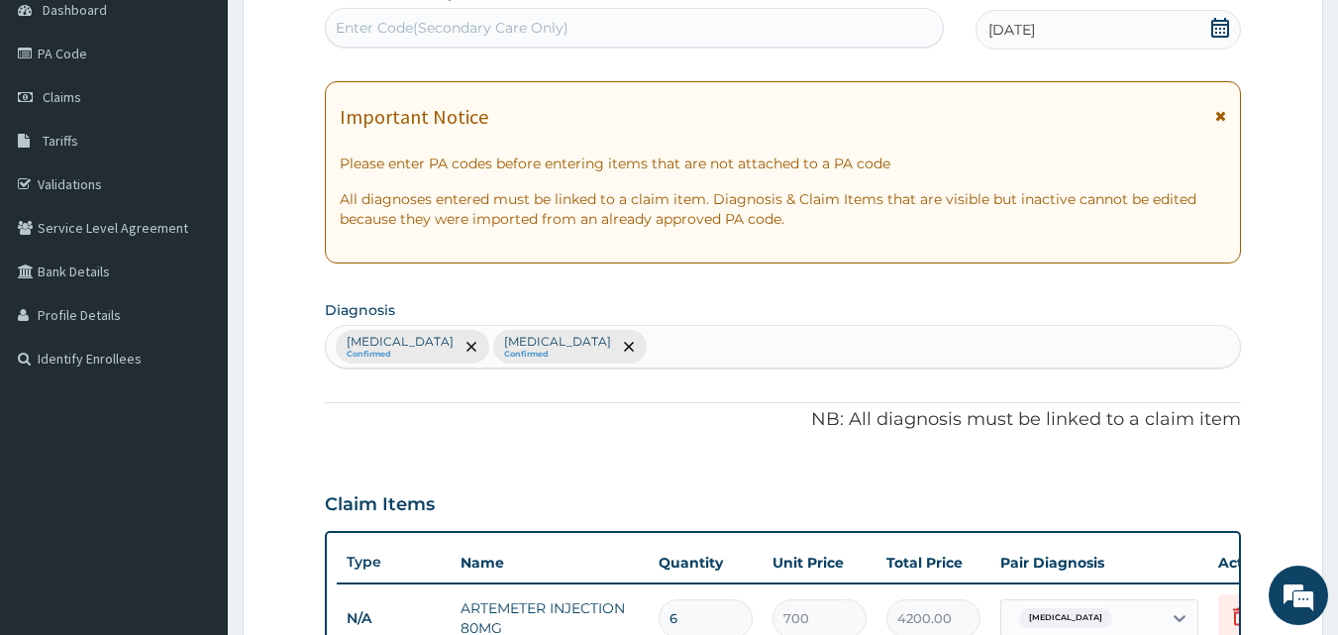
scroll to position [193, 0]
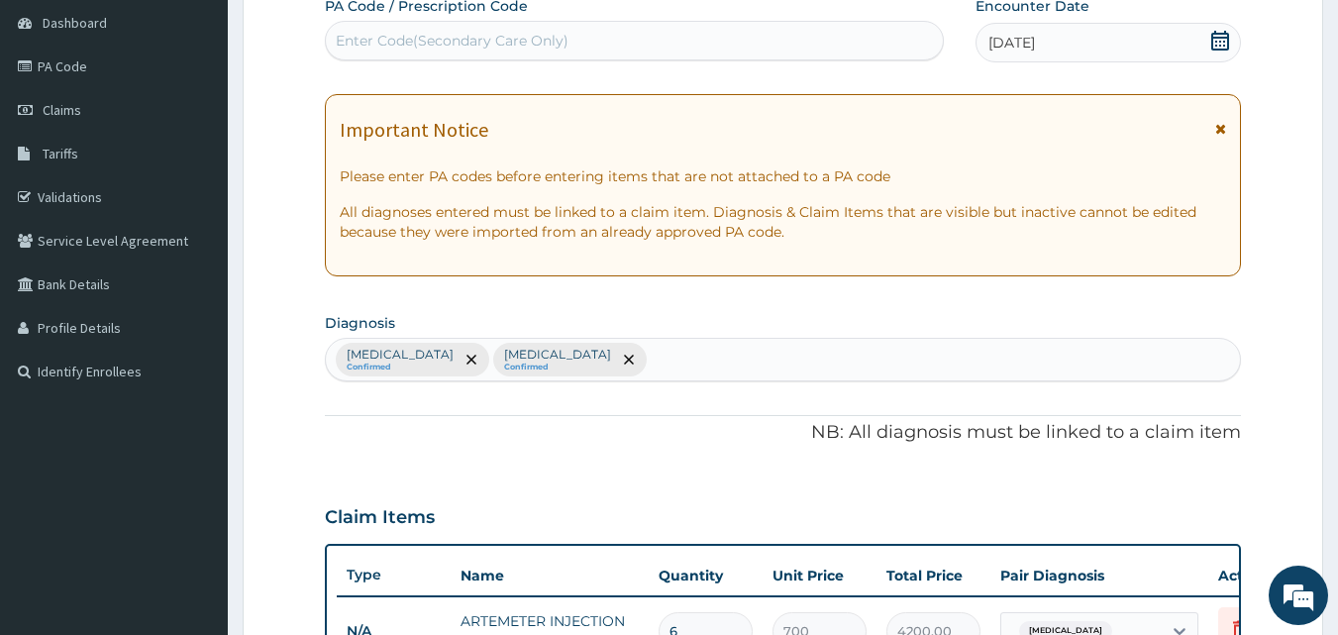
click at [622, 357] on div "Malaria Confirmed Amenorrhea Confirmed" at bounding box center [783, 360] width 915 height 42
type input "SEPS"
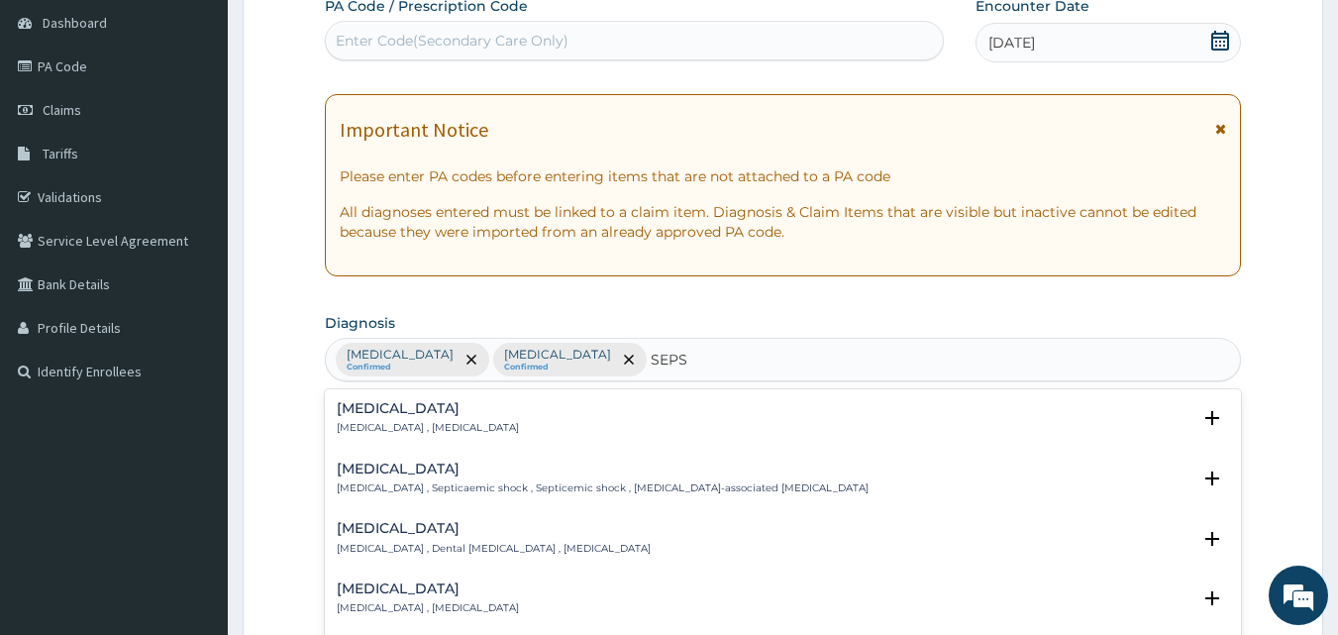
click at [412, 412] on h4 "Sepsis" at bounding box center [428, 408] width 182 height 15
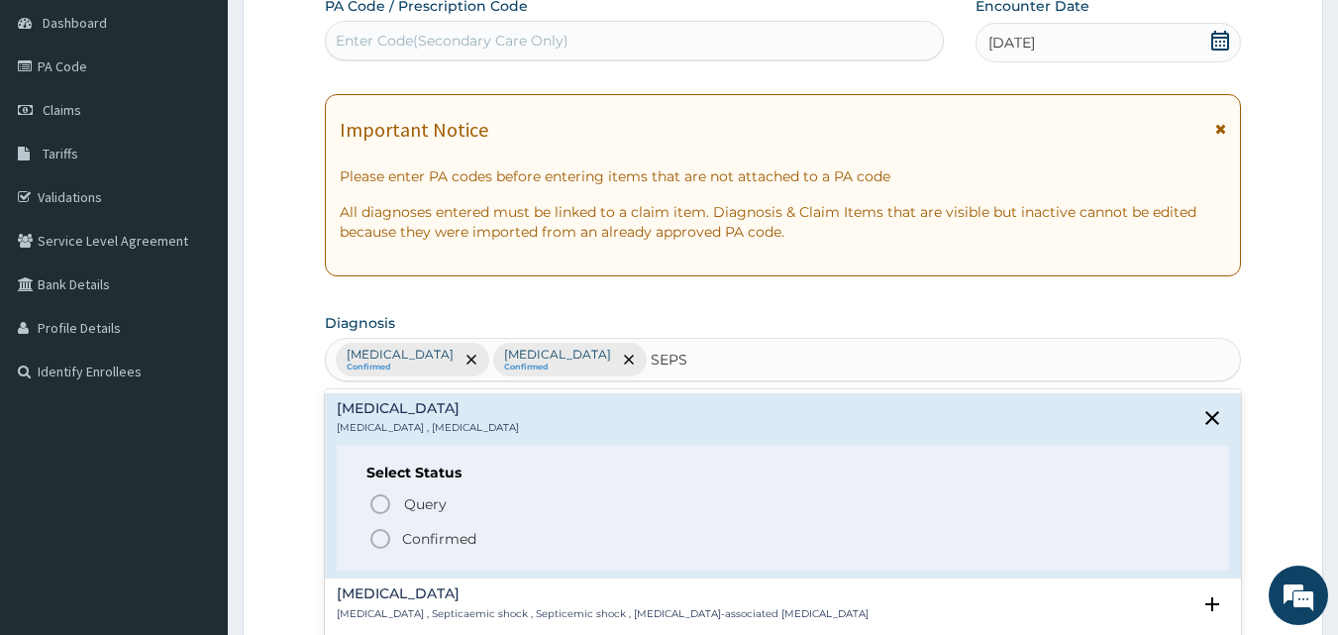
click at [379, 538] on icon "status option filled" at bounding box center [380, 539] width 24 height 24
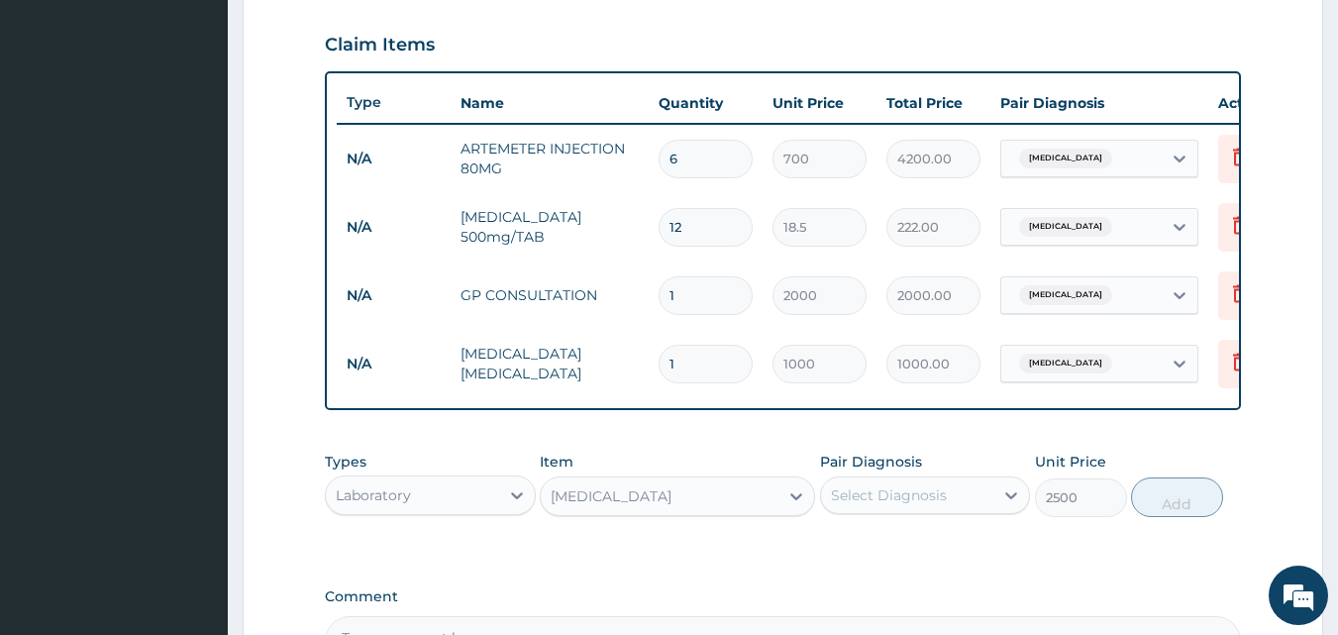
scroll to position [761, 0]
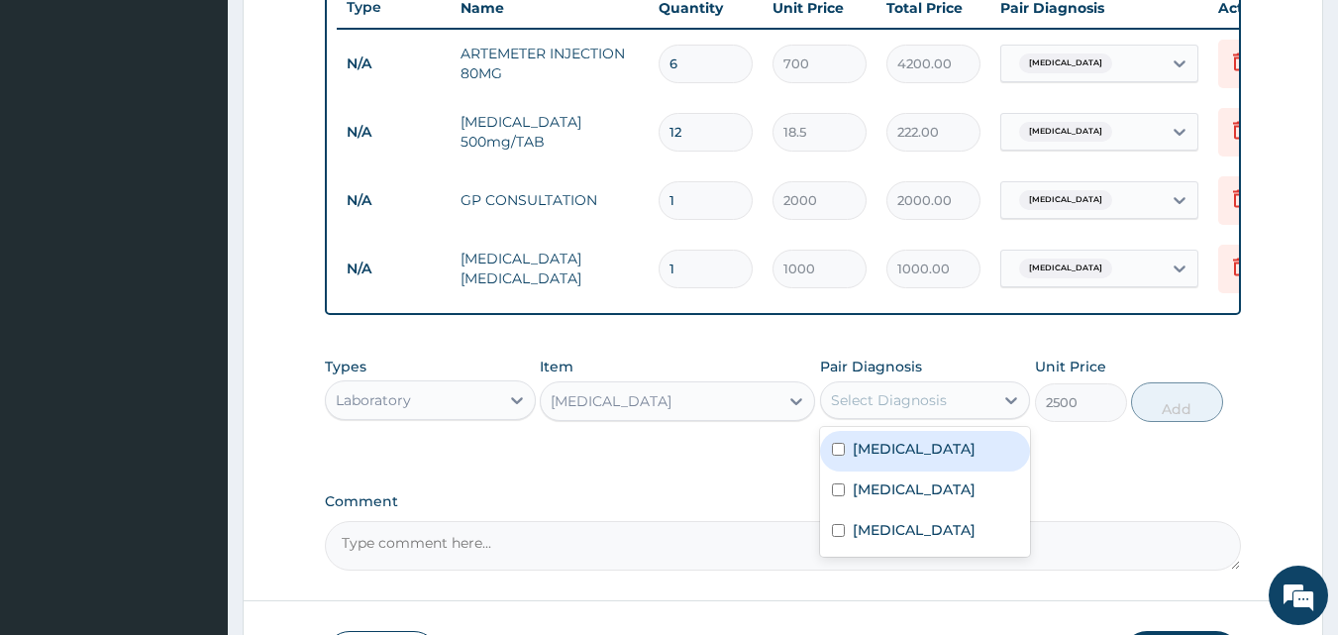
click at [890, 410] on div "Select Diagnosis" at bounding box center [889, 400] width 116 height 20
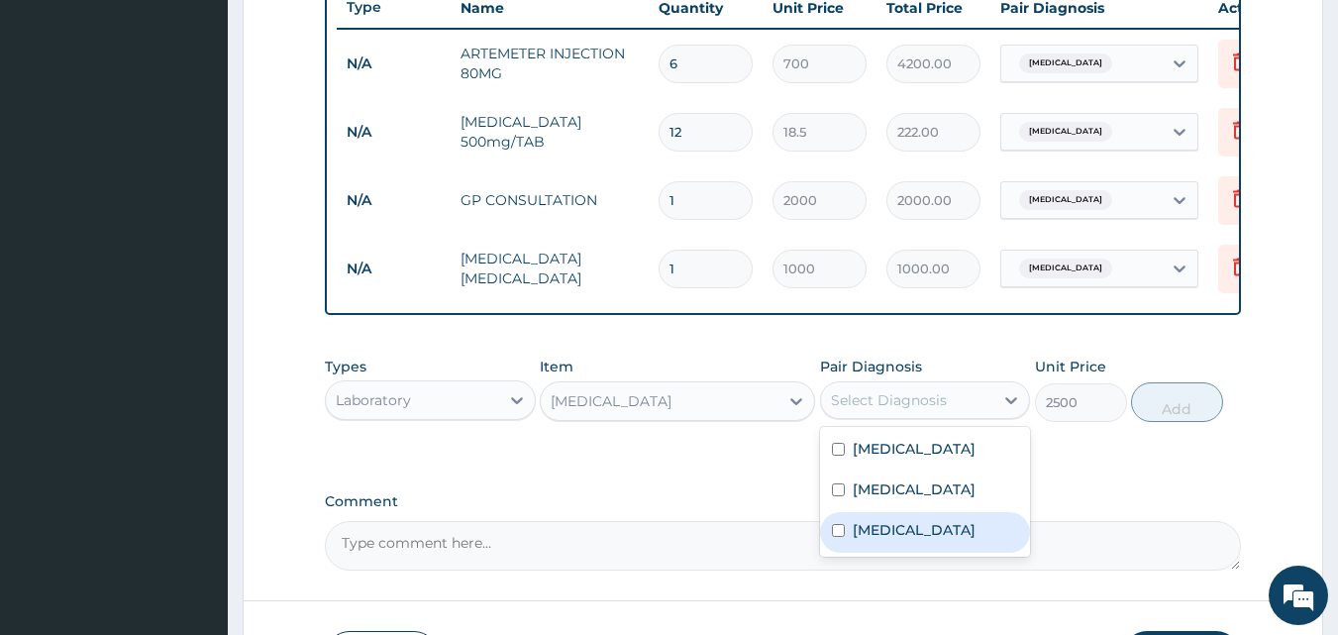
click at [847, 536] on div "Sepsis" at bounding box center [925, 532] width 211 height 41
checkbox input "true"
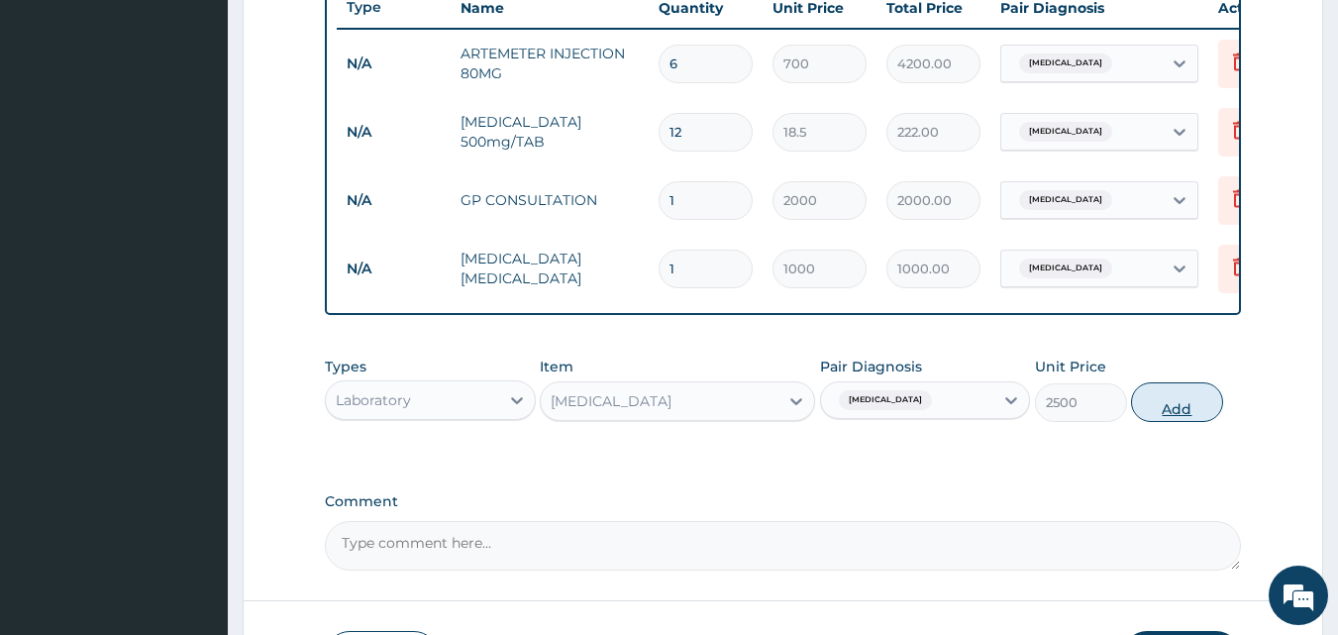
click at [1176, 416] on button "Add" at bounding box center [1177, 402] width 92 height 40
type input "0"
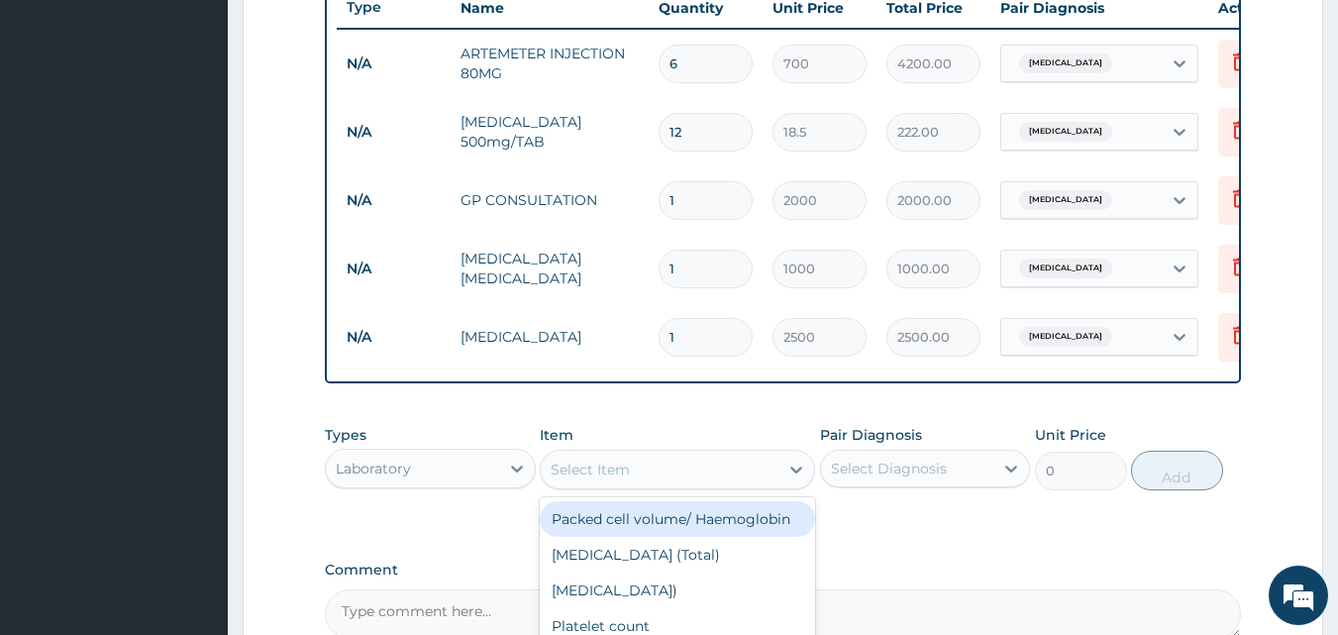
click at [607, 479] on div "Select Item" at bounding box center [590, 470] width 79 height 20
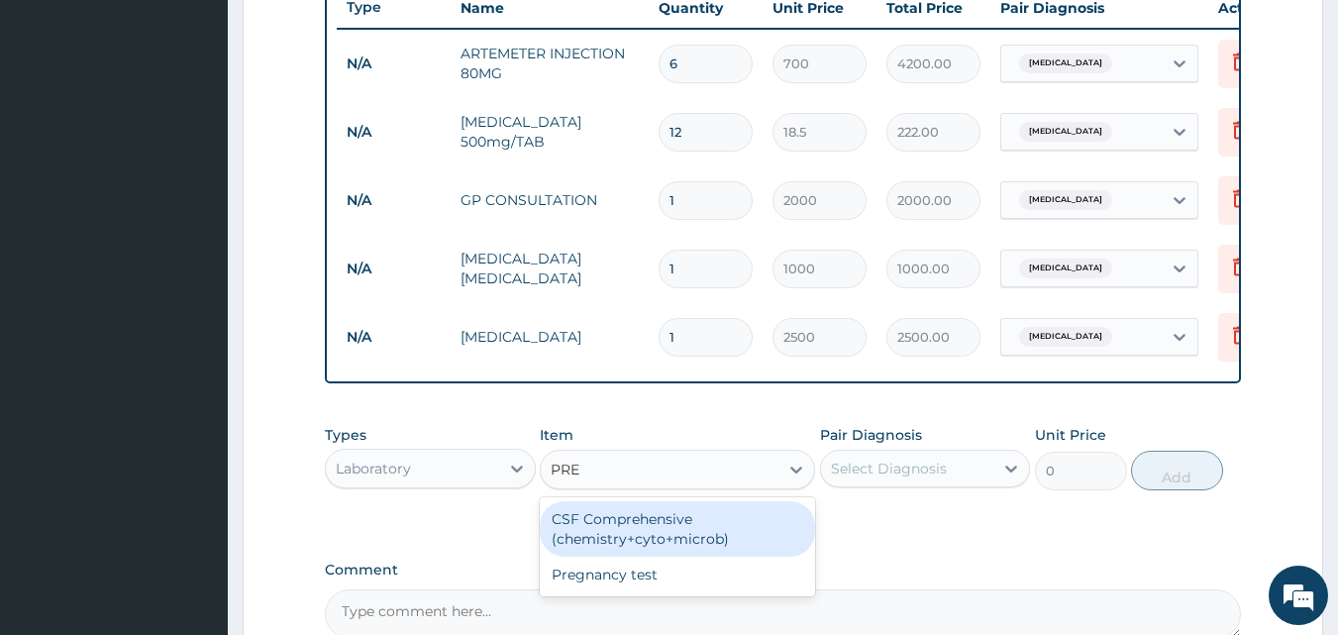
type input "PREG"
click at [600, 537] on div "Pregnancy test" at bounding box center [677, 519] width 275 height 36
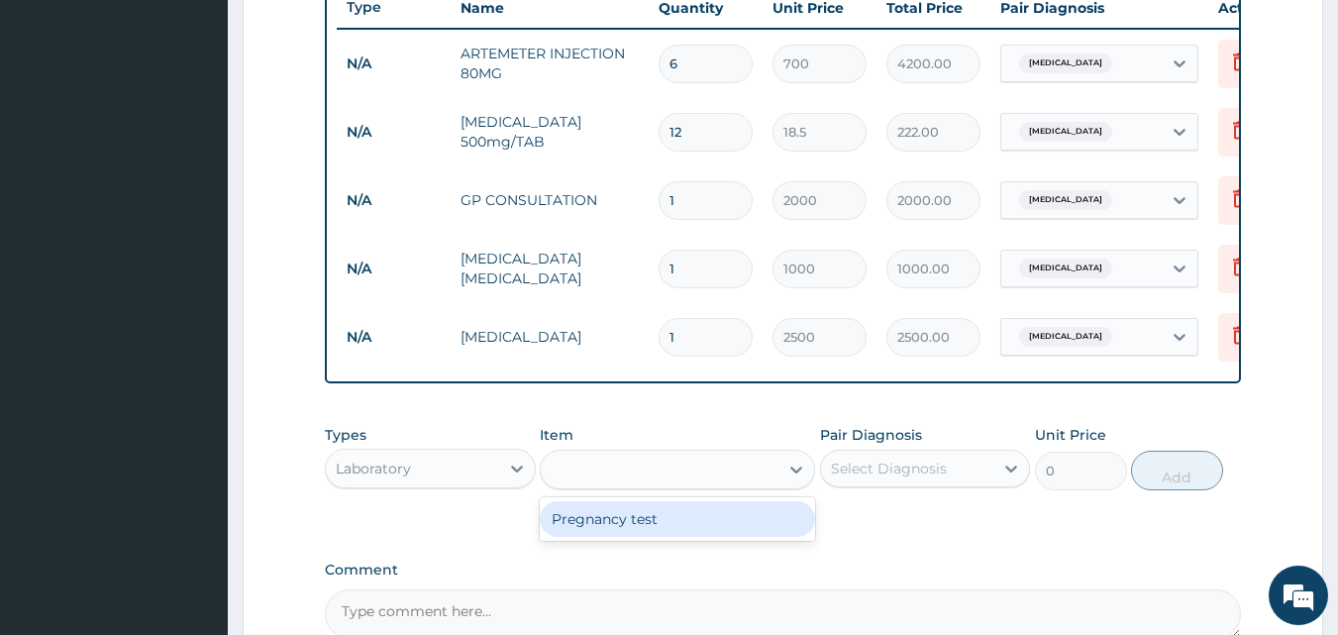
type input "1500"
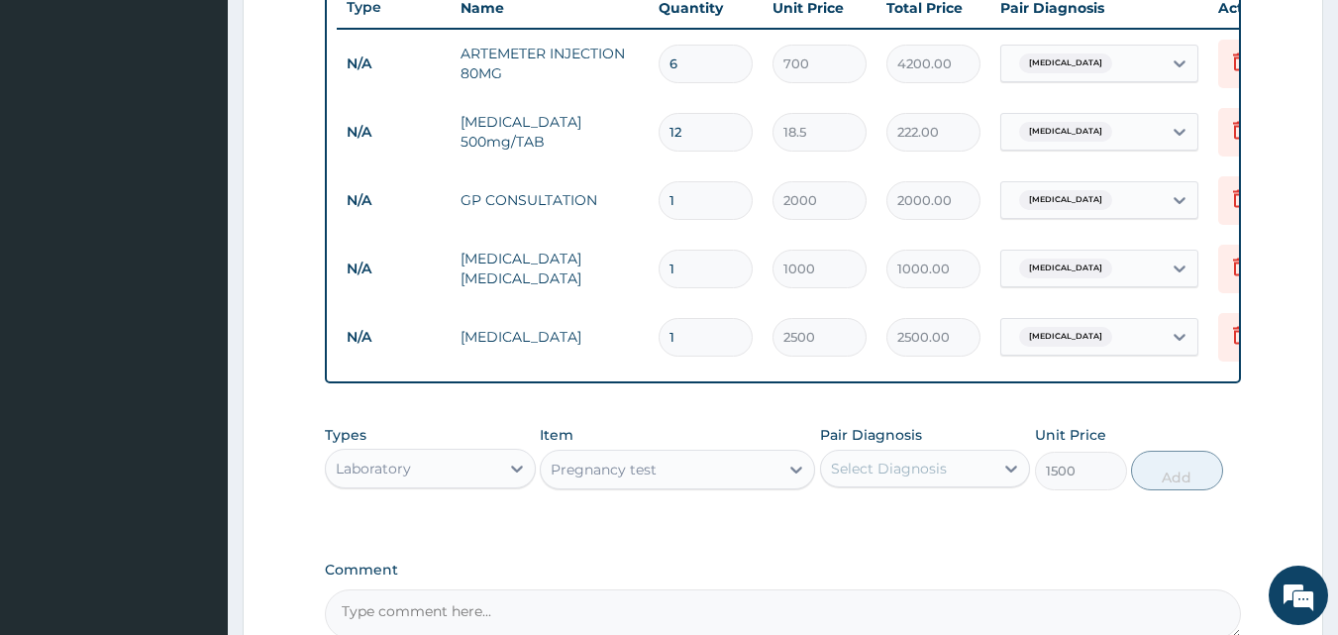
click at [889, 478] on div "Select Diagnosis" at bounding box center [889, 469] width 116 height 20
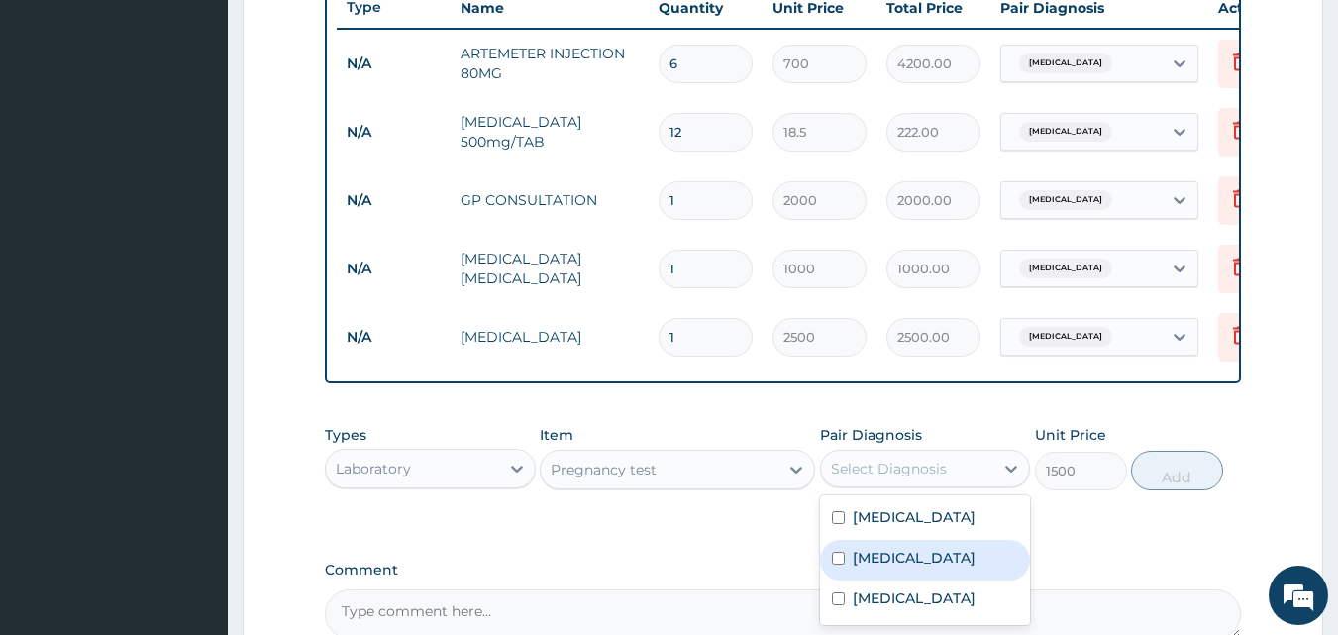
click at [856, 580] on div "Amenorrhea" at bounding box center [925, 560] width 211 height 41
checkbox input "true"
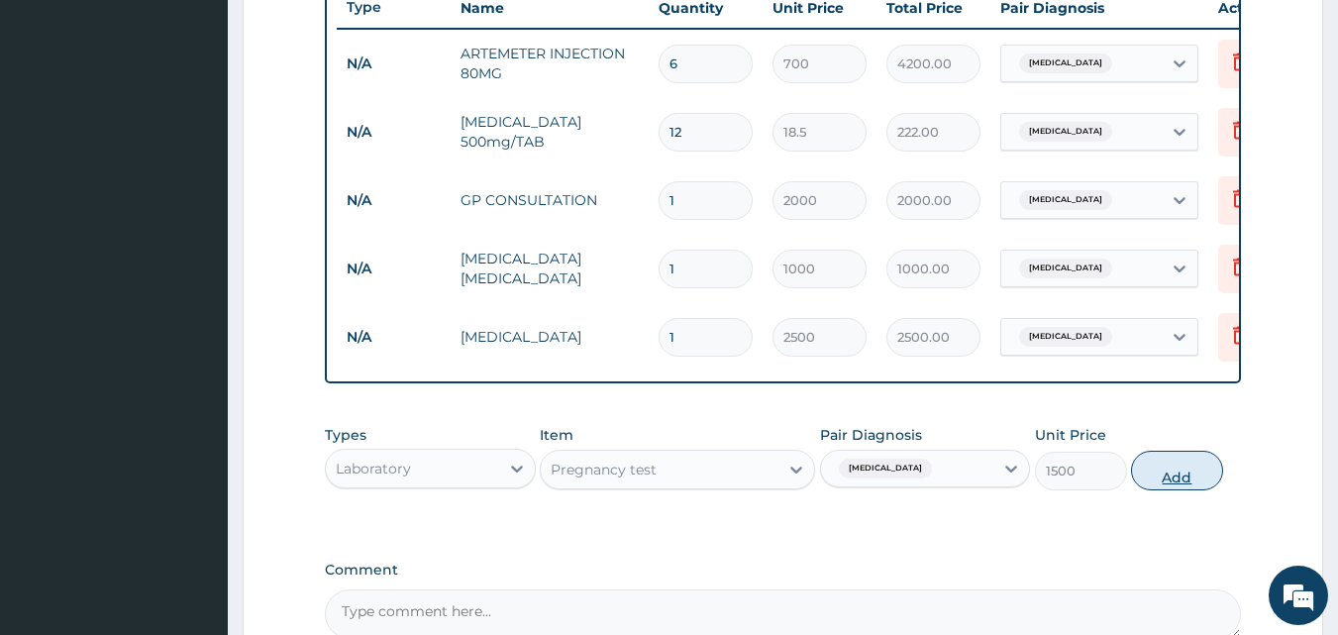
click at [1186, 484] on button "Add" at bounding box center [1177, 471] width 92 height 40
type input "0"
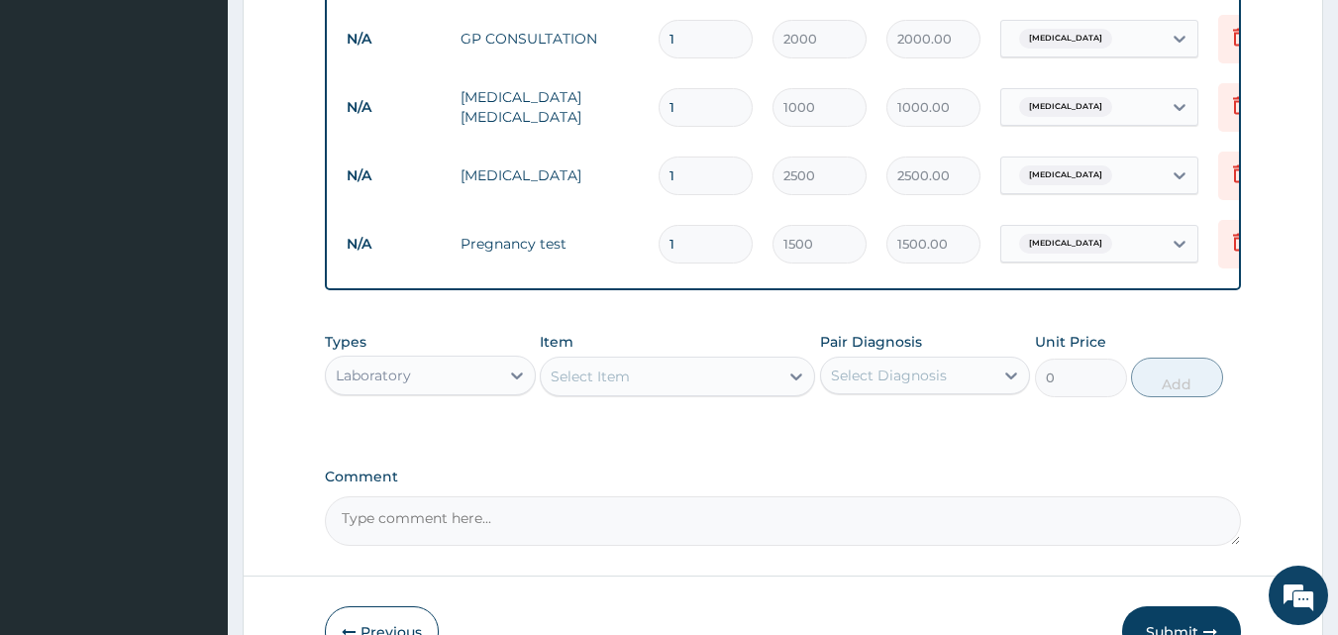
scroll to position [1056, 0]
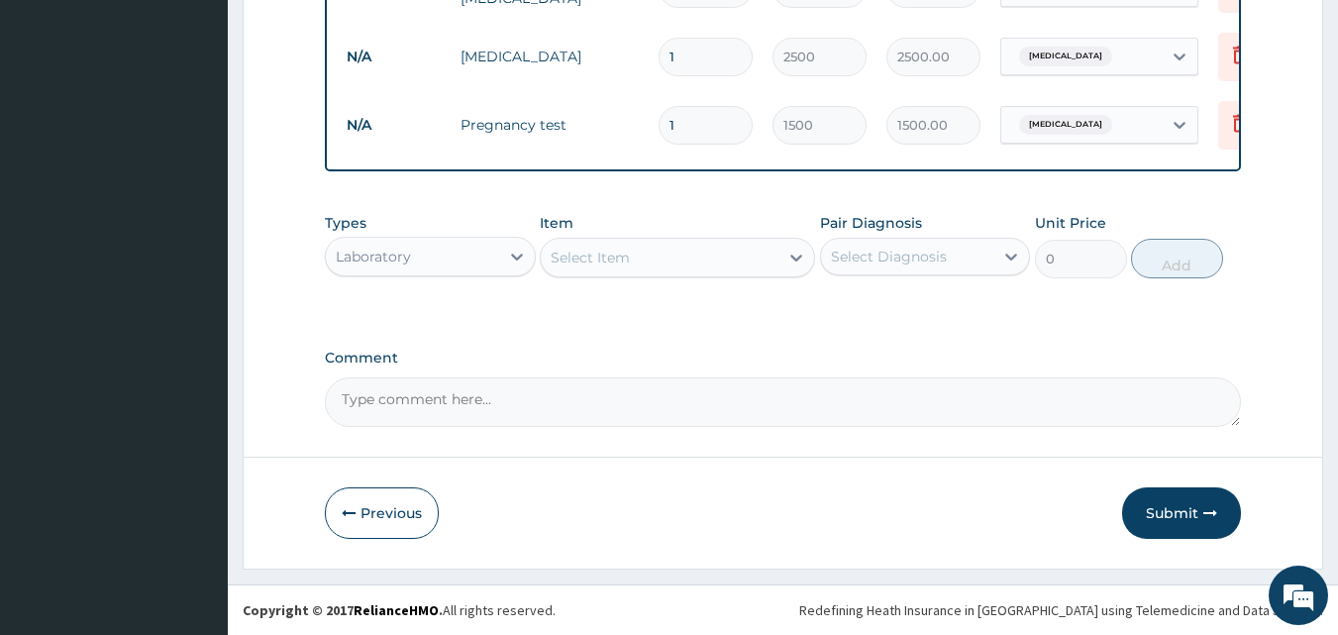
click at [1172, 512] on button "Submit" at bounding box center [1181, 513] width 119 height 52
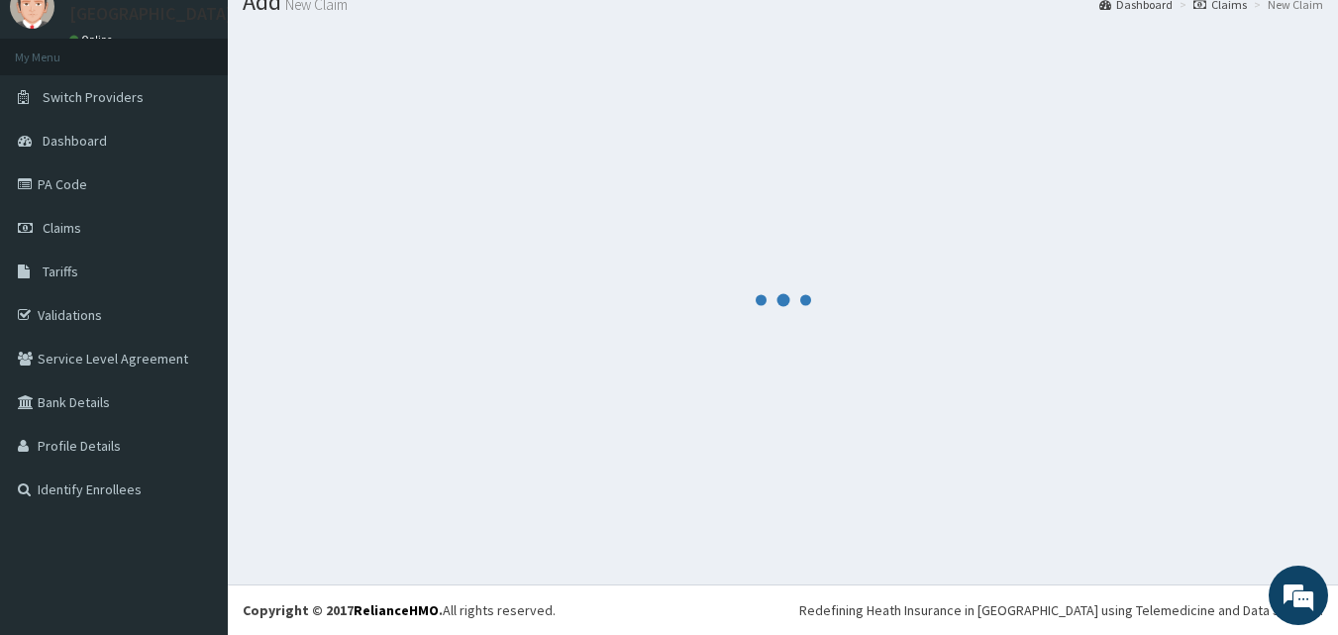
scroll to position [75, 0]
click at [1172, 512] on div at bounding box center [783, 300] width 1081 height 540
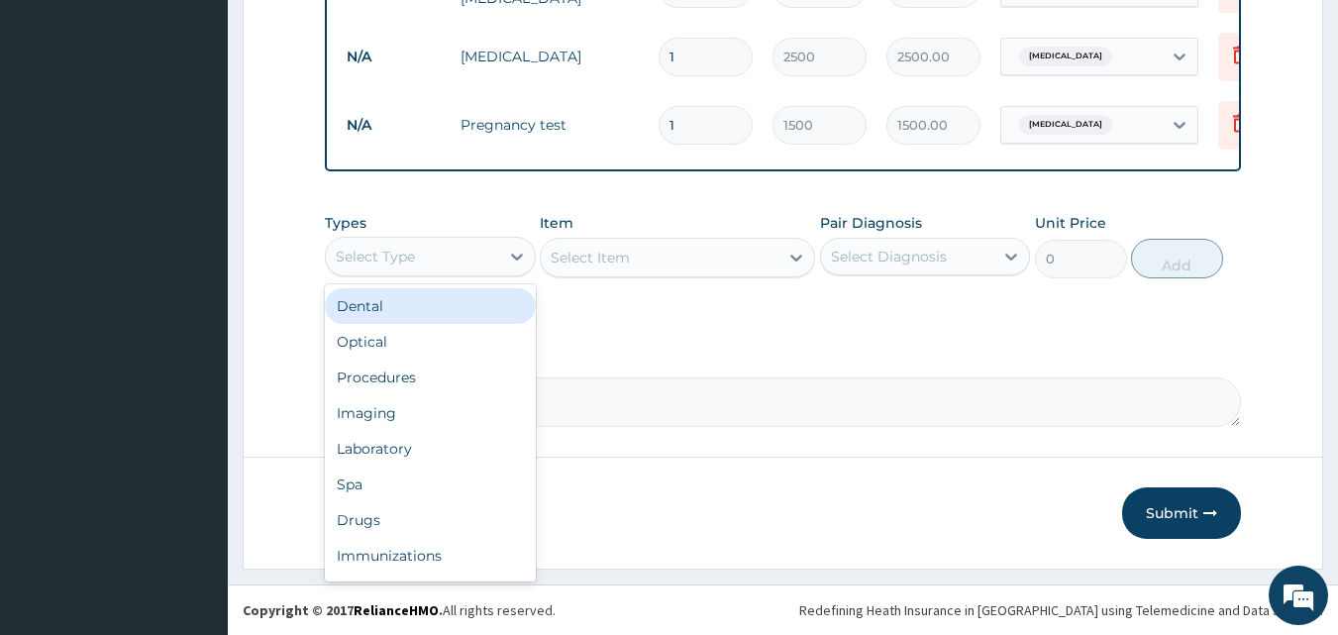
click at [443, 250] on div "Select Type" at bounding box center [412, 257] width 173 height 32
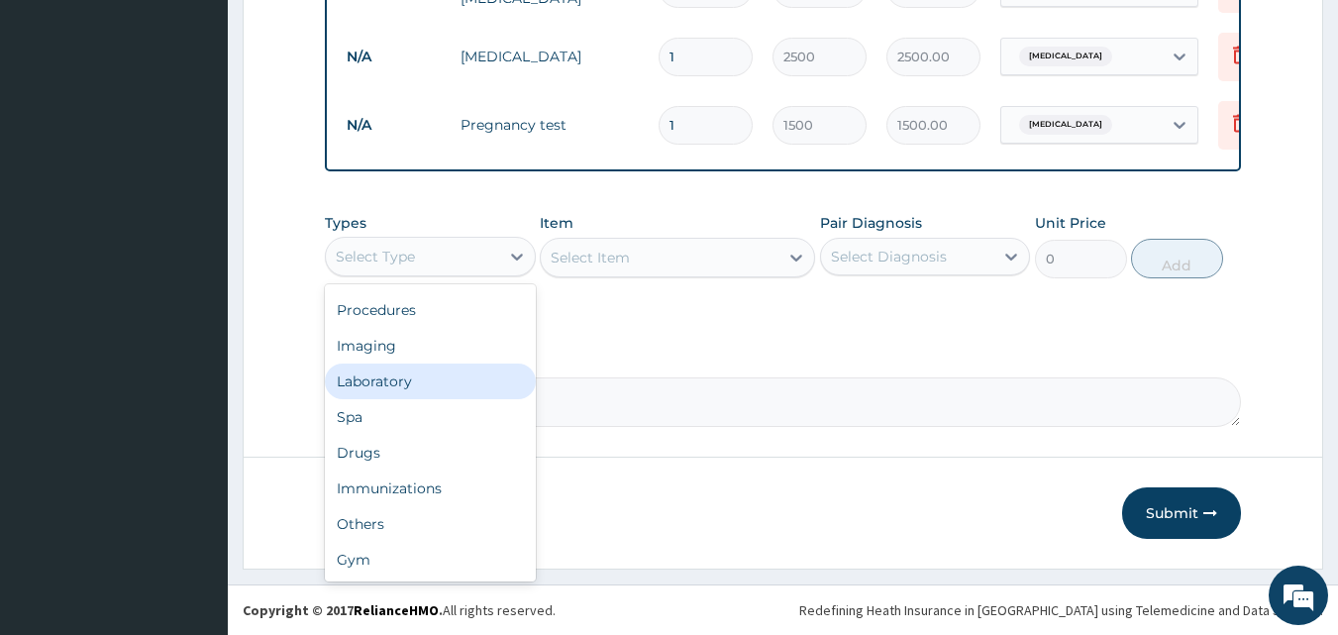
scroll to position [0, 0]
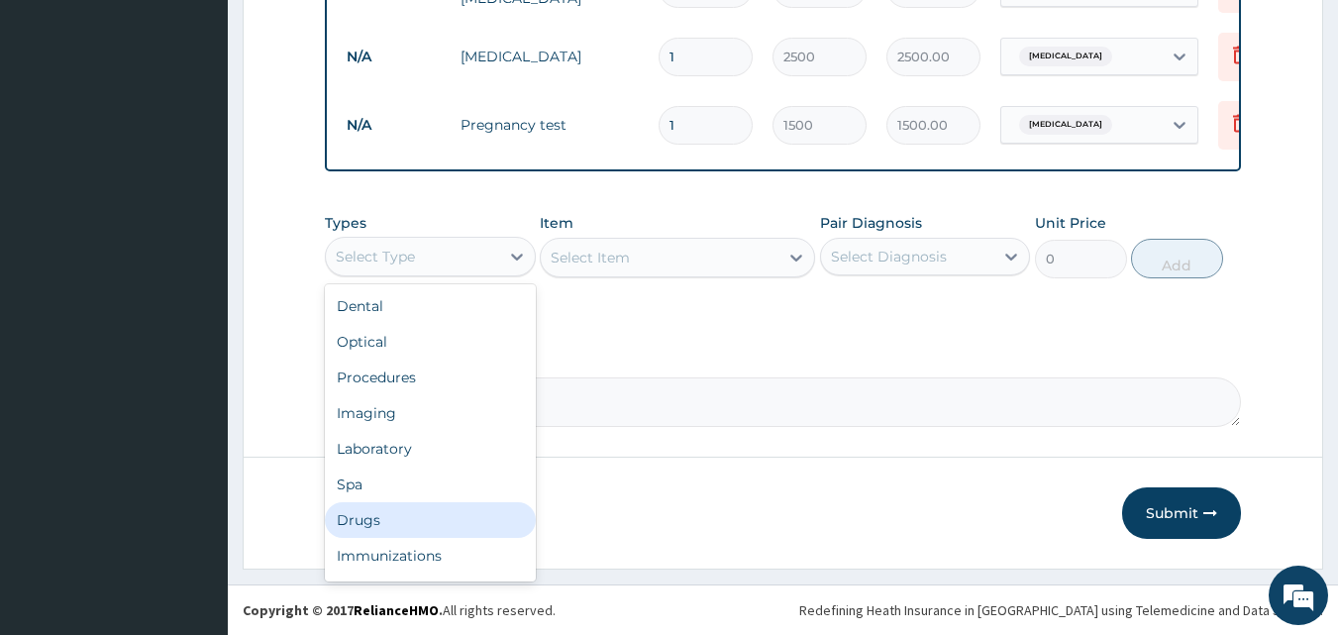
click at [361, 527] on div "Drugs" at bounding box center [430, 520] width 211 height 36
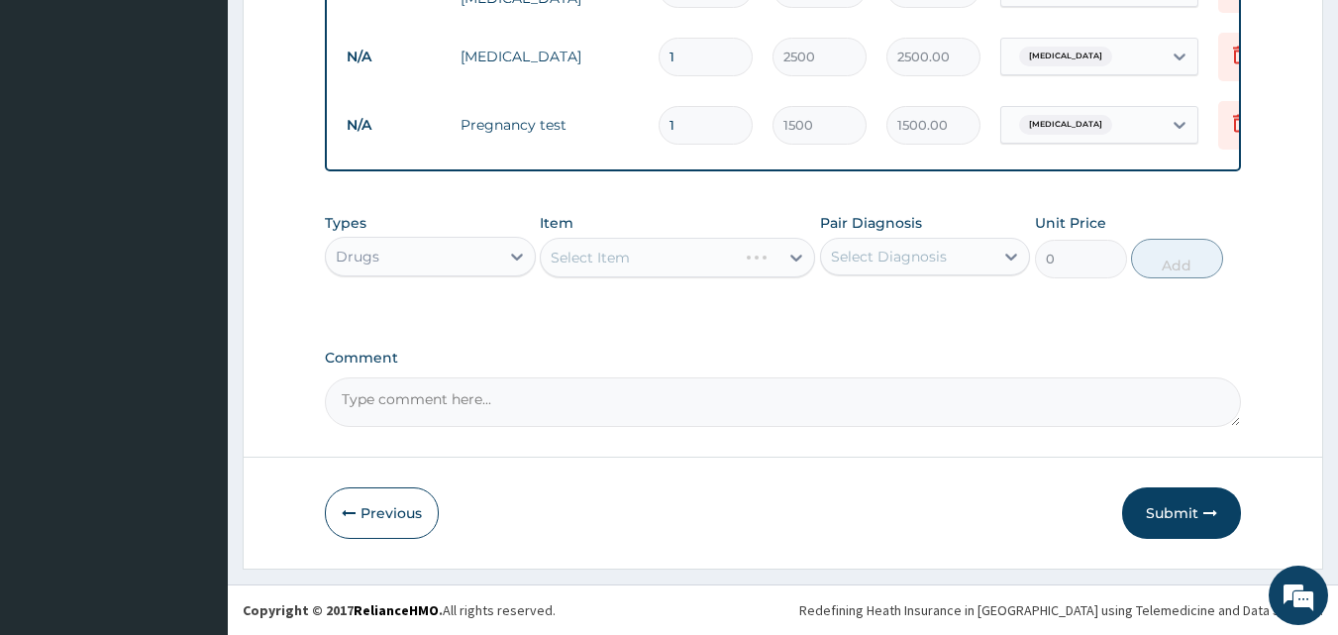
click at [686, 265] on div "Select Item" at bounding box center [677, 258] width 275 height 40
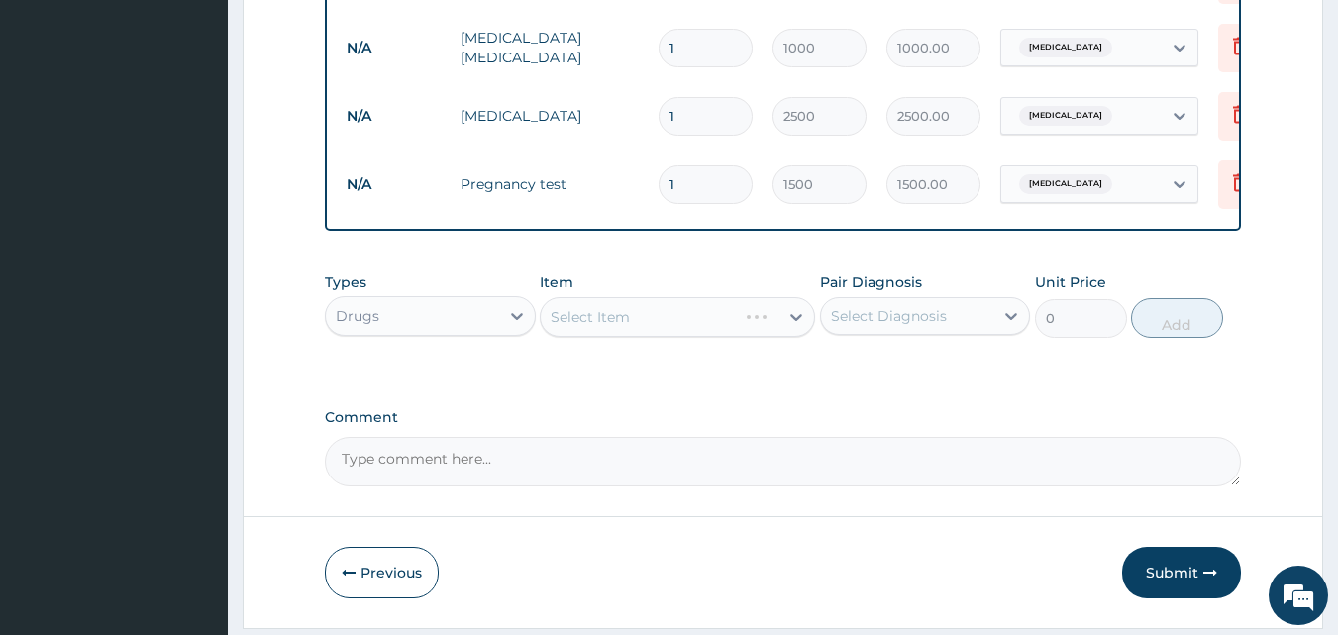
scroll to position [985, 0]
click at [725, 324] on div "Select Item" at bounding box center [677, 314] width 275 height 40
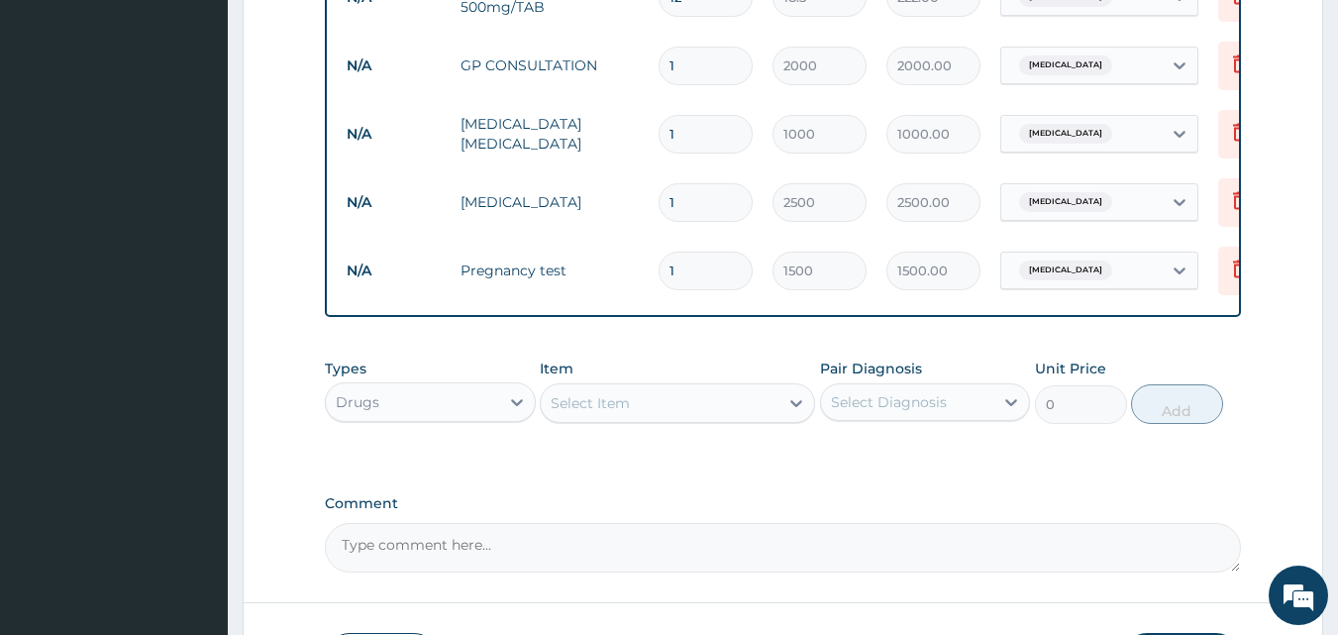
scroll to position [906, 0]
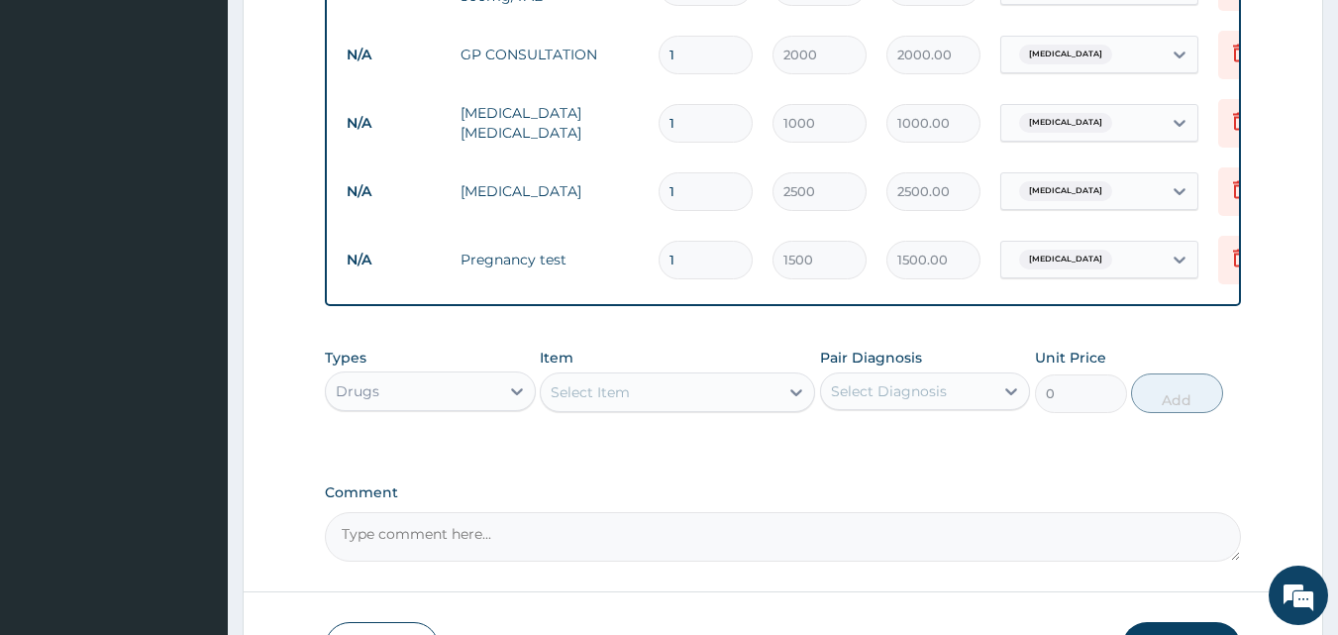
click at [485, 406] on div "Drugs" at bounding box center [412, 391] width 173 height 32
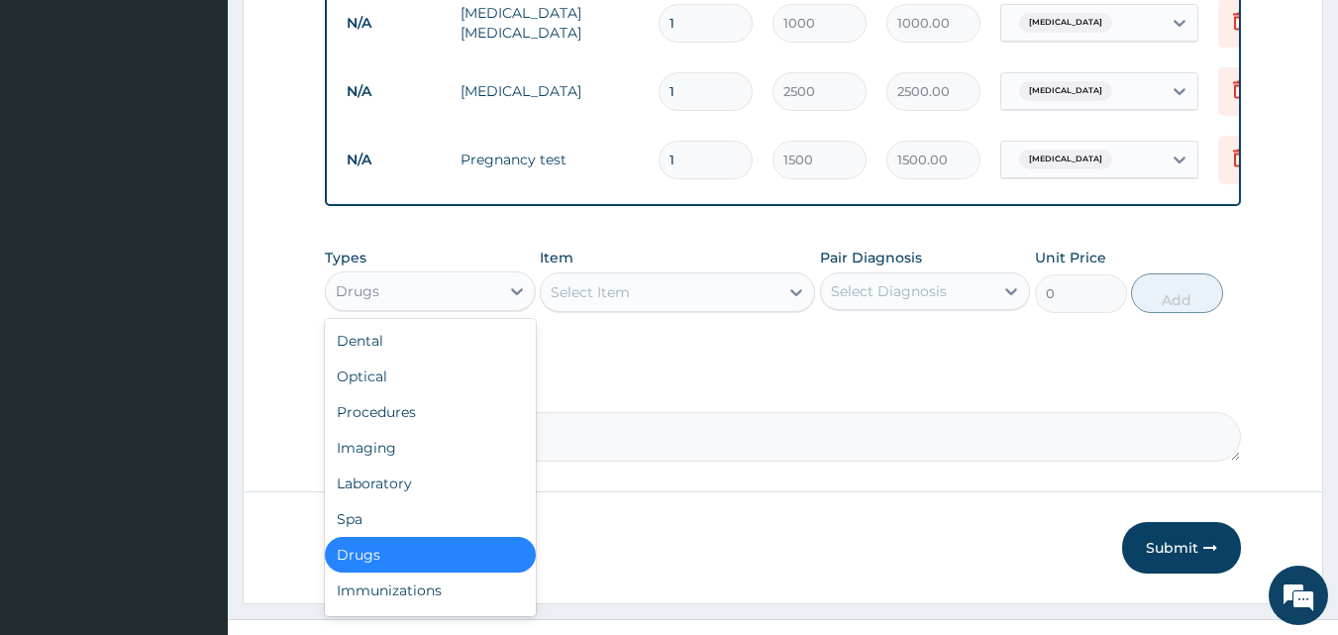
scroll to position [1025, 0]
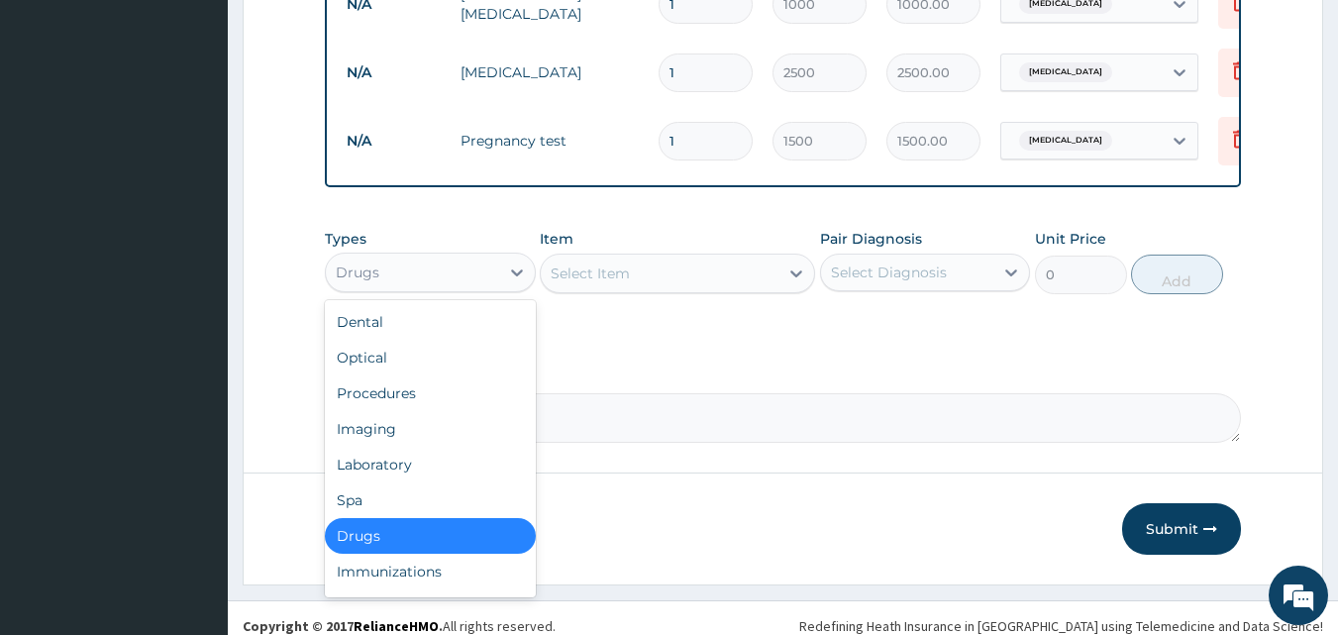
click at [764, 274] on div "Select Item" at bounding box center [660, 274] width 238 height 32
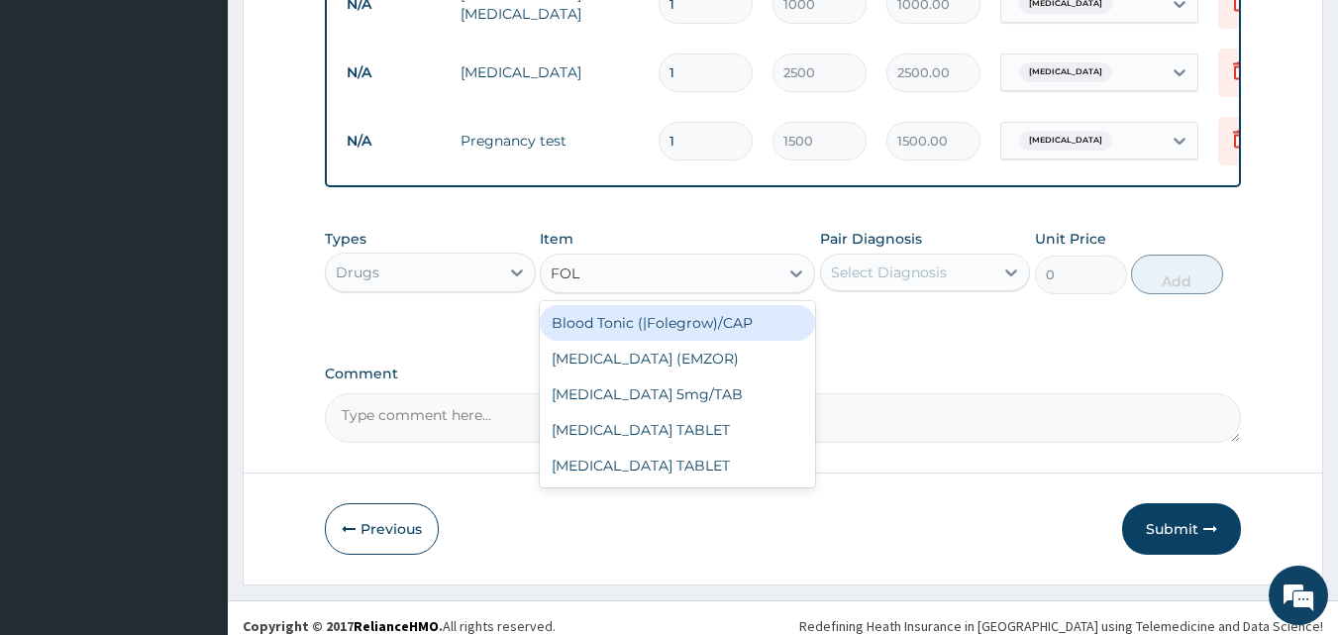
type input "FOLI"
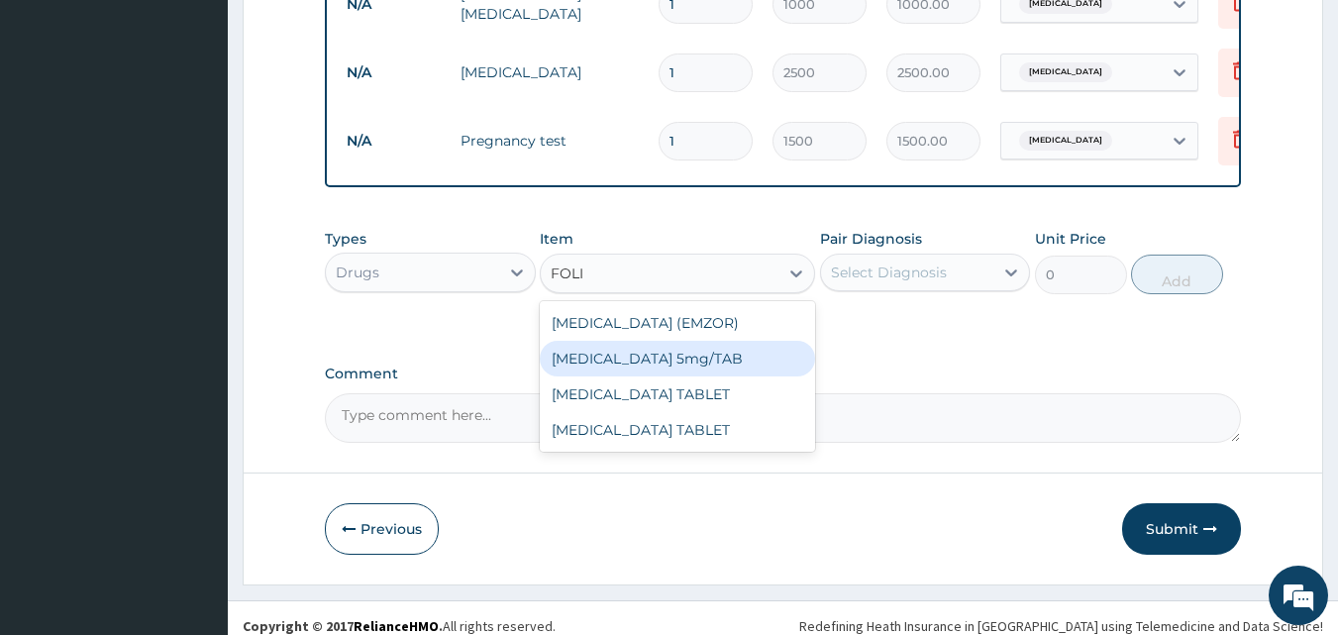
click at [763, 366] on div "[MEDICAL_DATA] 5mg/TAB" at bounding box center [677, 359] width 275 height 36
type input "12.5"
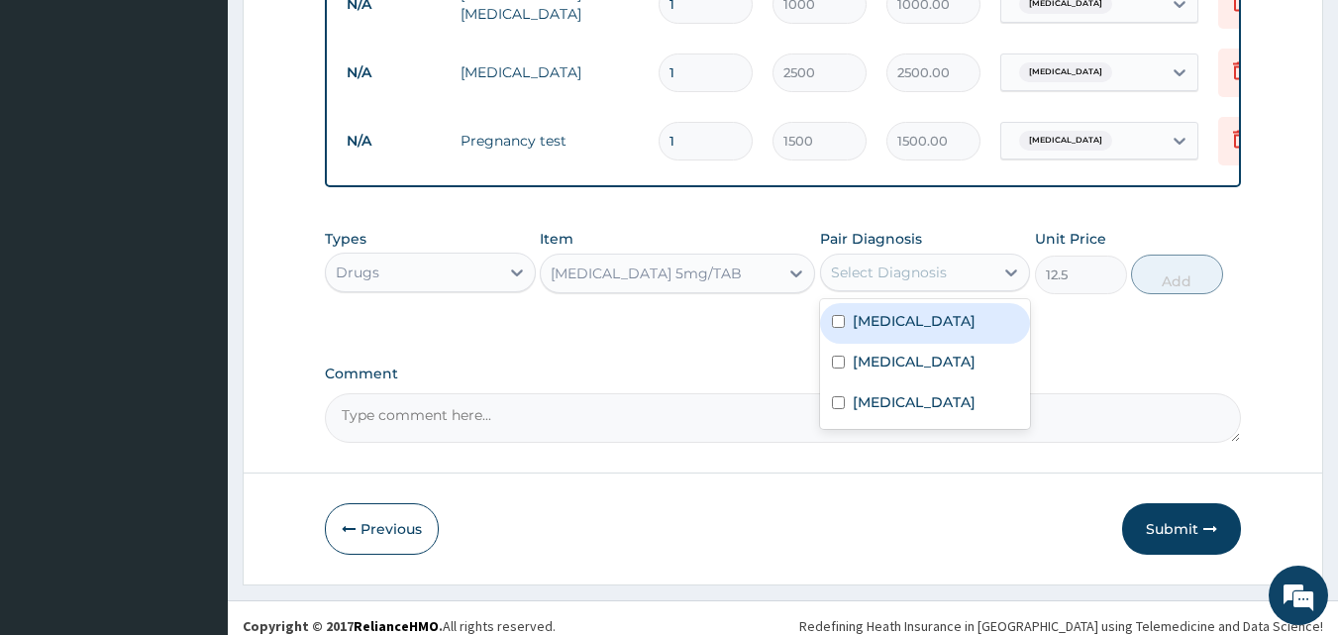
click at [893, 282] on div "Select Diagnosis" at bounding box center [889, 272] width 116 height 20
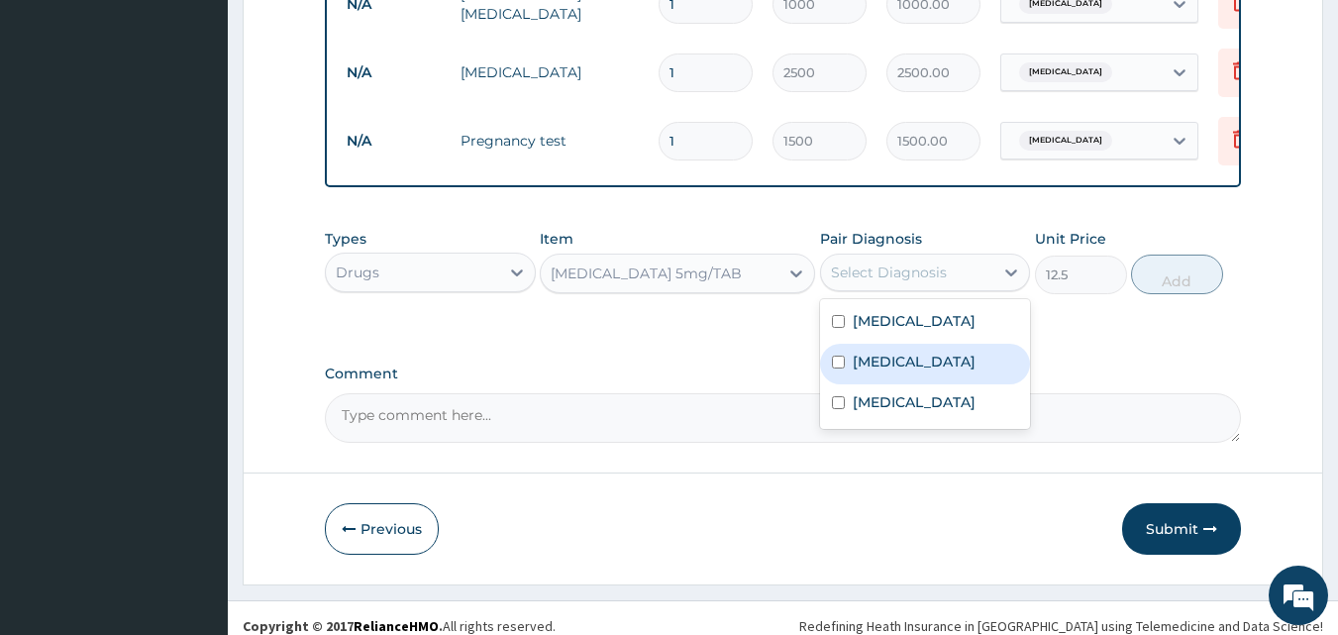
click at [894, 365] on div "Amenorrhea" at bounding box center [925, 364] width 211 height 41
checkbox input "true"
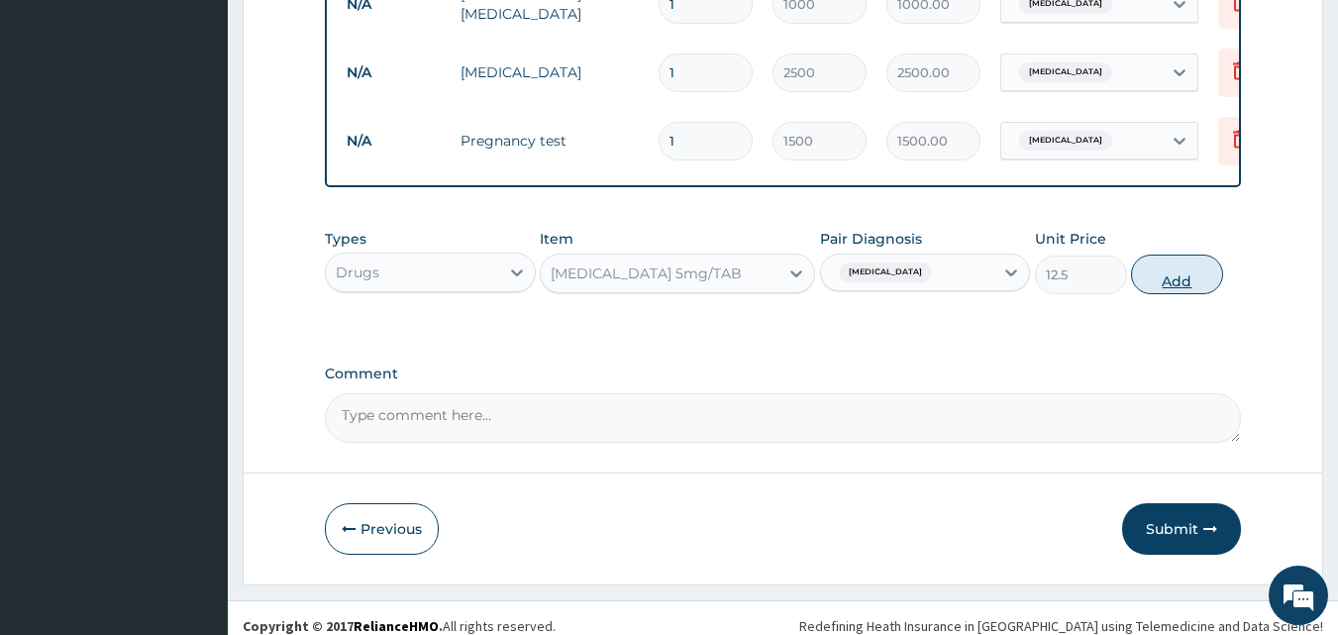
click at [1201, 294] on button "Add" at bounding box center [1177, 275] width 92 height 40
type input "0"
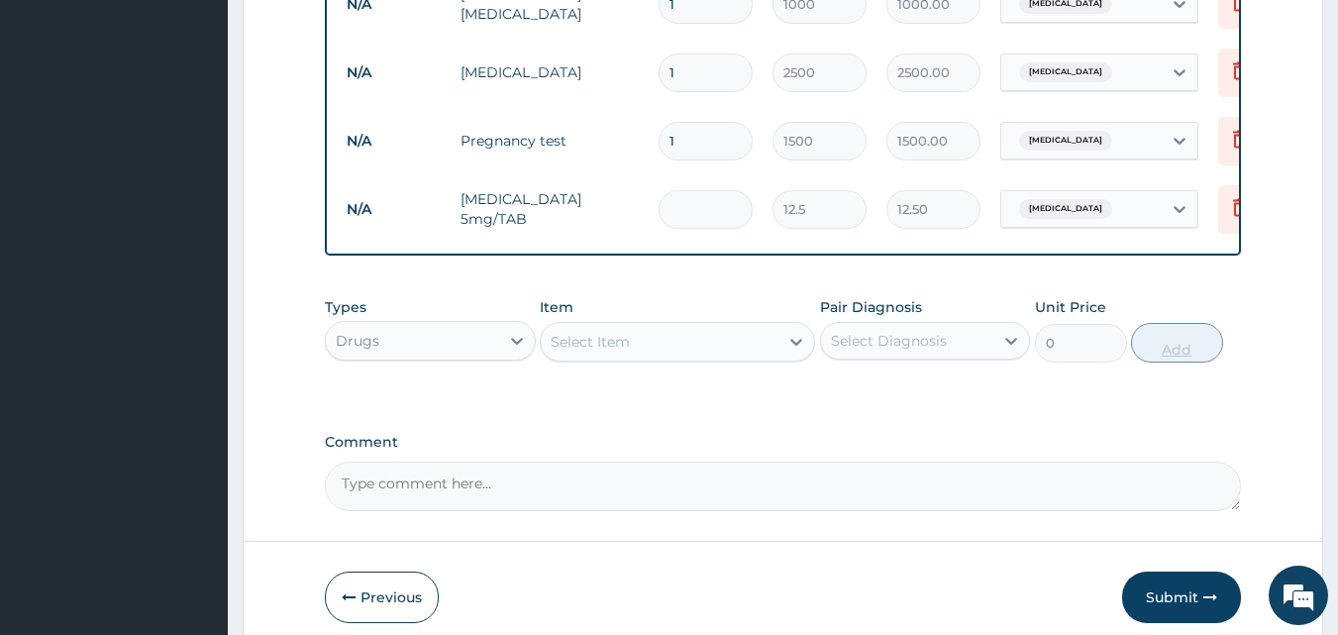
type input "0.00"
type input "5"
type input "62.50"
type input "5"
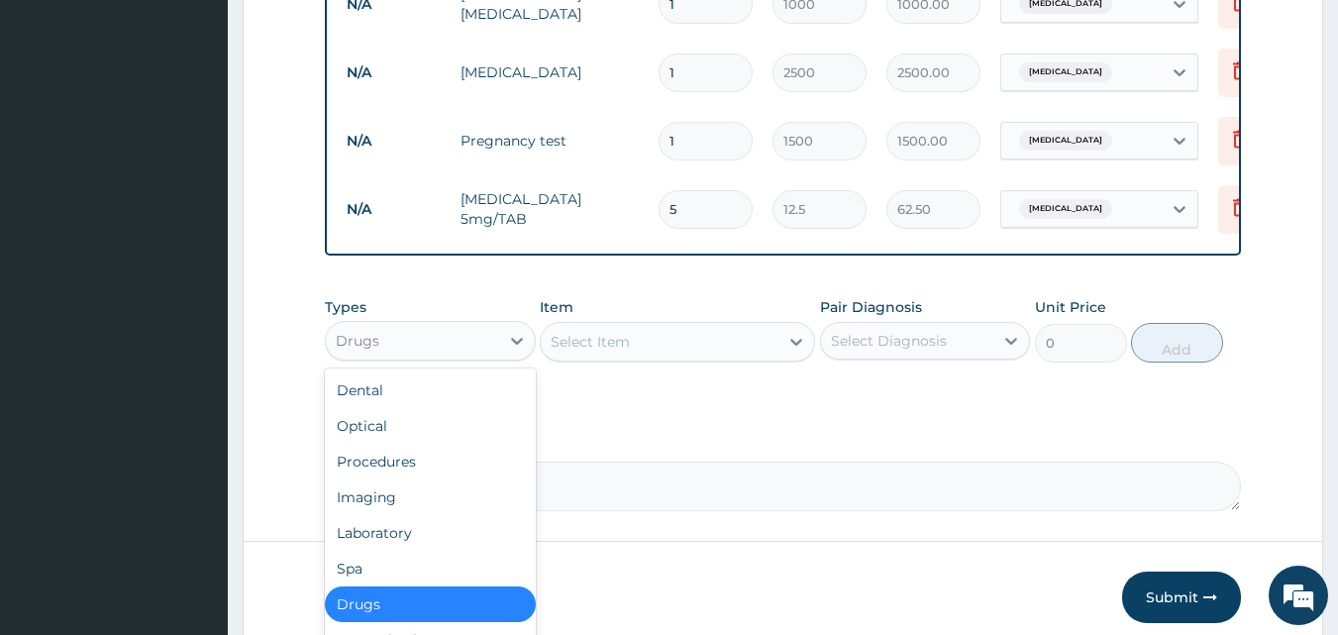
click at [427, 352] on div "Drugs" at bounding box center [412, 341] width 173 height 32
click at [387, 541] on div "Laboratory" at bounding box center [430, 533] width 211 height 36
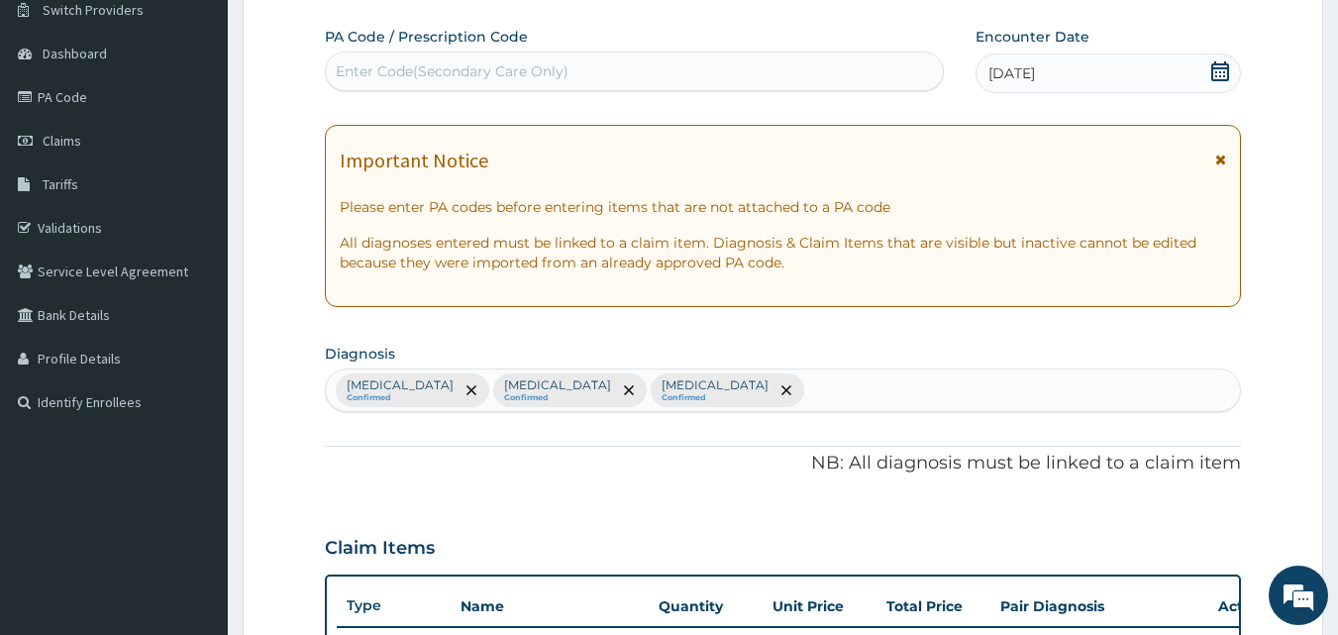
scroll to position [154, 0]
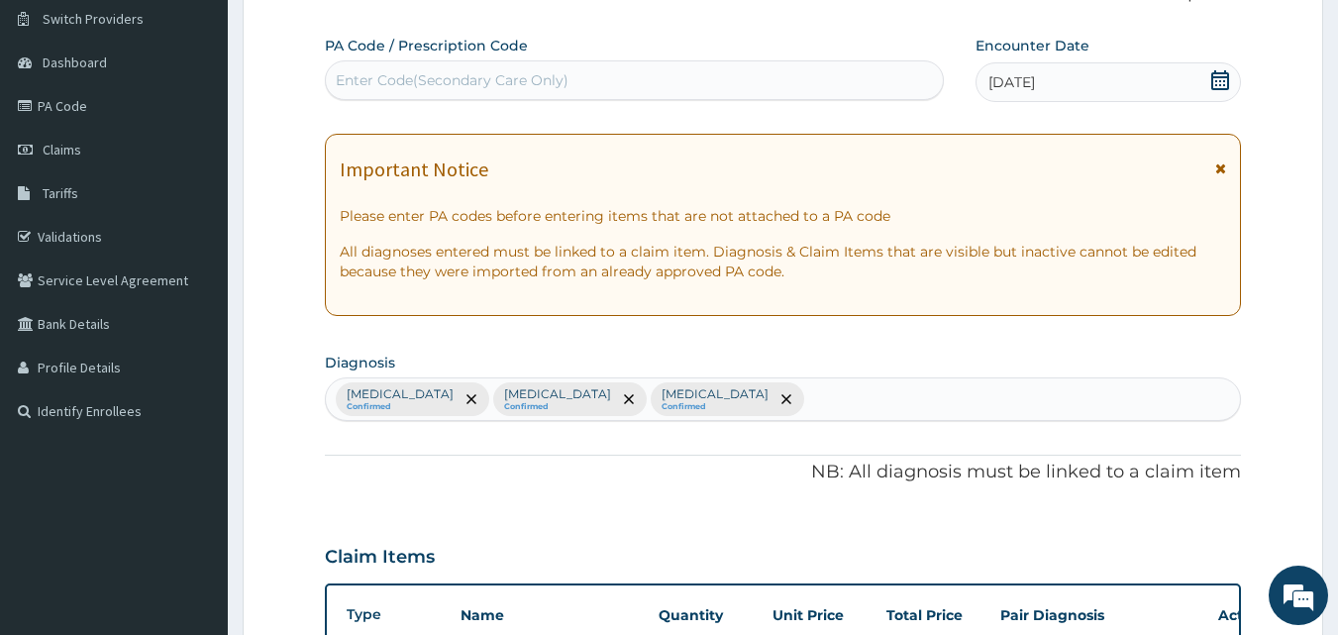
click at [761, 396] on div "Malaria Confirmed Amenorrhea Confirmed Sepsis Confirmed" at bounding box center [783, 399] width 915 height 42
type input "V"
type input "[PERSON_NAME]"
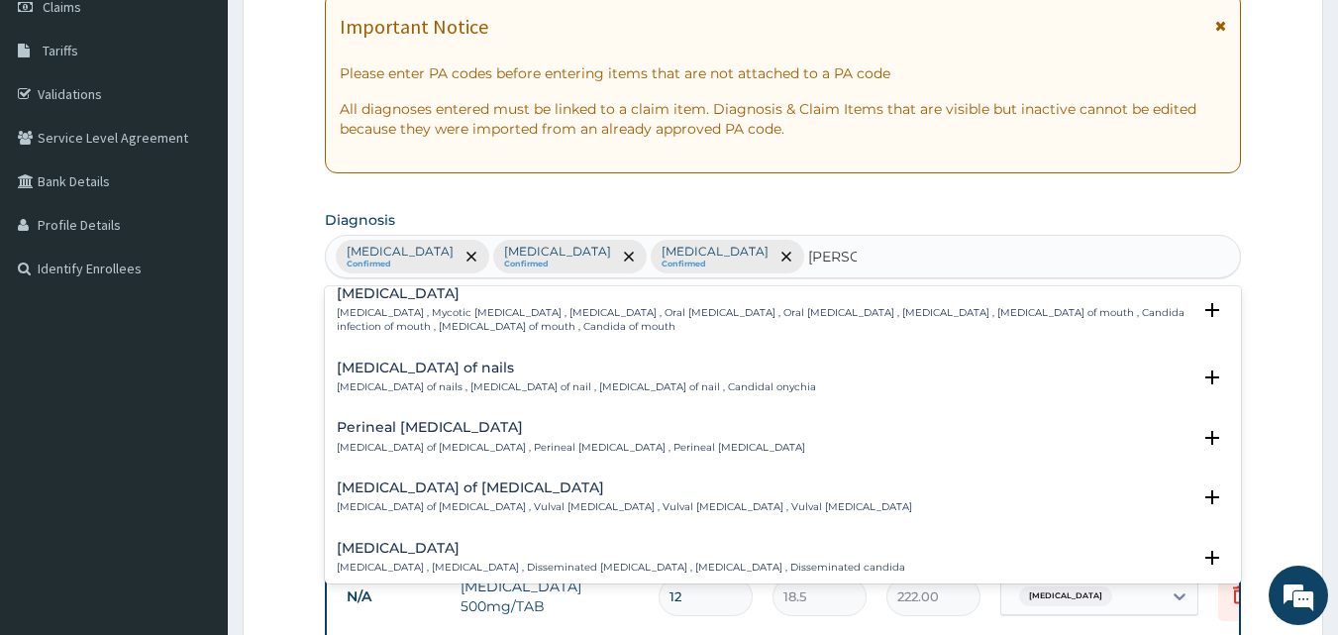
scroll to position [1801, 0]
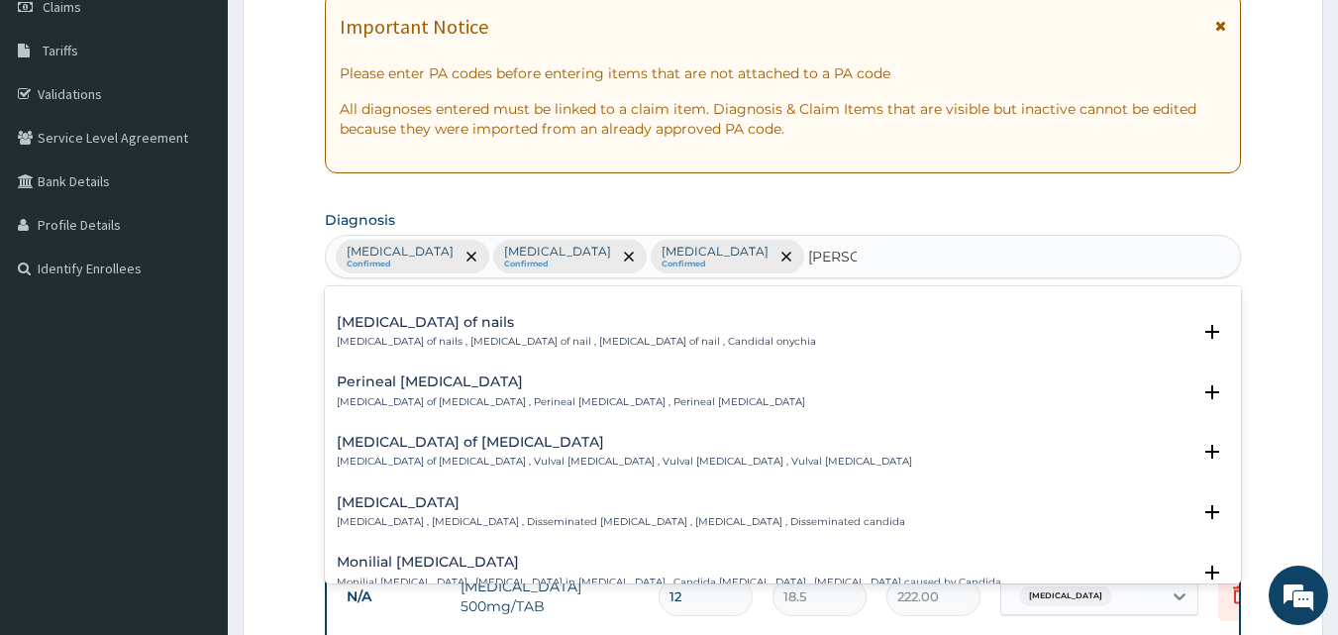
click at [436, 466] on p "[MEDICAL_DATA] of [MEDICAL_DATA] , Vulval [MEDICAL_DATA] , Vulval [MEDICAL_DATA…" at bounding box center [625, 462] width 576 height 14
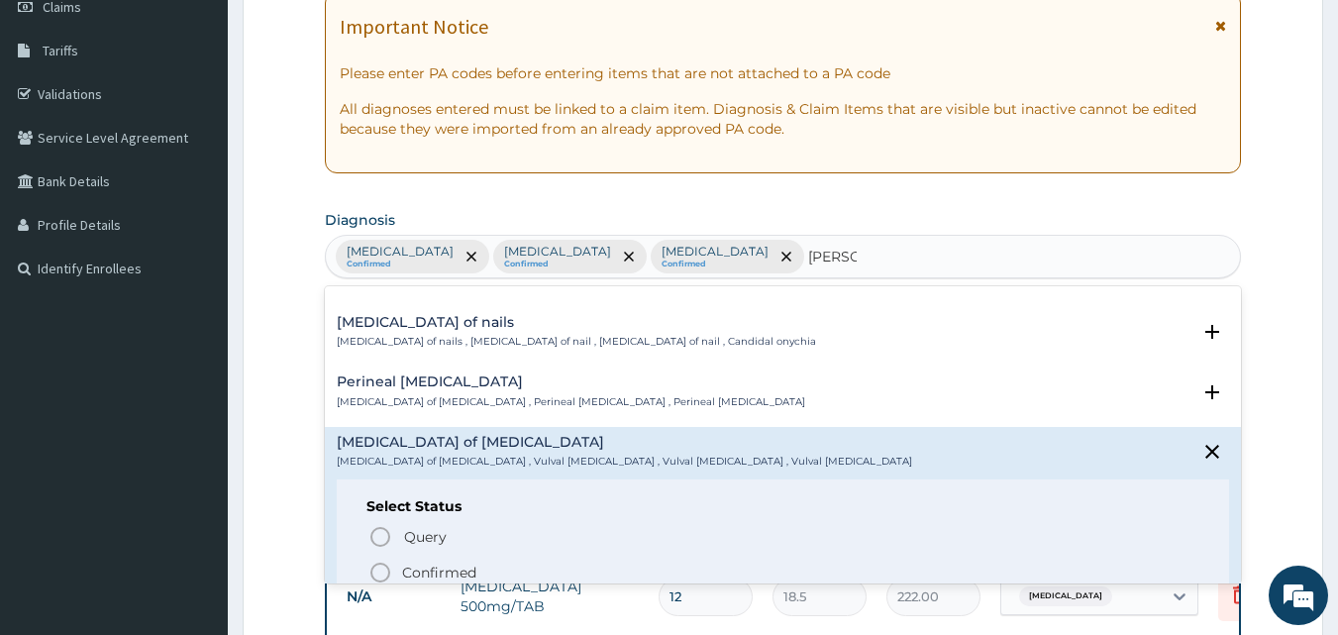
click at [384, 562] on icon "status option filled" at bounding box center [380, 573] width 24 height 24
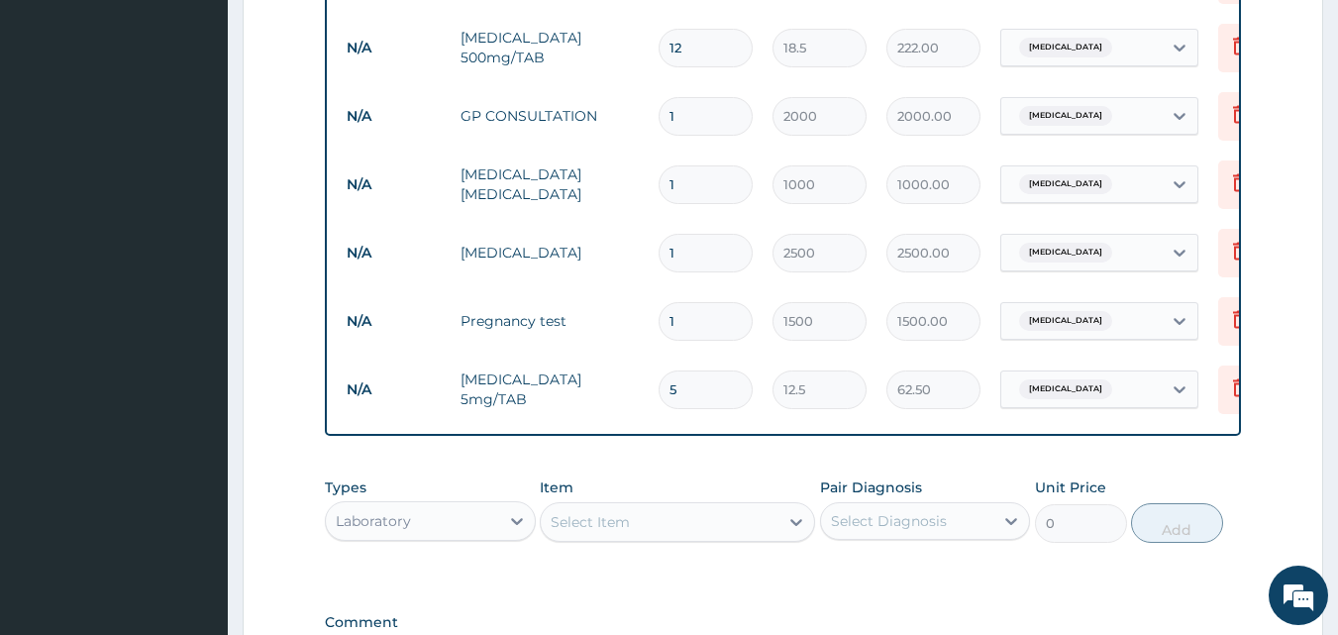
scroll to position [912, 0]
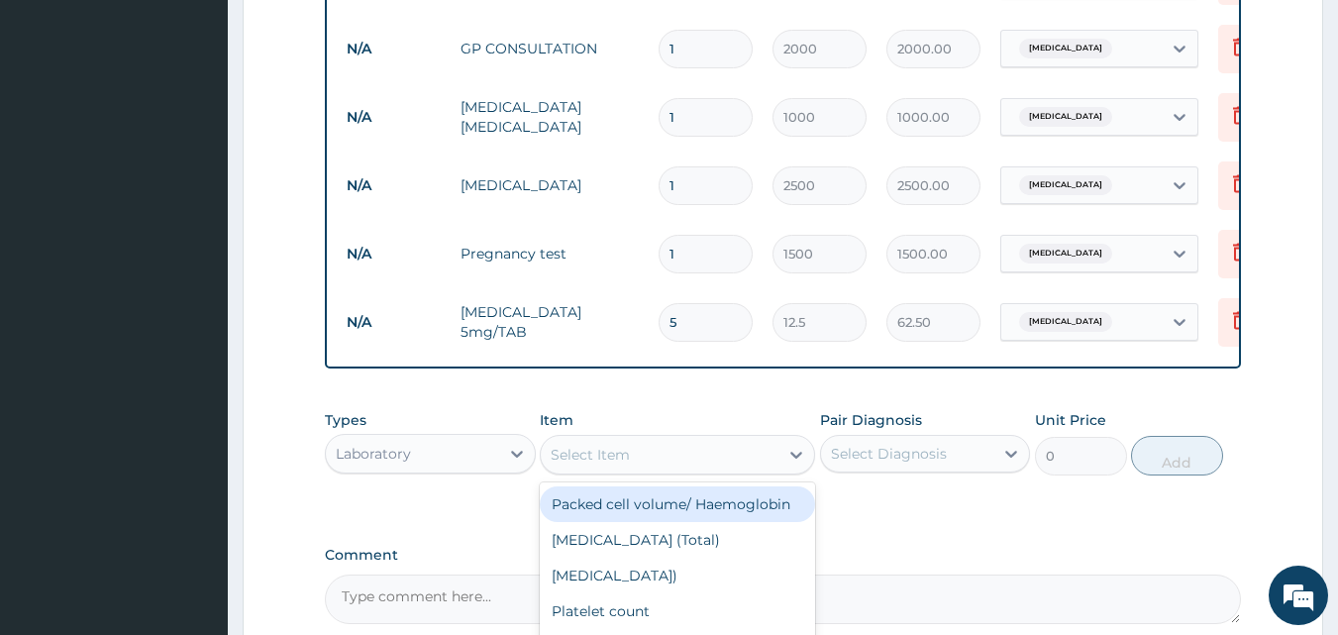
click at [671, 455] on div "Select Item" at bounding box center [660, 455] width 238 height 32
type input "HVS"
click at [667, 520] on div "HVS M/C/S" at bounding box center [677, 504] width 275 height 36
type input "3500"
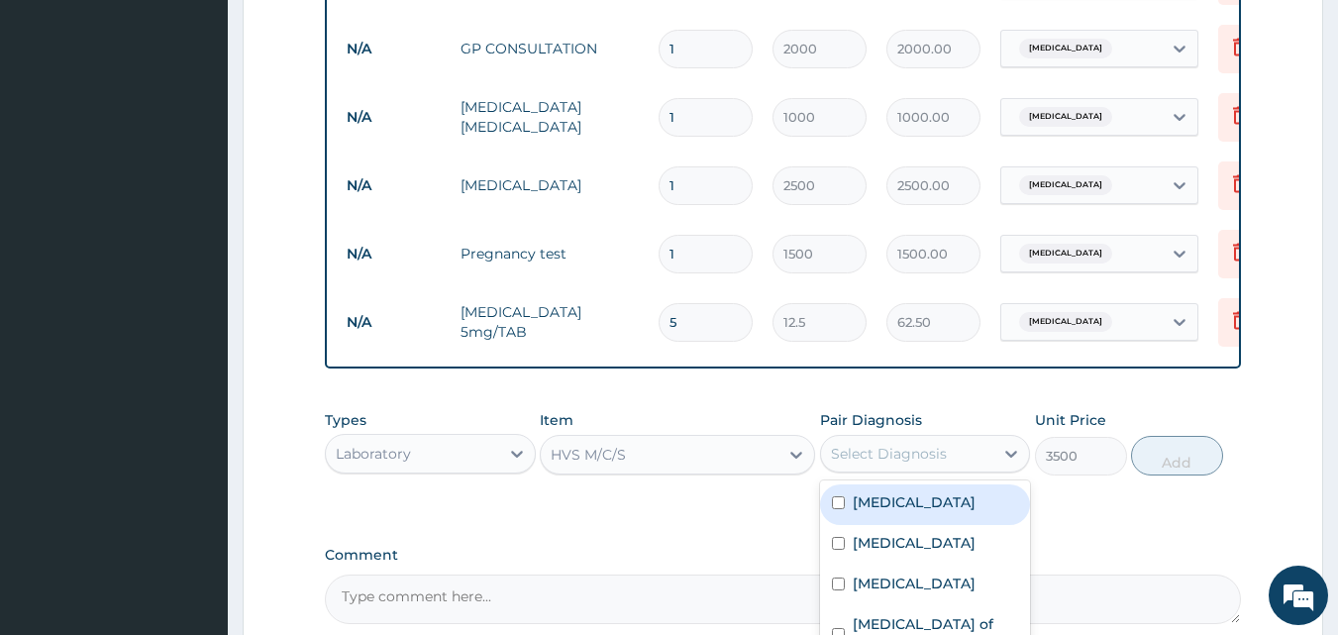
click at [847, 464] on div "Select Diagnosis" at bounding box center [889, 454] width 116 height 20
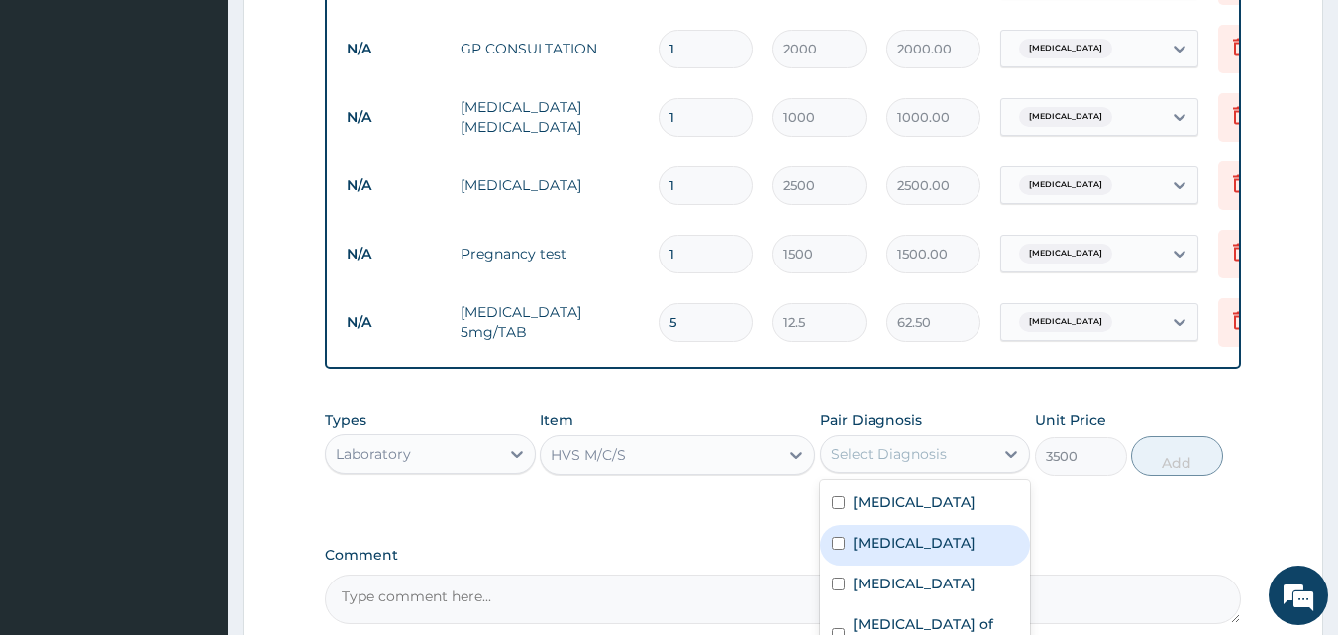
scroll to position [1124, 0]
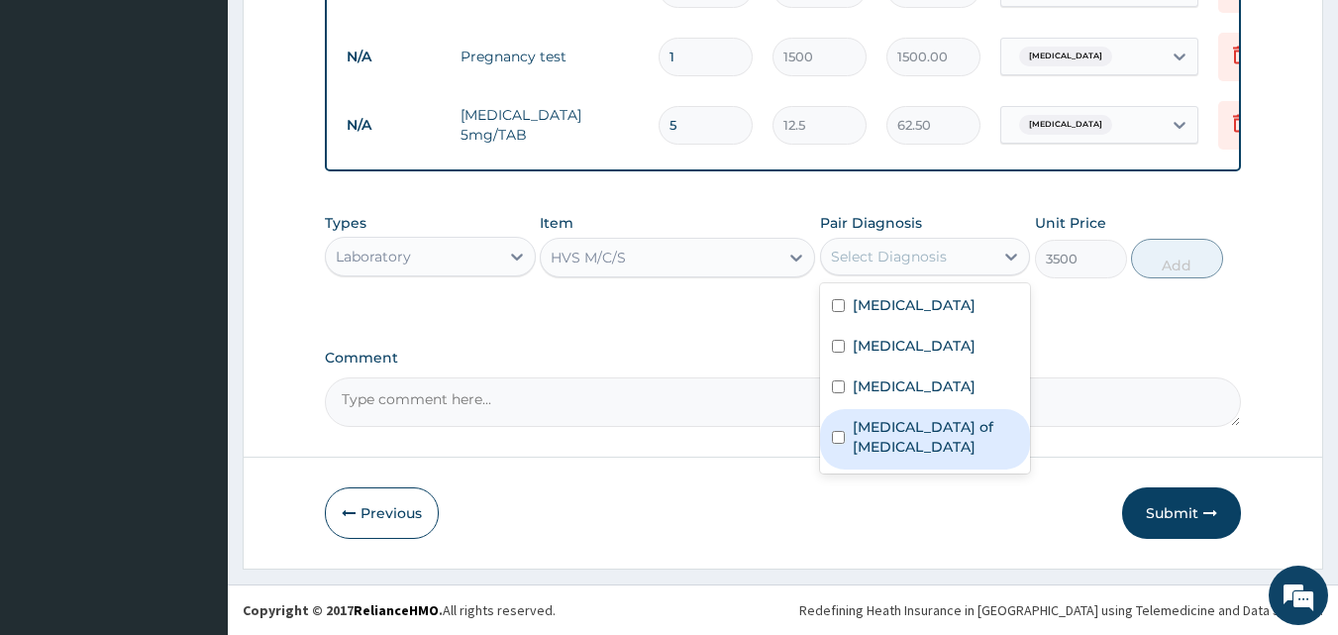
click at [861, 414] on div "[MEDICAL_DATA] of [MEDICAL_DATA]" at bounding box center [925, 439] width 211 height 60
checkbox input "true"
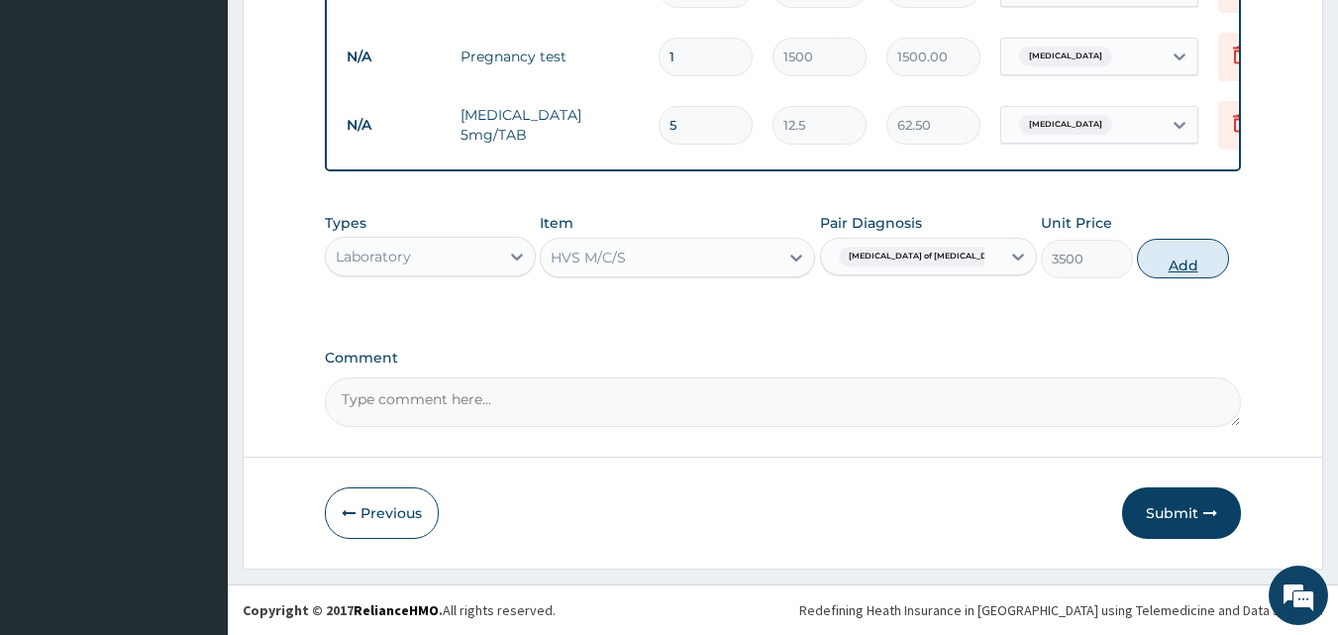
click at [1160, 272] on button "Add" at bounding box center [1183, 259] width 92 height 40
type input "0"
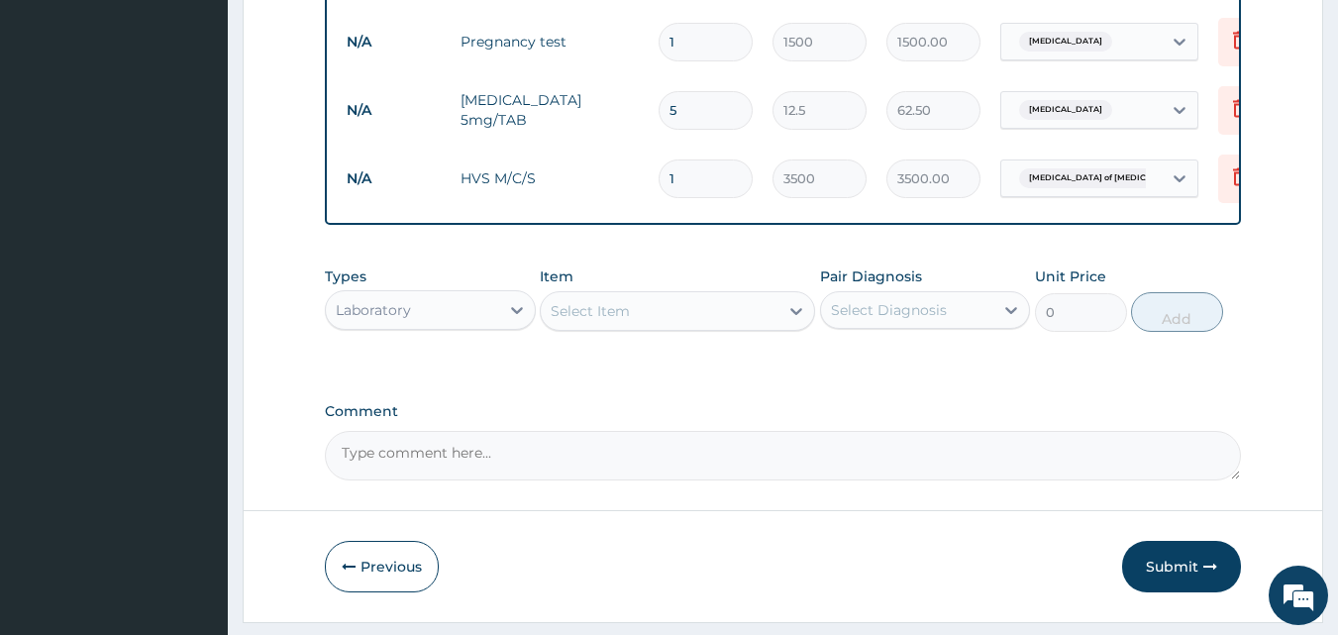
scroll to position [1193, 0]
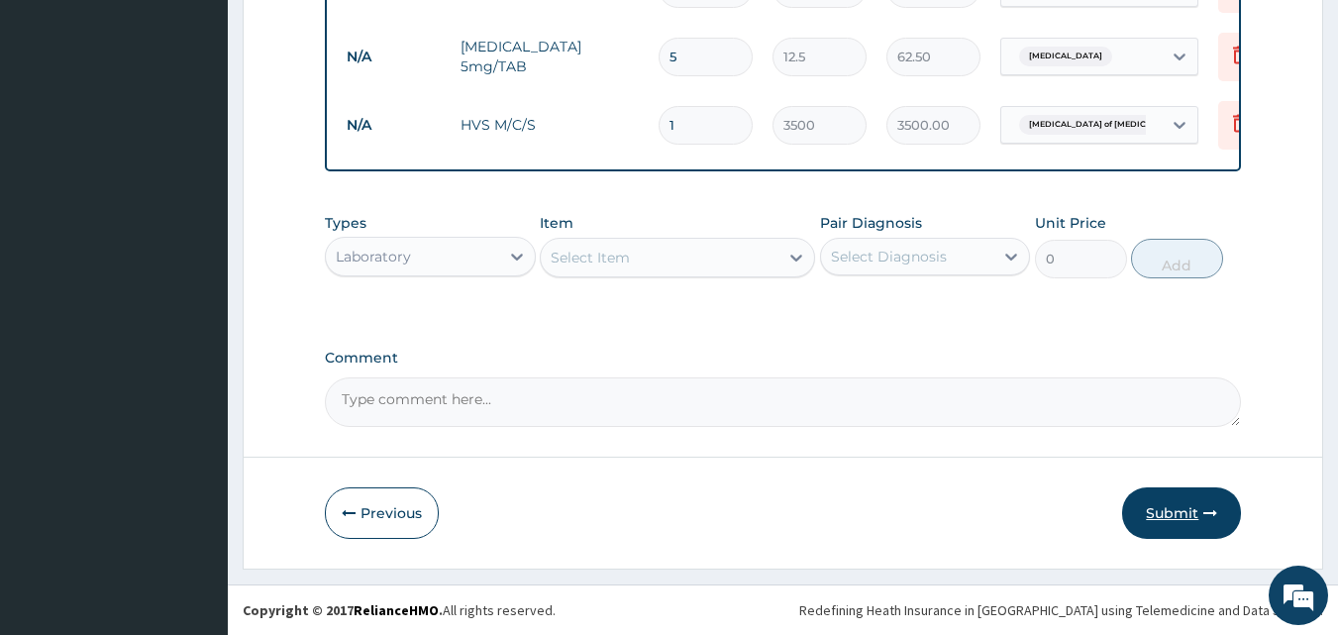
click at [1176, 521] on button "Submit" at bounding box center [1181, 513] width 119 height 52
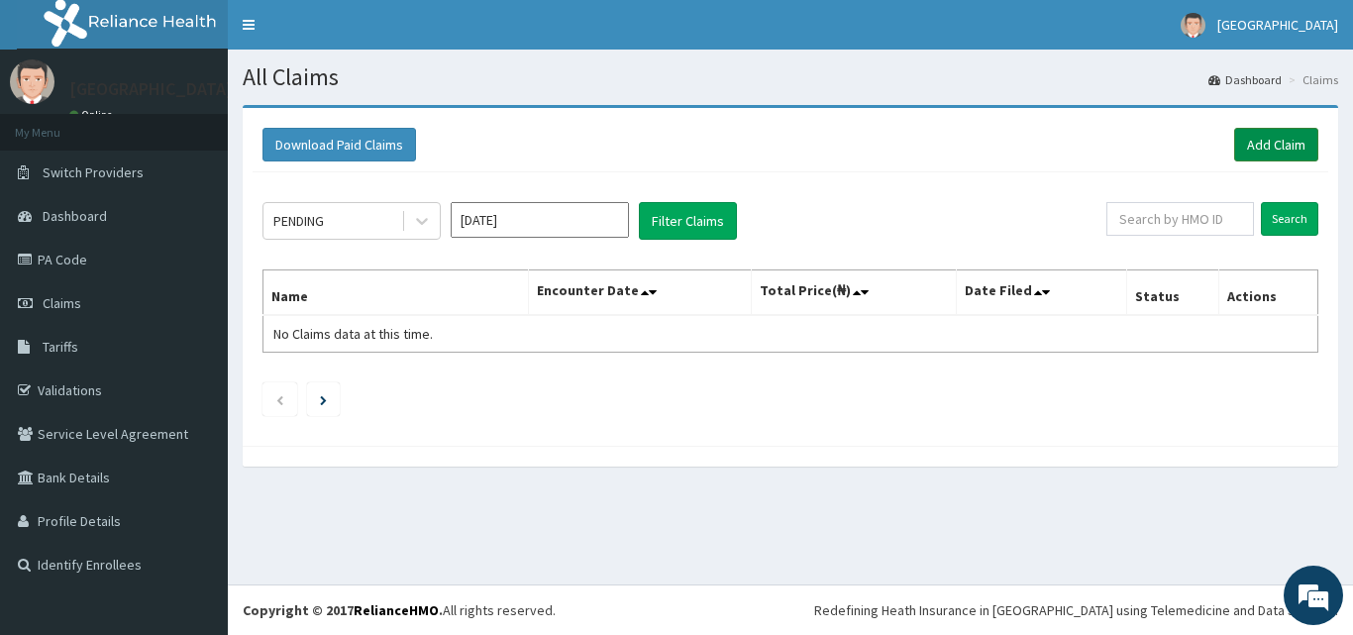
click at [1253, 150] on link "Add Claim" at bounding box center [1276, 145] width 84 height 34
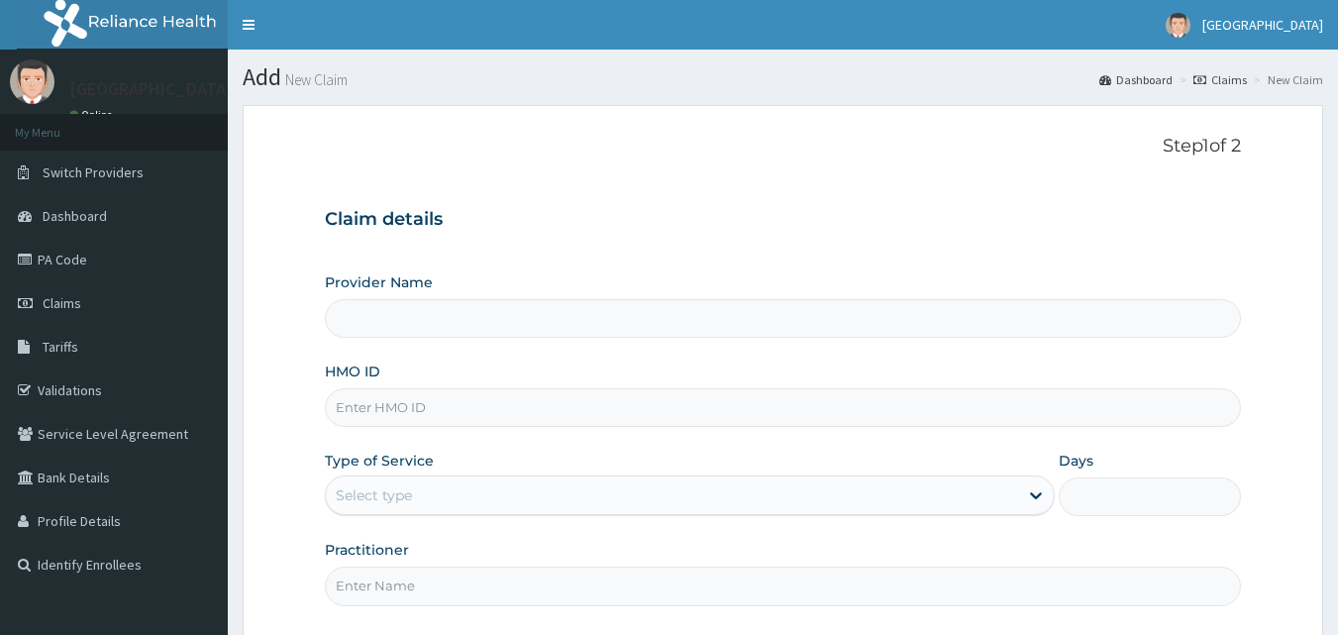
click at [425, 396] on input "HMO ID" at bounding box center [783, 407] width 917 height 39
type input "SVE/1"
type input "Veta Hospitals Ltd"
type input "SVE/10049/A"
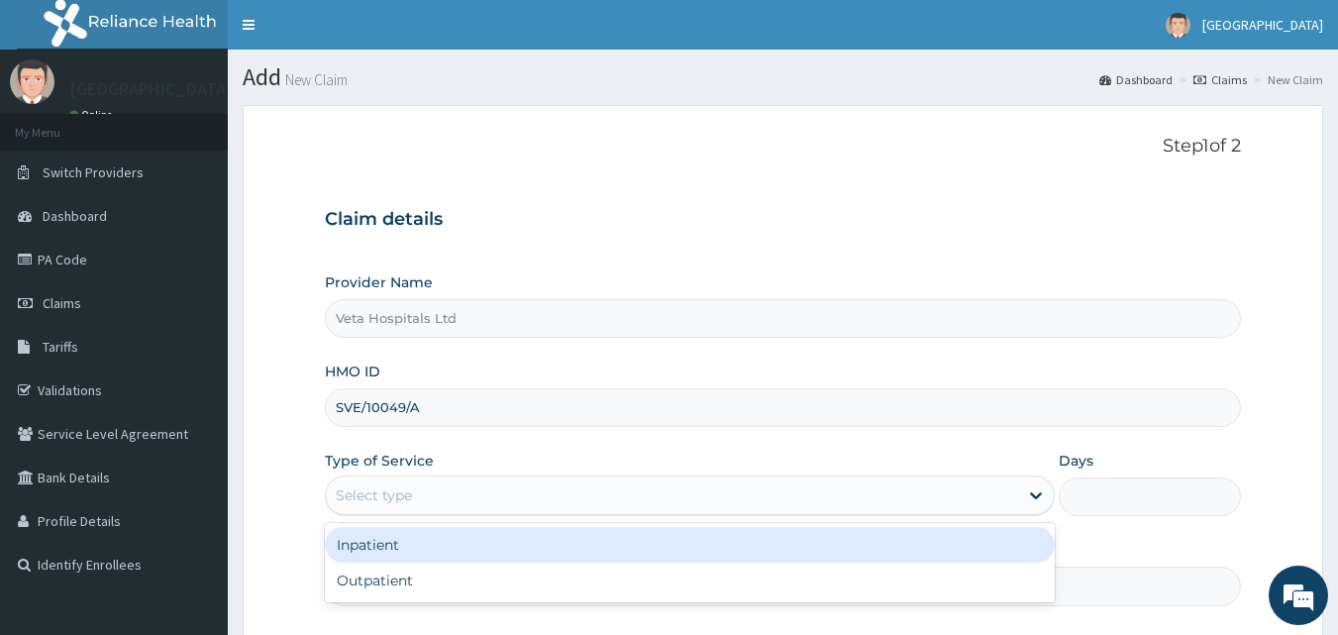
click at [439, 496] on div "Select type" at bounding box center [672, 495] width 692 height 32
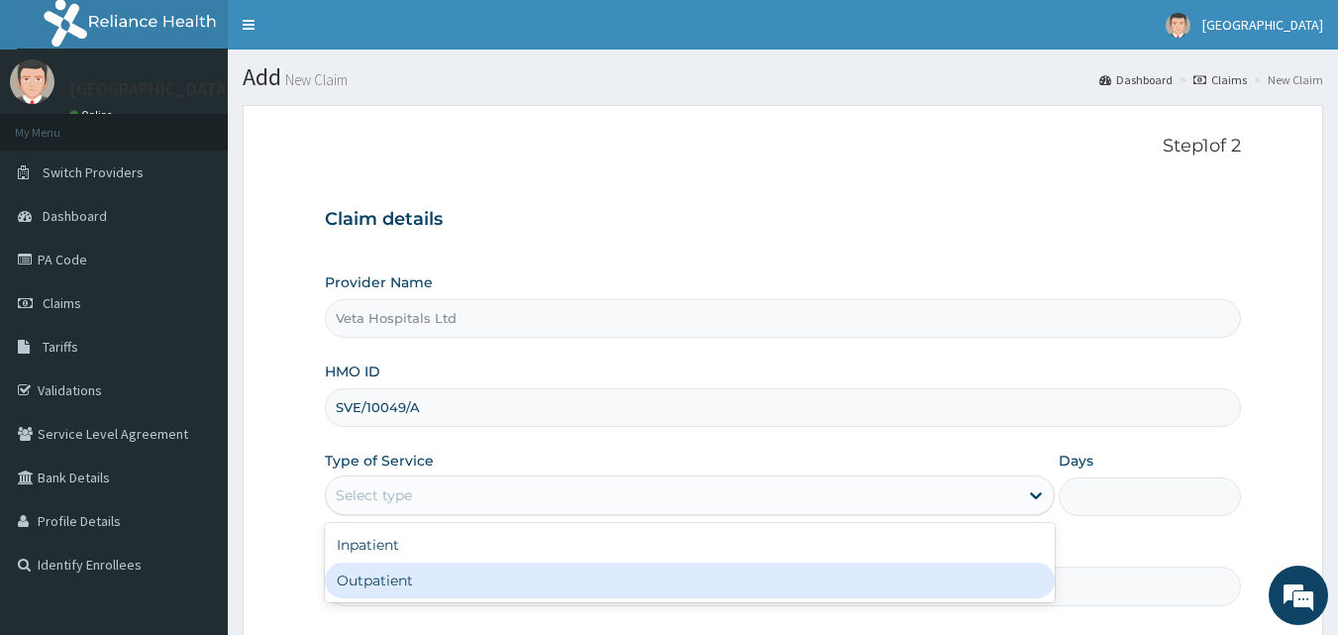
click at [410, 571] on div "Outpatient" at bounding box center [690, 581] width 730 height 36
type input "1"
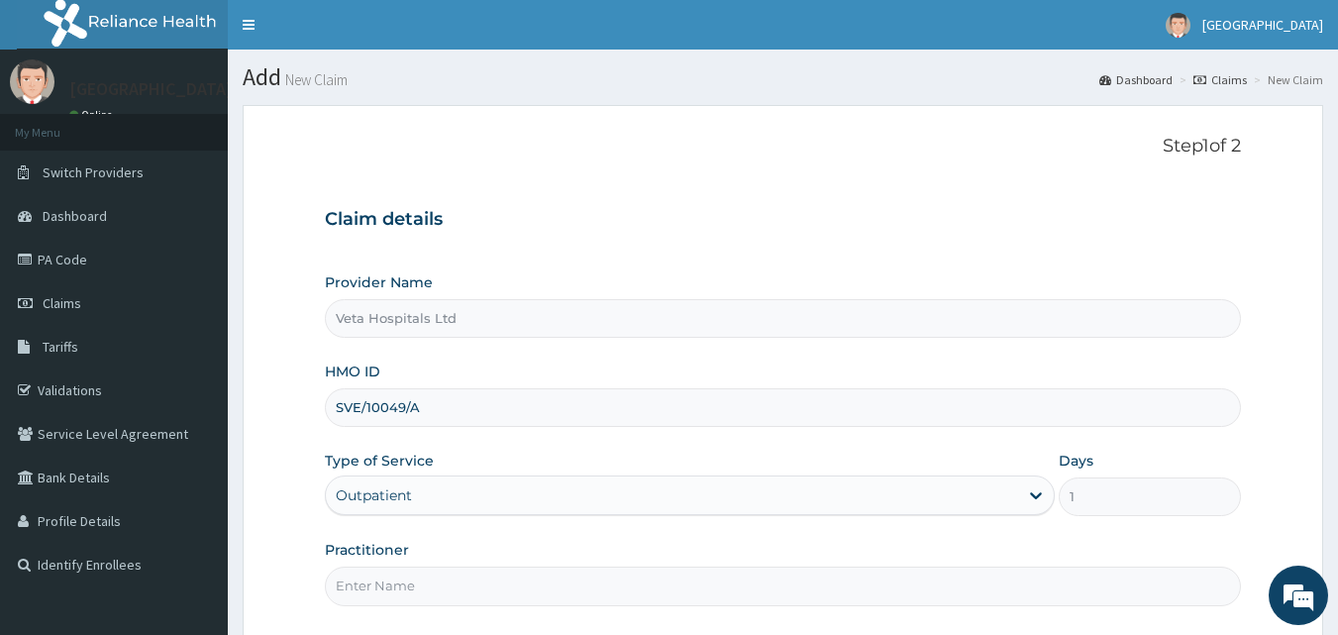
click at [407, 583] on input "Practitioner" at bounding box center [783, 586] width 917 height 39
type input "[PERSON_NAME]"
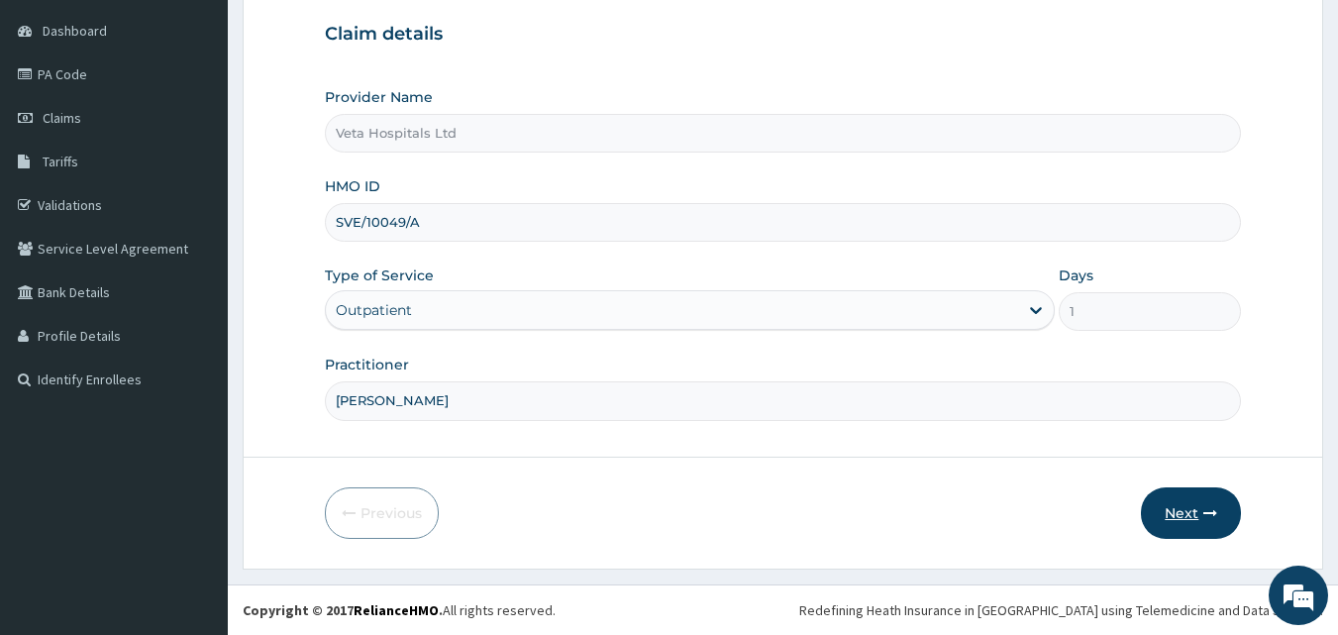
click at [1190, 497] on button "Next" at bounding box center [1191, 513] width 100 height 52
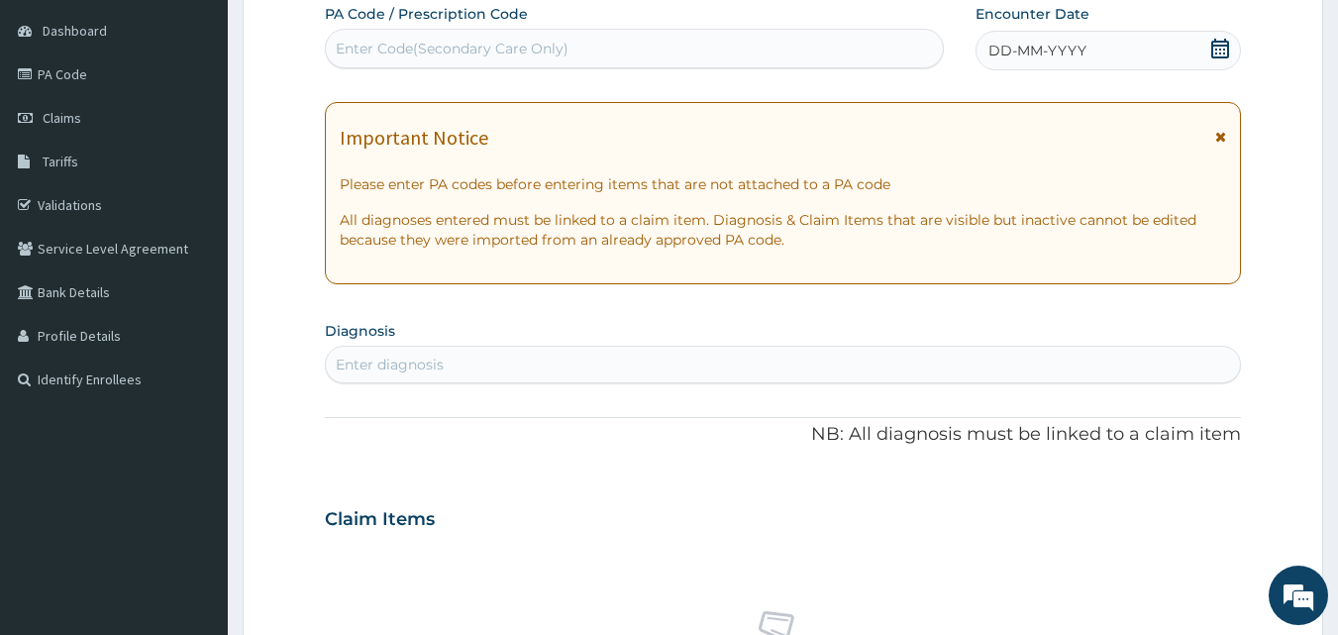
scroll to position [0, 0]
click at [1068, 57] on span "DD-MM-YYYY" at bounding box center [1038, 51] width 98 height 20
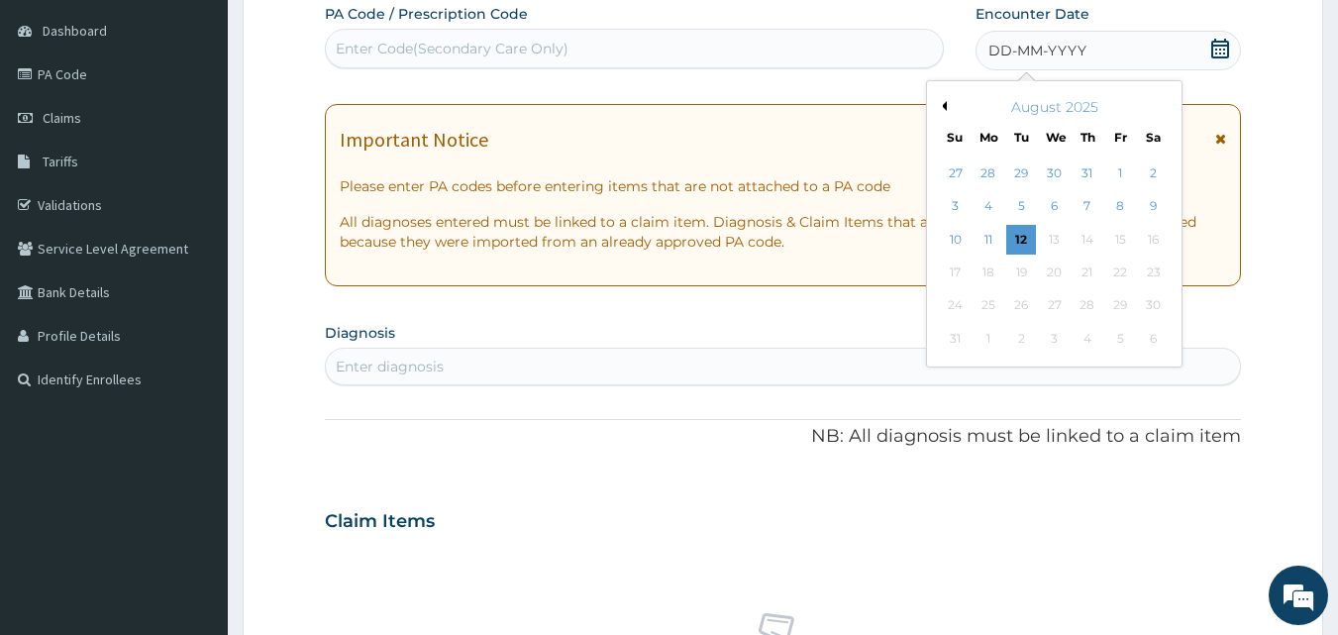
click at [946, 107] on button "Previous Month" at bounding box center [942, 106] width 10 height 10
click at [1150, 173] on div "5" at bounding box center [1154, 173] width 30 height 30
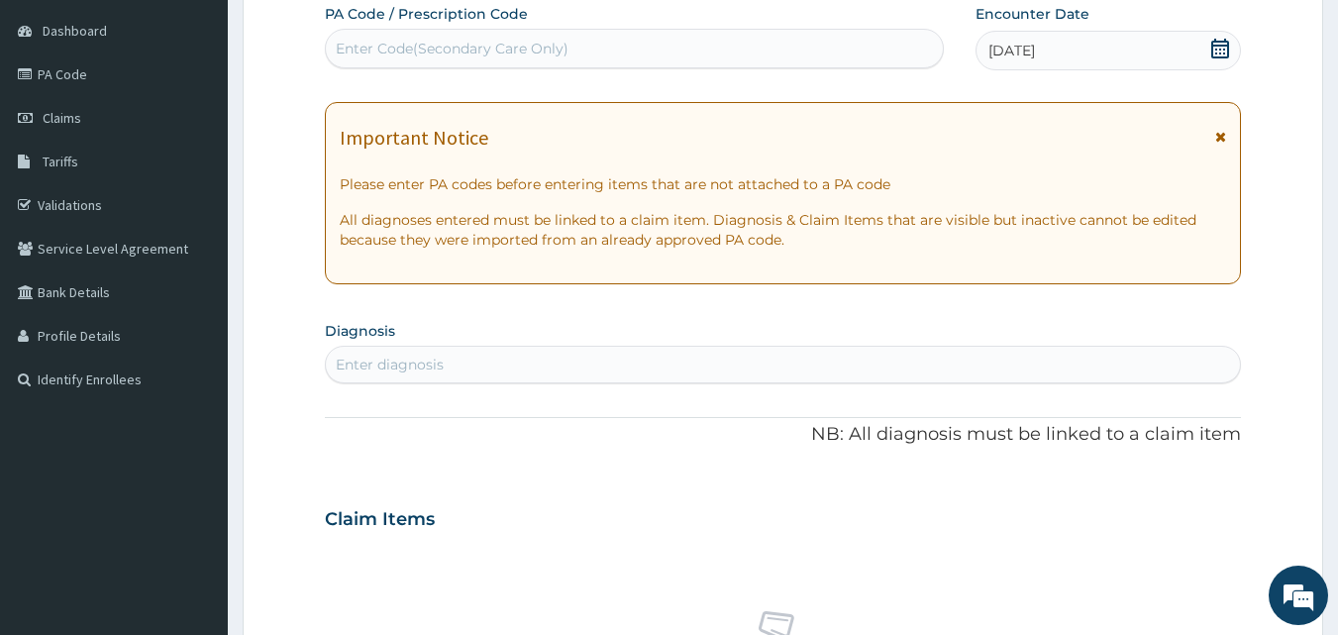
click at [561, 355] on div "Enter diagnosis" at bounding box center [783, 365] width 915 height 32
type input "MYALGIA"
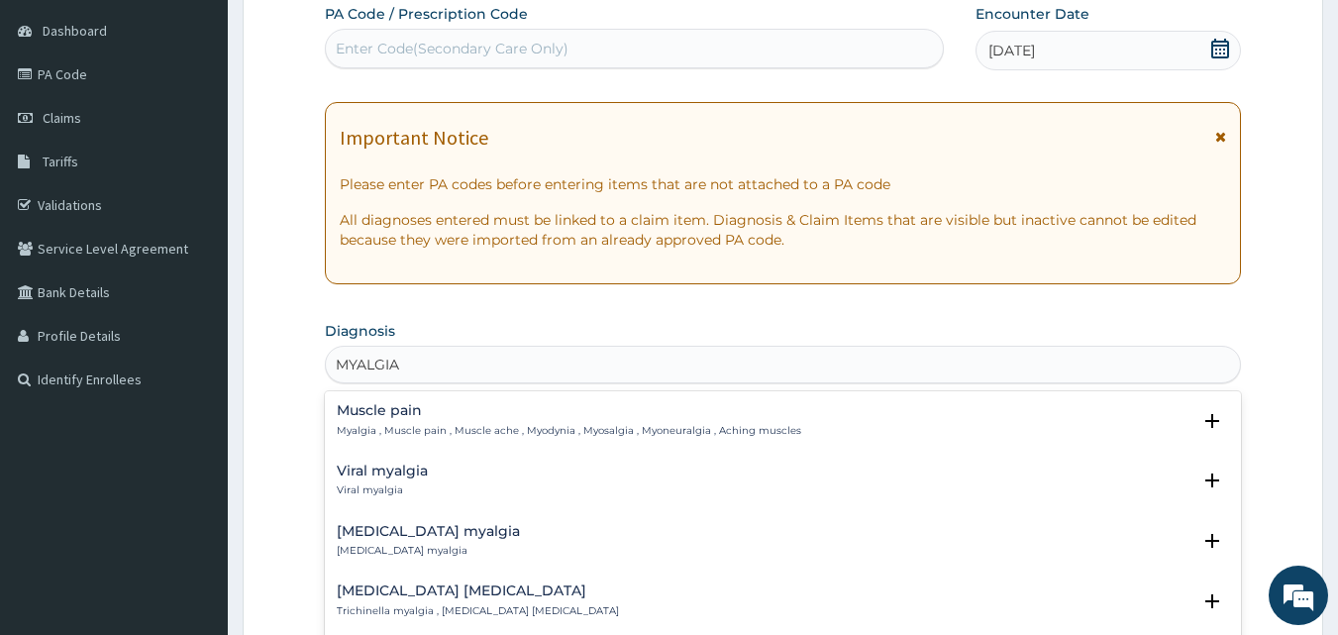
click at [398, 421] on div "Muscle pain Myalgia , Muscle pain , Muscle ache , Myodynia , Myosalgia , Myoneu…" at bounding box center [569, 420] width 465 height 35
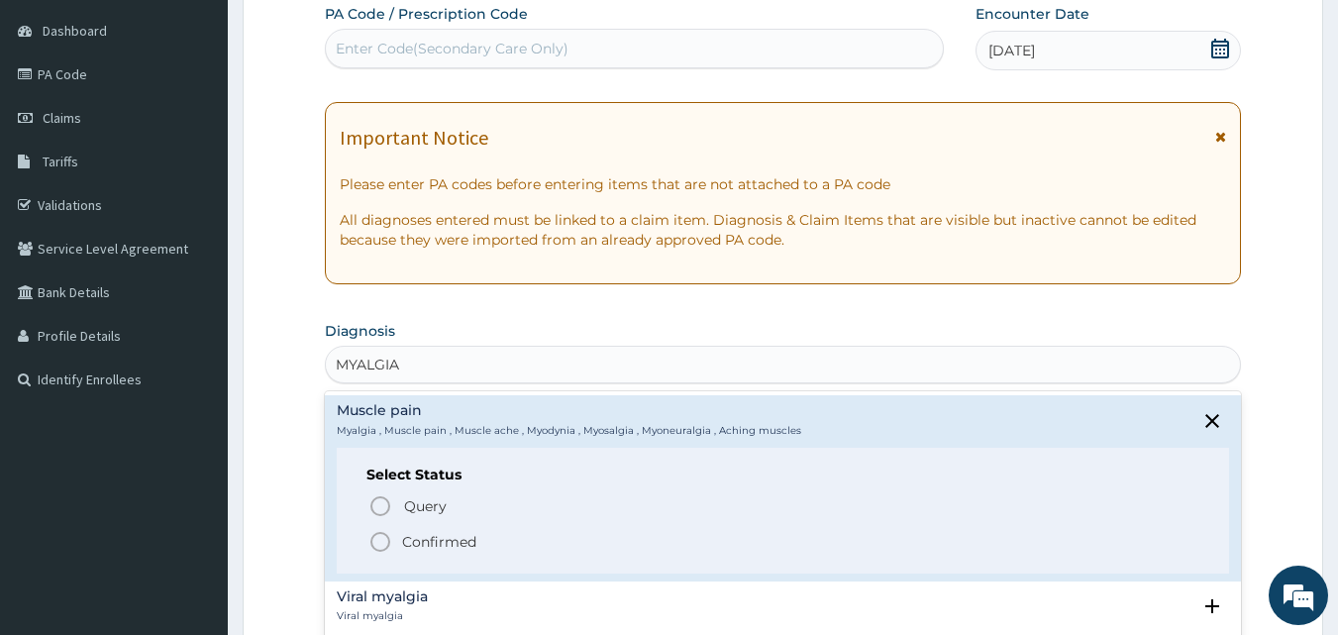
click at [375, 540] on icon "status option filled" at bounding box center [380, 542] width 24 height 24
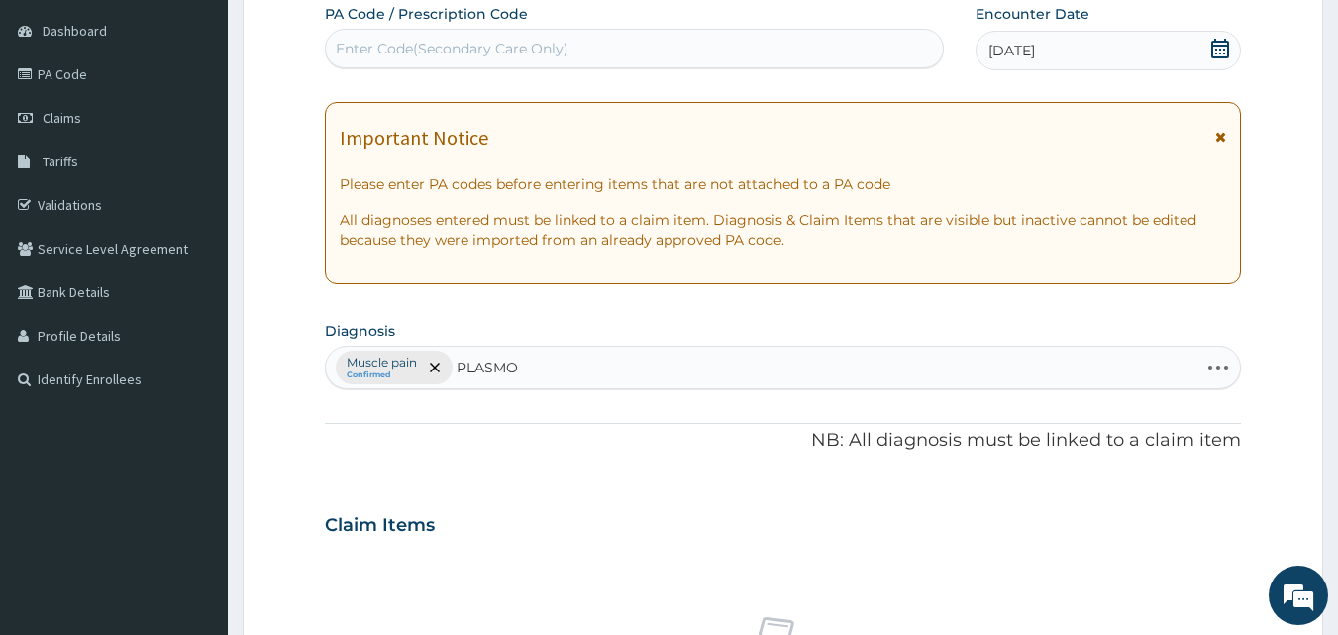
type input "PLASMOD"
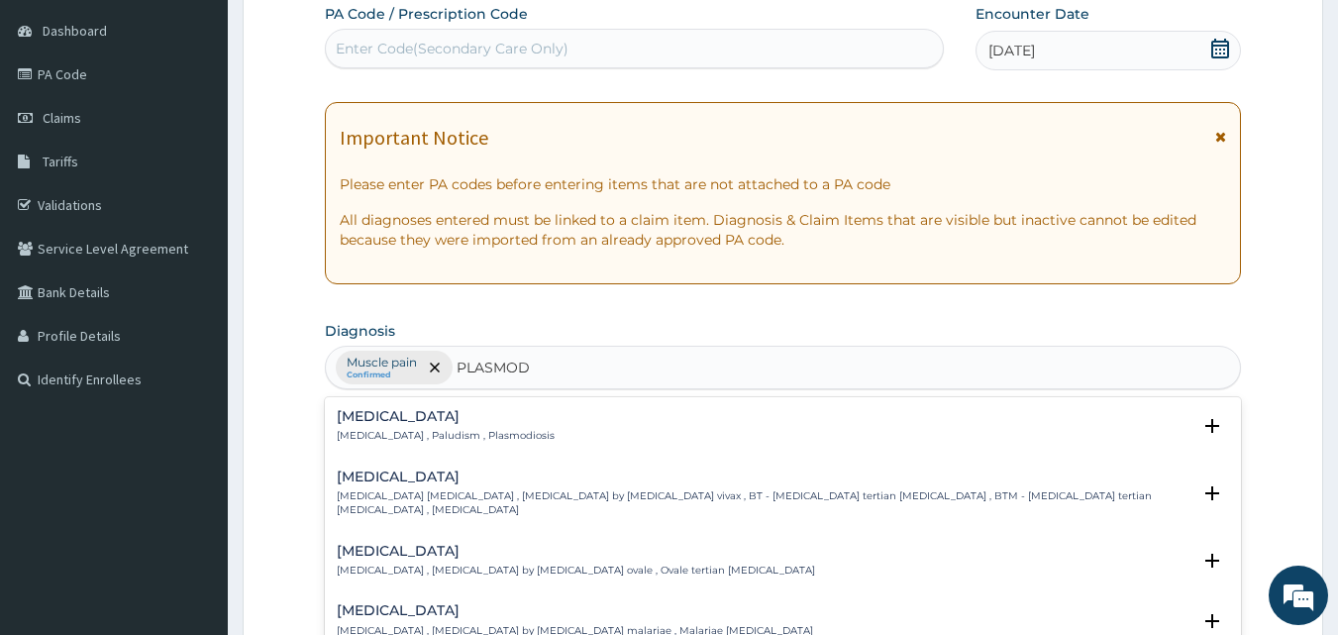
click at [369, 434] on p "[MEDICAL_DATA] , Paludism , Plasmodiosis" at bounding box center [446, 436] width 218 height 14
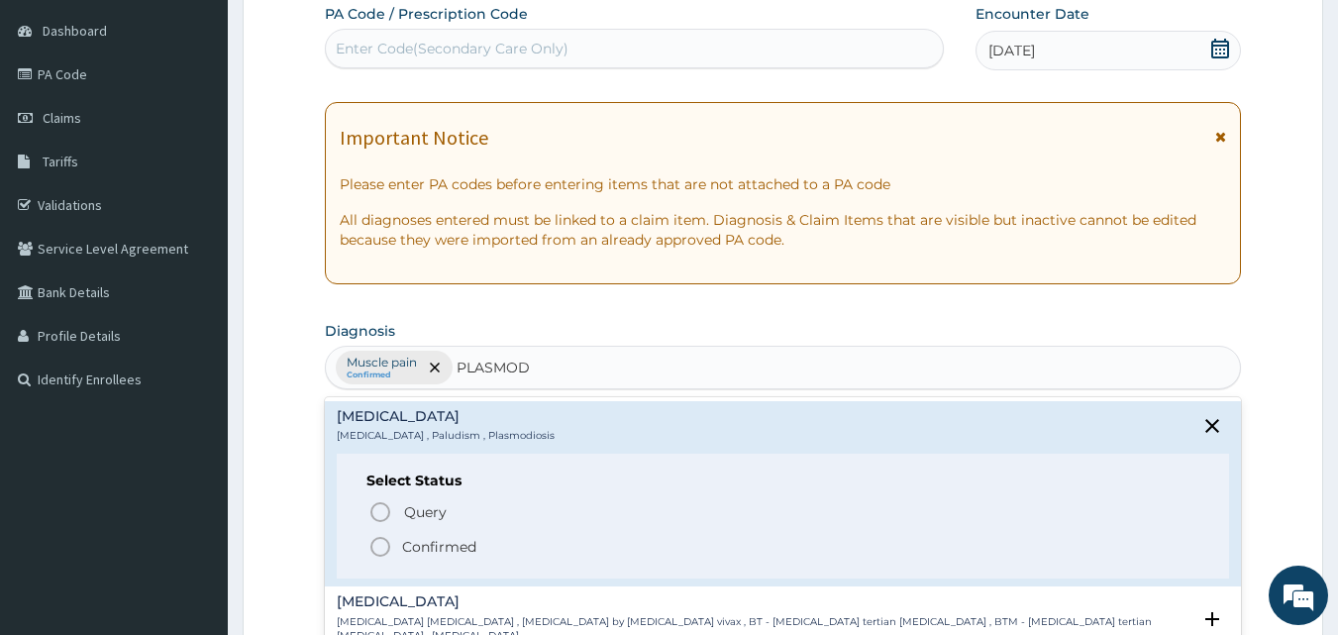
click at [384, 538] on icon "status option filled" at bounding box center [380, 547] width 24 height 24
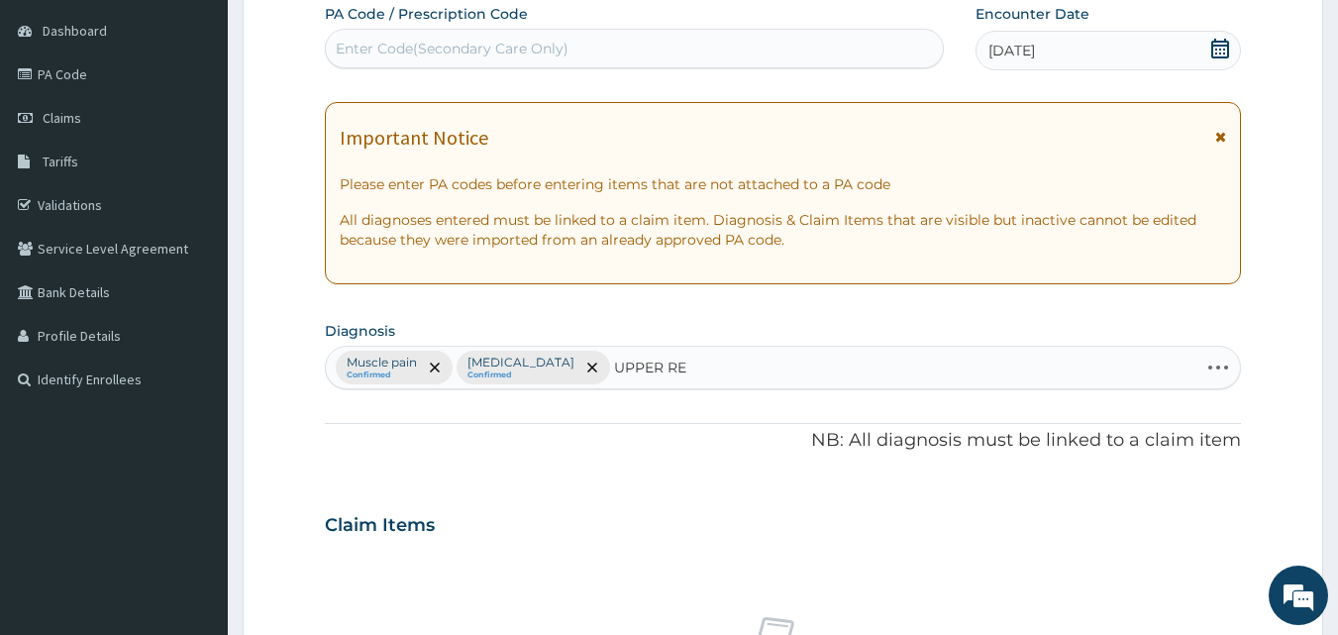
type input "UPPER RES"
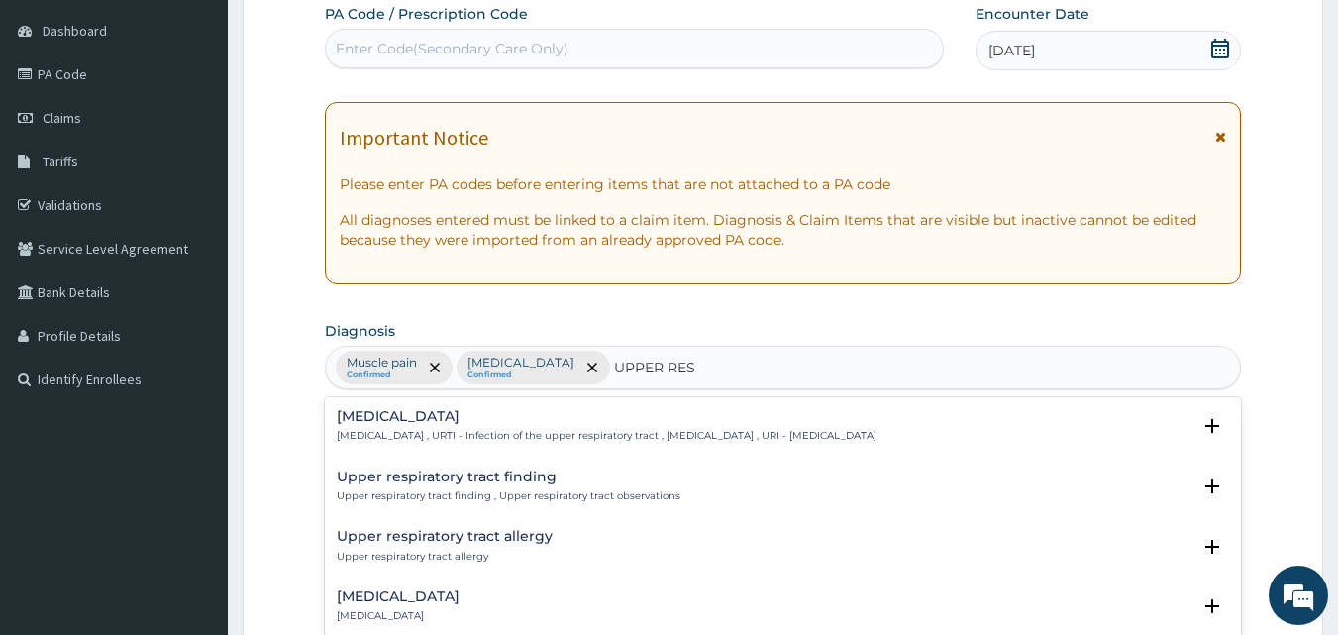
click at [500, 438] on p "[MEDICAL_DATA] , URTI - Infection of the upper respiratory tract , [MEDICAL_DAT…" at bounding box center [607, 436] width 540 height 14
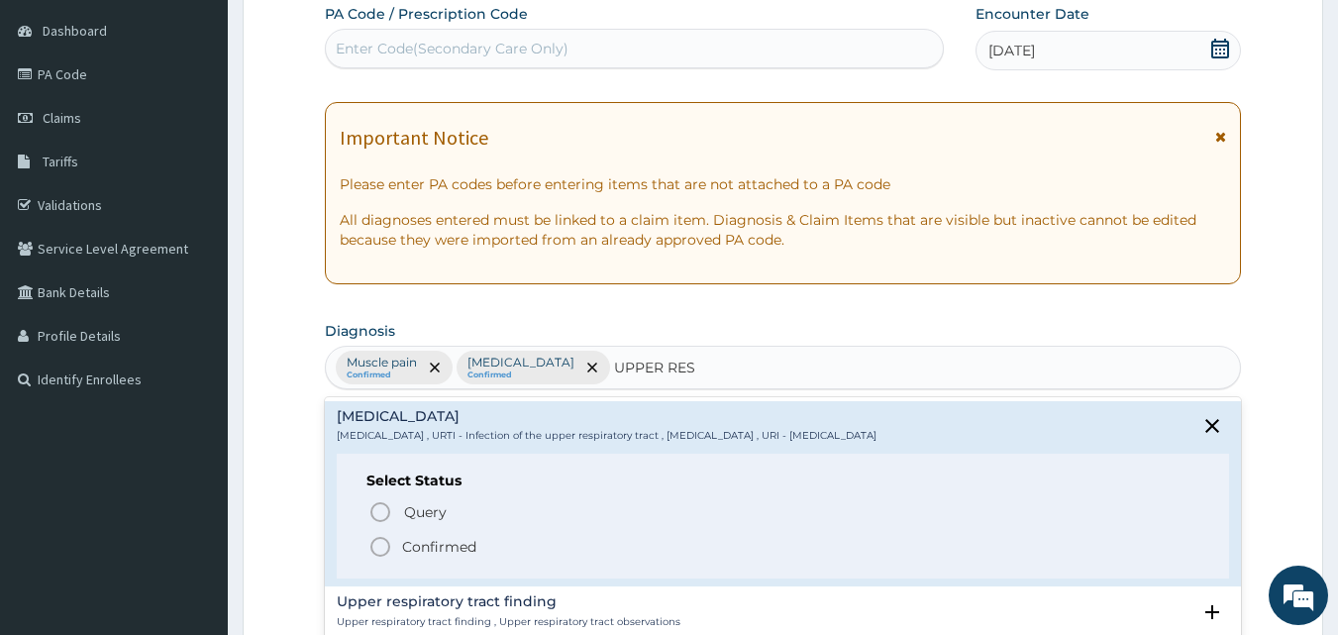
click at [370, 539] on icon "status option filled" at bounding box center [380, 547] width 24 height 24
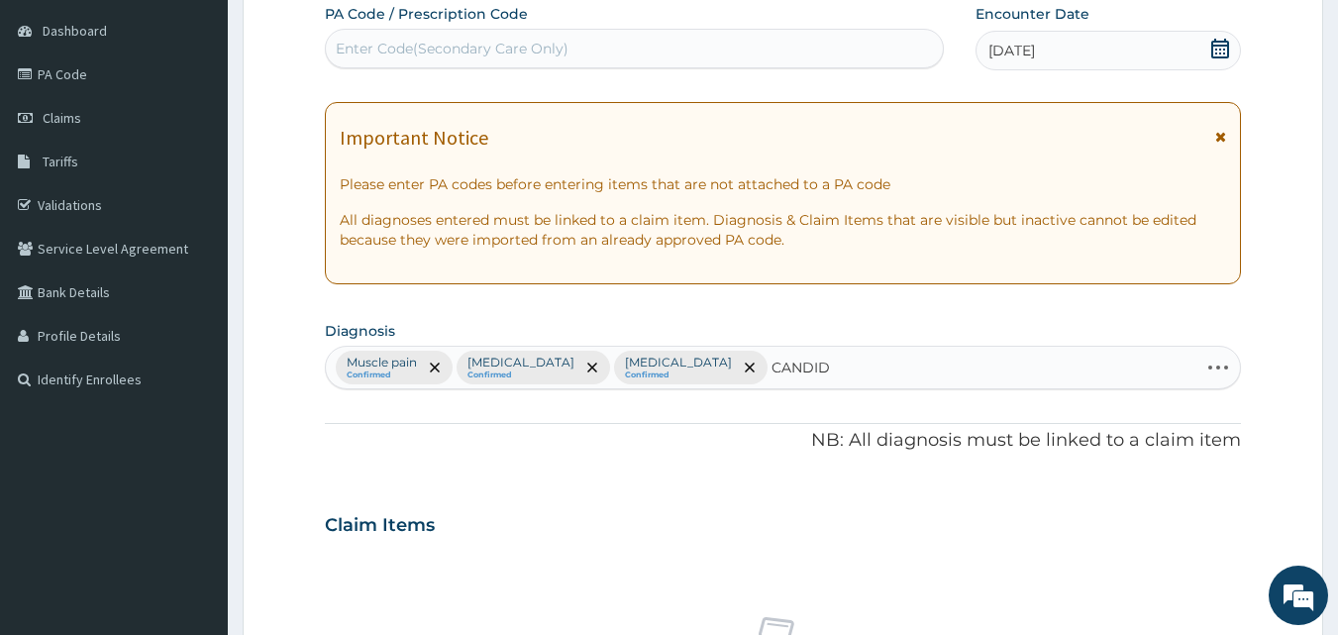
type input "CANDIDI"
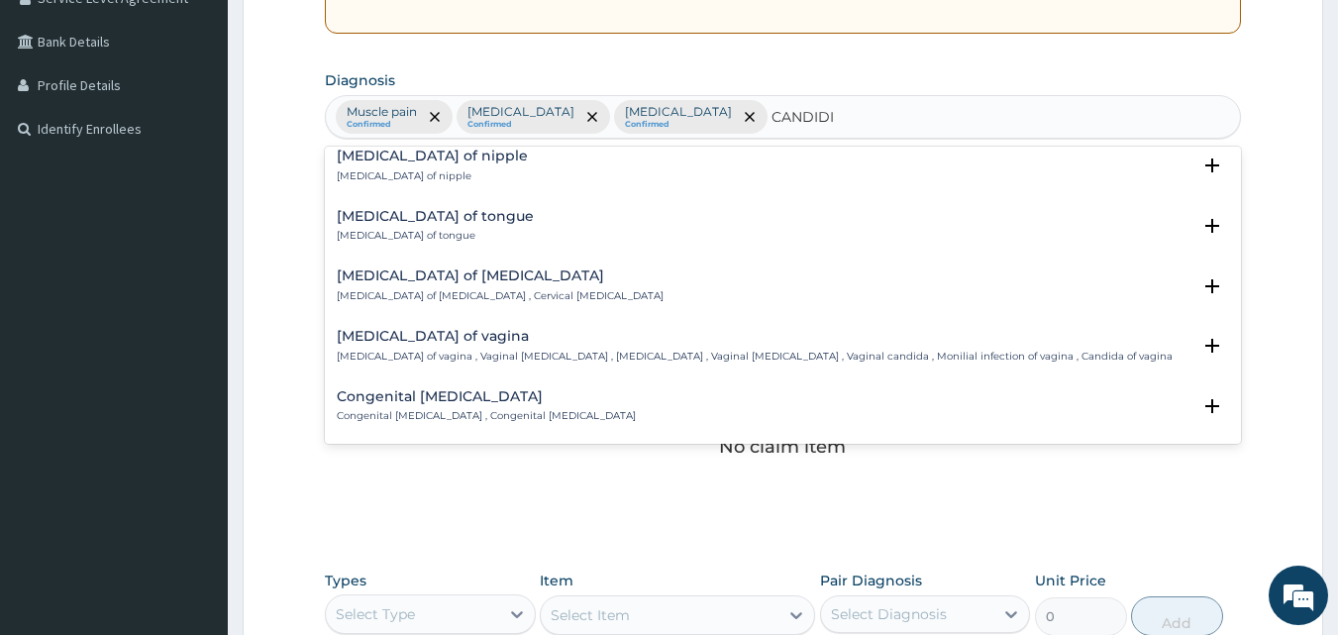
scroll to position [1347, 0]
click at [453, 355] on p "[MEDICAL_DATA] of vagina , Vaginal [MEDICAL_DATA] , [MEDICAL_DATA] , Vaginal [M…" at bounding box center [755, 356] width 836 height 14
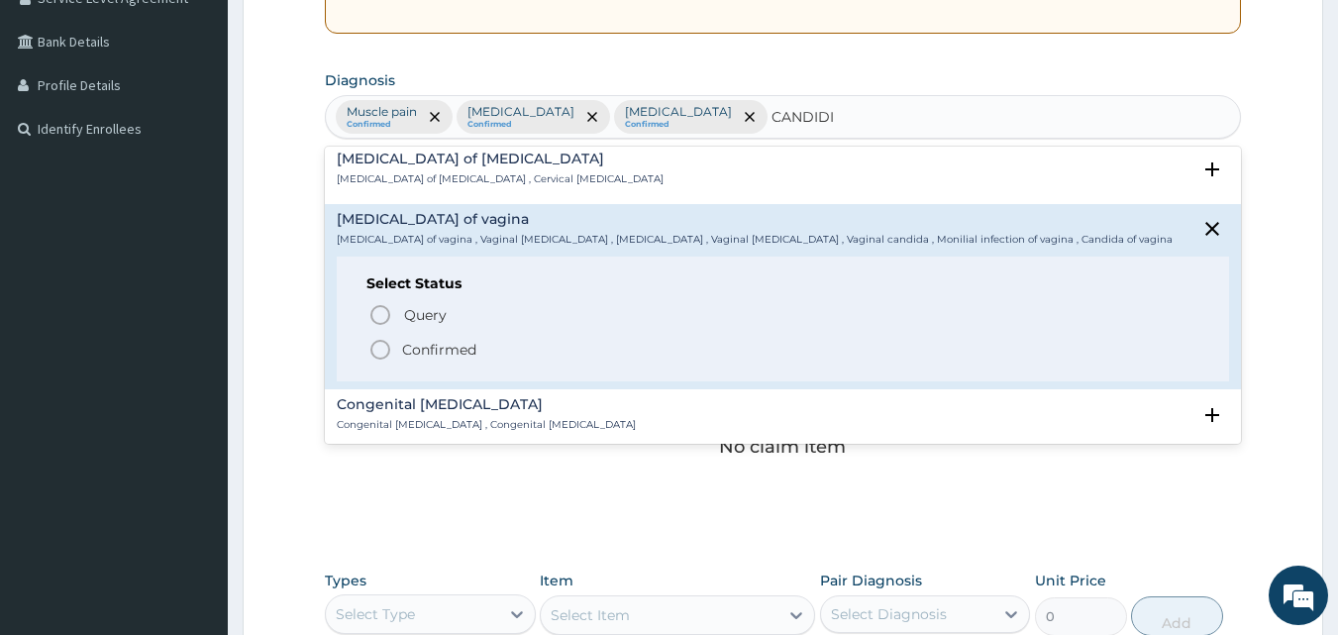
scroll to position [1466, 0]
click at [376, 346] on icon "status option filled" at bounding box center [380, 347] width 24 height 24
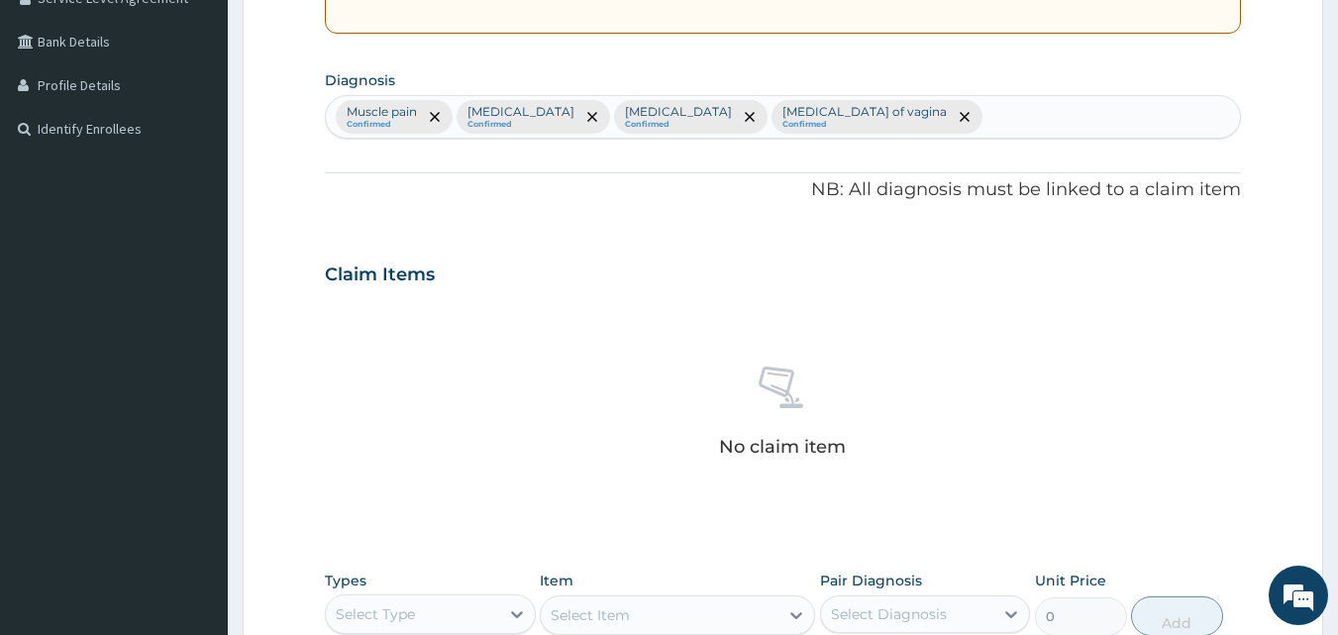
scroll to position [793, 0]
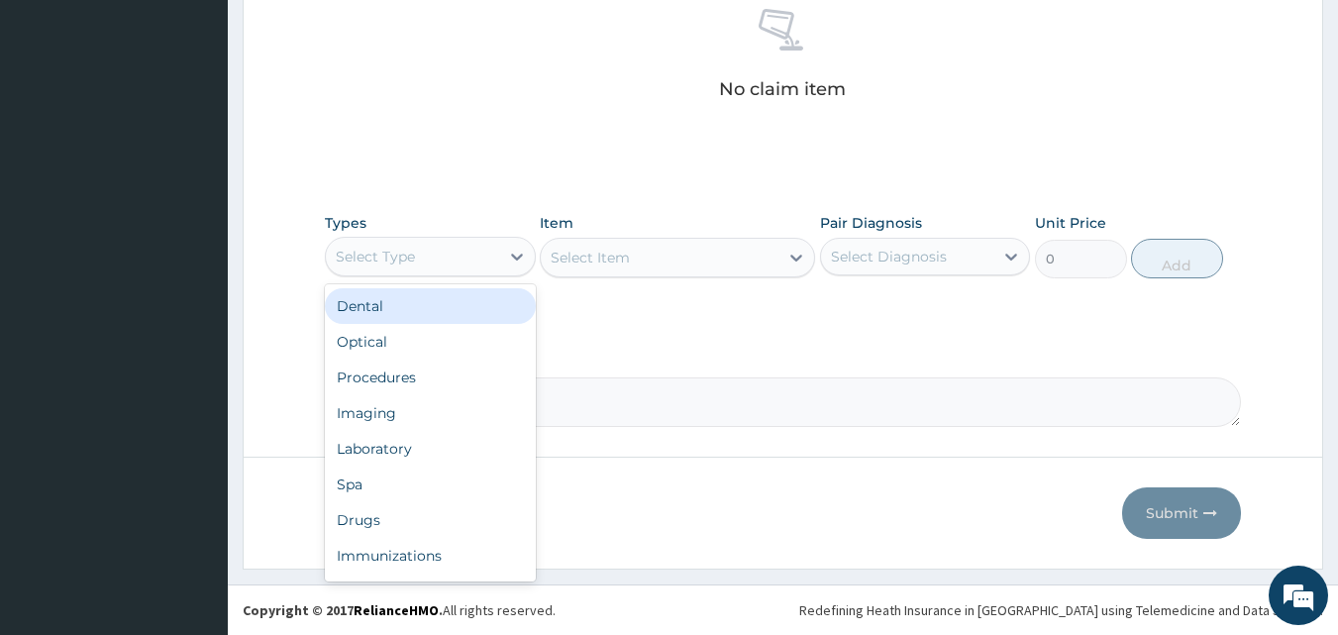
click at [343, 243] on div "Select Type" at bounding box center [412, 257] width 173 height 32
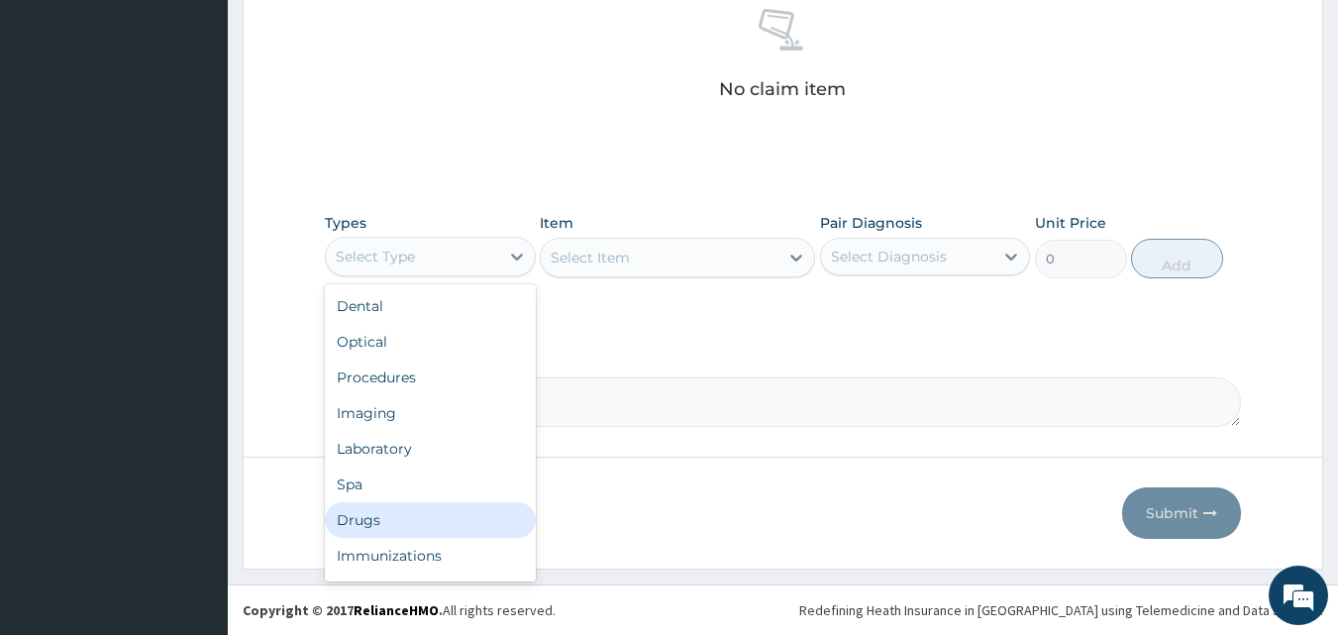
click at [358, 529] on div "Drugs" at bounding box center [430, 520] width 211 height 36
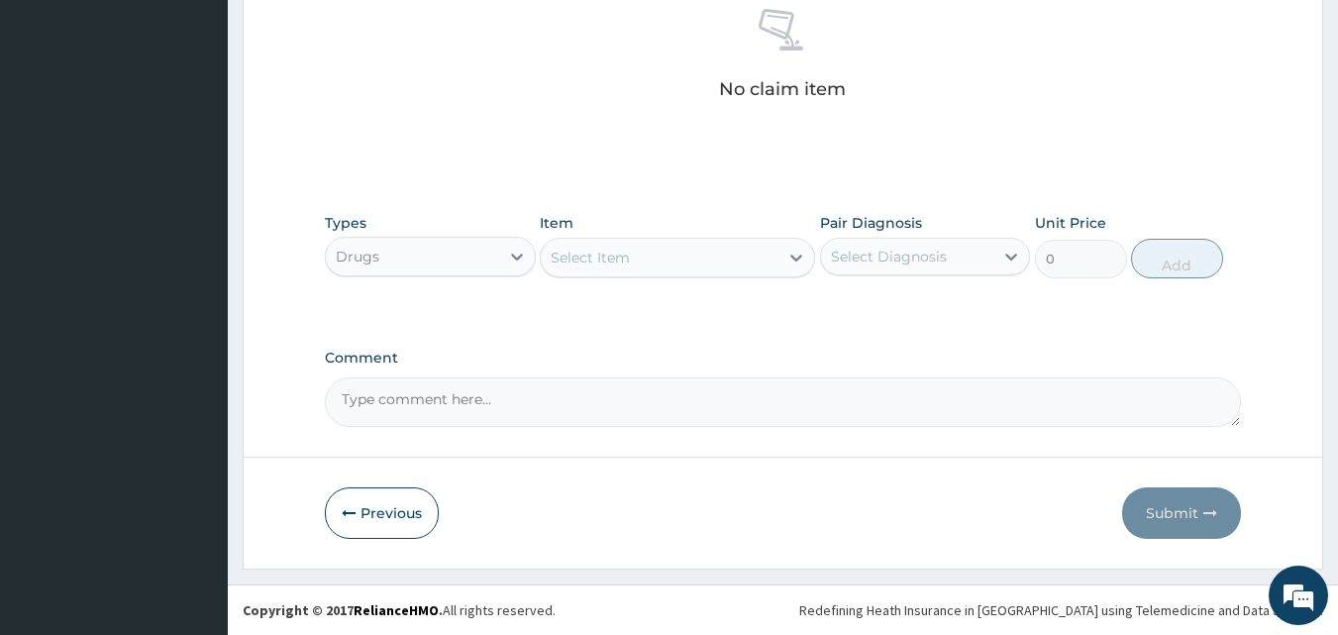
click at [694, 257] on div "Select Item" at bounding box center [660, 258] width 238 height 32
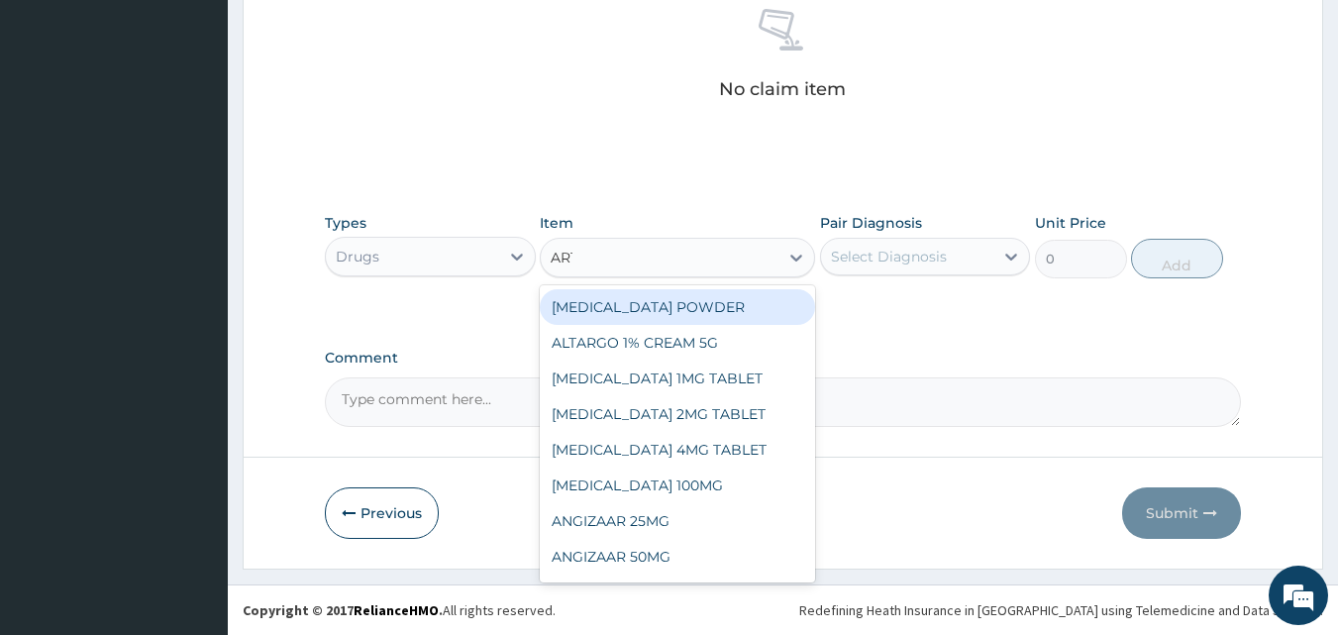
type input "ARTE"
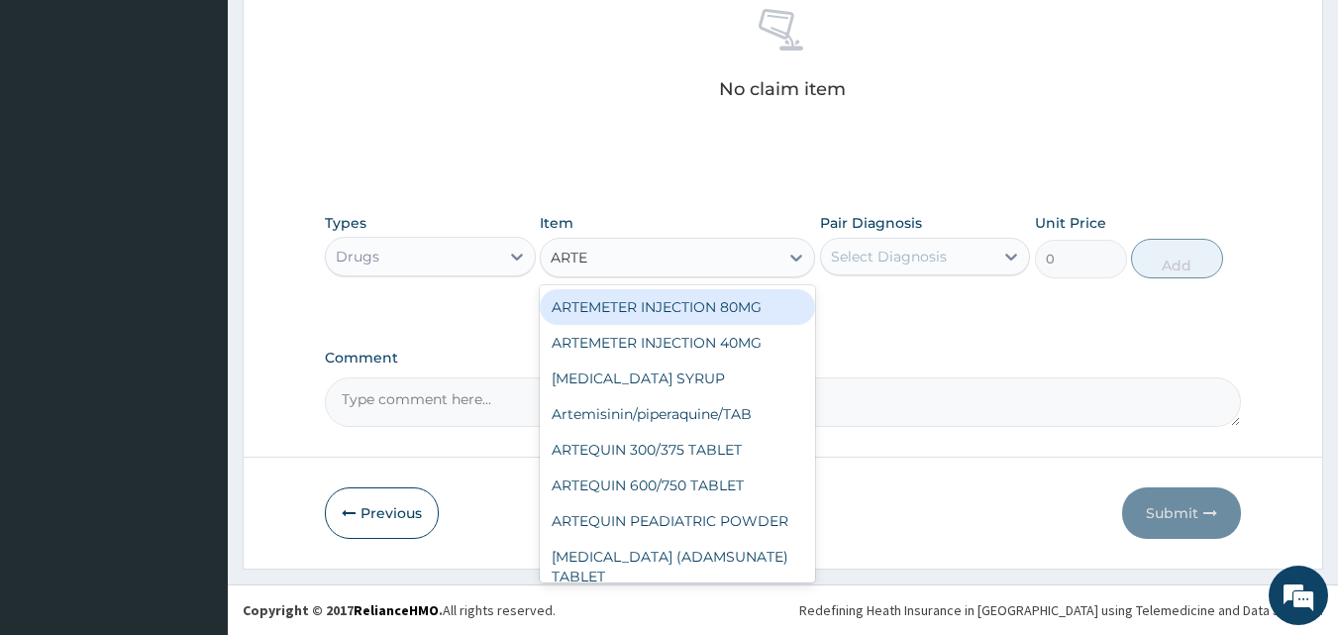
click at [689, 310] on div "ARTEMETER INJECTION 80MG" at bounding box center [677, 307] width 275 height 36
type input "700"
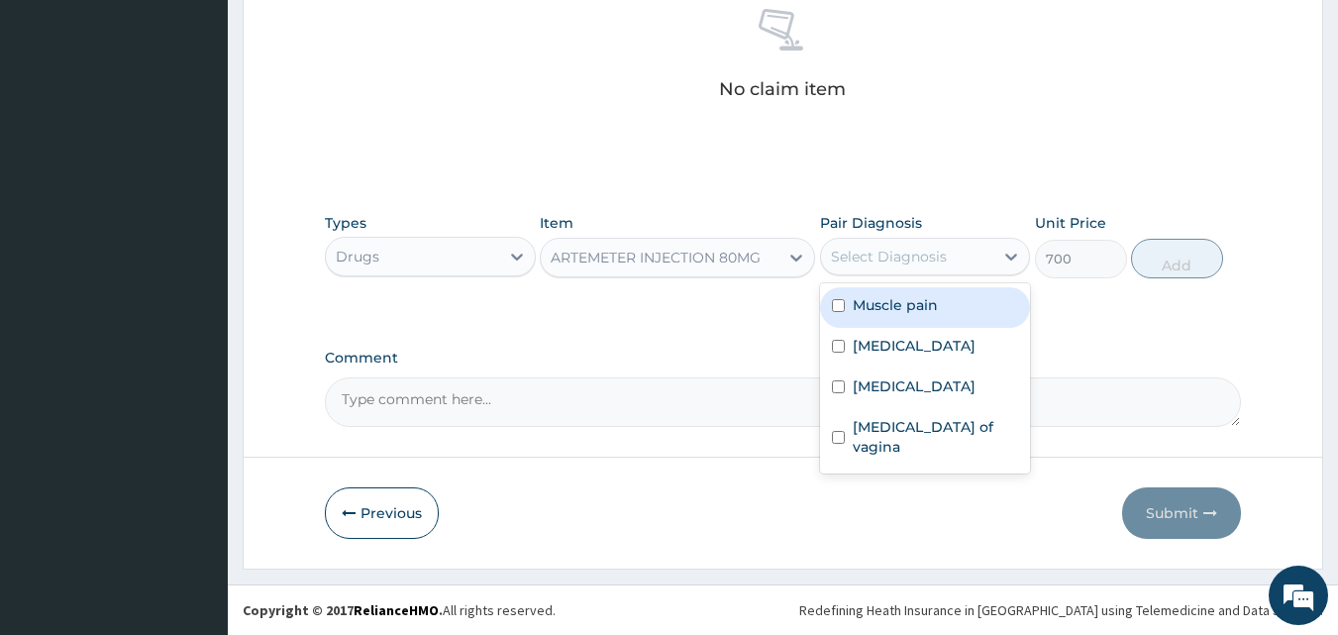
click at [886, 271] on div "Select Diagnosis" at bounding box center [907, 257] width 173 height 32
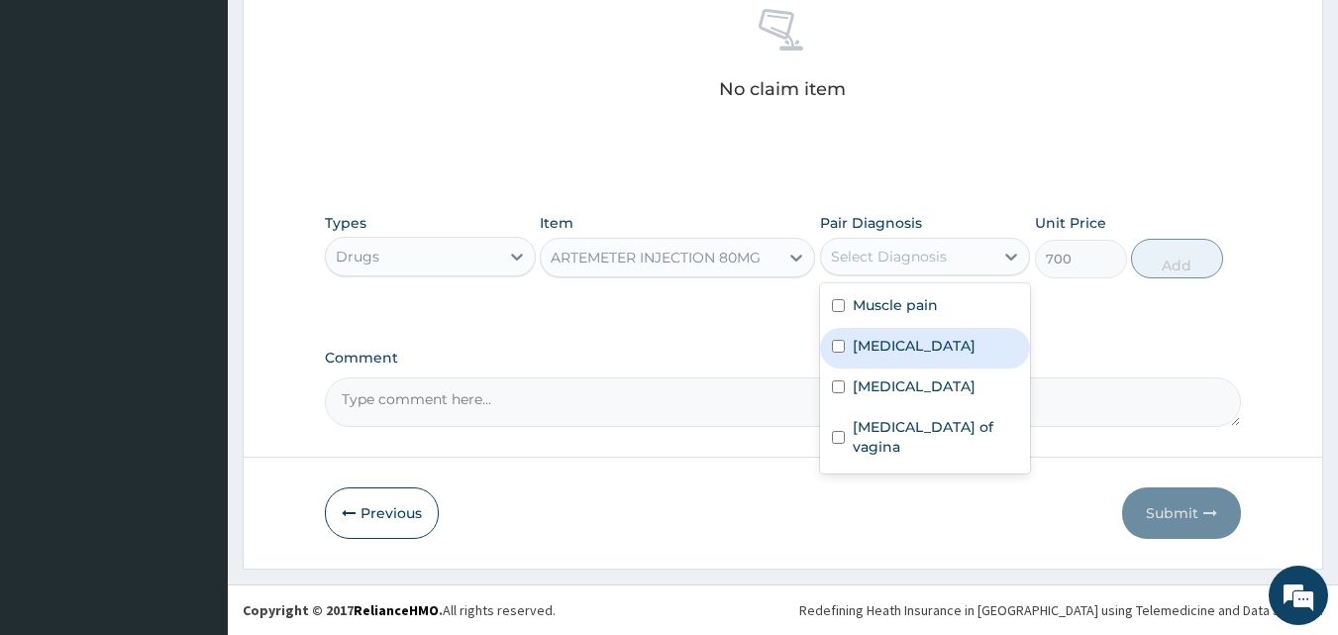
click at [853, 343] on label "[MEDICAL_DATA]" at bounding box center [914, 346] width 123 height 20
checkbox input "true"
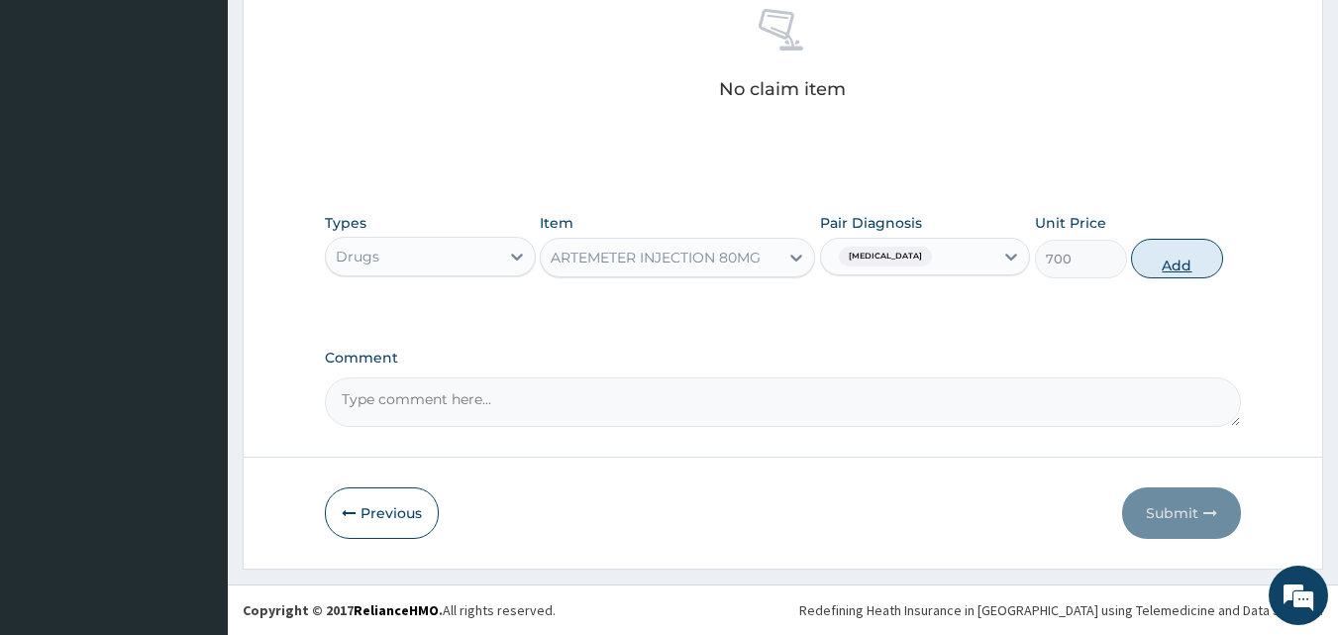
click at [1167, 262] on button "Add" at bounding box center [1177, 259] width 92 height 40
type input "0"
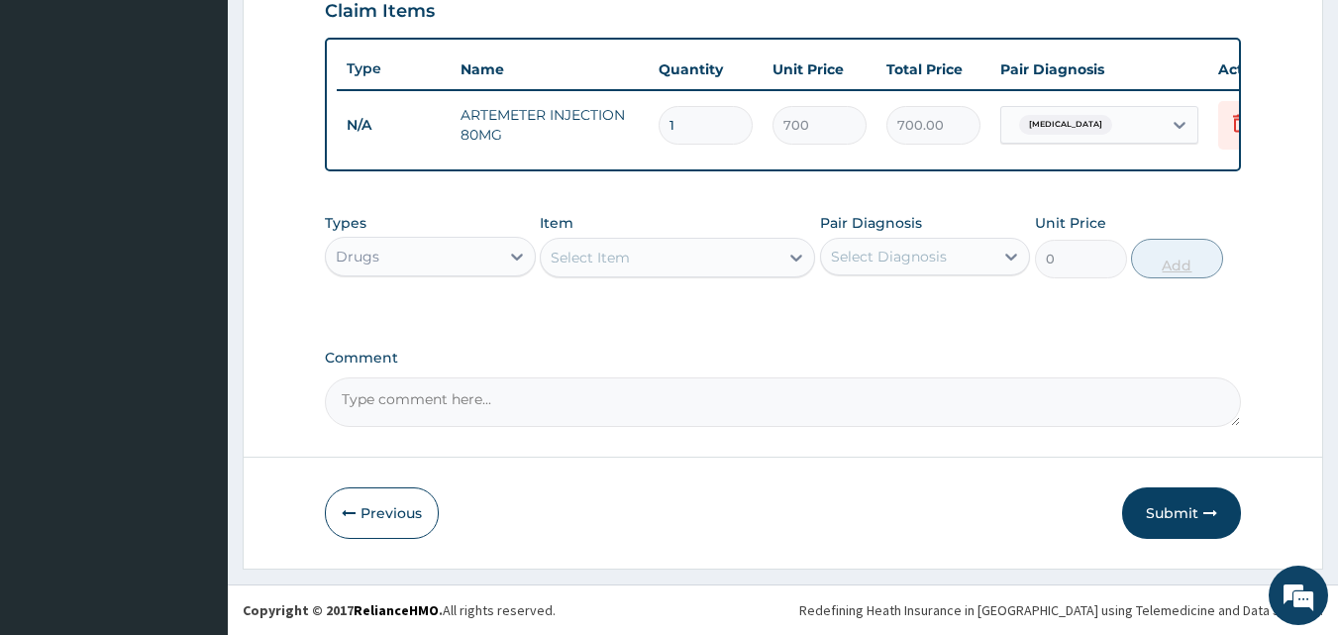
scroll to position [714, 0]
type input "0.00"
type input "6"
type input "4200.00"
type input "6"
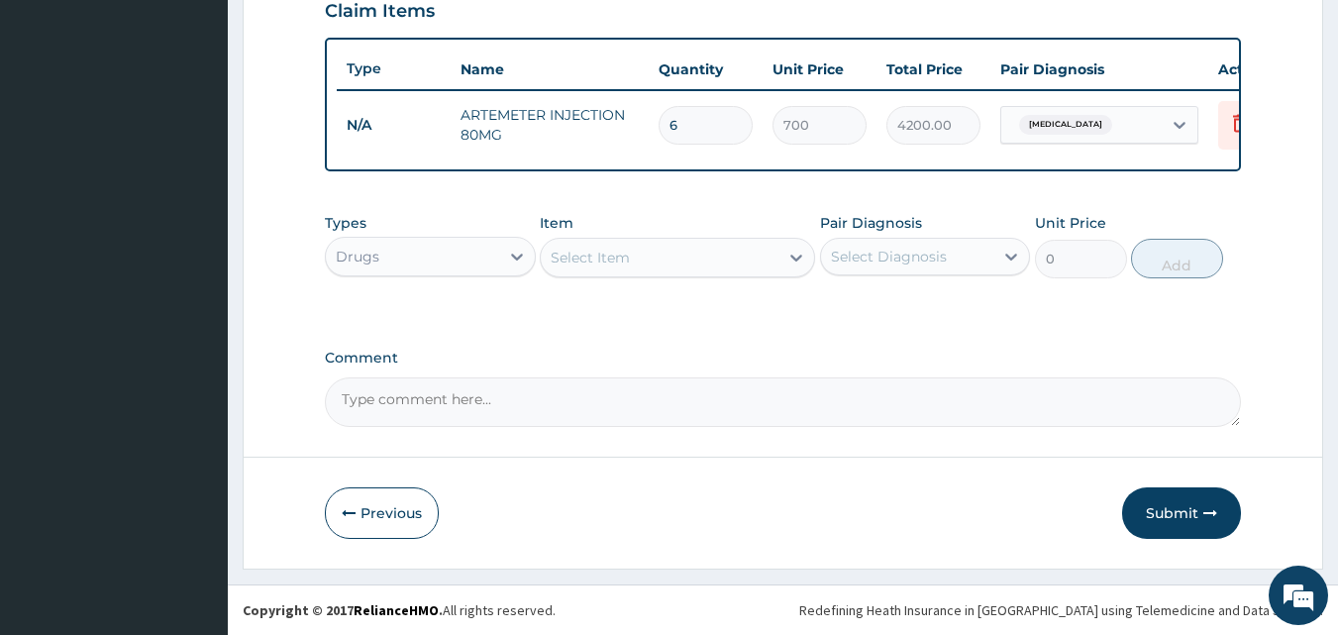
click at [714, 251] on div "Select Item" at bounding box center [660, 258] width 238 height 32
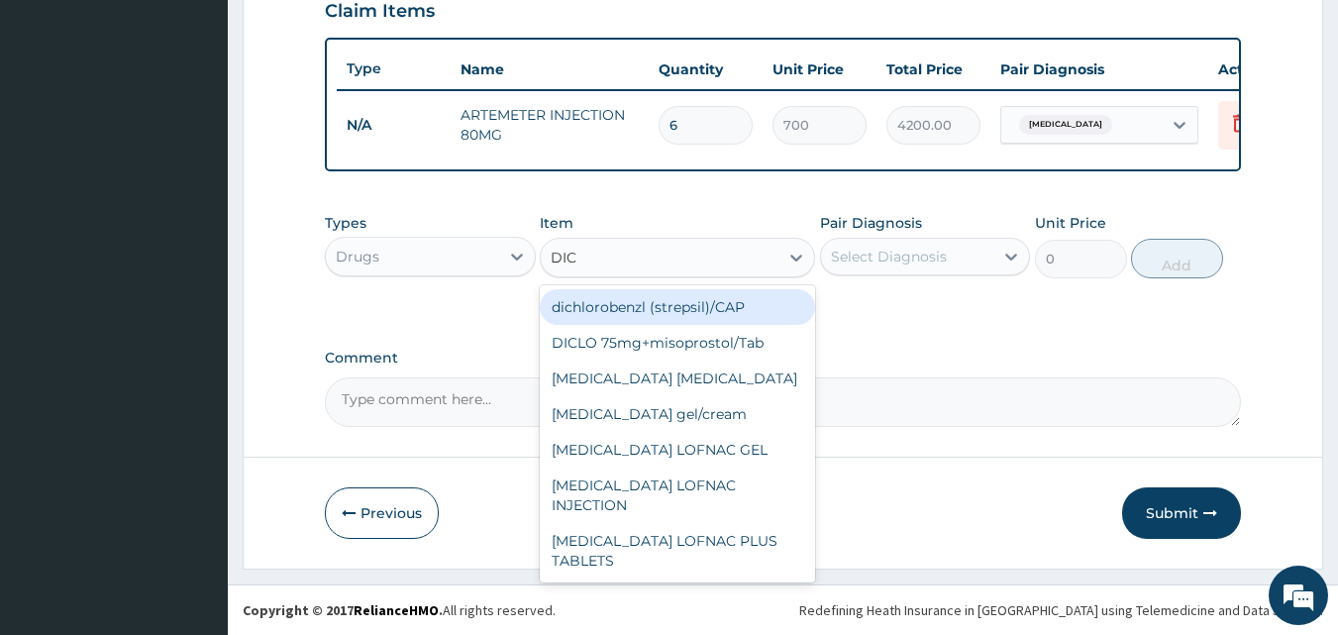
type input "DICL"
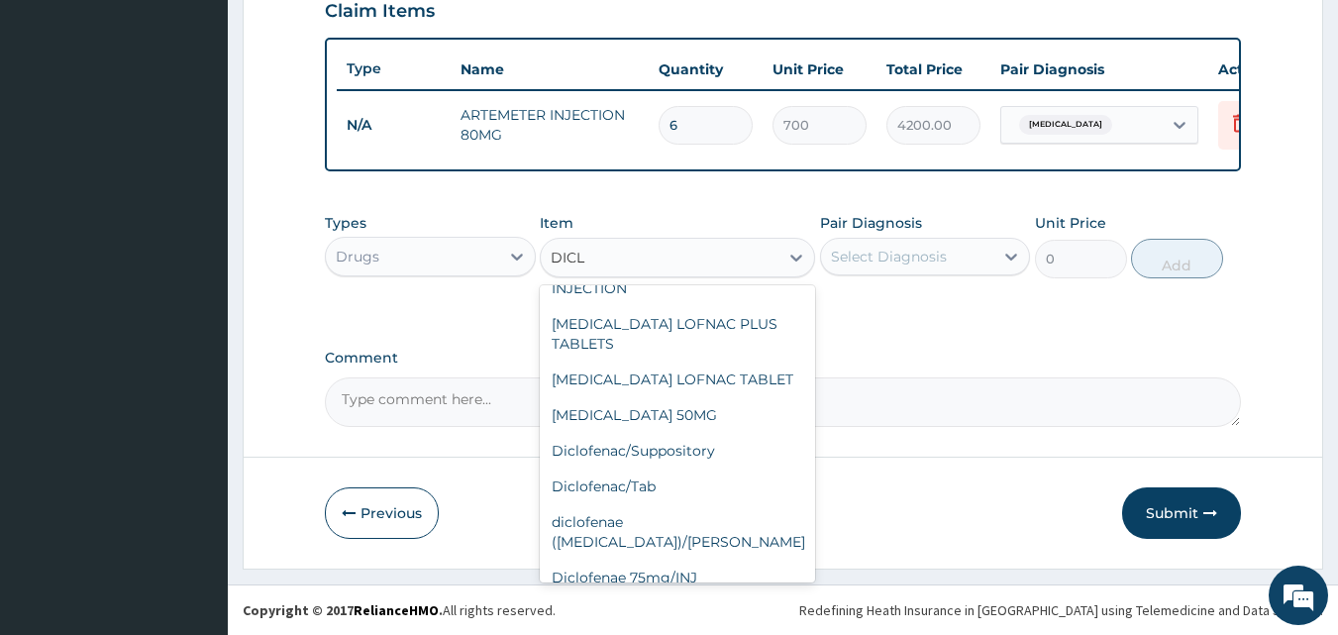
scroll to position [194, 0]
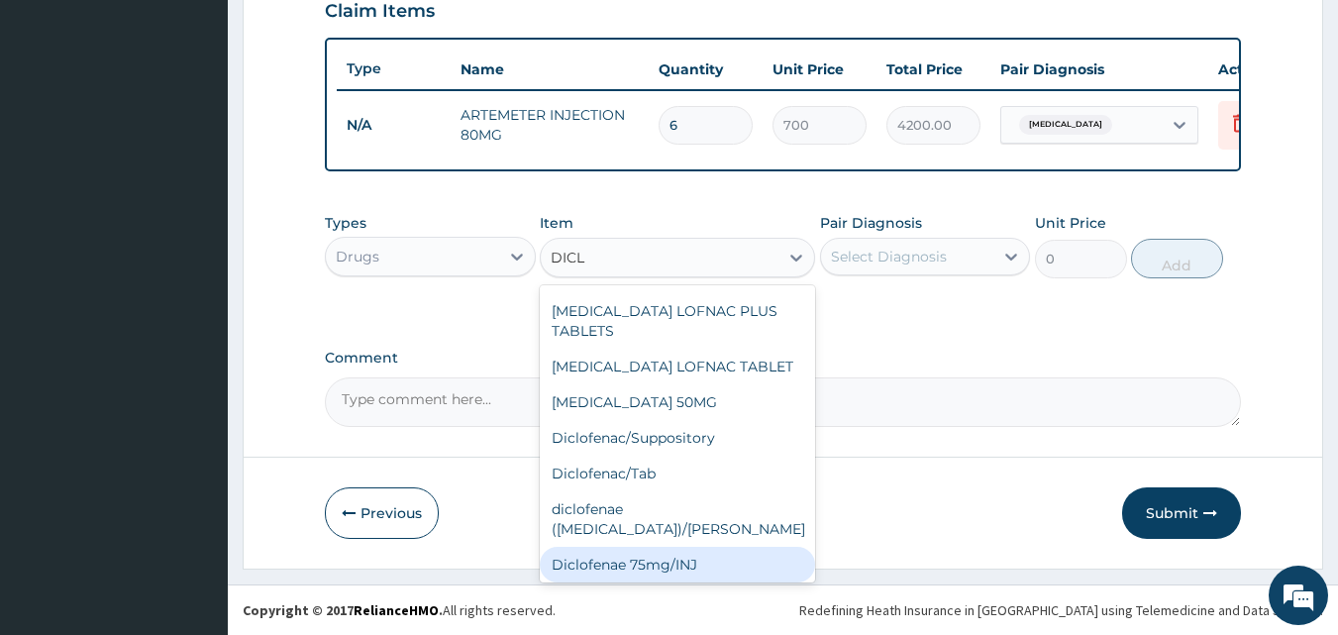
click at [704, 547] on div "Diclofenae 75mg/INJ" at bounding box center [677, 565] width 275 height 36
type input "140.6"
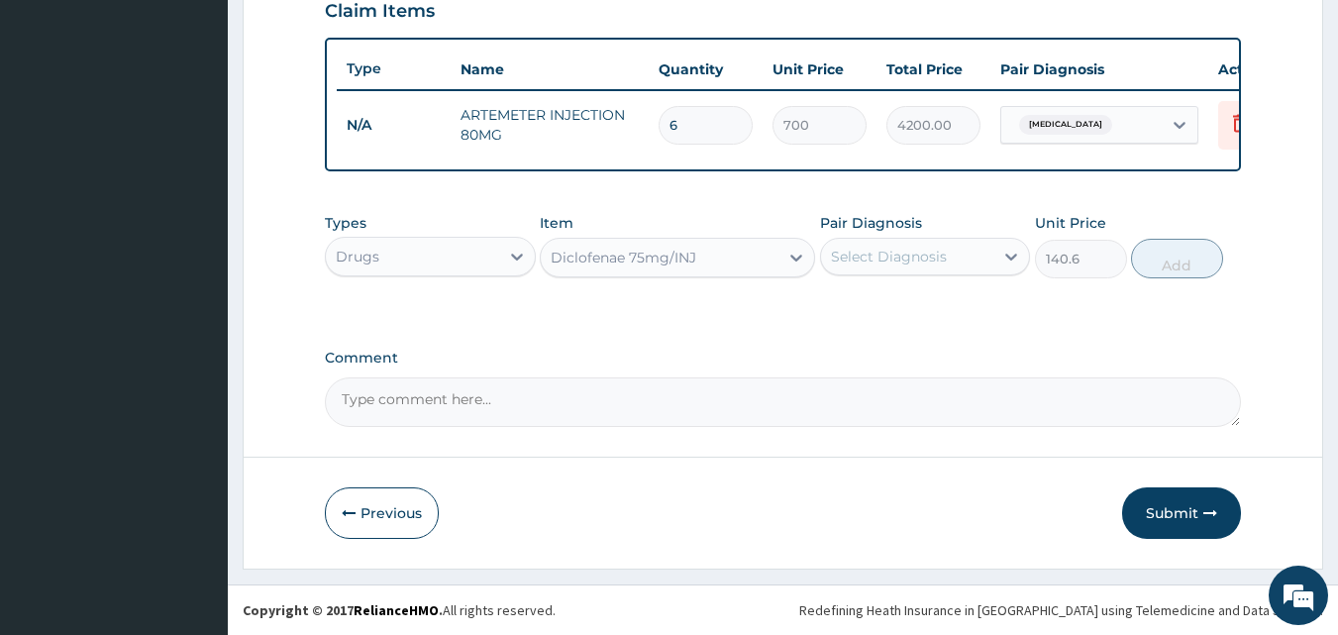
click at [909, 259] on div "Select Diagnosis" at bounding box center [889, 257] width 116 height 20
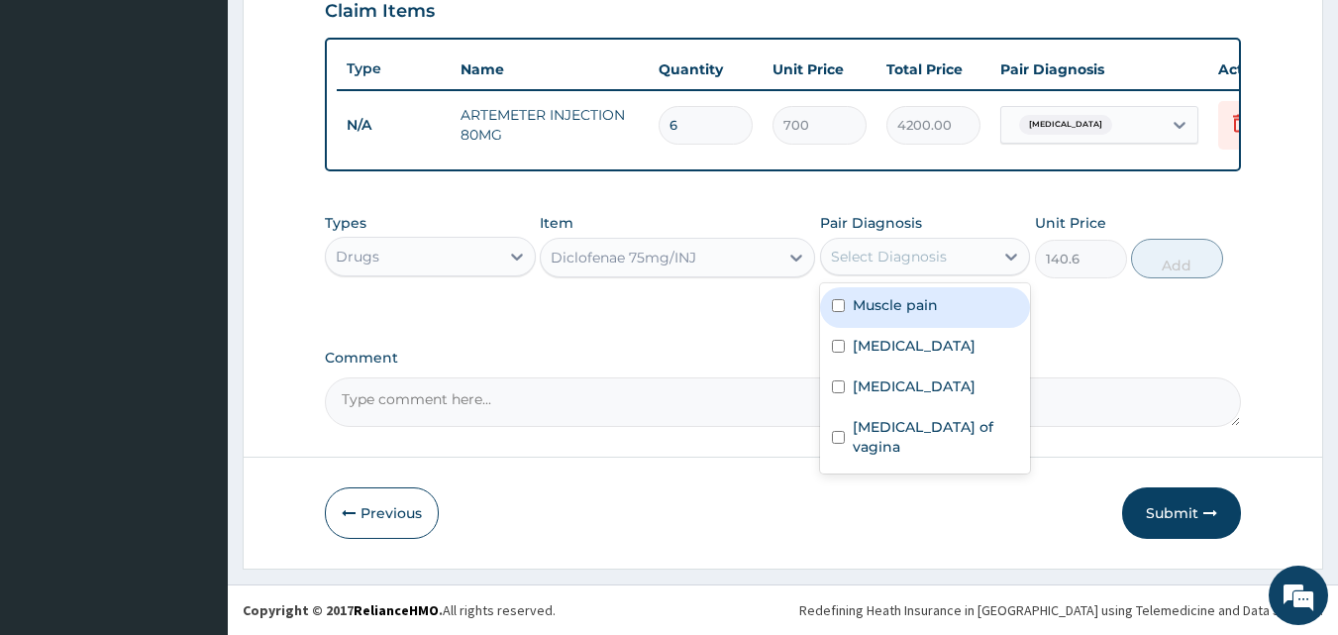
click at [870, 309] on label "Muscle pain" at bounding box center [895, 305] width 85 height 20
checkbox input "true"
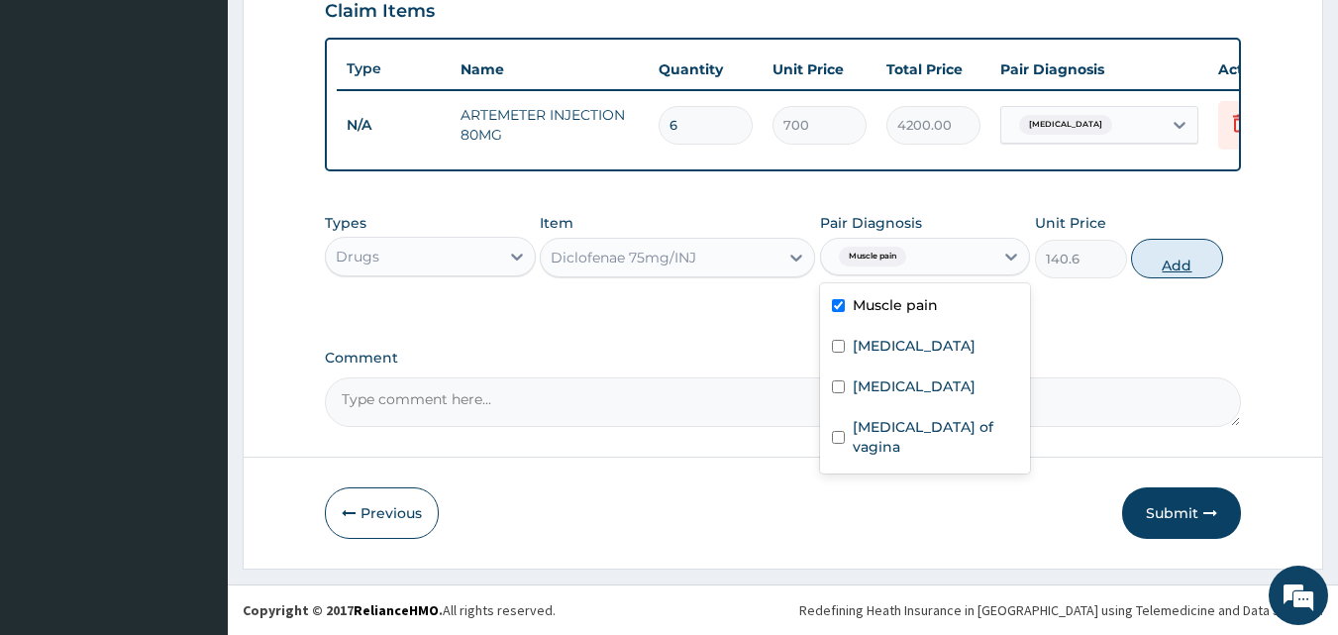
click at [1200, 263] on button "Add" at bounding box center [1177, 259] width 92 height 40
type input "0"
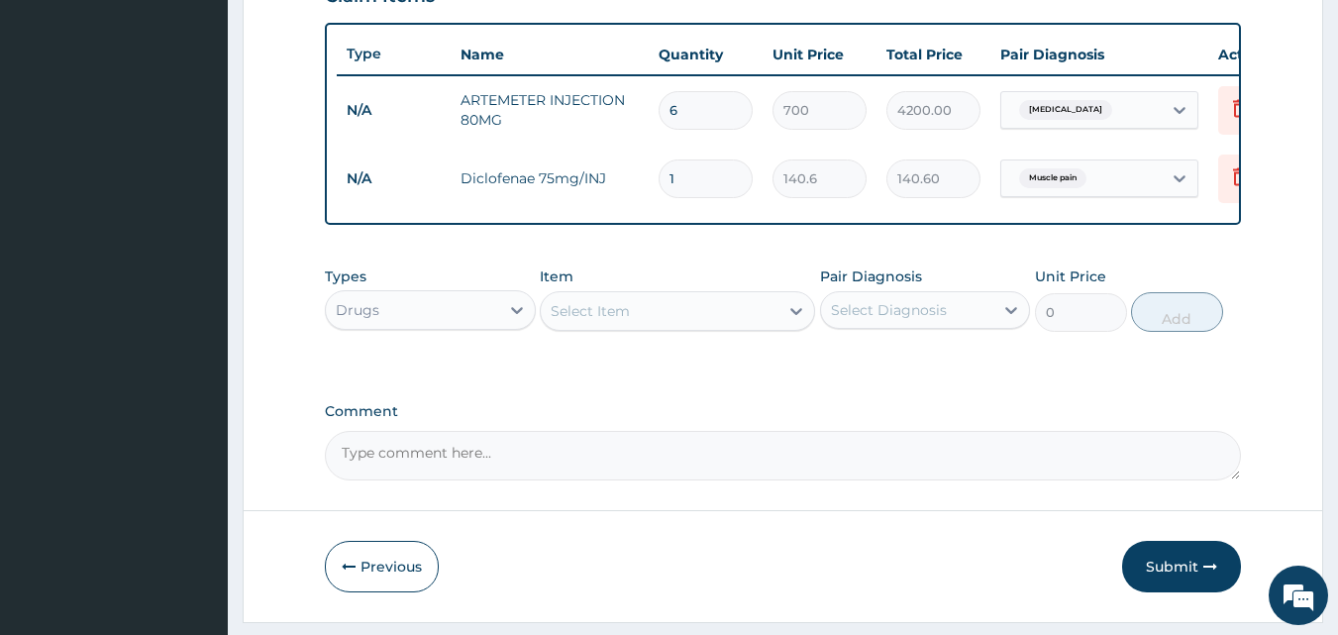
click at [636, 320] on div "Select Item" at bounding box center [660, 311] width 238 height 32
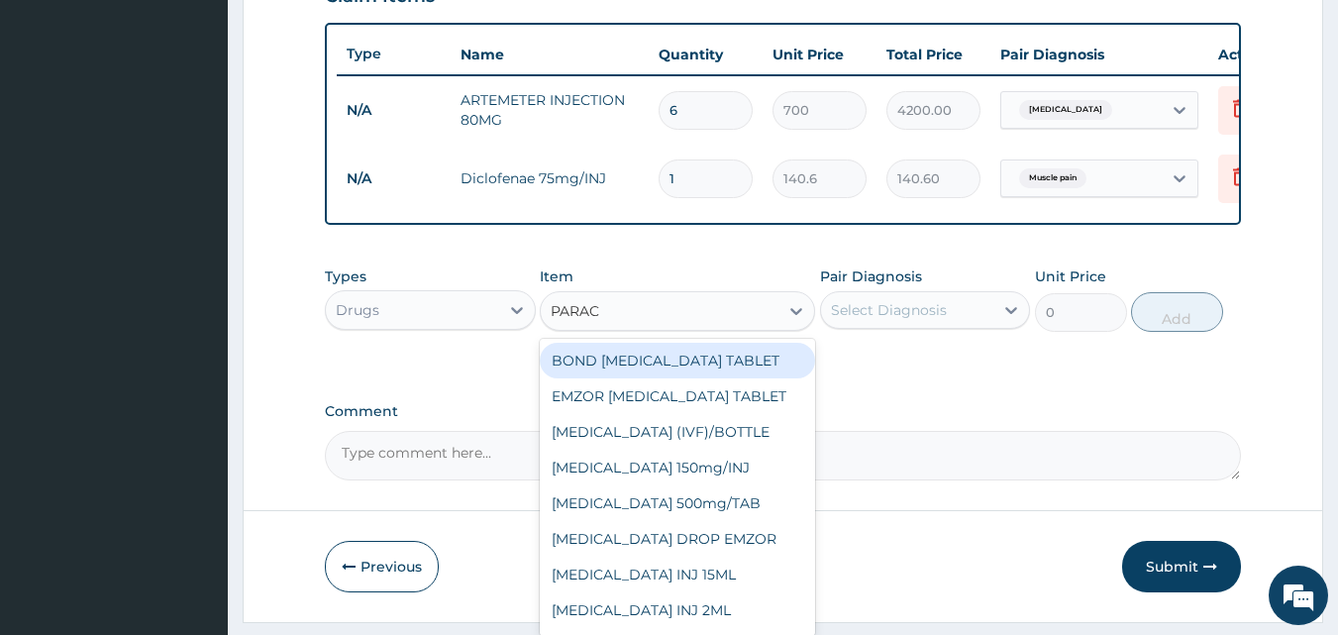
type input "PARACE"
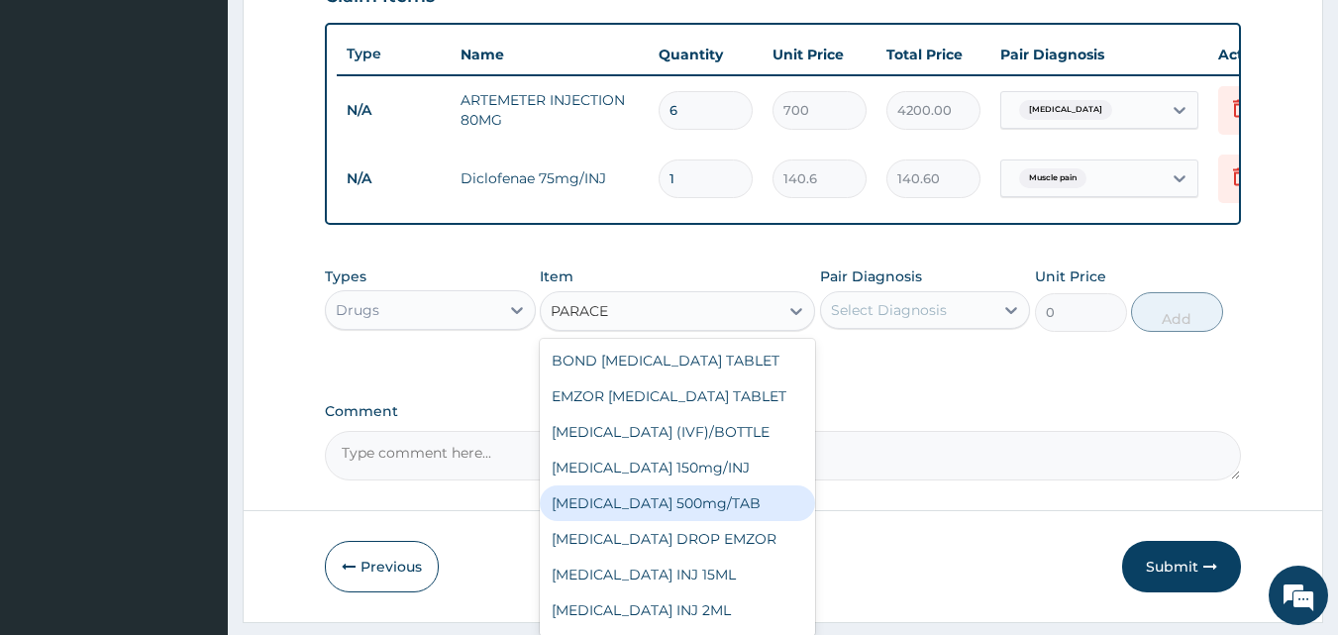
click at [634, 507] on div "[MEDICAL_DATA] 500mg/TAB" at bounding box center [677, 503] width 275 height 36
type input "18.5"
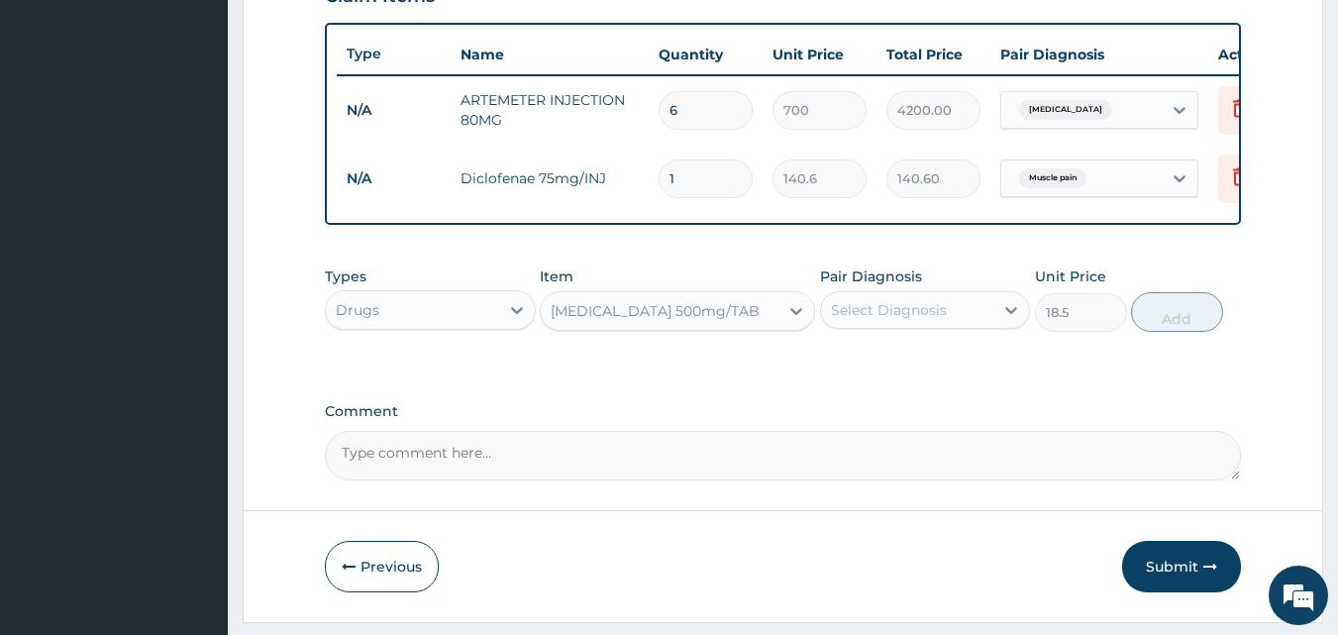
click at [887, 332] on div "Pair Diagnosis Select Diagnosis" at bounding box center [925, 298] width 211 height 65
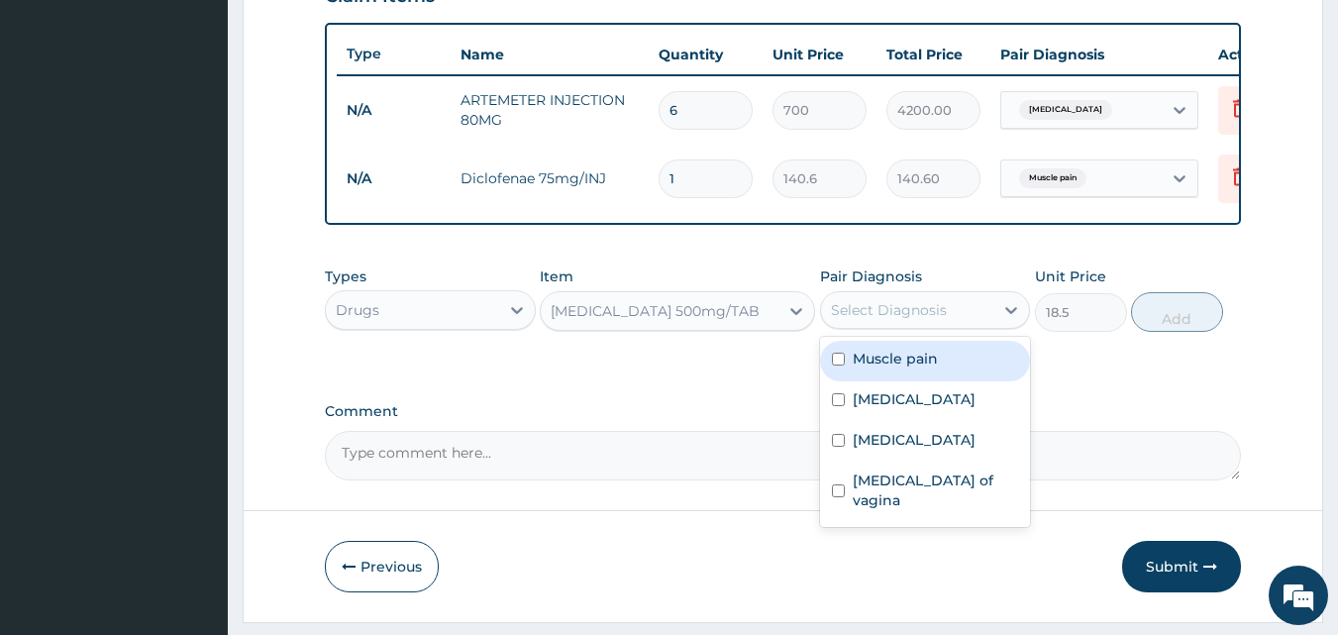
click at [891, 315] on div "Select Diagnosis" at bounding box center [889, 310] width 116 height 20
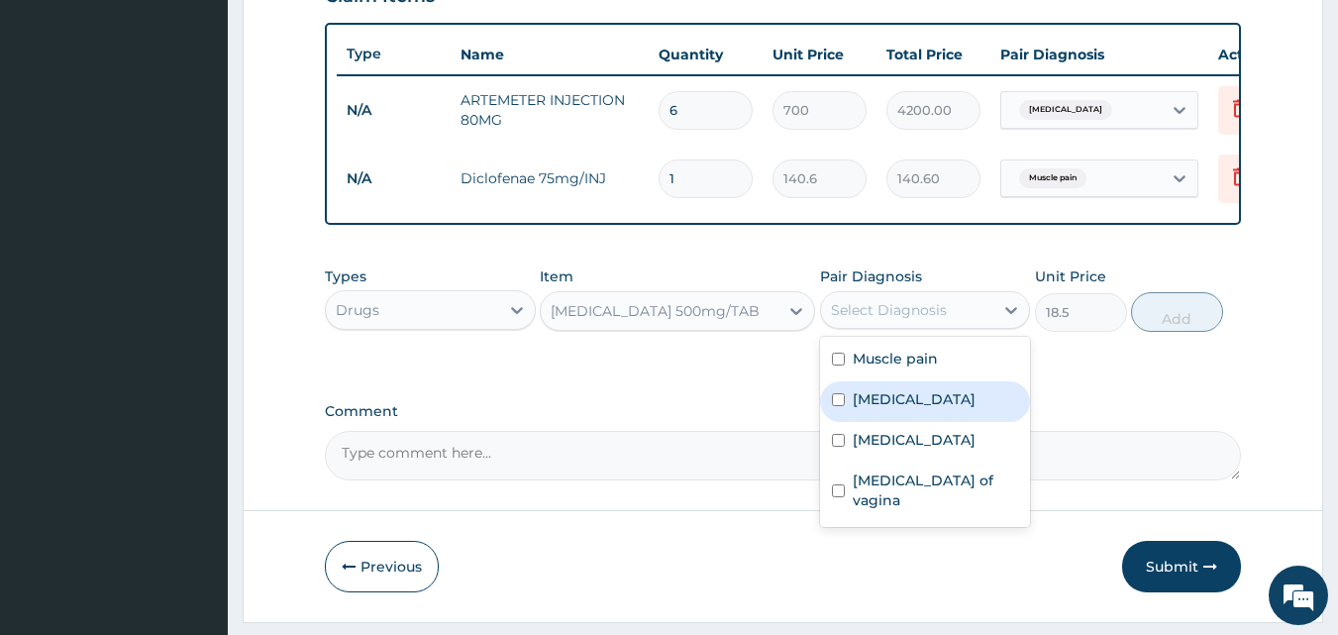
click at [857, 422] on div "[MEDICAL_DATA]" at bounding box center [925, 401] width 211 height 41
checkbox input "true"
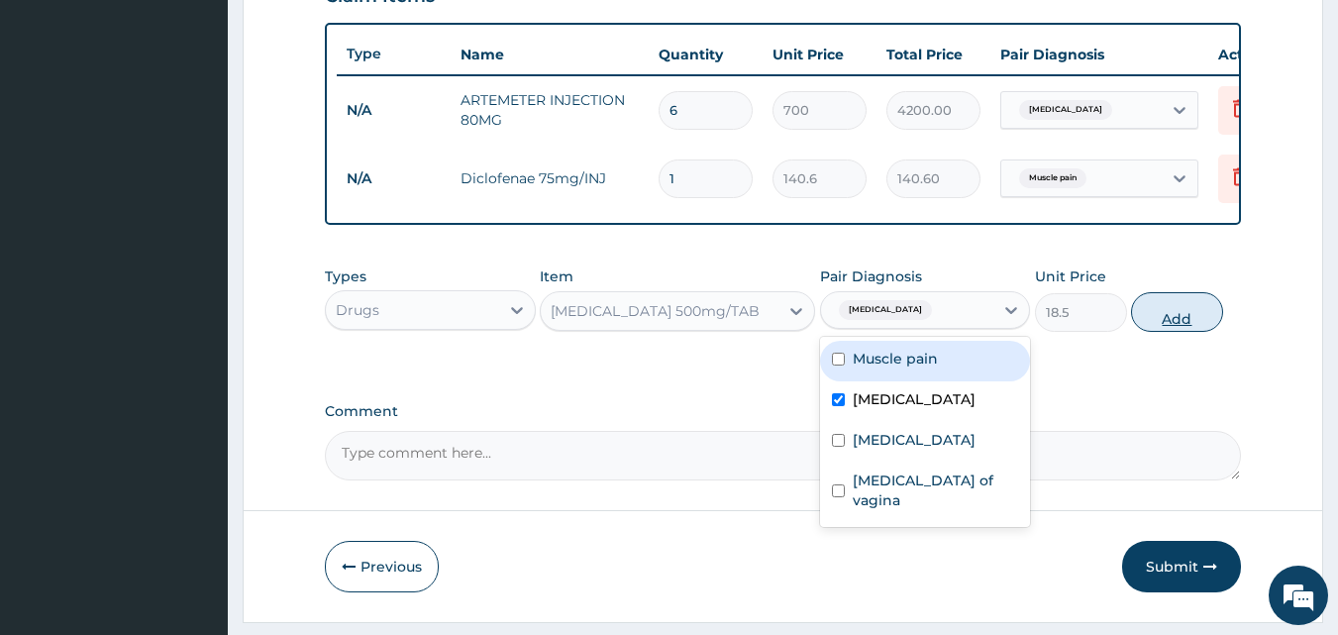
click at [1202, 332] on button "Add" at bounding box center [1177, 312] width 92 height 40
type input "0"
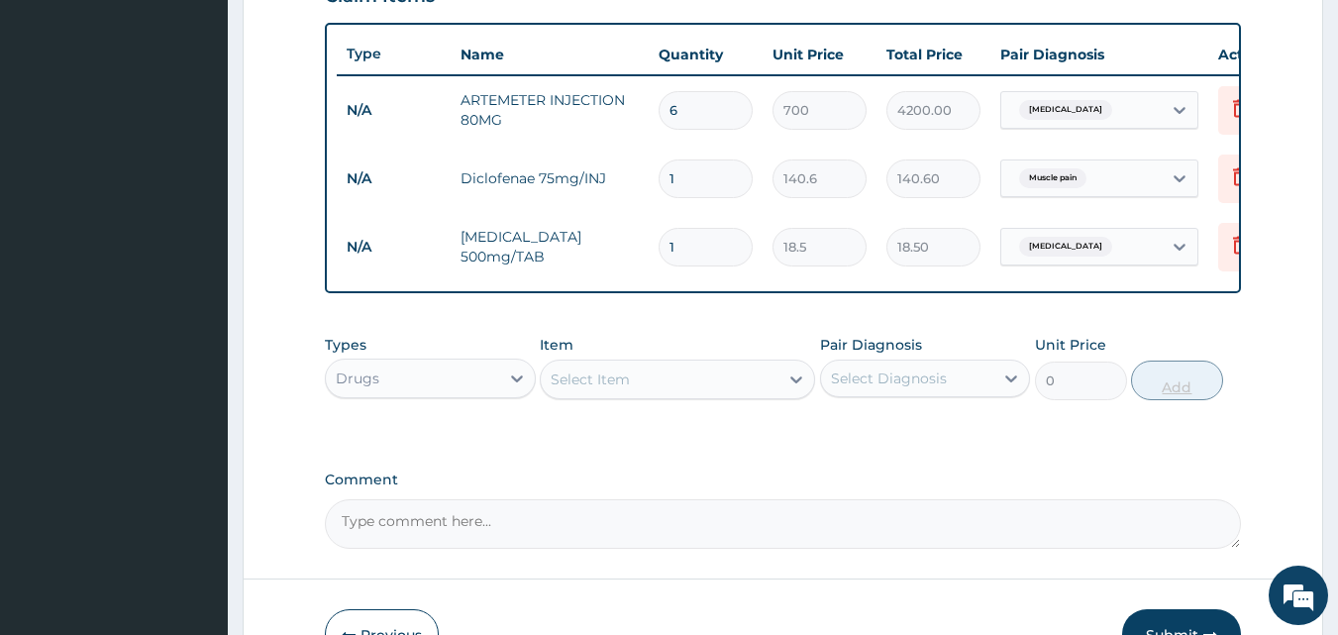
type input "12"
type input "222.00"
type input "12"
click at [615, 380] on div "Select Item" at bounding box center [660, 380] width 238 height 32
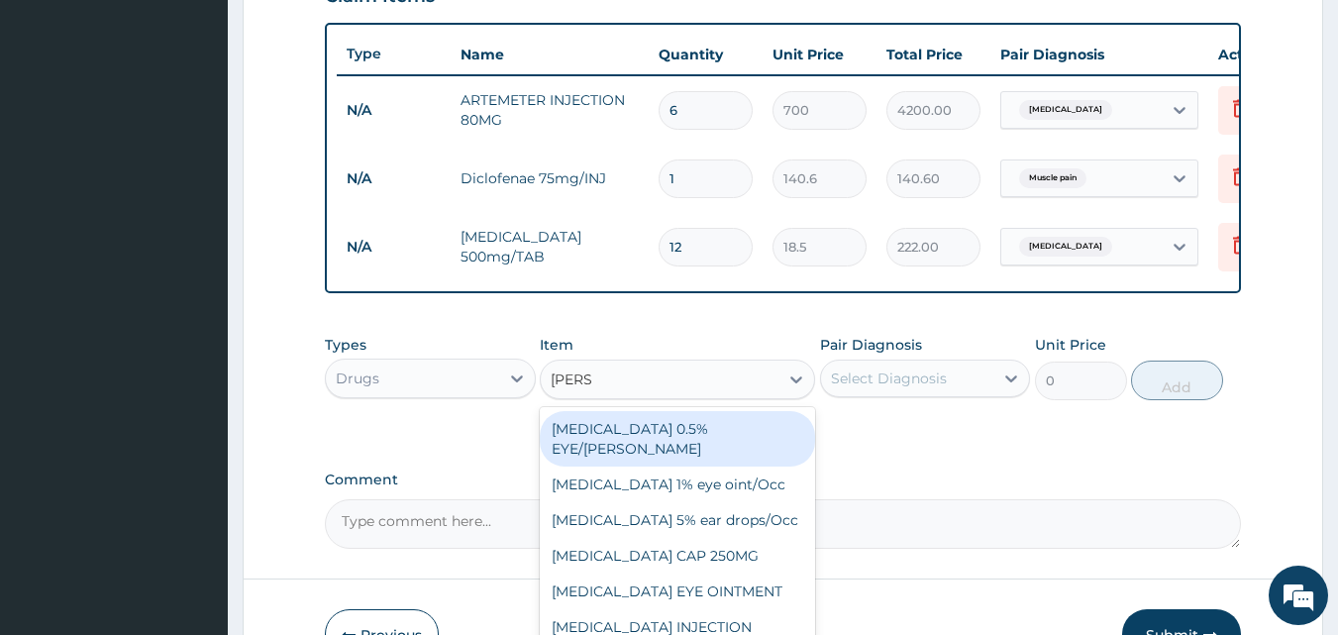
type input "LORAT"
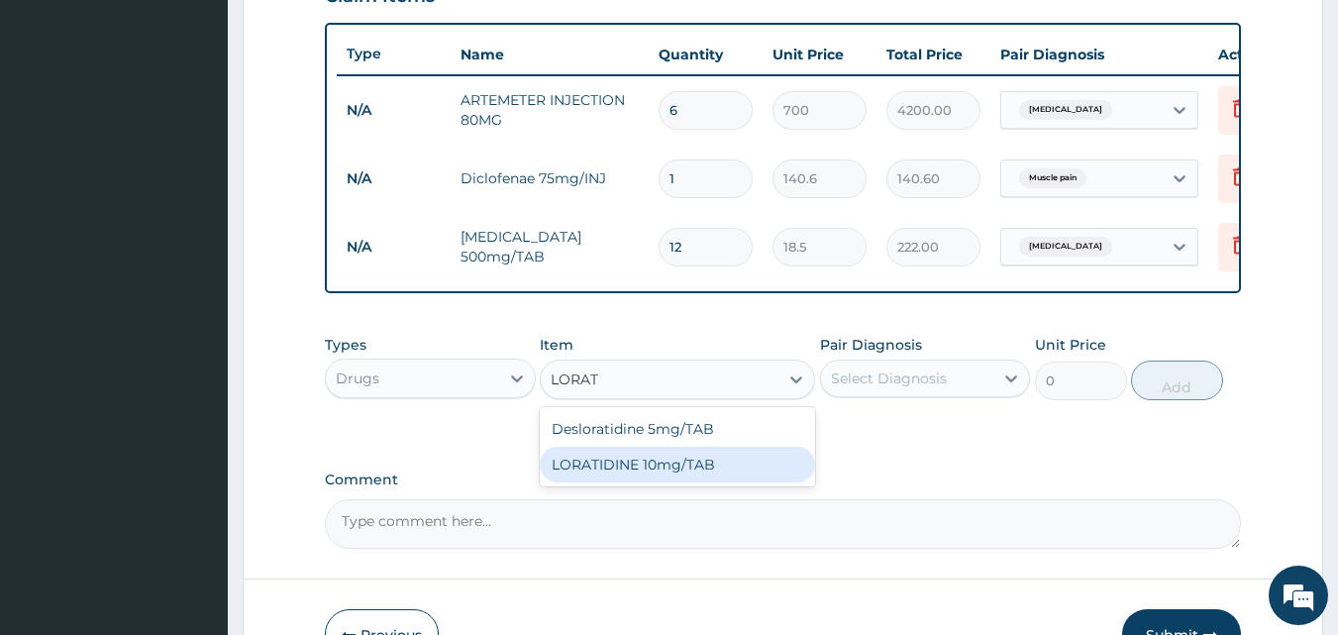
click at [601, 467] on div "LORATIDINE 10mg/TAB" at bounding box center [677, 465] width 275 height 36
type input "41.2"
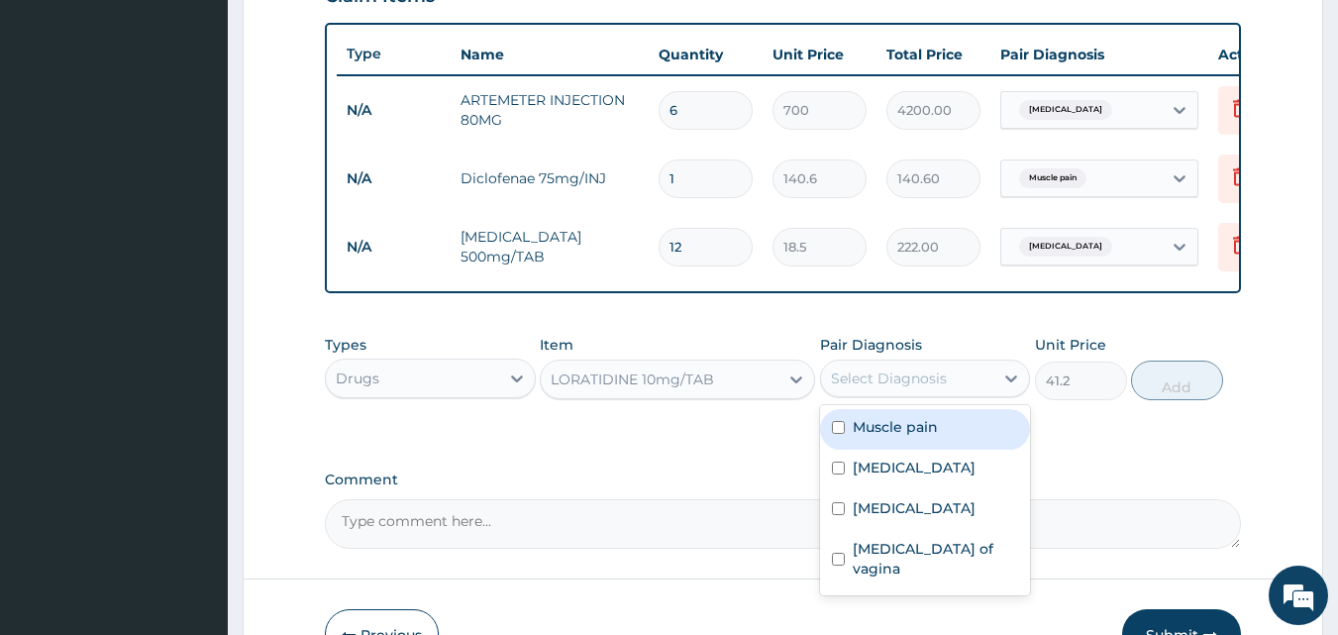
click at [904, 388] on div "Select Diagnosis" at bounding box center [889, 378] width 116 height 20
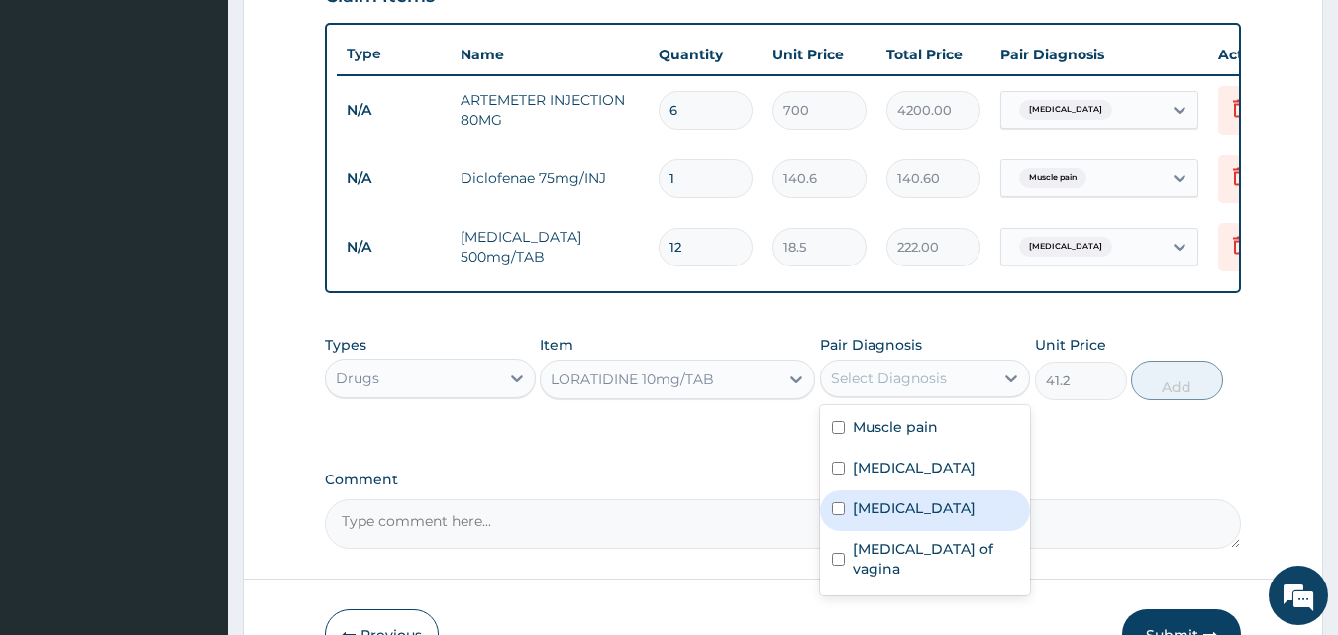
click at [850, 531] on div "[MEDICAL_DATA]" at bounding box center [925, 510] width 211 height 41
checkbox input "true"
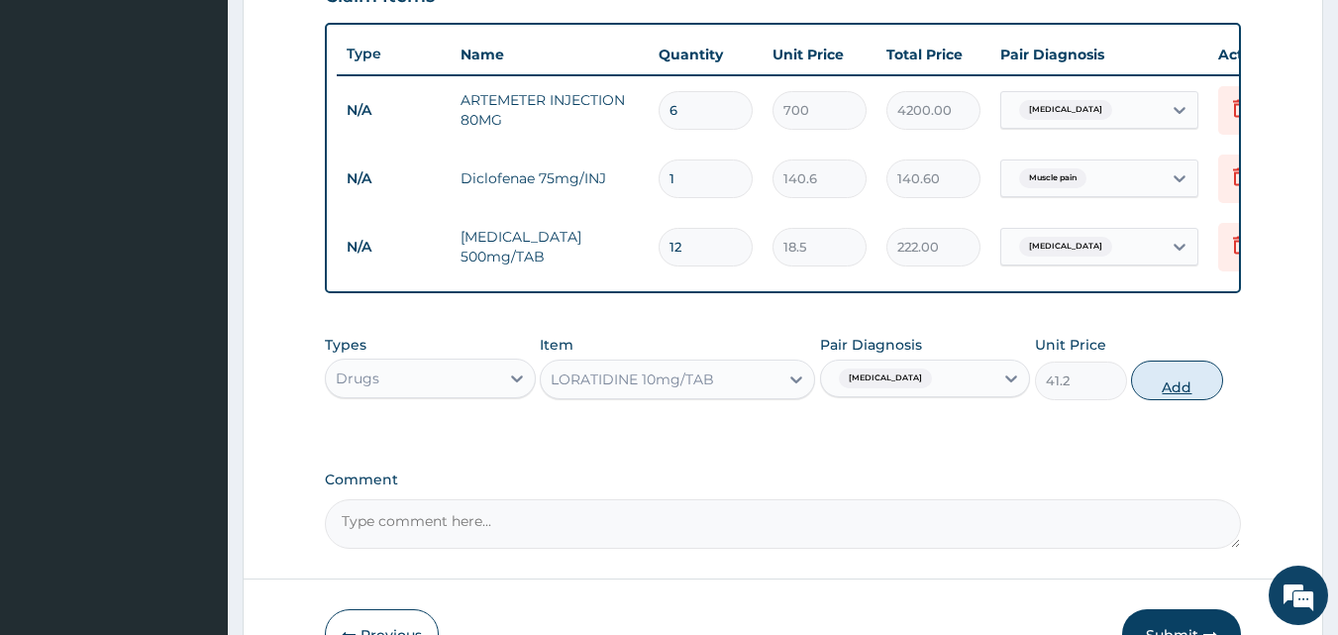
click at [1169, 398] on button "Add" at bounding box center [1177, 381] width 92 height 40
type input "0"
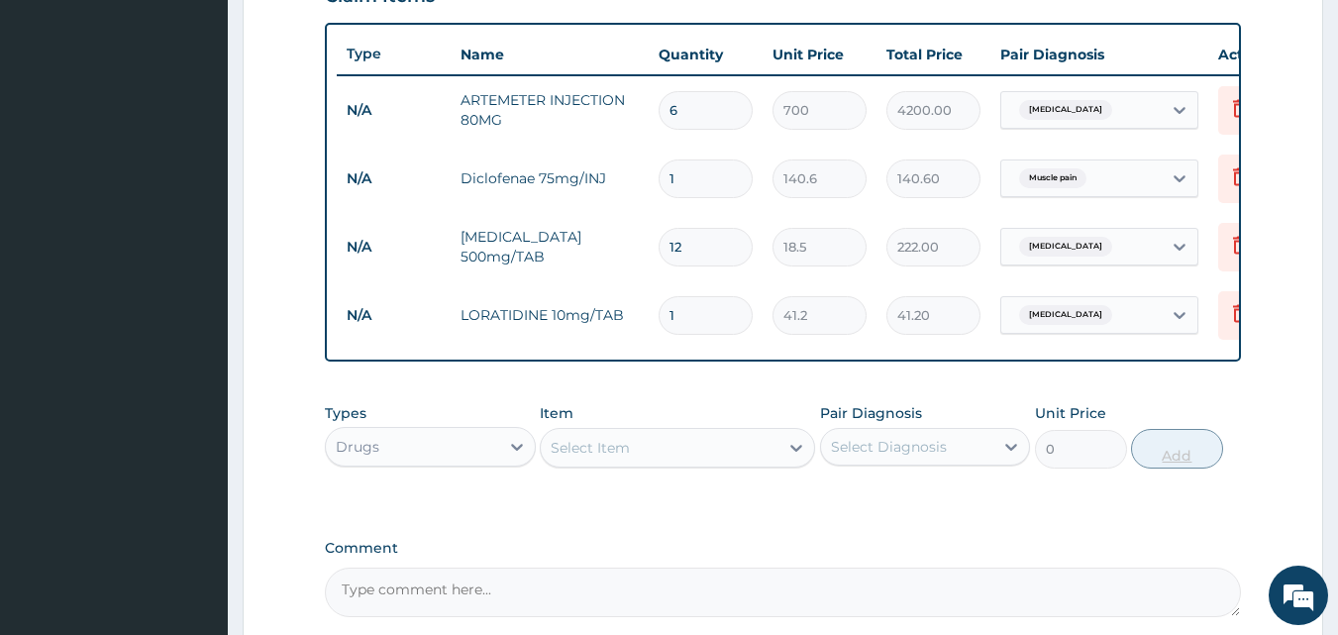
type input "0.00"
type input "5"
type input "206.00"
type input "5"
click at [660, 454] on div "Select Item" at bounding box center [660, 448] width 238 height 32
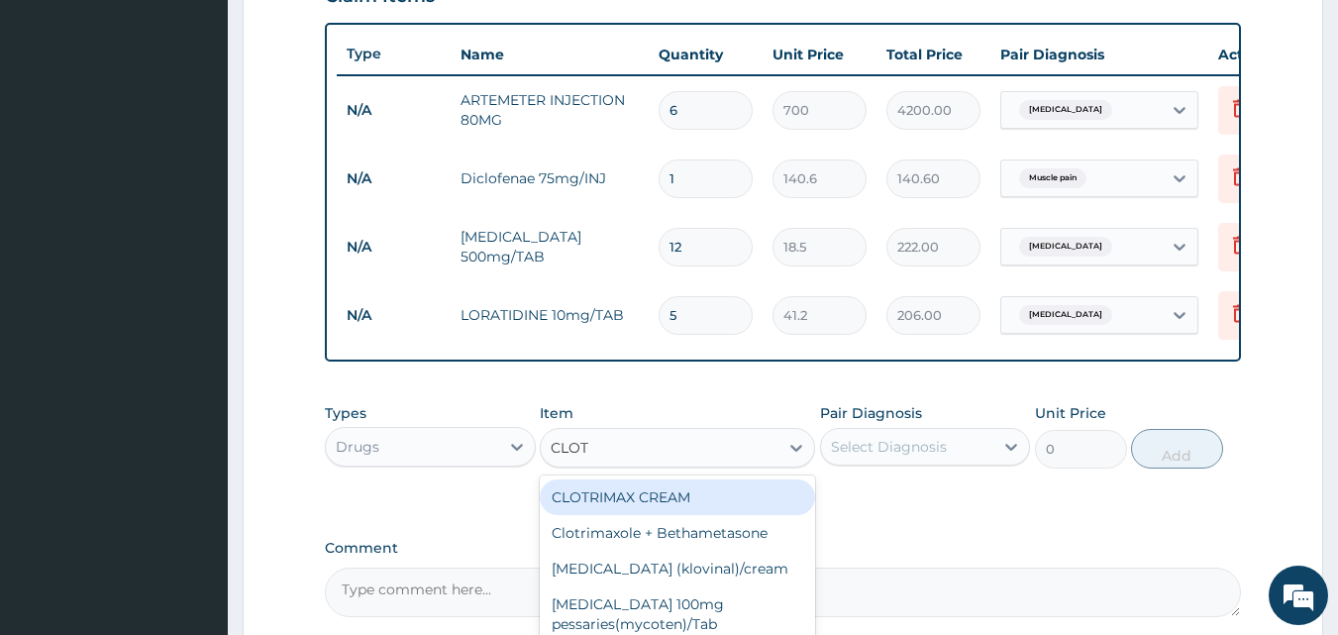
type input "CLOTR"
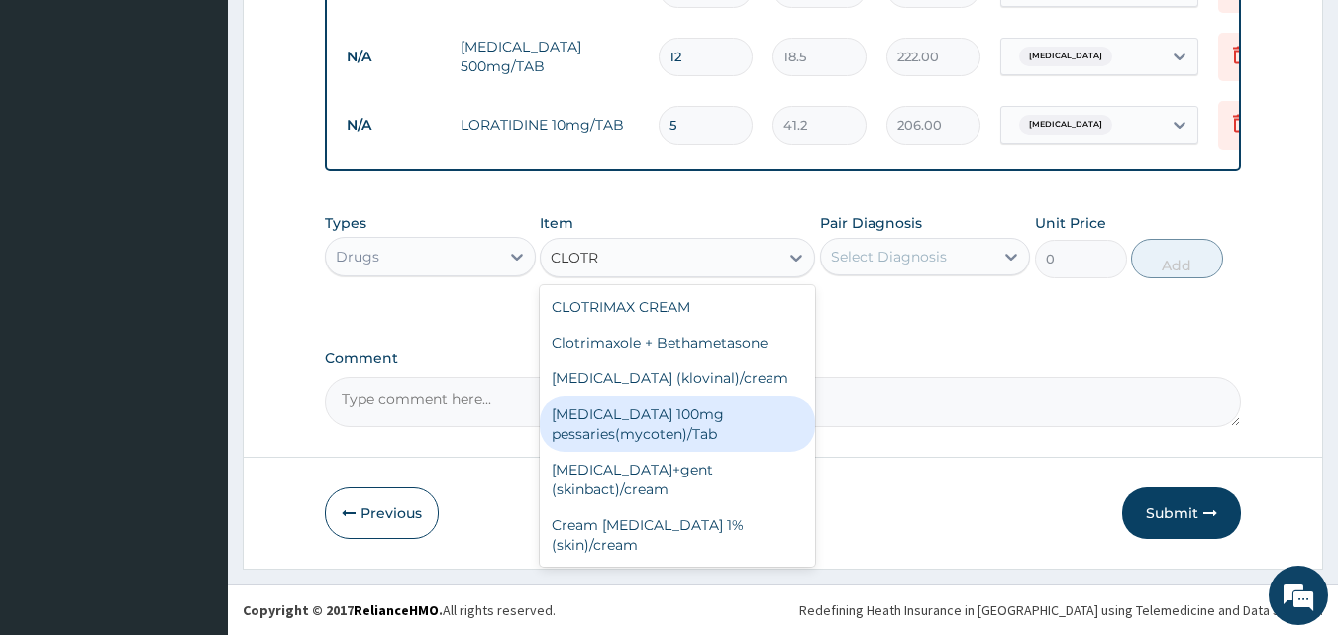
click at [668, 444] on div "[MEDICAL_DATA] 100mg pessaries(mycoten)/Tab" at bounding box center [677, 423] width 275 height 55
type input "243.7"
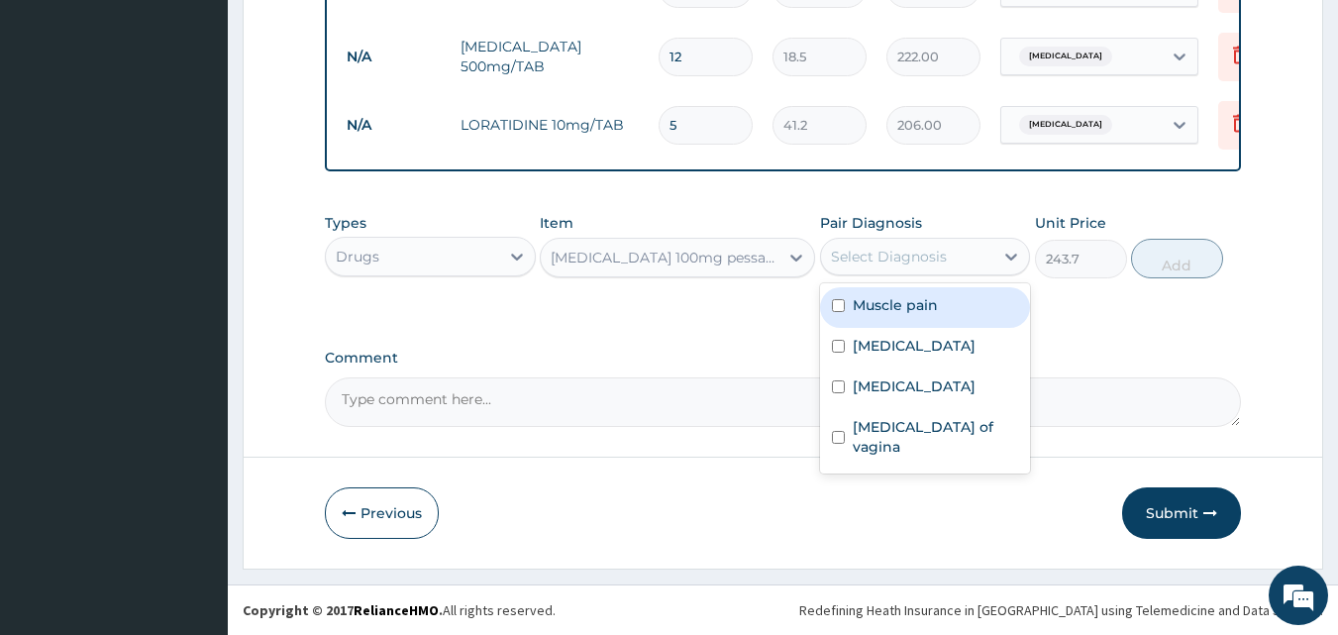
click at [938, 261] on div "Select Diagnosis" at bounding box center [889, 257] width 116 height 20
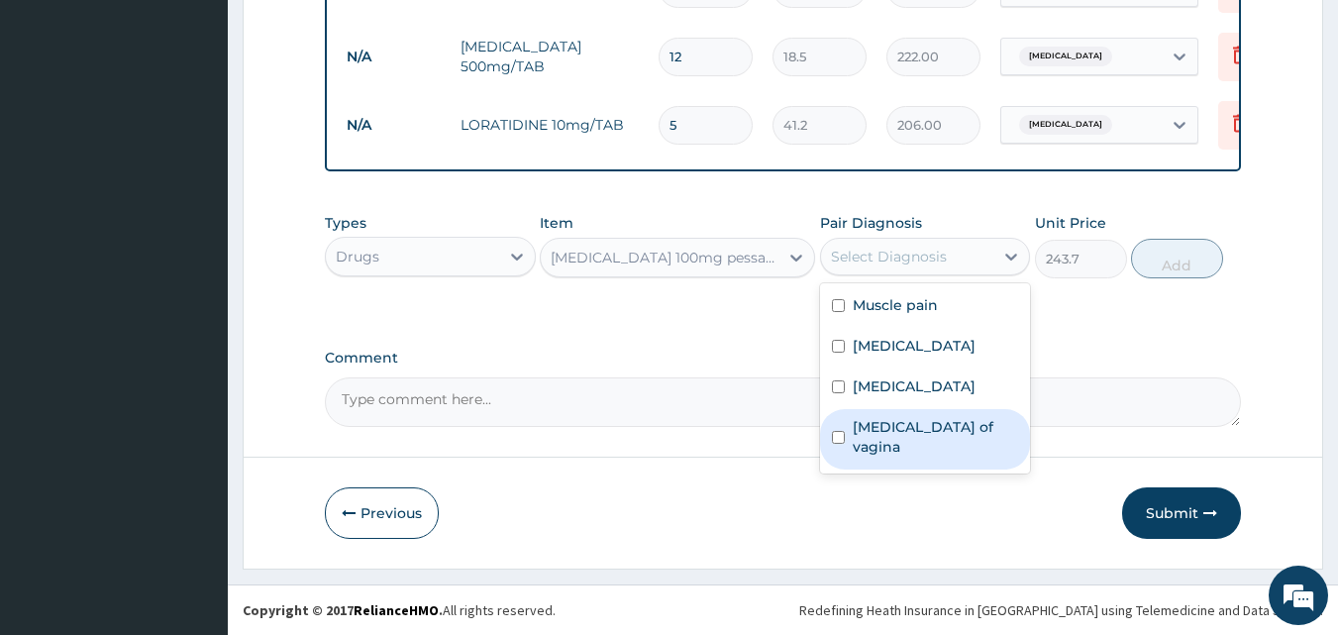
click at [845, 445] on div "[MEDICAL_DATA] of vagina" at bounding box center [925, 439] width 211 height 60
checkbox input "true"
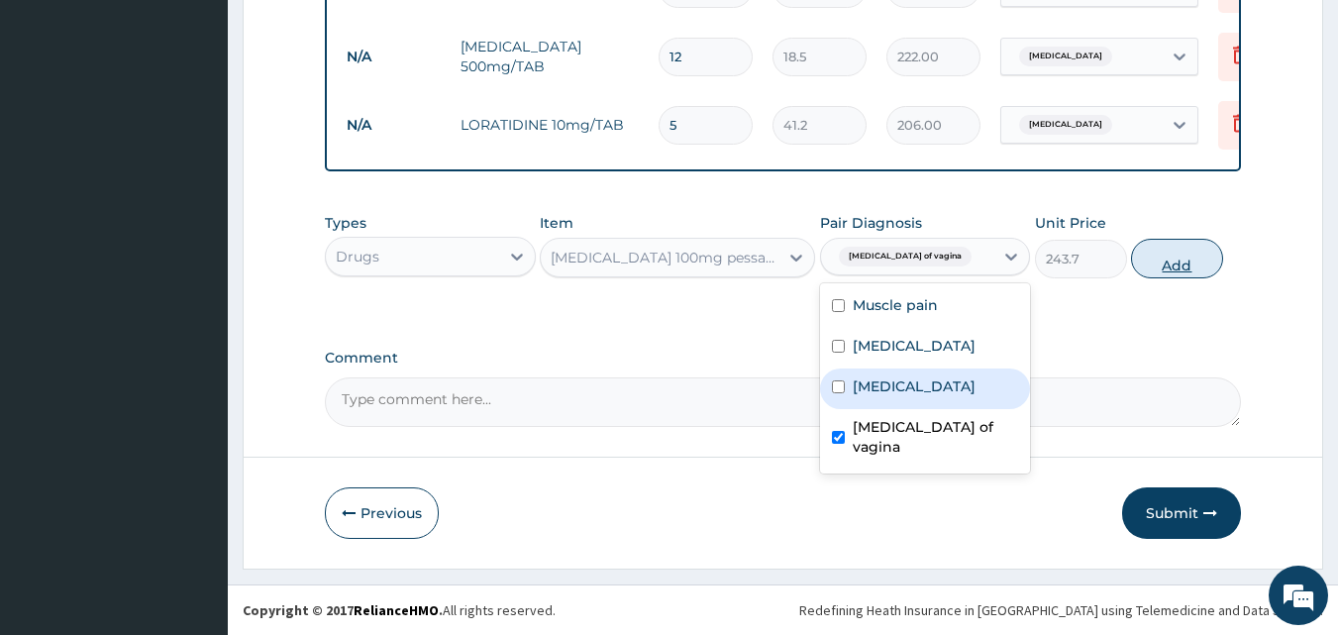
click at [1163, 267] on button "Add" at bounding box center [1177, 259] width 92 height 40
type input "0"
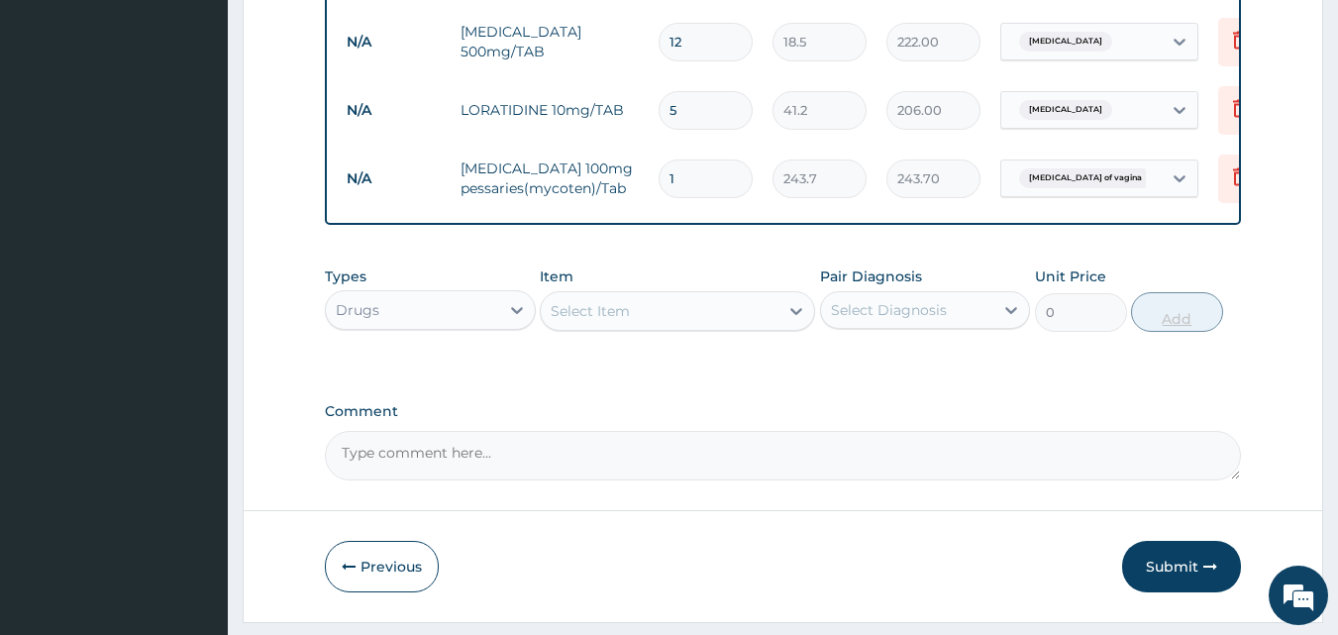
type input "0.00"
type input "6"
type input "1462.20"
type input "6"
click at [693, 331] on div "Select Item" at bounding box center [677, 311] width 275 height 40
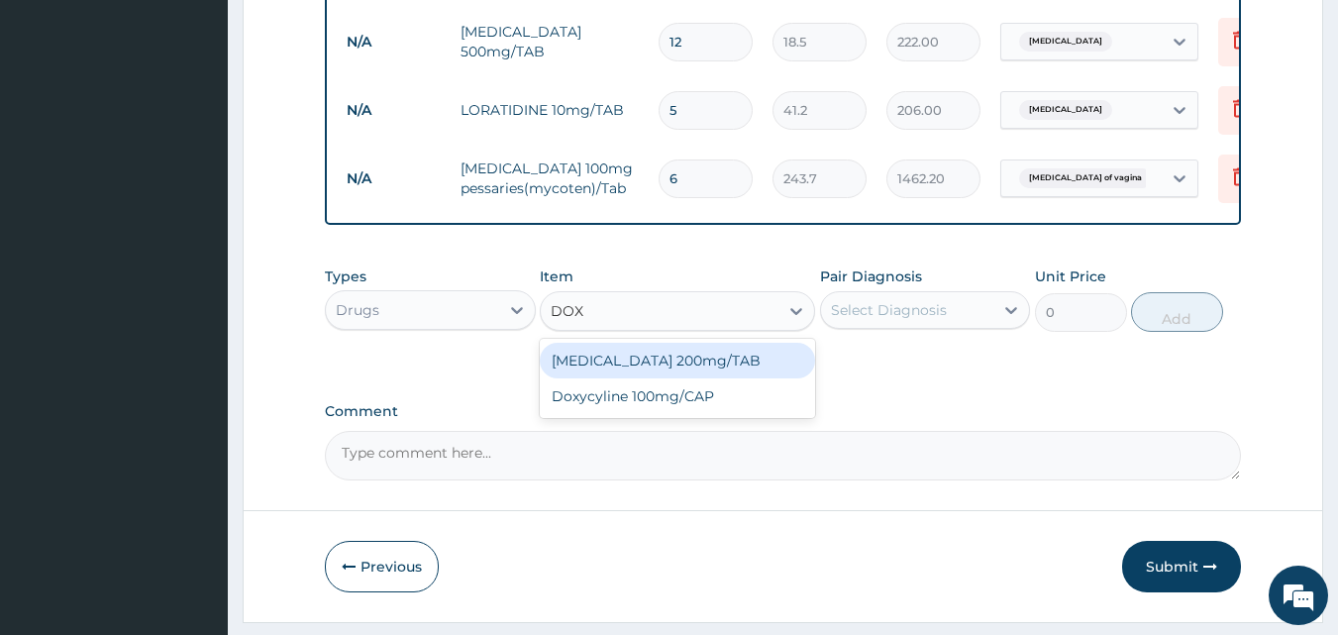
type input "DOXY"
click at [677, 377] on div "Doxycyline 100mg/CAP" at bounding box center [677, 361] width 275 height 36
type input "20.6"
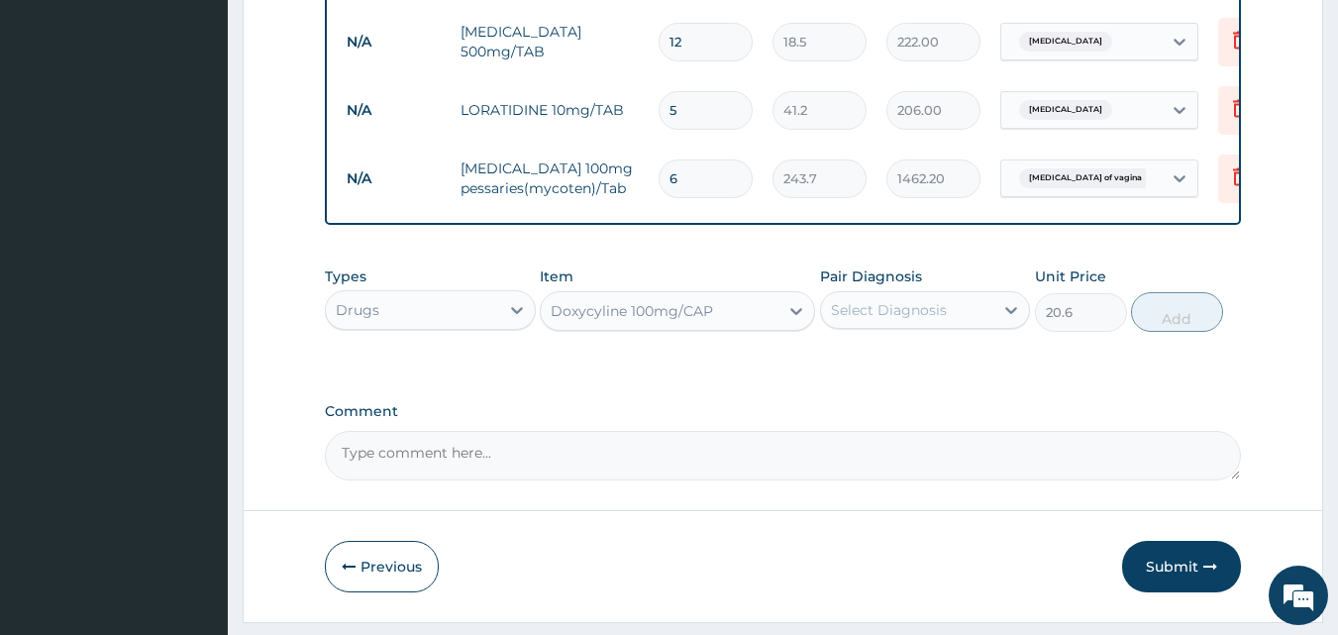
click at [859, 342] on div "Types Drugs Item option Doxycyline 100mg/CAP, selected. Select is focused ,type…" at bounding box center [783, 299] width 917 height 85
click at [859, 342] on div "Types Drugs Item Doxycyline 100mg/CAP Pair Diagnosis Select Diagnosis Unit Pric…" at bounding box center [783, 299] width 917 height 85
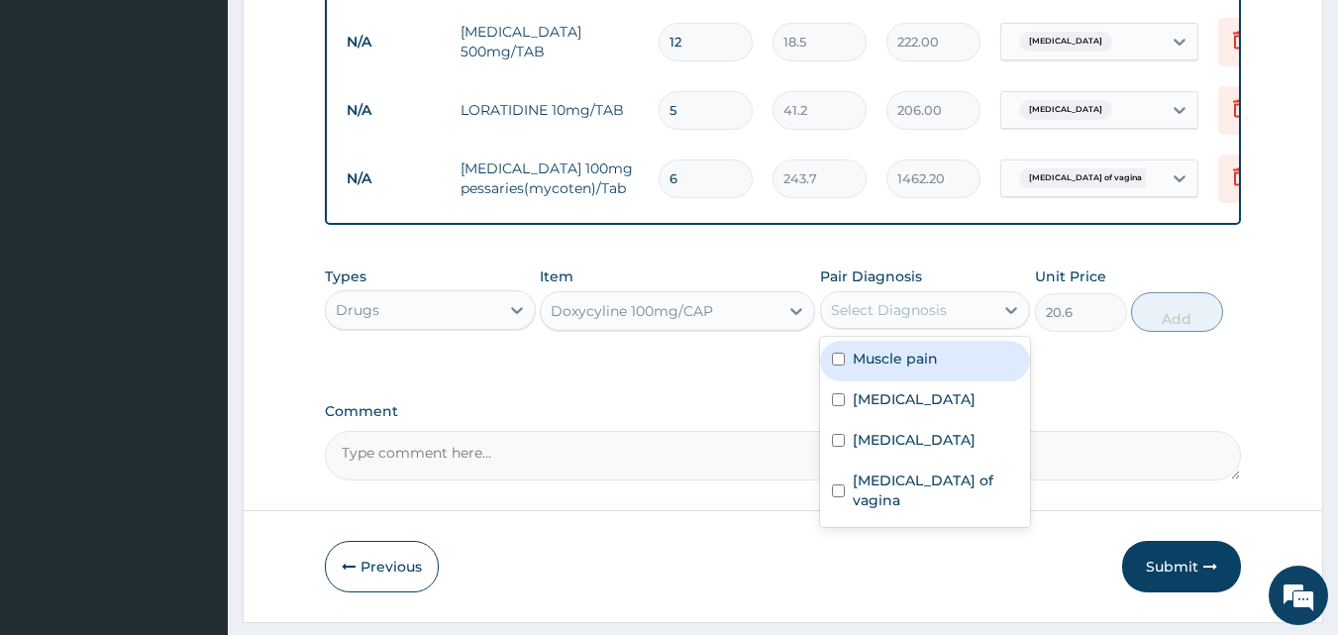
click at [860, 326] on div "Select Diagnosis" at bounding box center [907, 310] width 173 height 32
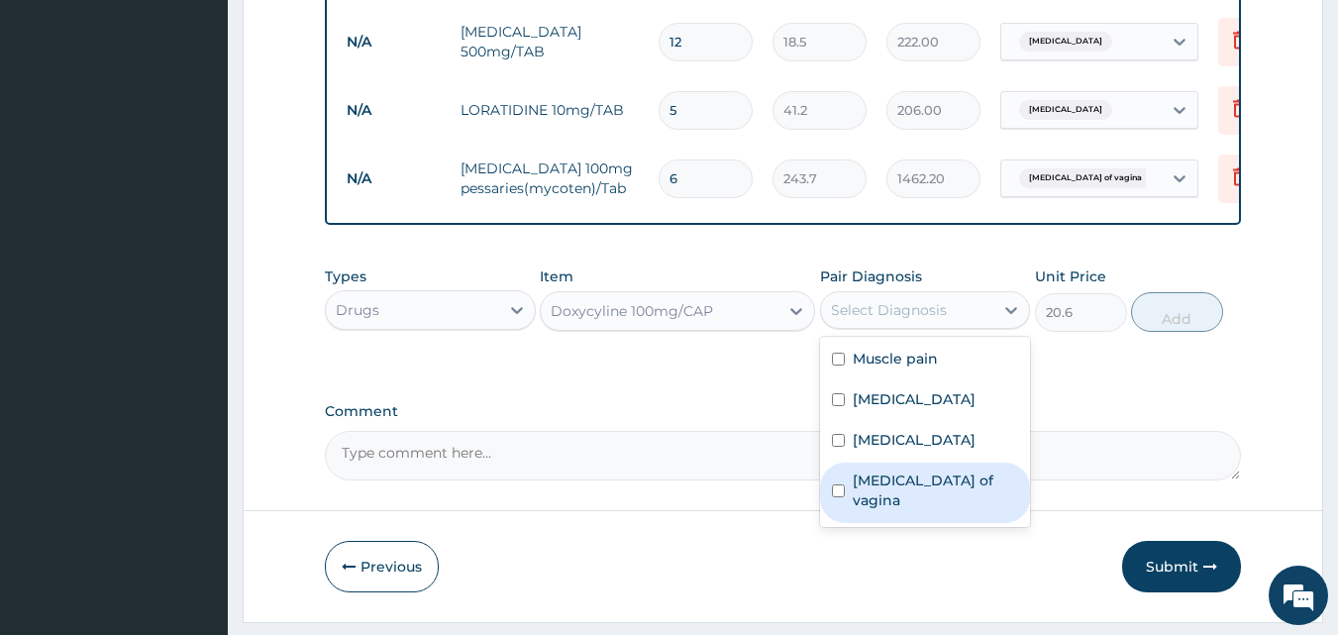
click at [864, 510] on label "[MEDICAL_DATA] of vagina" at bounding box center [936, 491] width 166 height 40
checkbox input "true"
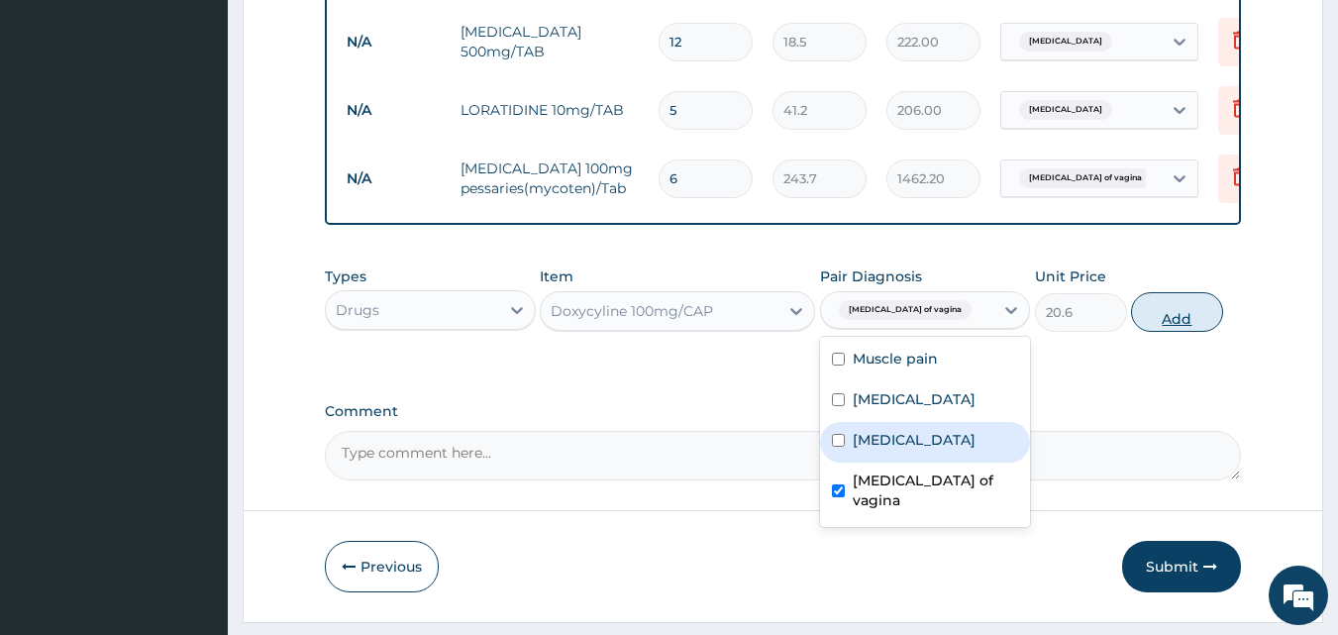
click at [1159, 332] on button "Add" at bounding box center [1177, 312] width 92 height 40
type input "0"
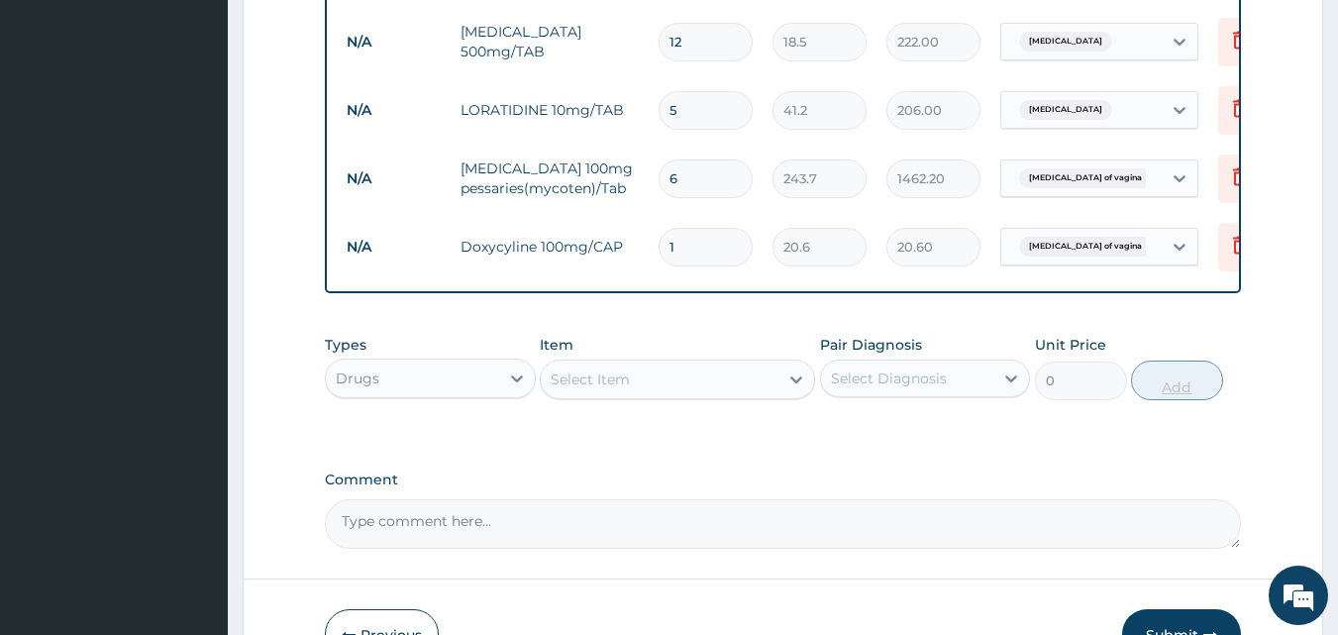
type input "10"
type input "206.00"
type input "10"
click at [617, 389] on div "Select Item" at bounding box center [590, 379] width 79 height 20
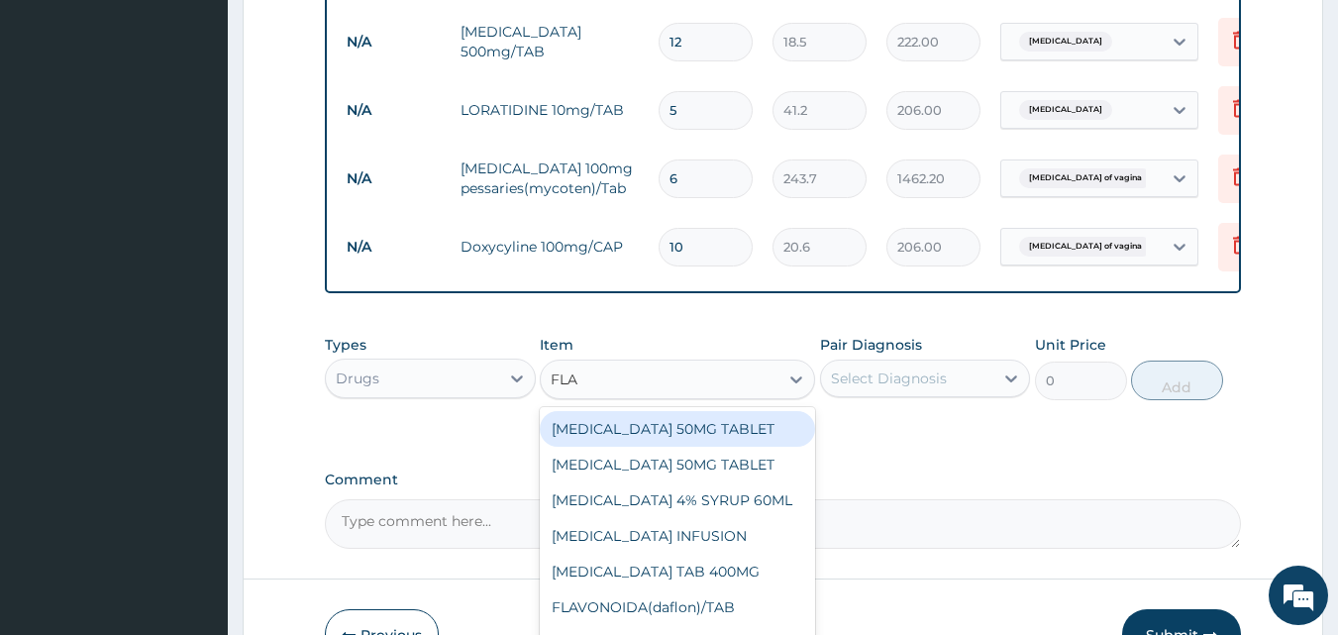
type input "FLAG"
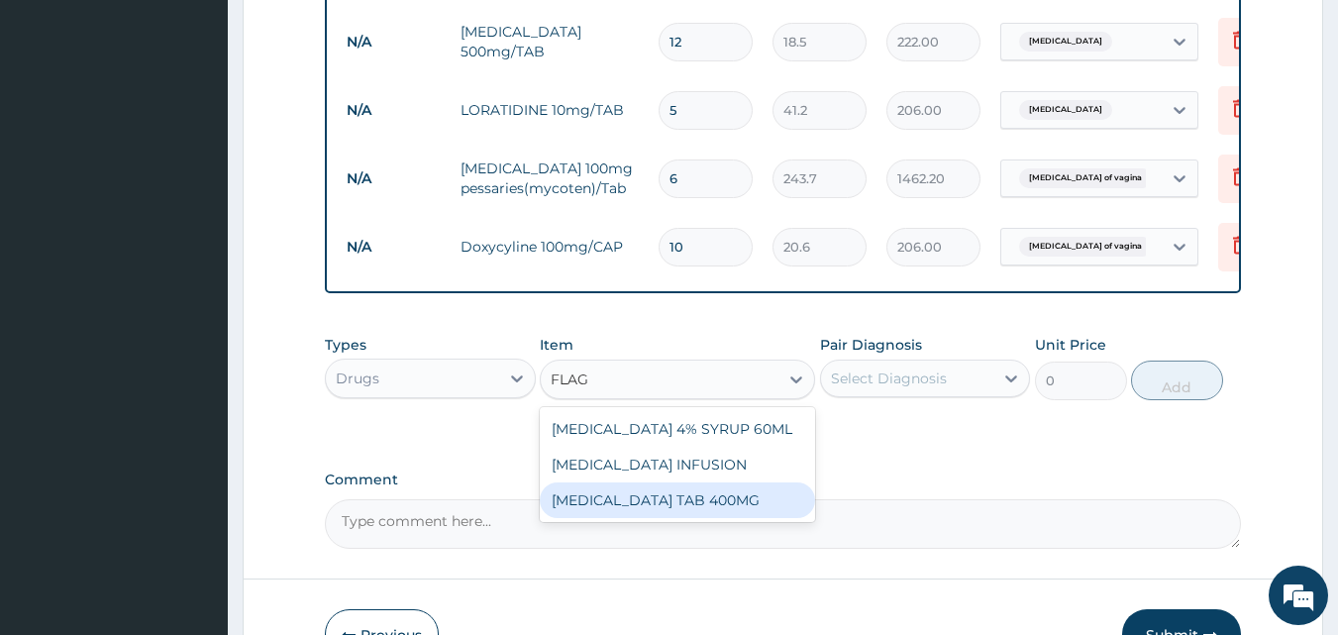
click at [620, 514] on div "[MEDICAL_DATA] TAB 400MG" at bounding box center [677, 500] width 275 height 36
type input "93.7"
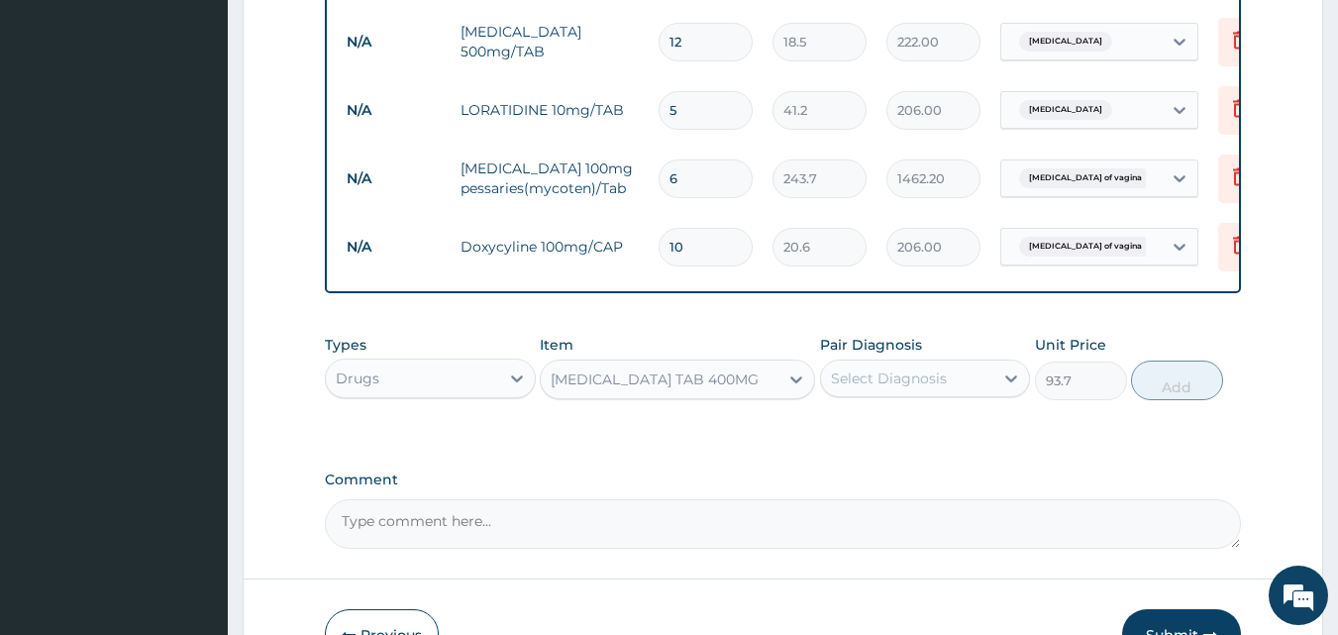
click at [892, 388] on div "Select Diagnosis" at bounding box center [889, 378] width 116 height 20
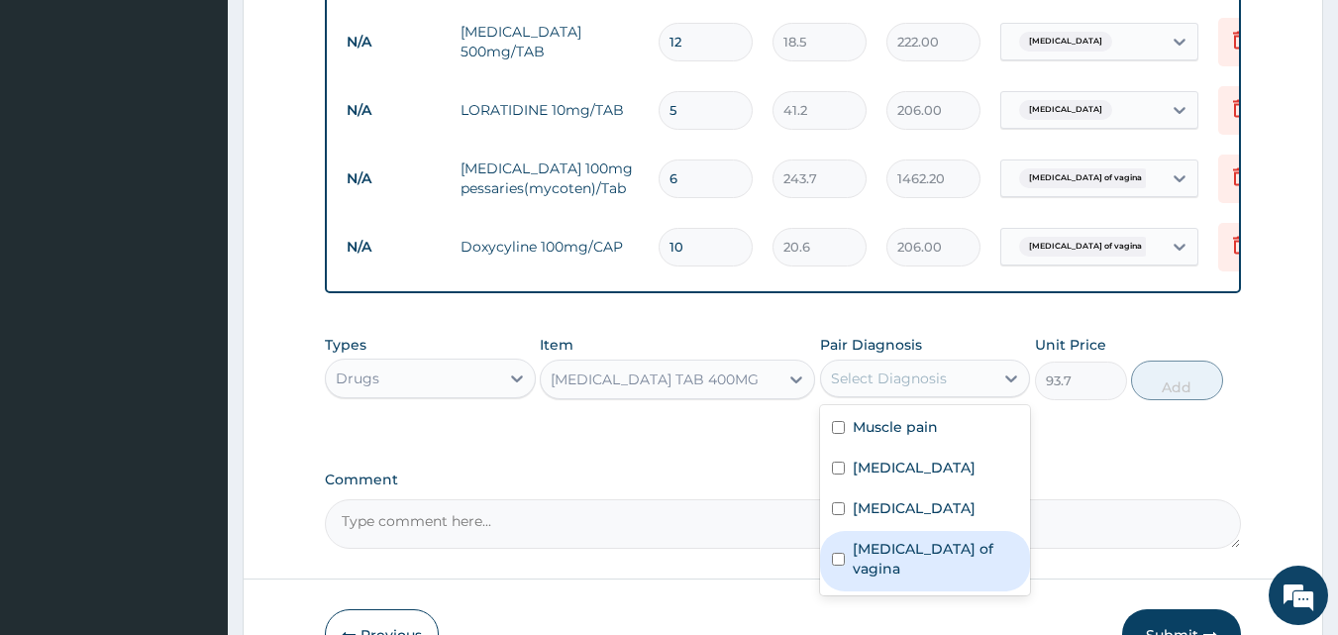
click at [882, 578] on label "[MEDICAL_DATA] of vagina" at bounding box center [936, 559] width 166 height 40
checkbox input "true"
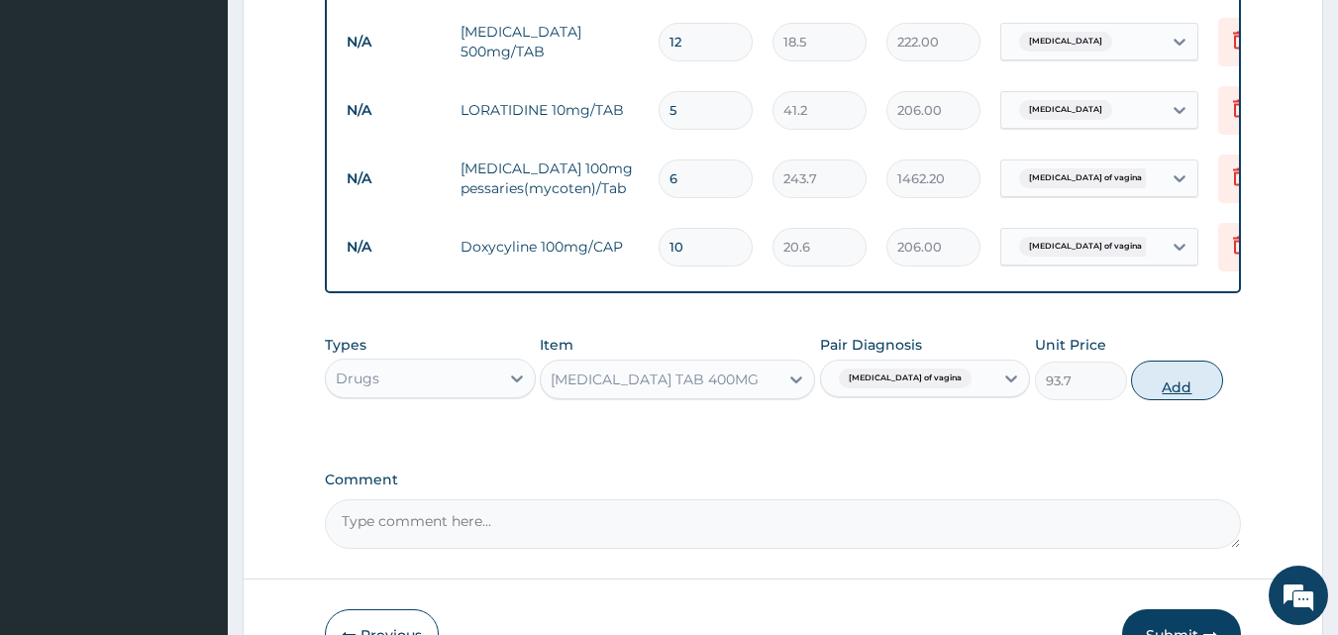
click at [1180, 395] on button "Add" at bounding box center [1177, 381] width 92 height 40
type input "0"
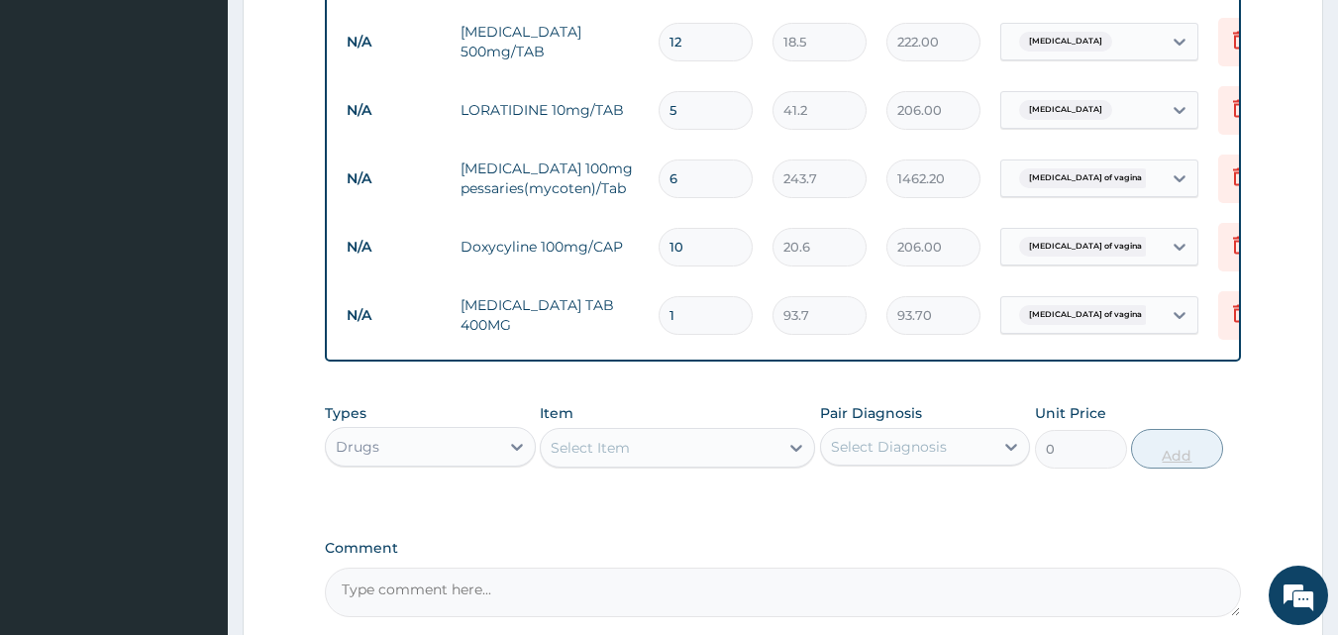
type input "0.00"
type input "3"
type input "281.10"
type input "30"
type input "2811.00"
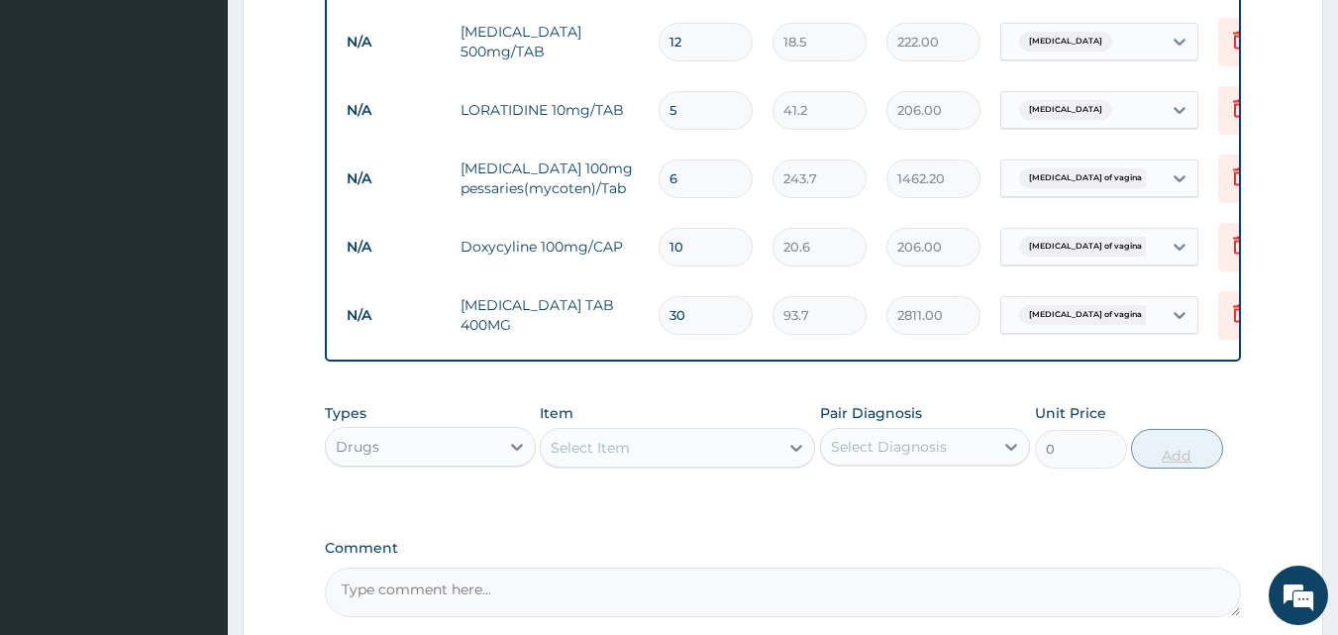
type input "3"
type input "281.10"
type input "0.00"
type input "1"
type input "93.70"
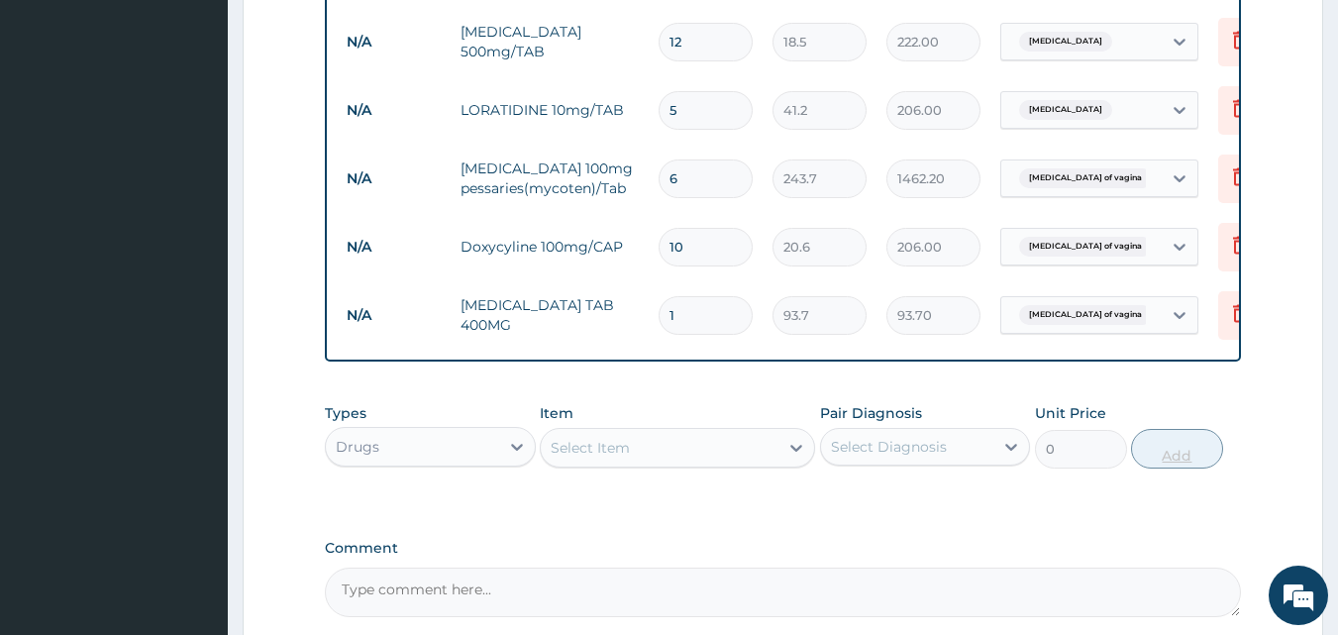
type input "15"
type input "1405.50"
type input "15"
click at [732, 464] on div "Select Item" at bounding box center [660, 448] width 238 height 32
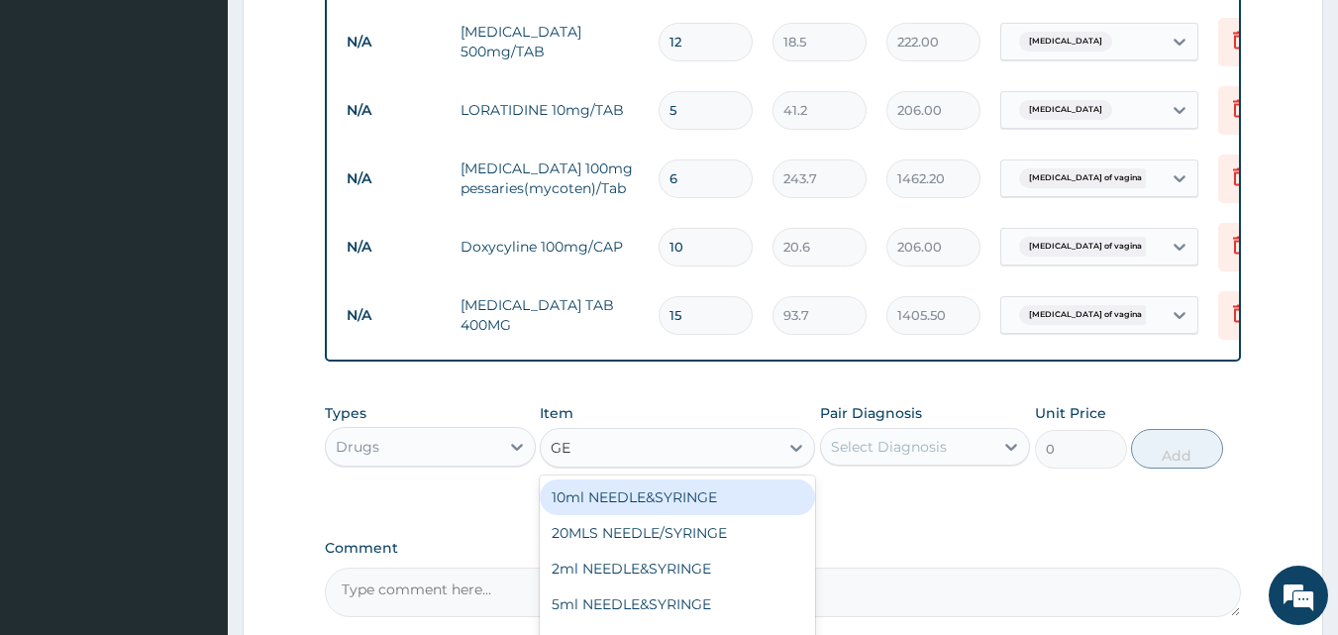
type input "GEL"
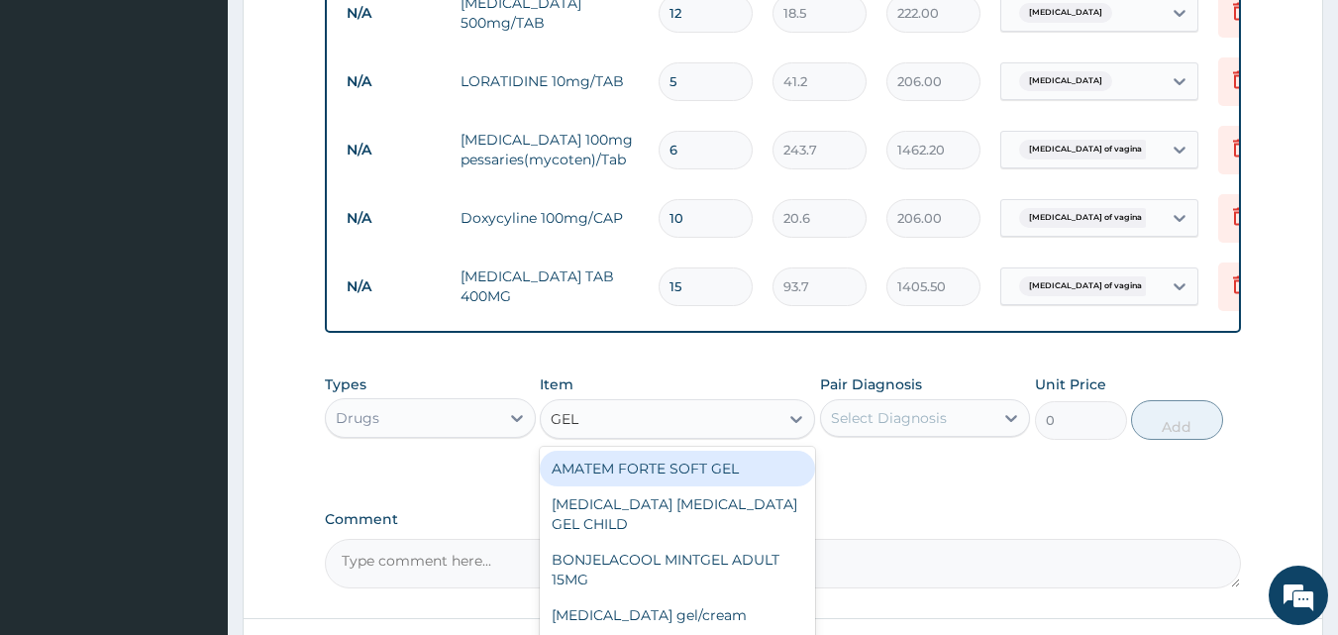
scroll to position [1124, 0]
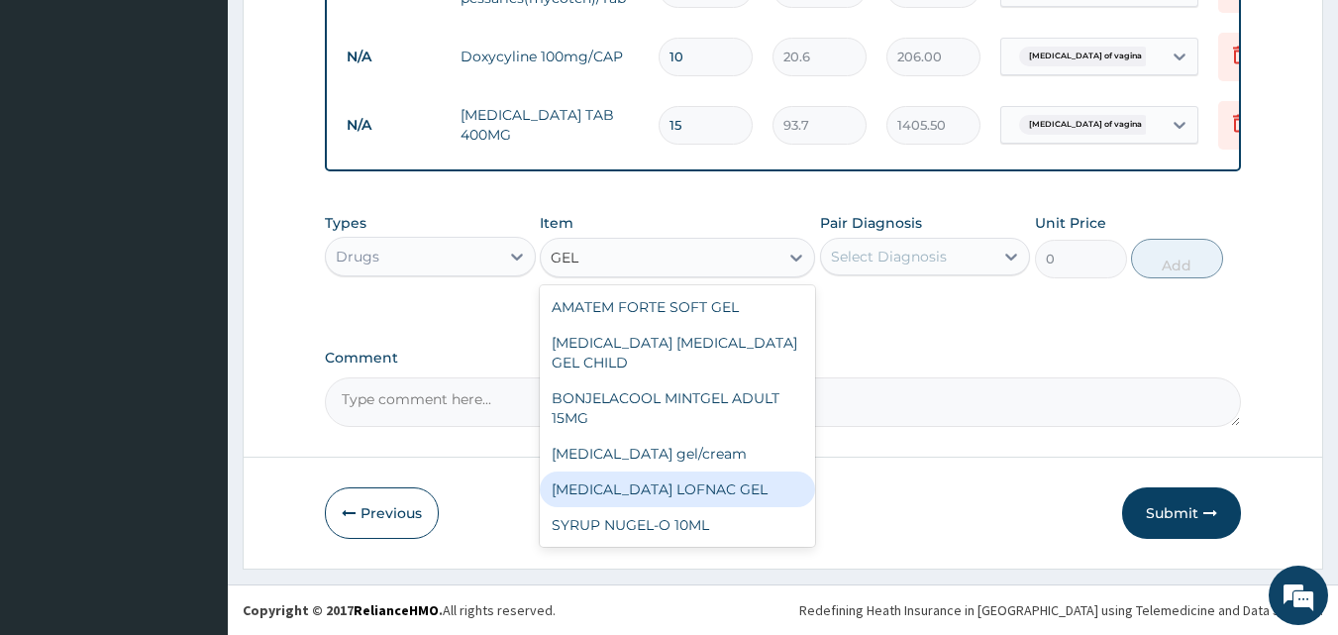
click at [708, 472] on div "[MEDICAL_DATA] LOFNAC GEL" at bounding box center [677, 490] width 275 height 36
type input "937.5"
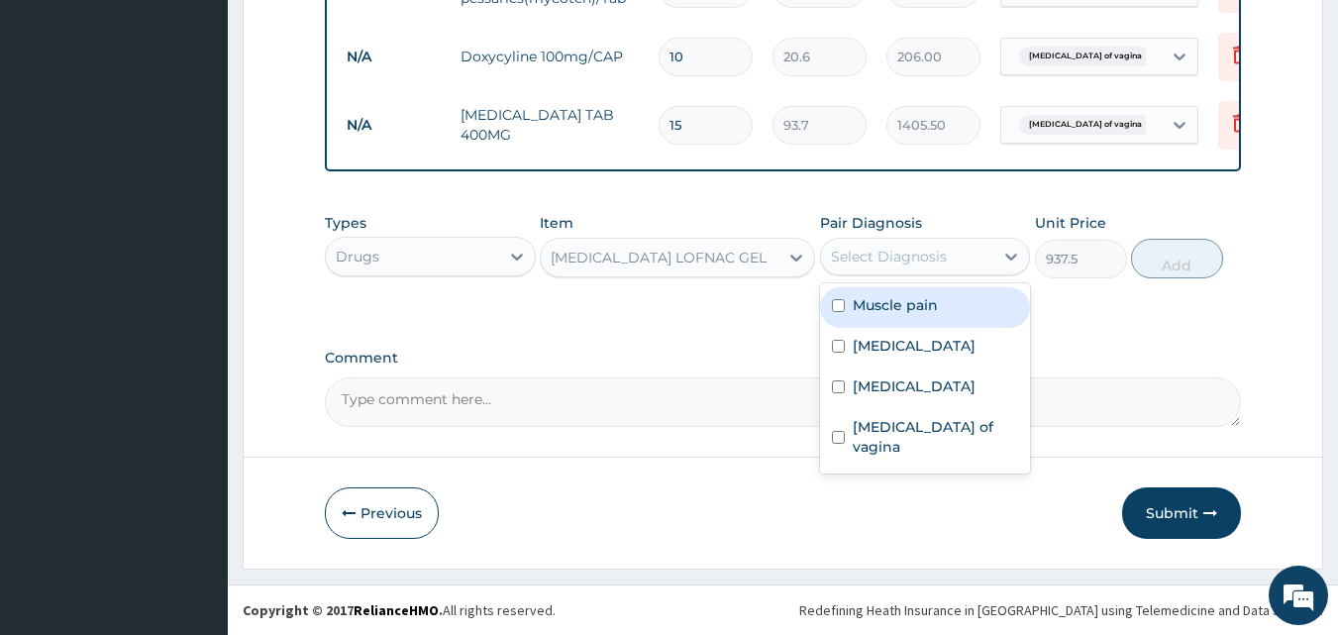
click at [895, 257] on div "Select Diagnosis" at bounding box center [889, 257] width 116 height 20
click at [867, 301] on label "Muscle pain" at bounding box center [895, 305] width 85 height 20
checkbox input "true"
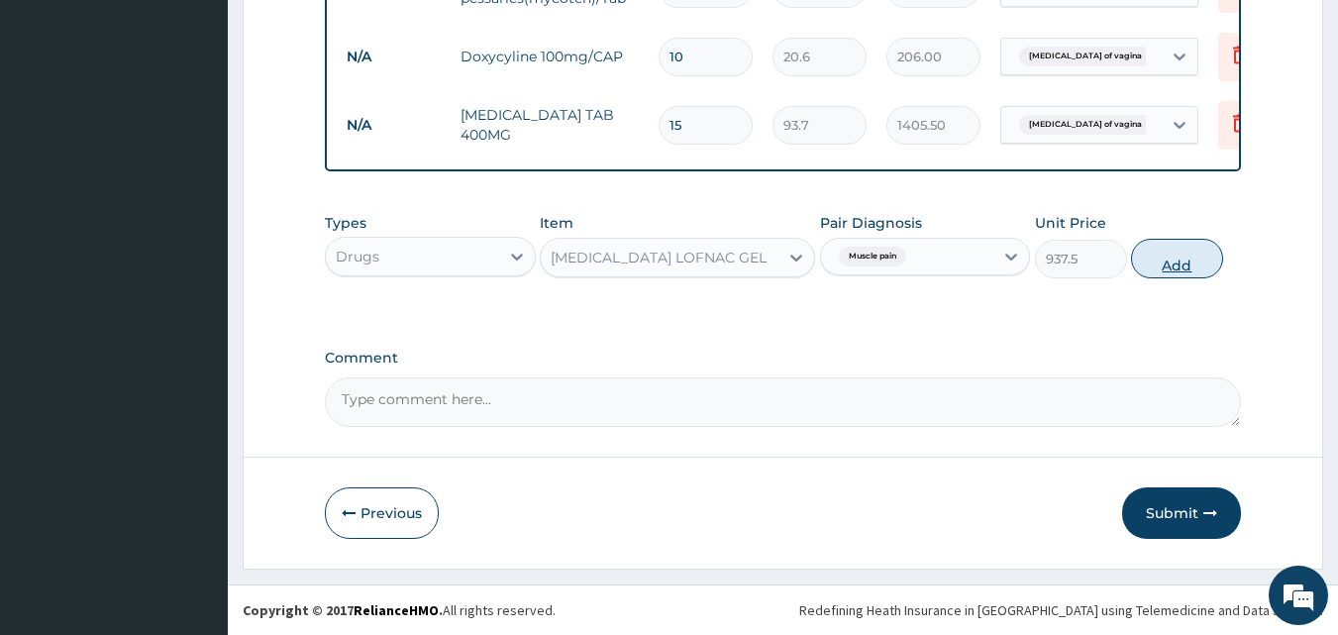
click at [1162, 261] on button "Add" at bounding box center [1177, 259] width 92 height 40
type input "0"
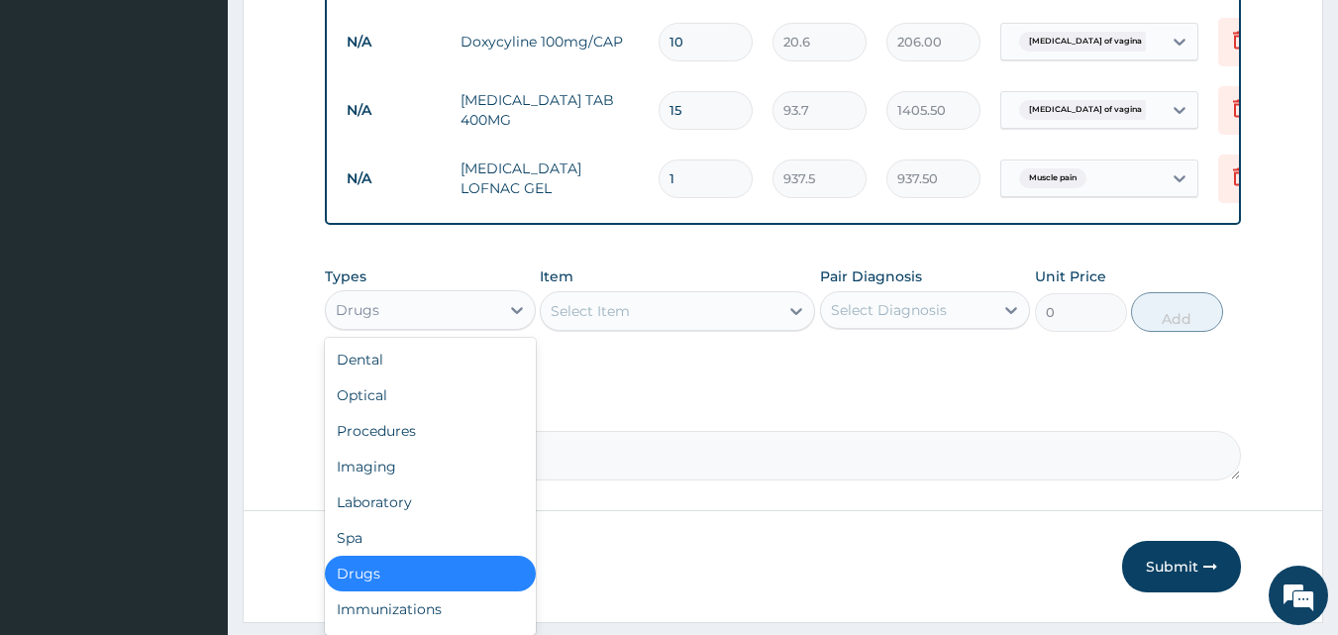
click at [416, 307] on div "Drugs" at bounding box center [430, 310] width 211 height 40
click at [380, 449] on div "Procedures" at bounding box center [430, 431] width 211 height 36
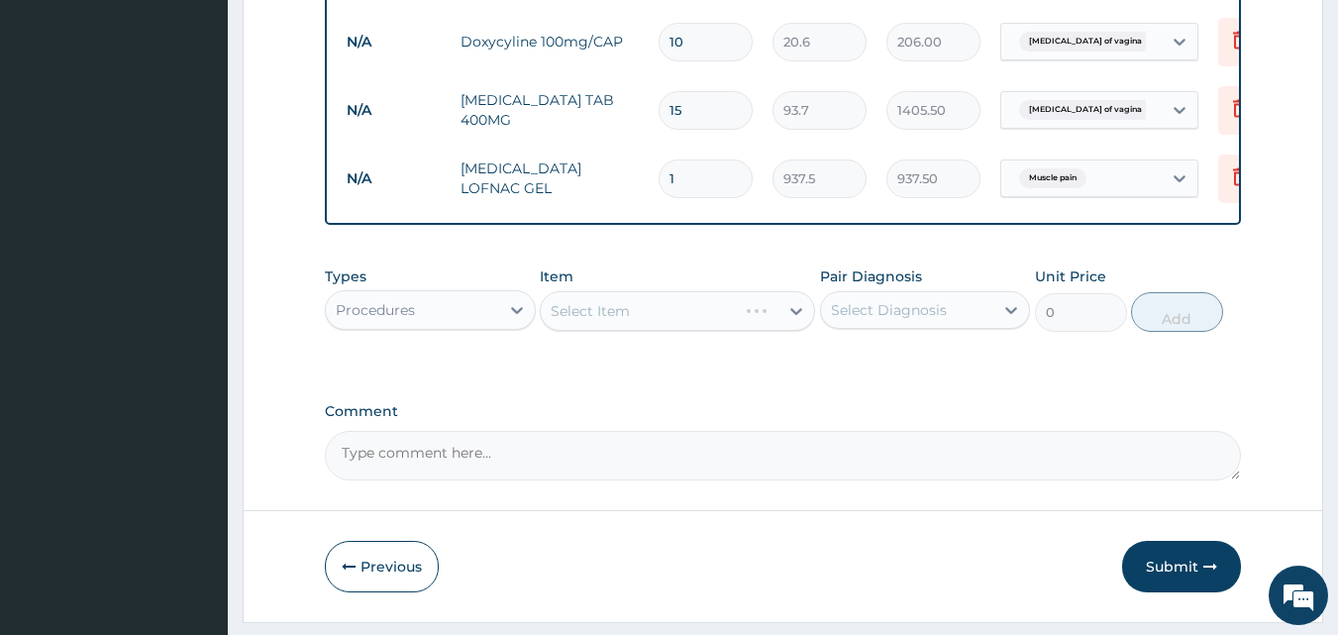
click at [670, 331] on div "Select Item" at bounding box center [677, 311] width 275 height 40
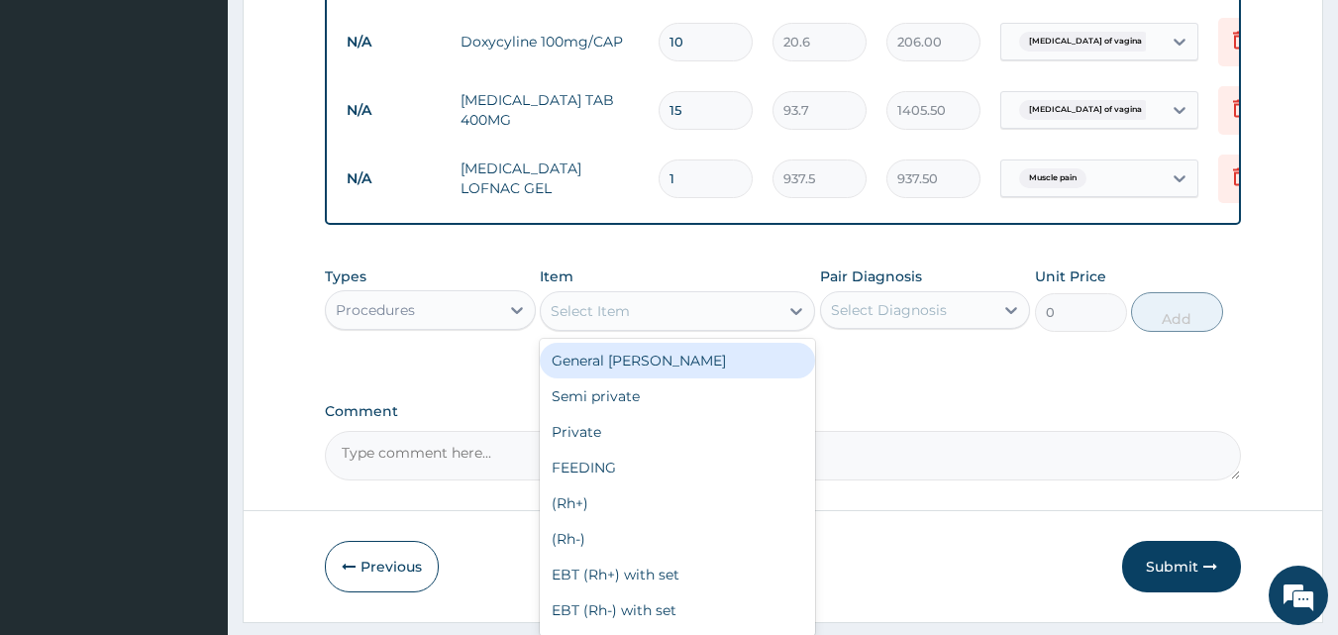
click at [670, 327] on div "Select Item" at bounding box center [660, 311] width 238 height 32
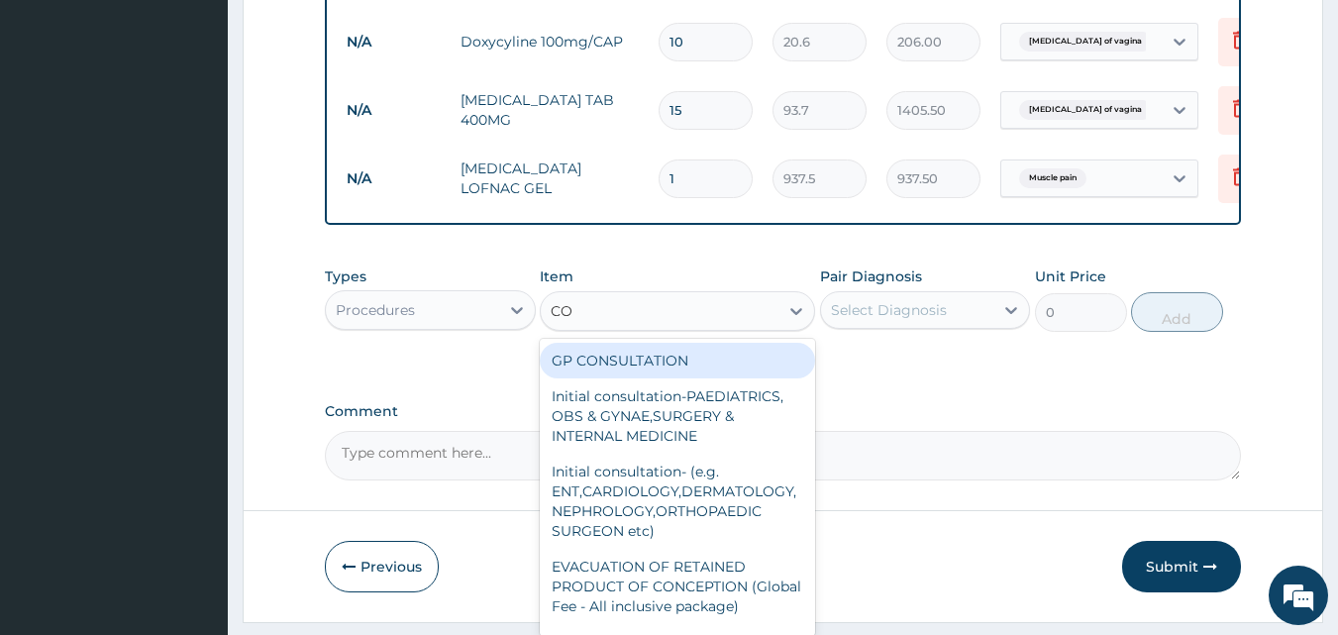
type input "CON"
click at [661, 367] on div "GP CONSULTATION" at bounding box center [677, 361] width 275 height 36
type input "2000"
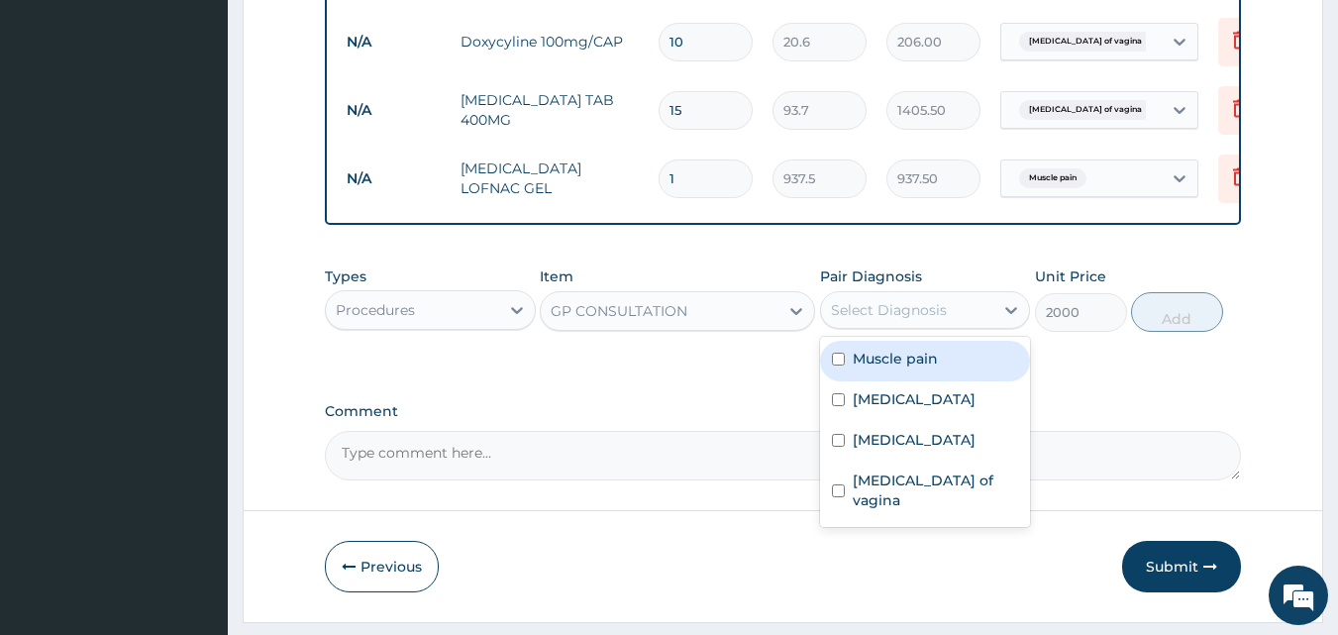
click at [925, 320] on div "Select Diagnosis" at bounding box center [889, 310] width 116 height 20
click at [873, 381] on div "Muscle pain" at bounding box center [925, 361] width 211 height 41
checkbox input "true"
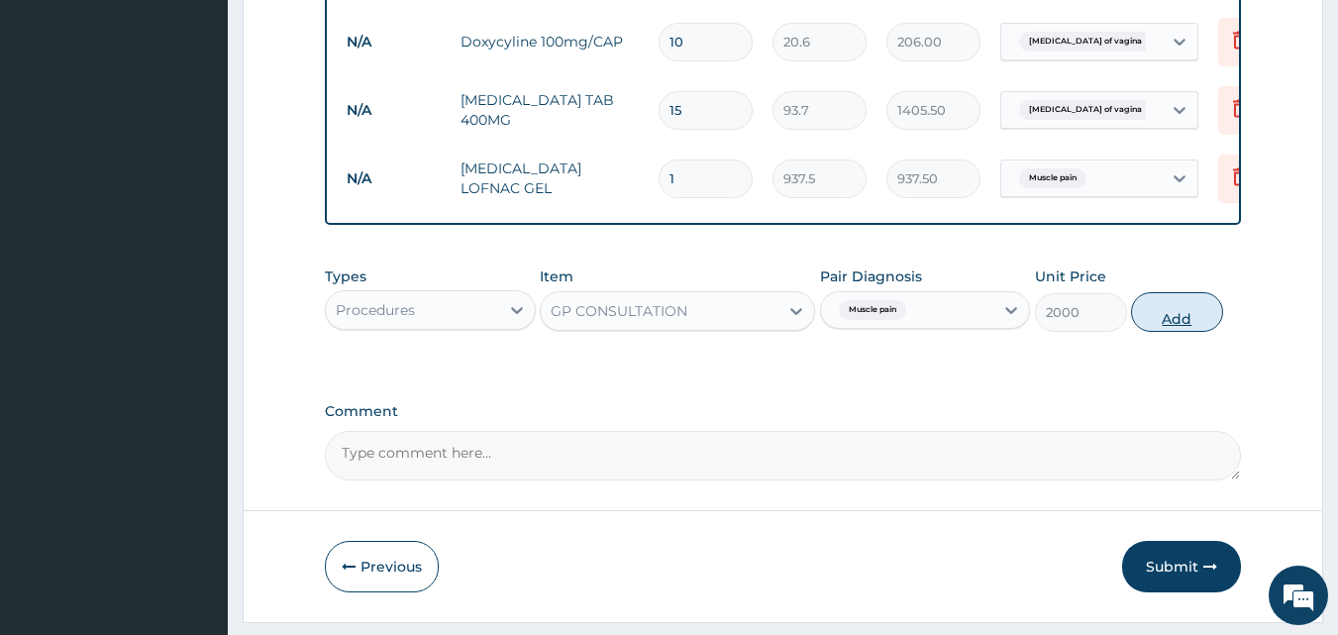
click at [1162, 332] on button "Add" at bounding box center [1177, 312] width 92 height 40
type input "0"
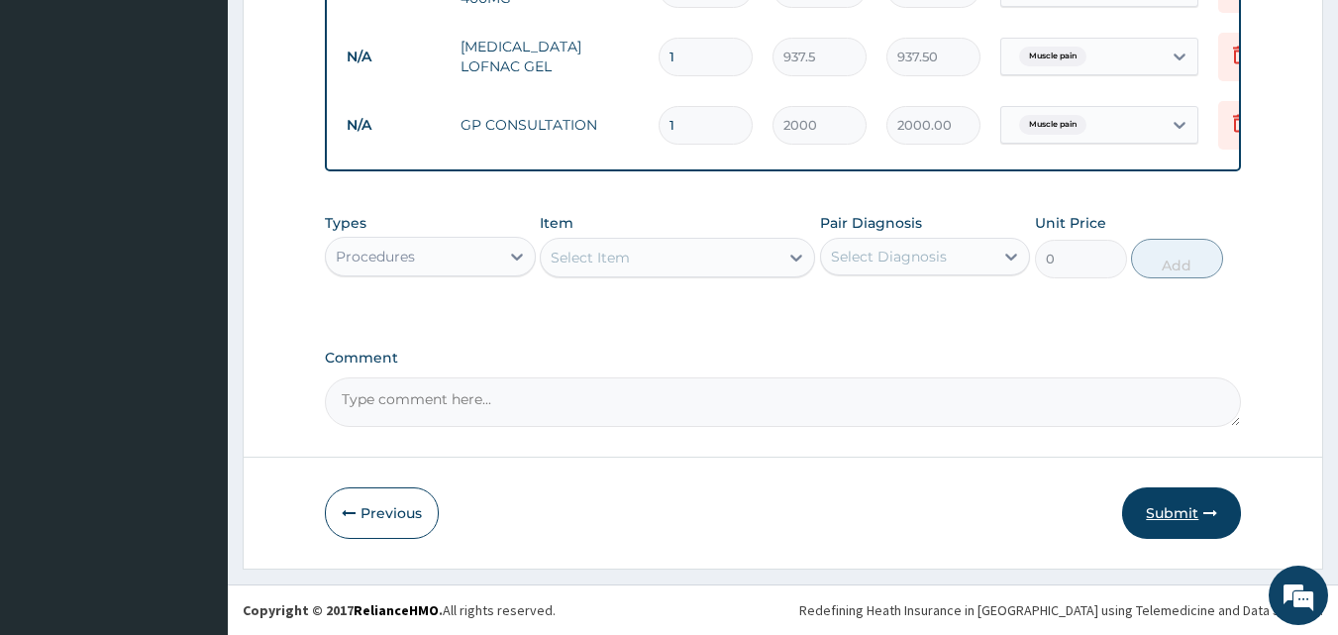
click at [1185, 514] on button "Submit" at bounding box center [1181, 513] width 119 height 52
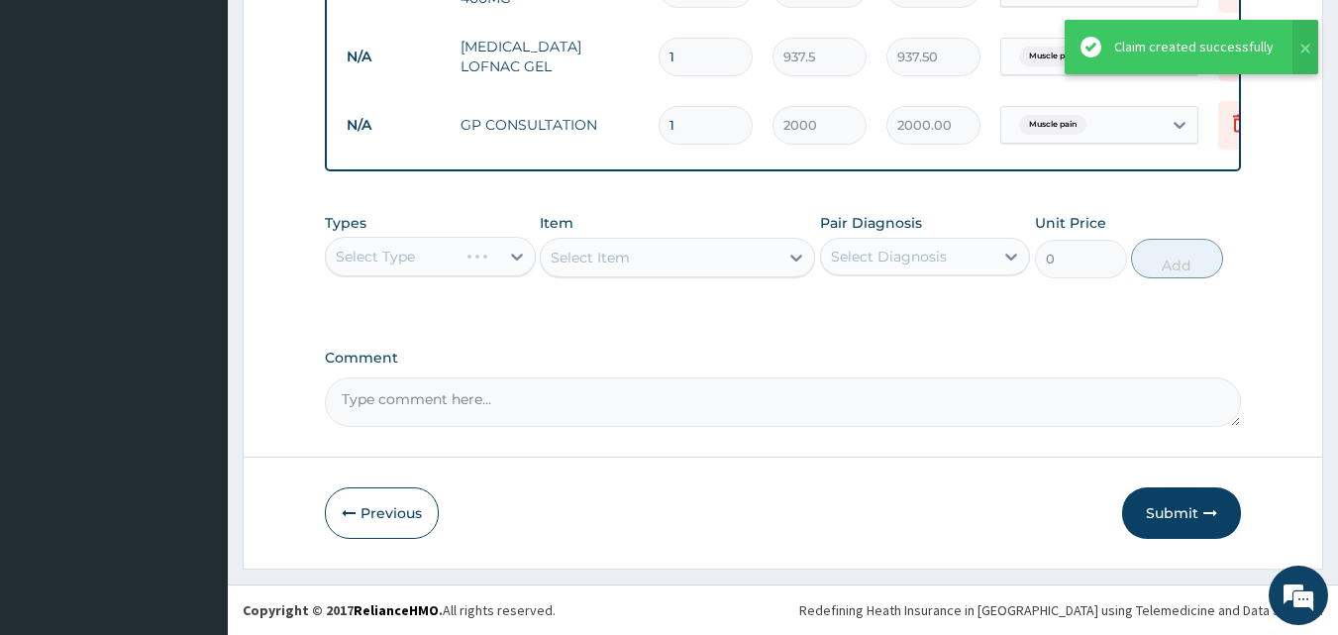
click at [1185, 514] on button "Submit" at bounding box center [1181, 513] width 119 height 52
